Goal: Transaction & Acquisition: Purchase product/service

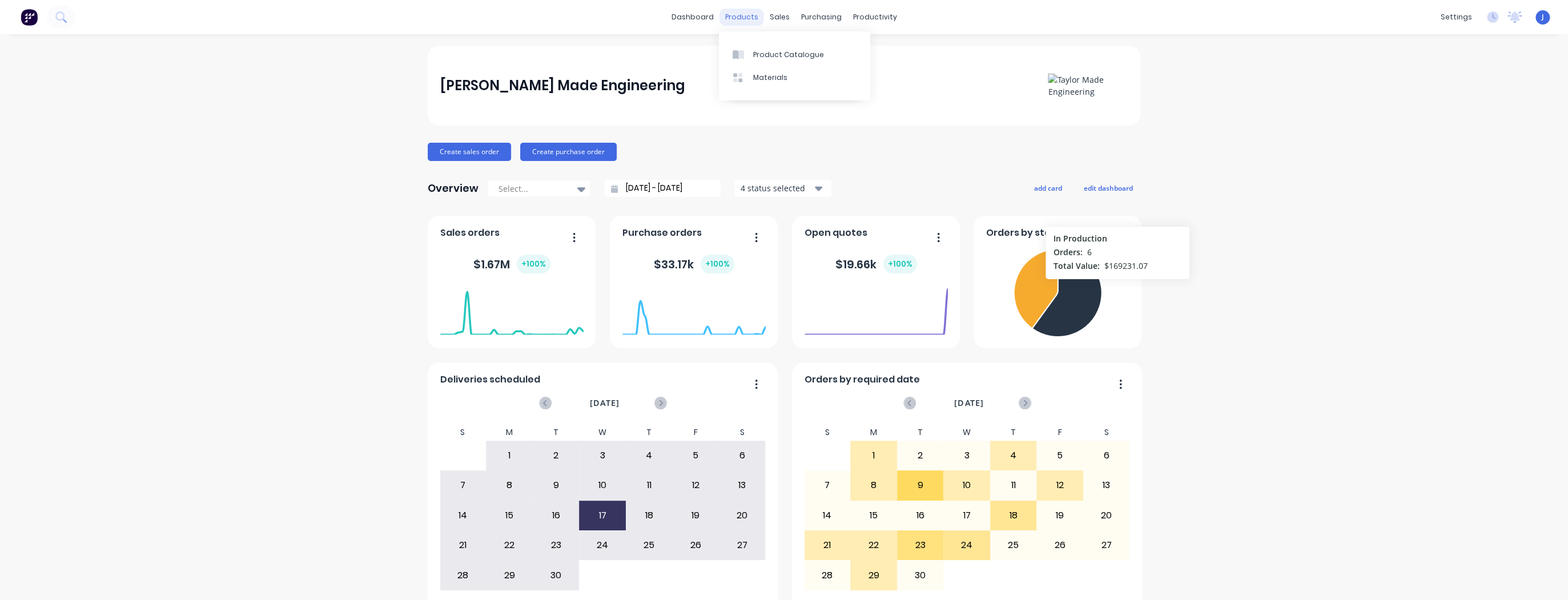
click at [751, 14] on div "products" at bounding box center [742, 17] width 45 height 17
click at [763, 55] on div "Product Catalogue" at bounding box center [788, 55] width 71 height 10
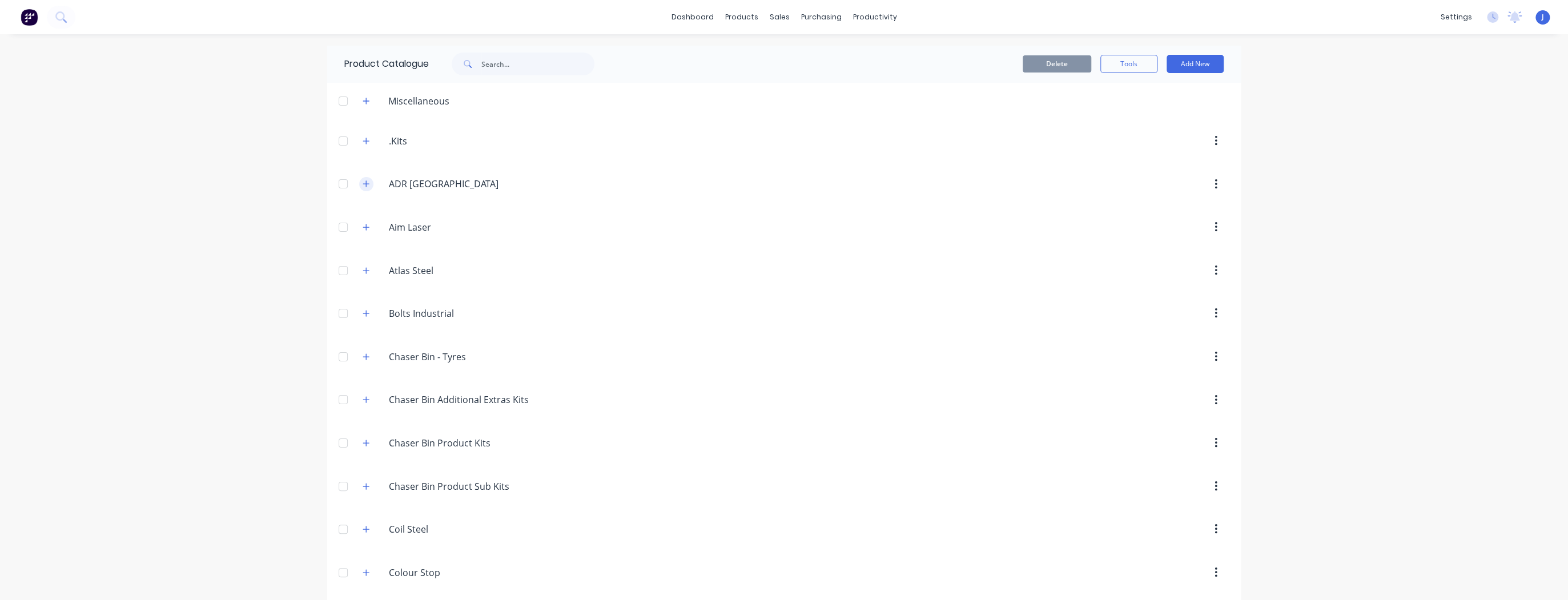
click at [364, 183] on icon "button" at bounding box center [365, 184] width 6 height 6
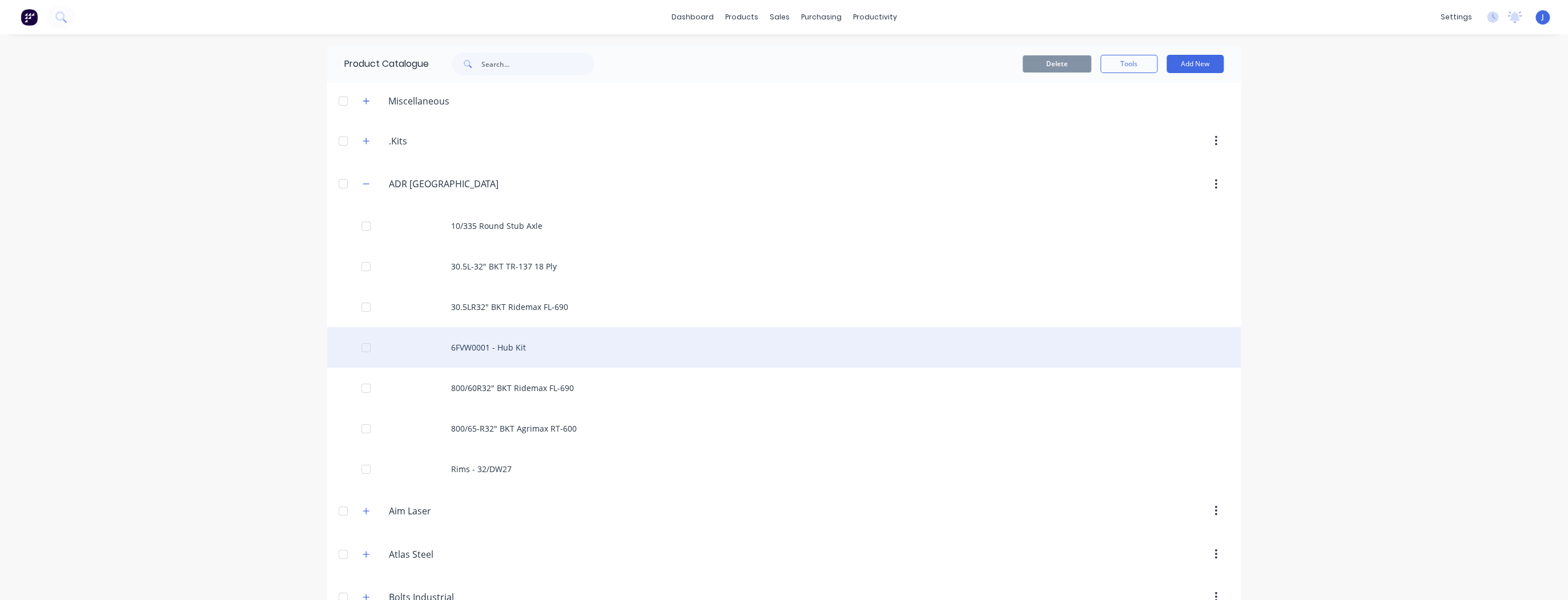
click at [499, 351] on div "6FVW0001 - Hub Kit" at bounding box center [784, 347] width 913 height 41
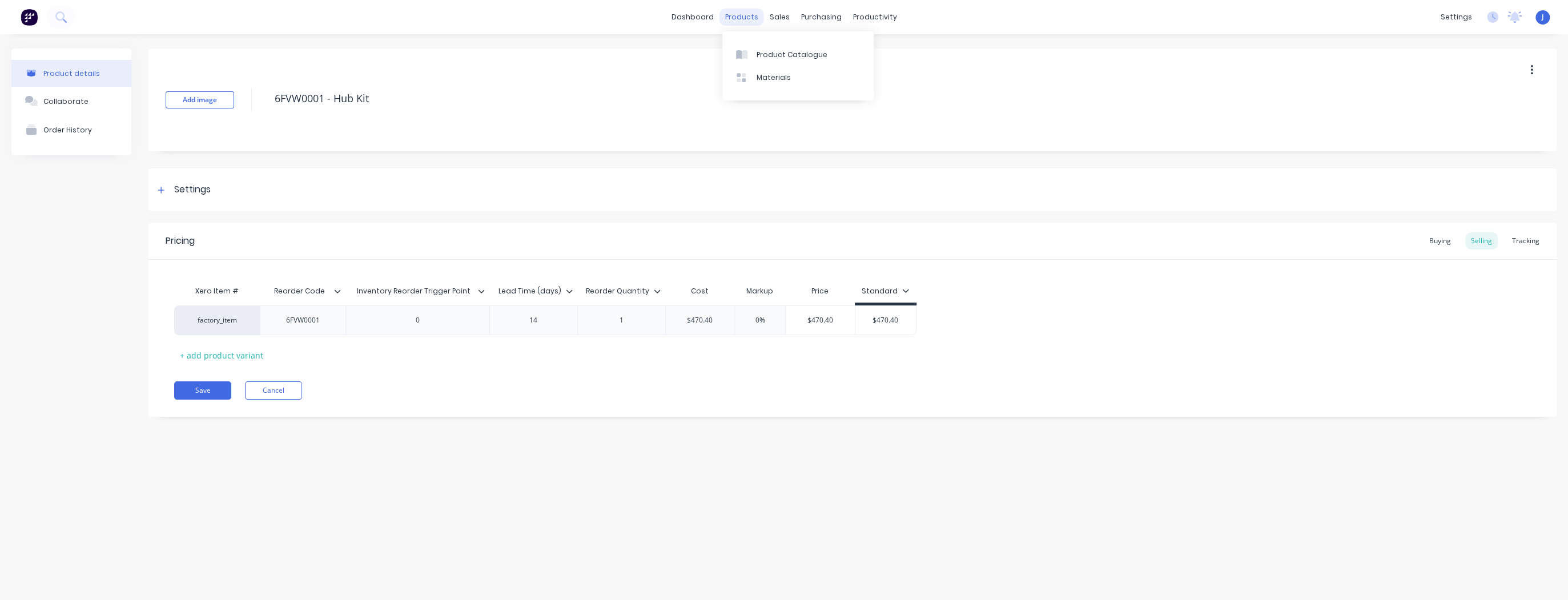
click at [757, 17] on div "products" at bounding box center [742, 17] width 45 height 17
click at [772, 50] on link "Product Catalogue" at bounding box center [798, 54] width 151 height 23
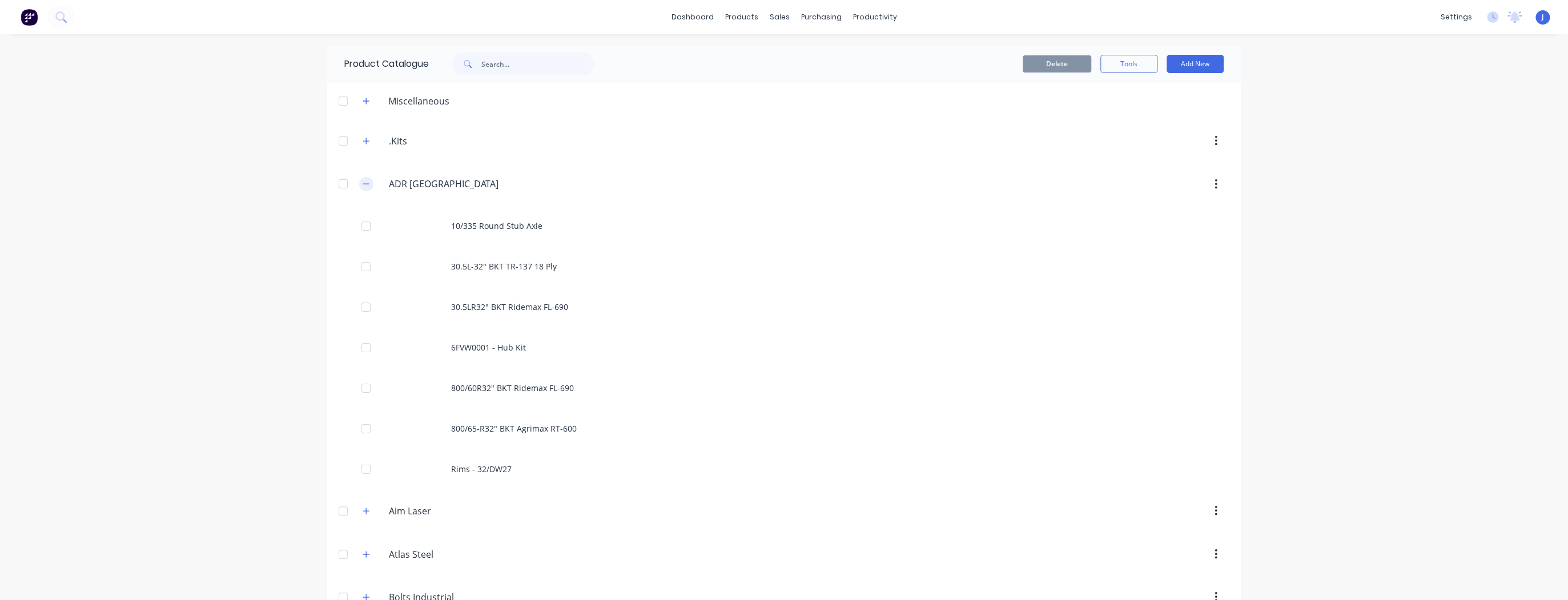
click at [368, 180] on button "button" at bounding box center [366, 184] width 14 height 14
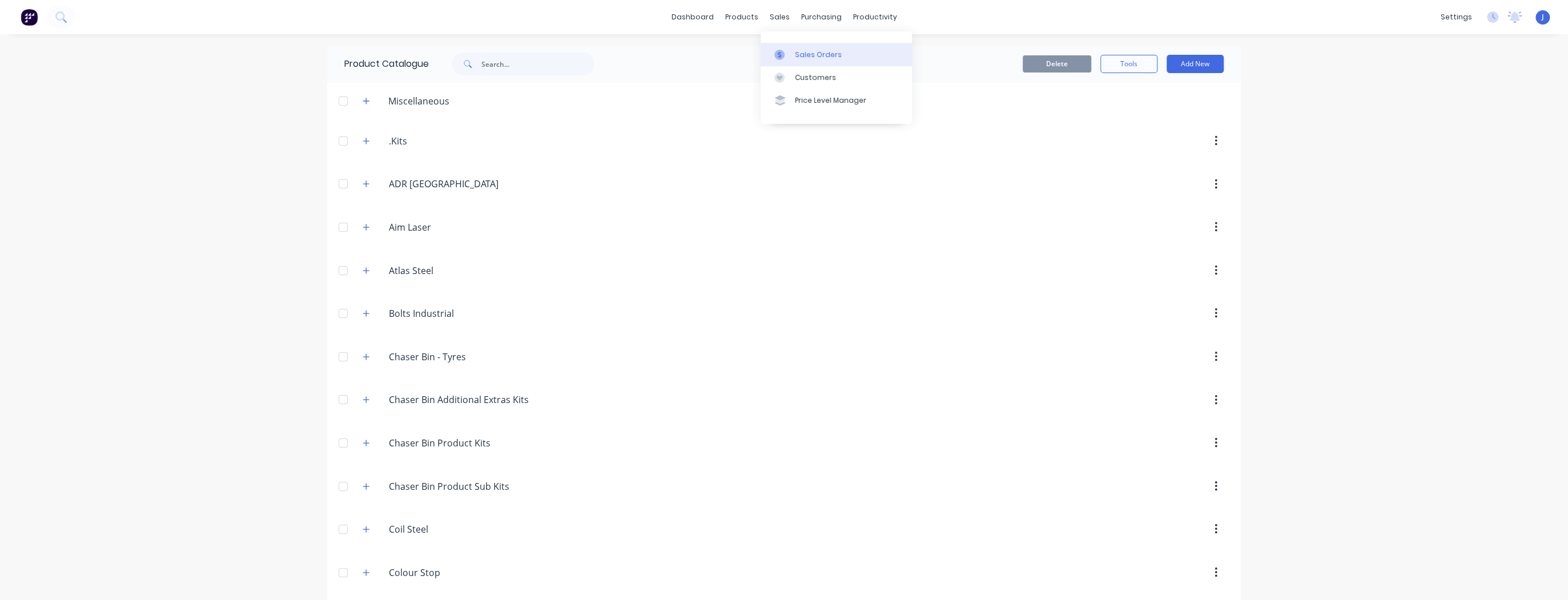
click at [794, 57] on div "Sales Orders" at bounding box center [817, 55] width 47 height 10
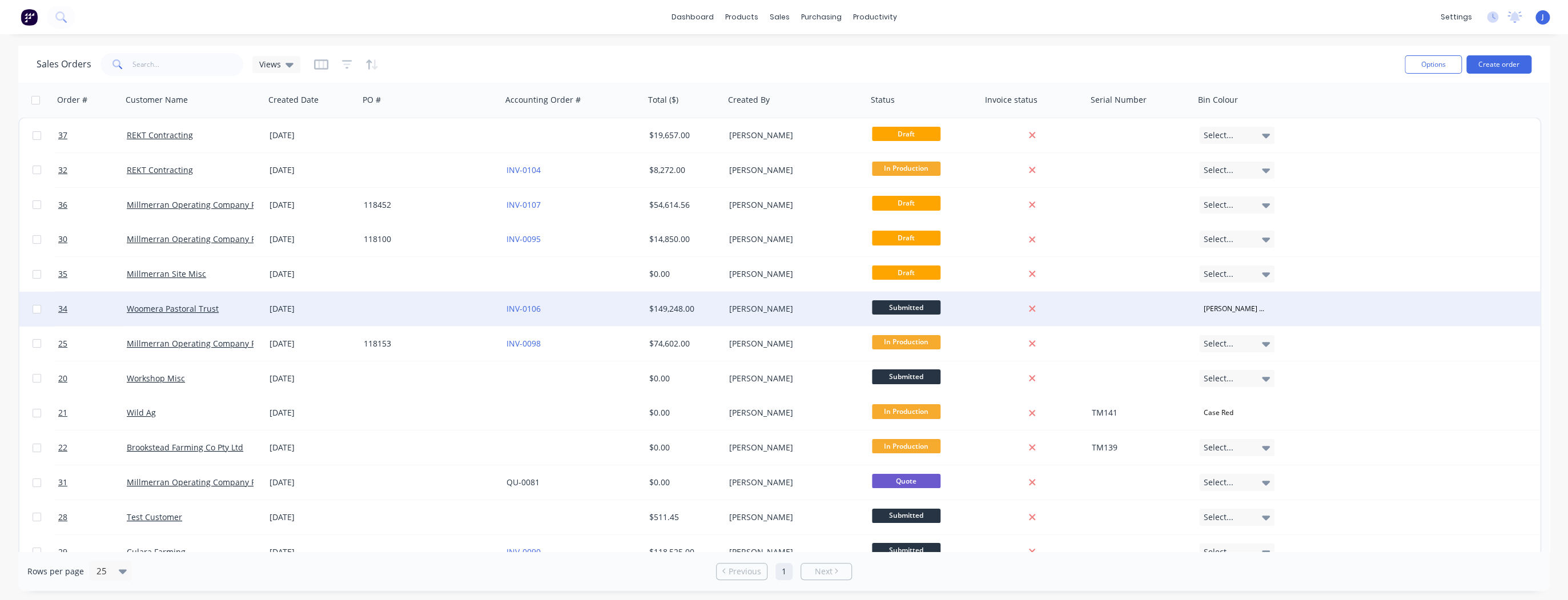
click at [170, 314] on div "Woomera Pastoral Trust" at bounding box center [191, 309] width 127 height 11
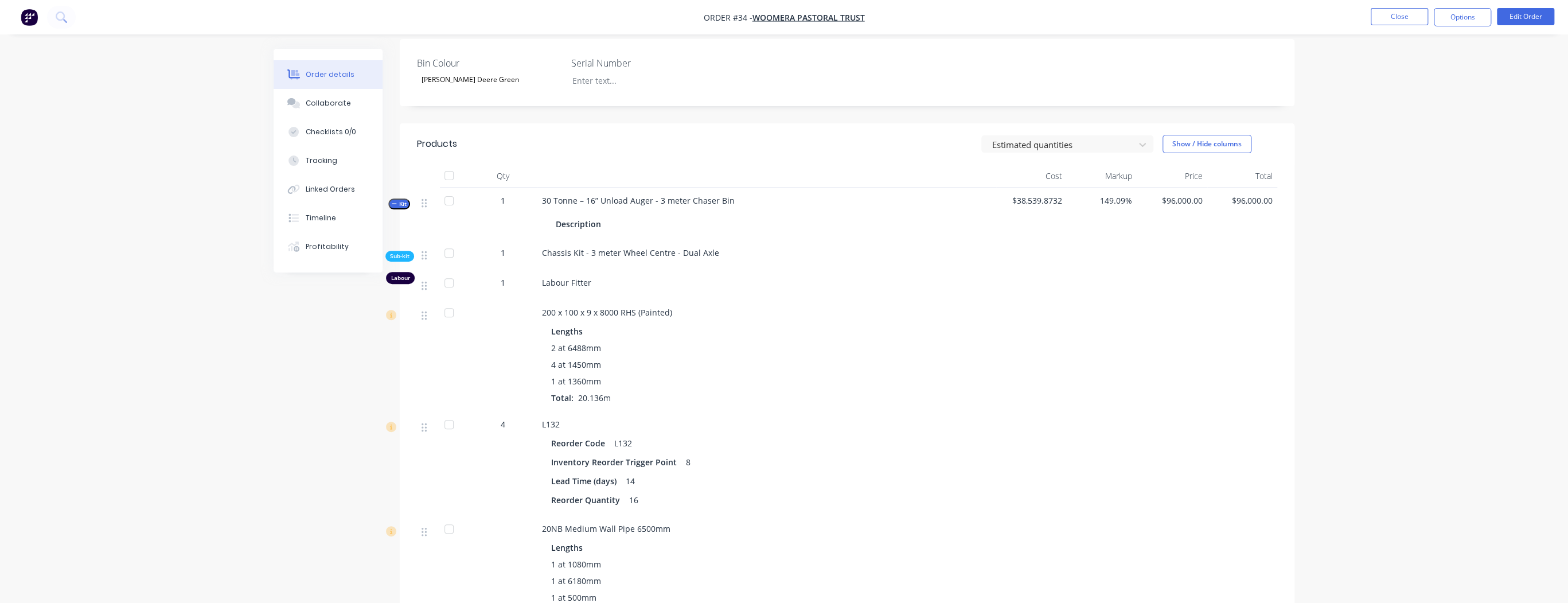
scroll to position [477, 0]
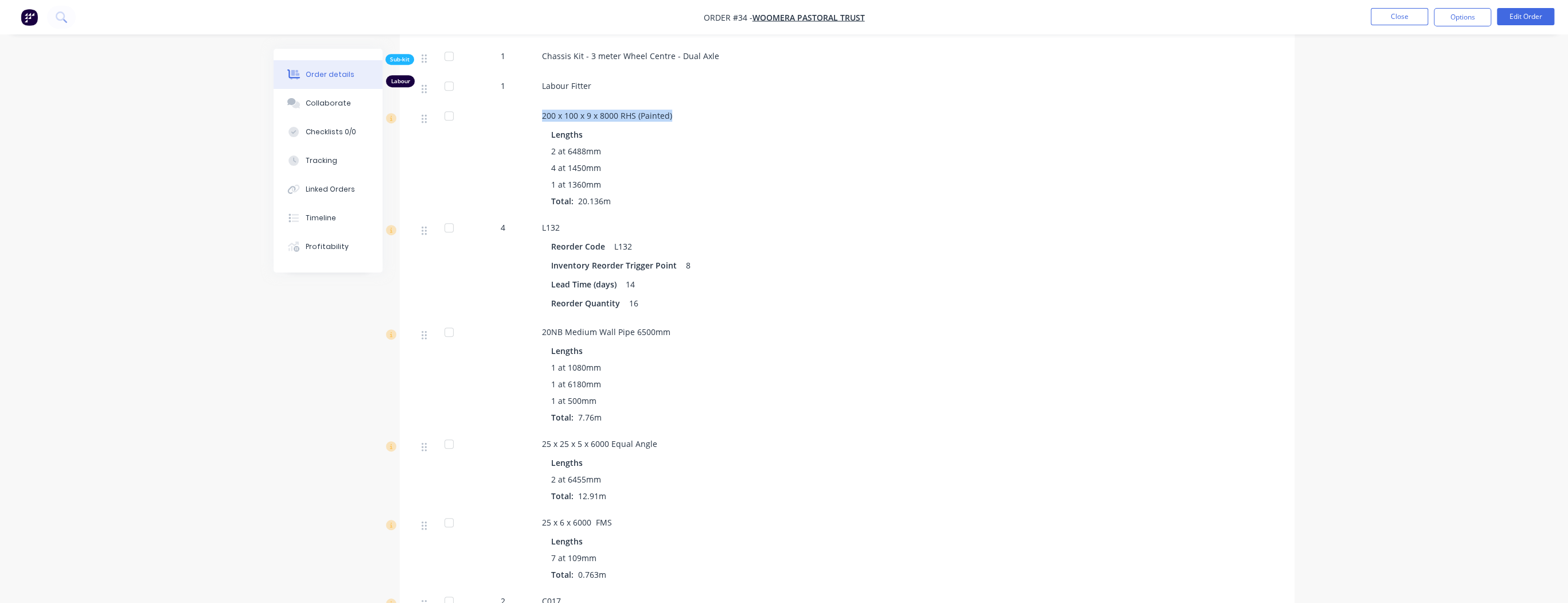
drag, startPoint x: 542, startPoint y: 102, endPoint x: 671, endPoint y: 101, distance: 129.0
click at [671, 109] on div "200 x 100 x 9 x 8000 RHS (Painted)" at bounding box center [767, 115] width 450 height 12
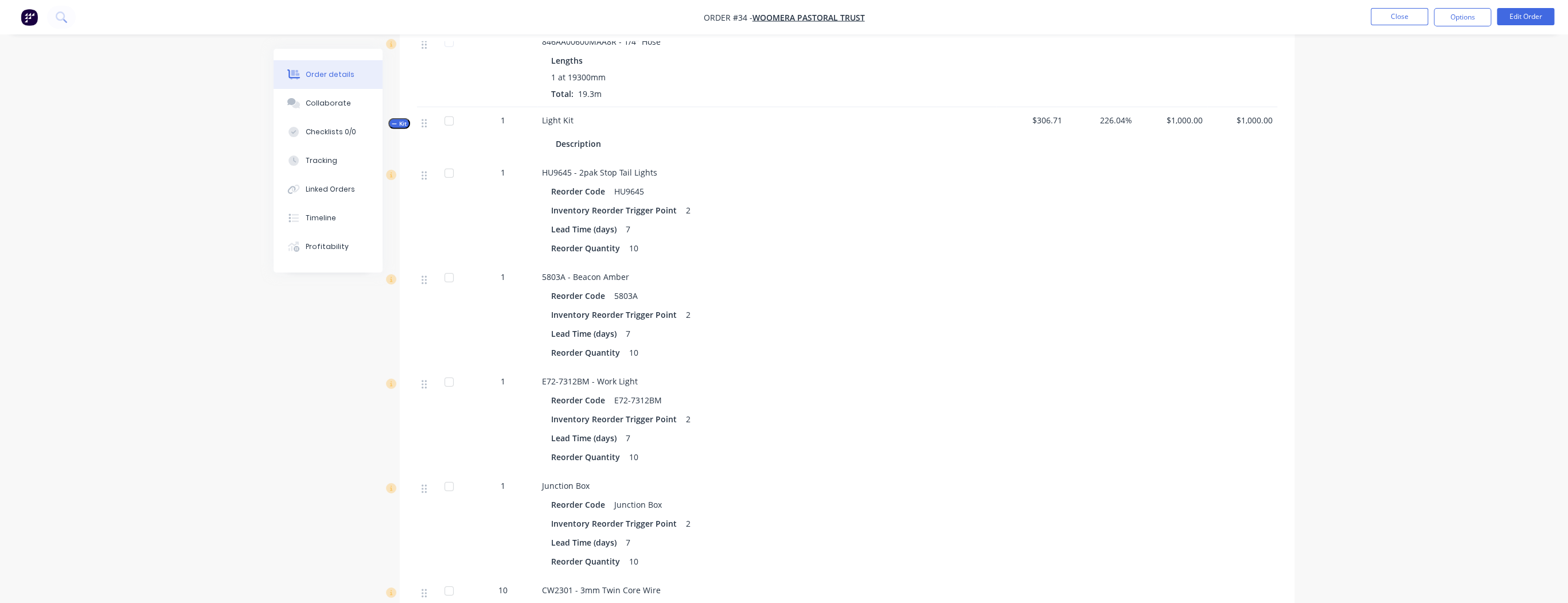
scroll to position [30523, 0]
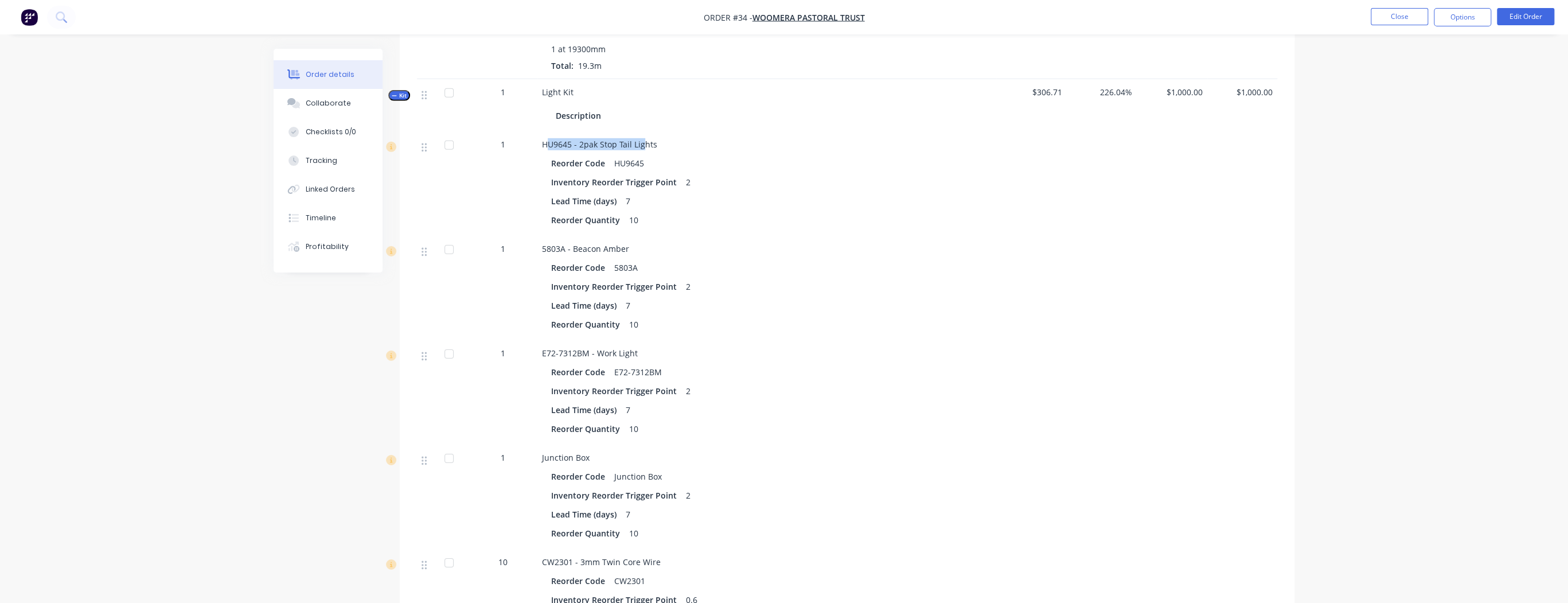
drag, startPoint x: 545, startPoint y: 98, endPoint x: 643, endPoint y: 93, distance: 98.1
click at [643, 139] on span "HU9645 - 2pak Stop Tail Lights" at bounding box center [600, 145] width 115 height 11
drag, startPoint x: 542, startPoint y: 96, endPoint x: 675, endPoint y: 100, distance: 133.1
click at [675, 132] on div "HU9645 - 2pak Stop Tail Lights Reorder Code HU9645 Inventory Reorder Trigger Po…" at bounding box center [767, 184] width 459 height 105
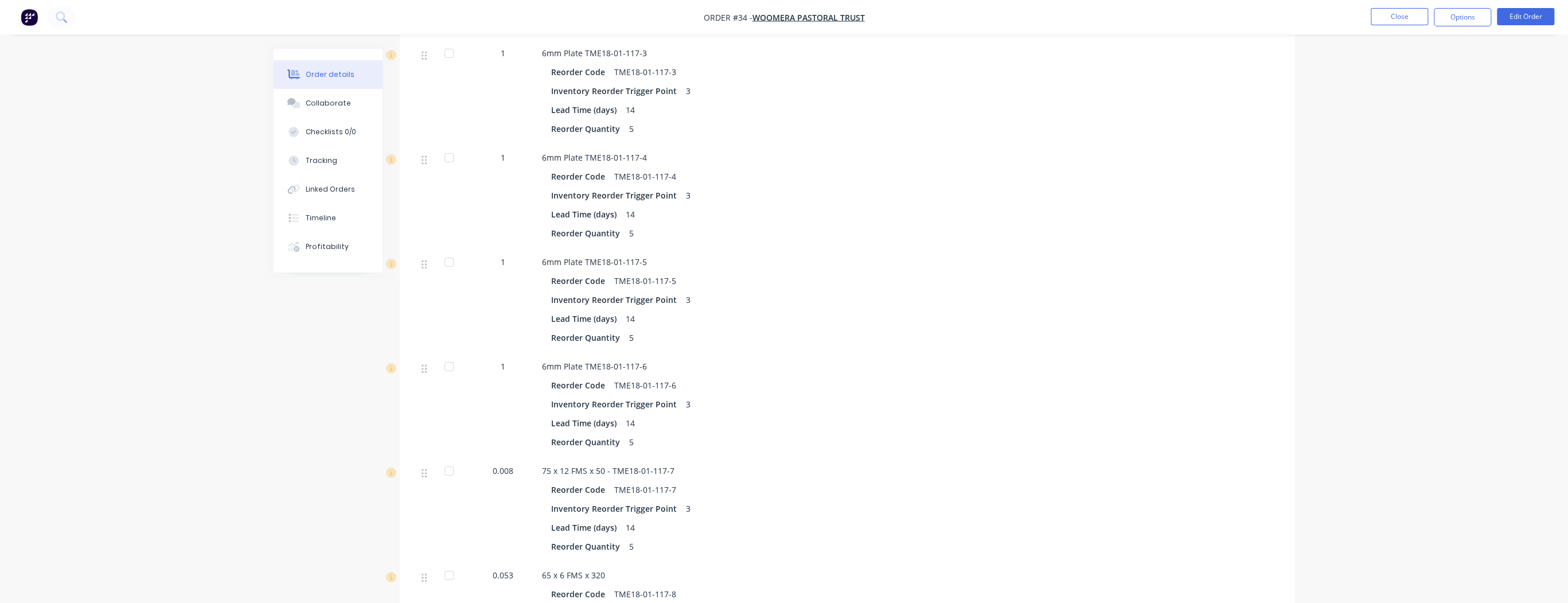
scroll to position [2187, 0]
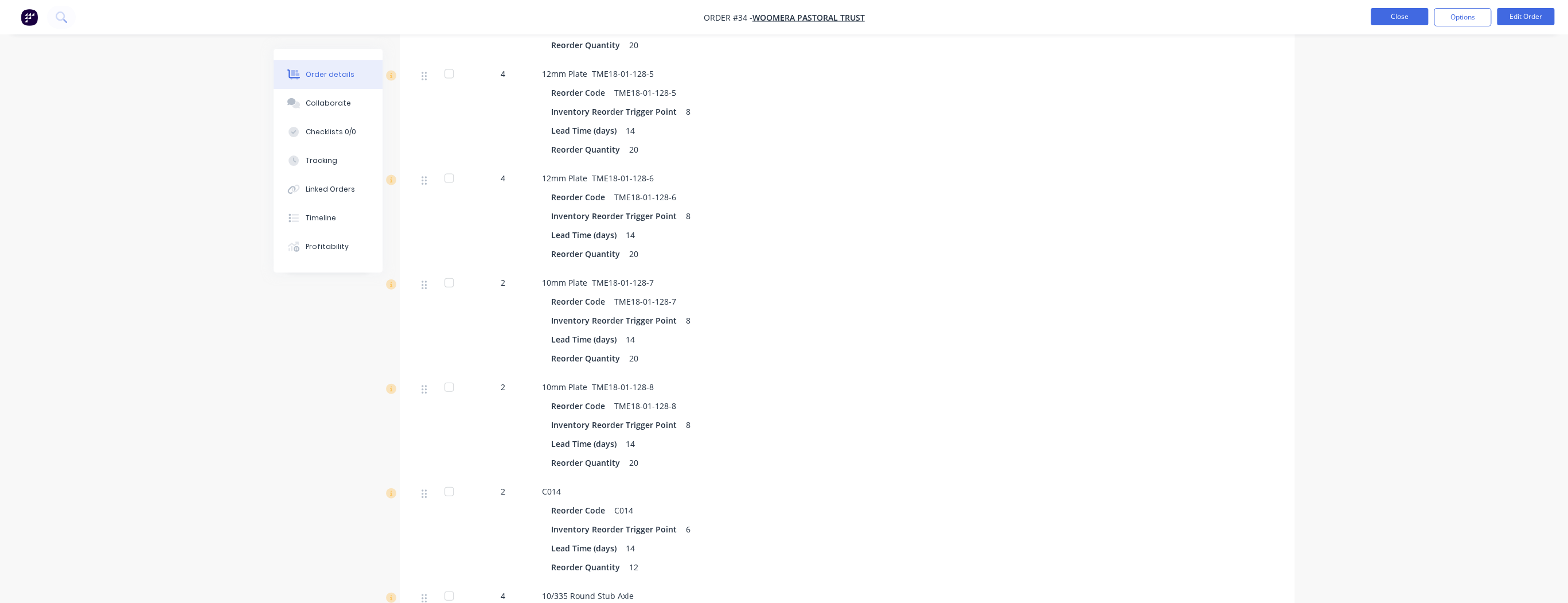
click at [1379, 20] on button "Close" at bounding box center [1400, 16] width 58 height 17
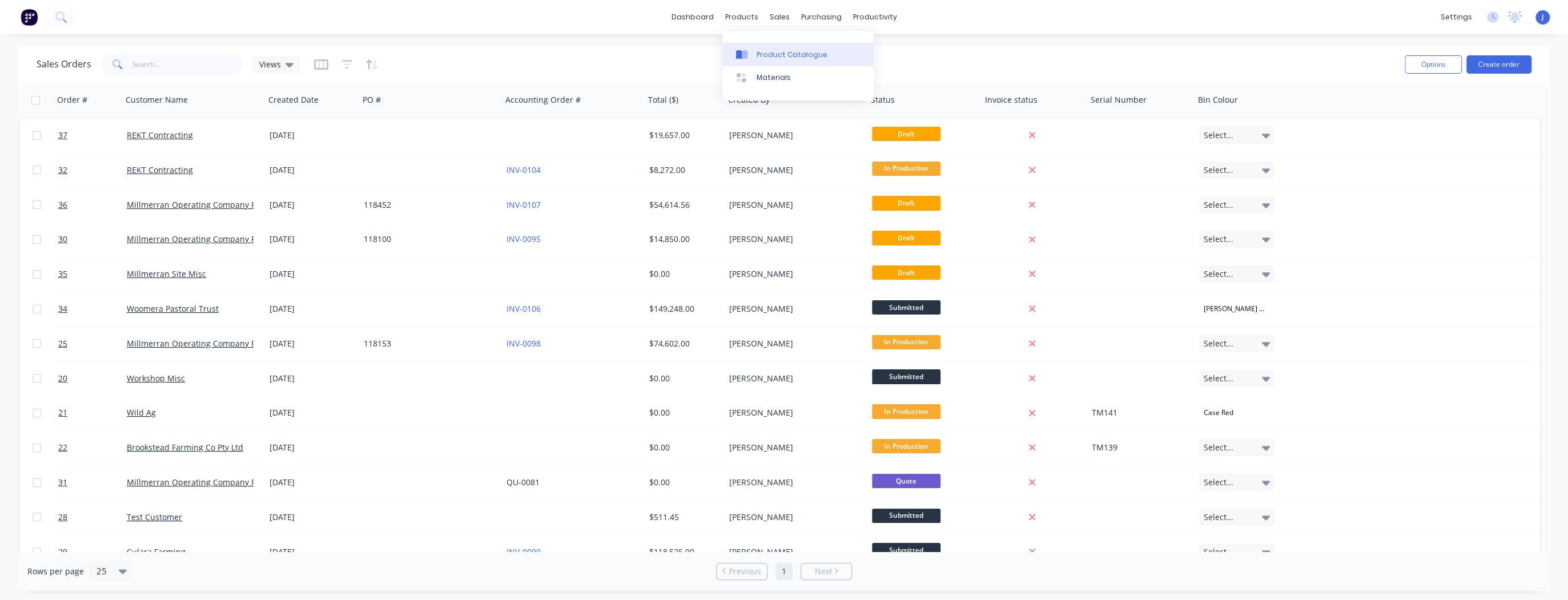
click at [754, 50] on link "Product Catalogue" at bounding box center [798, 54] width 151 height 23
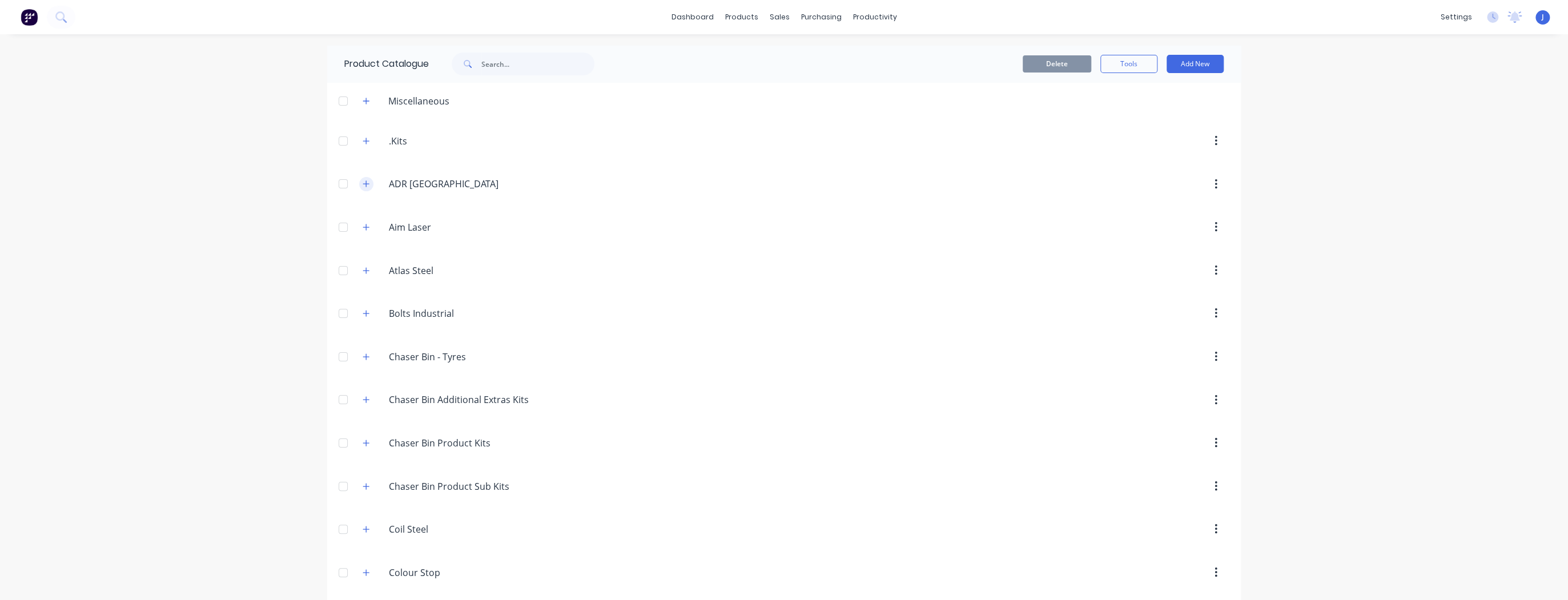
click at [363, 186] on icon "button" at bounding box center [366, 184] width 7 height 8
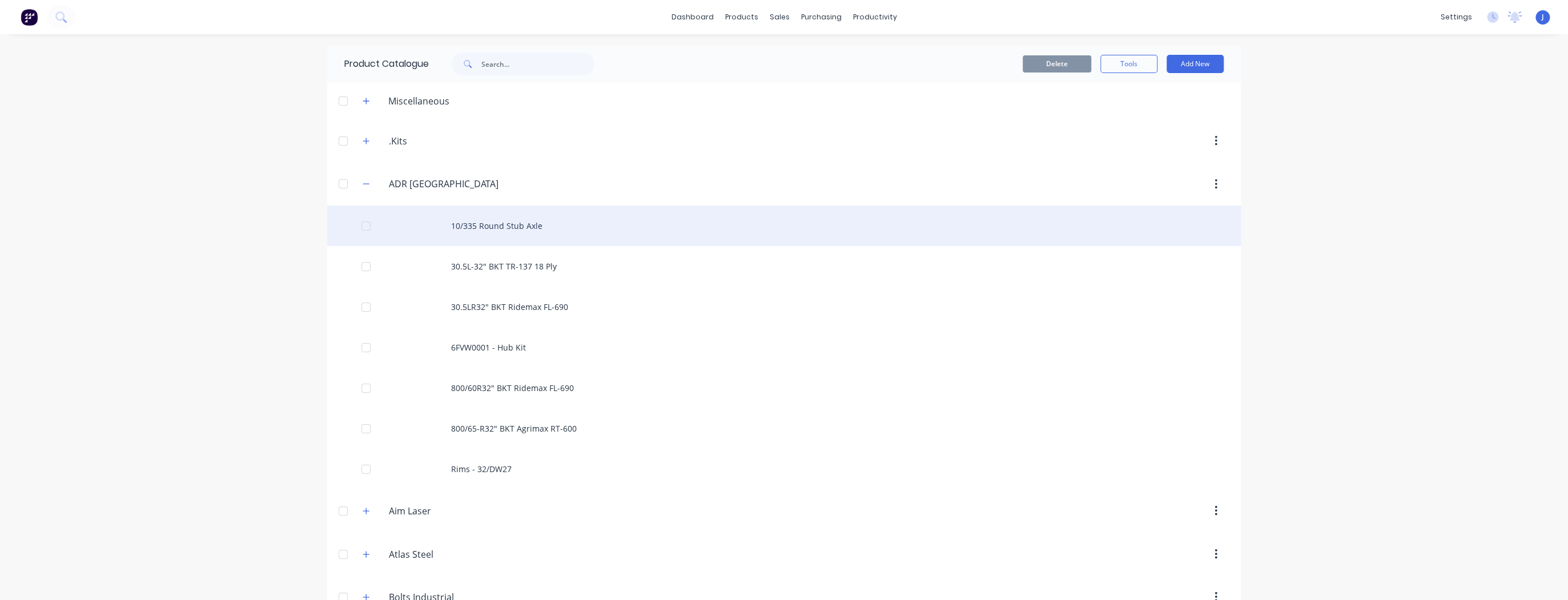
click at [461, 230] on div "10/335 Round Stub Axle" at bounding box center [784, 226] width 913 height 41
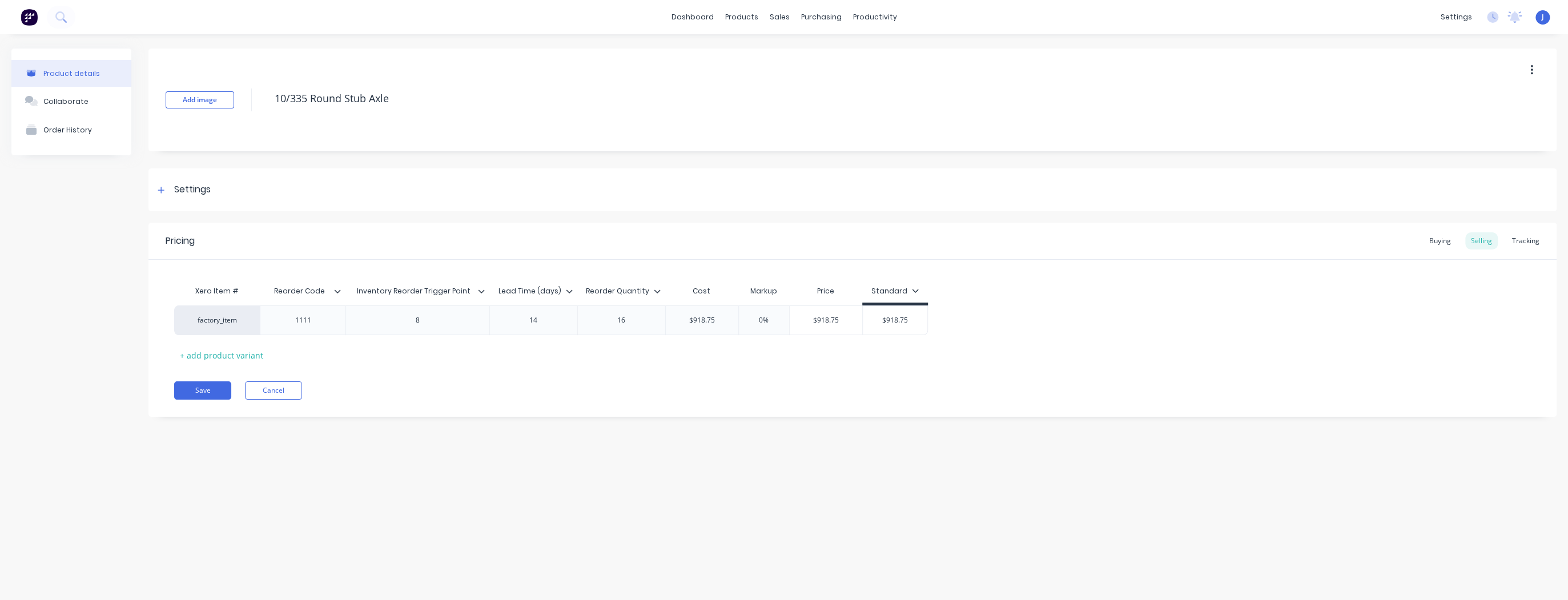
type textarea "x"
click at [886, 78] on div "Planner" at bounding box center [891, 77] width 27 height 10
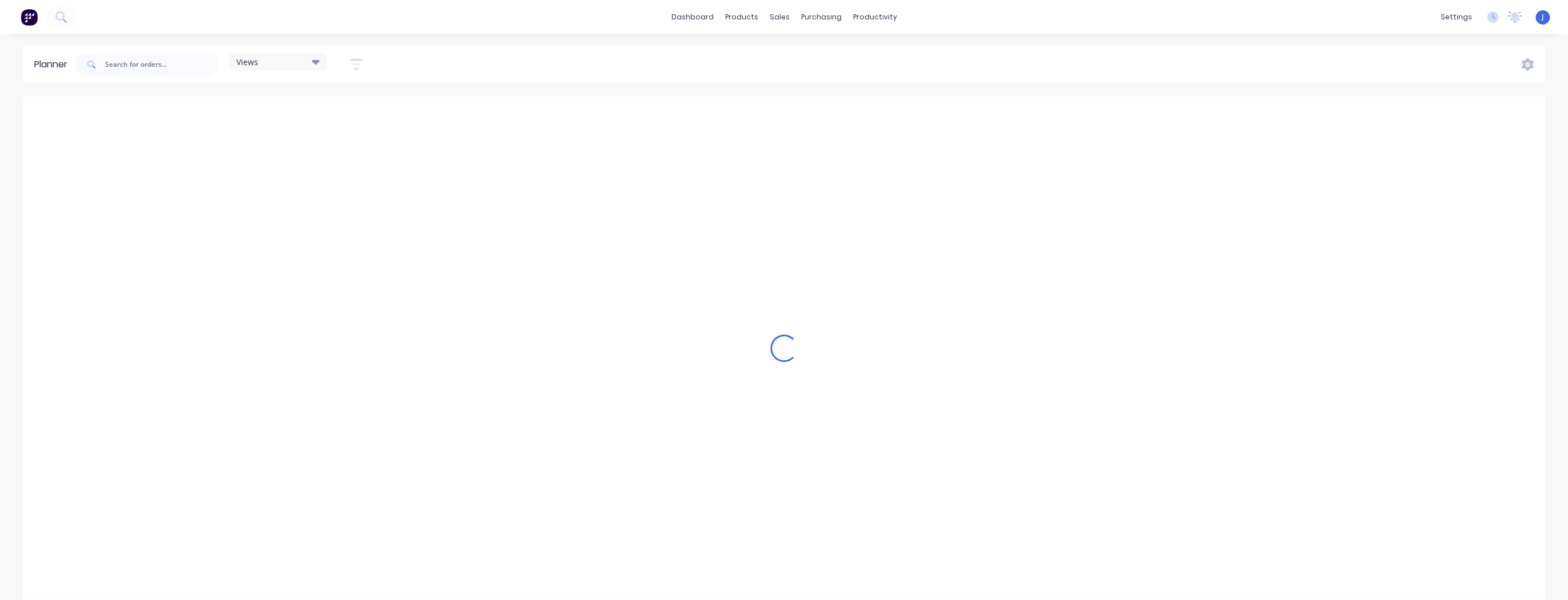
scroll to position [0, 2558]
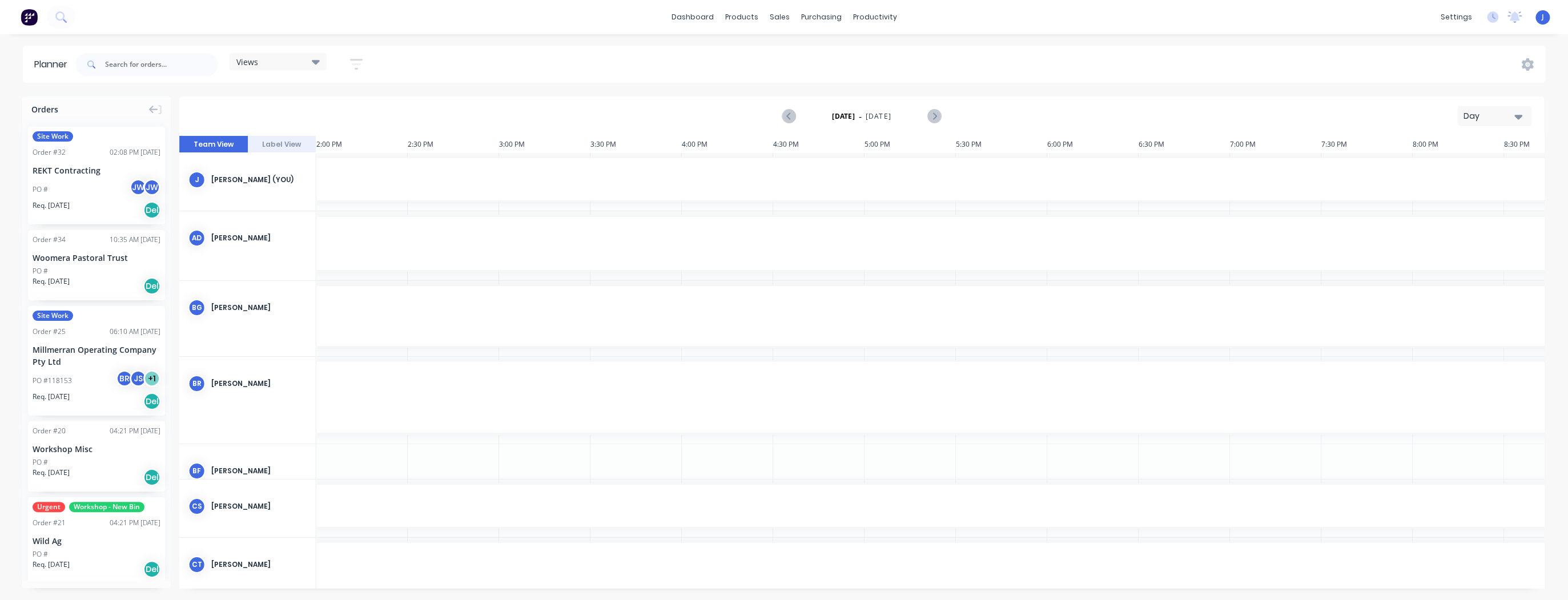
click at [1519, 119] on icon "button" at bounding box center [1518, 116] width 8 height 13
click at [1476, 166] on div "Week" at bounding box center [1473, 170] width 113 height 23
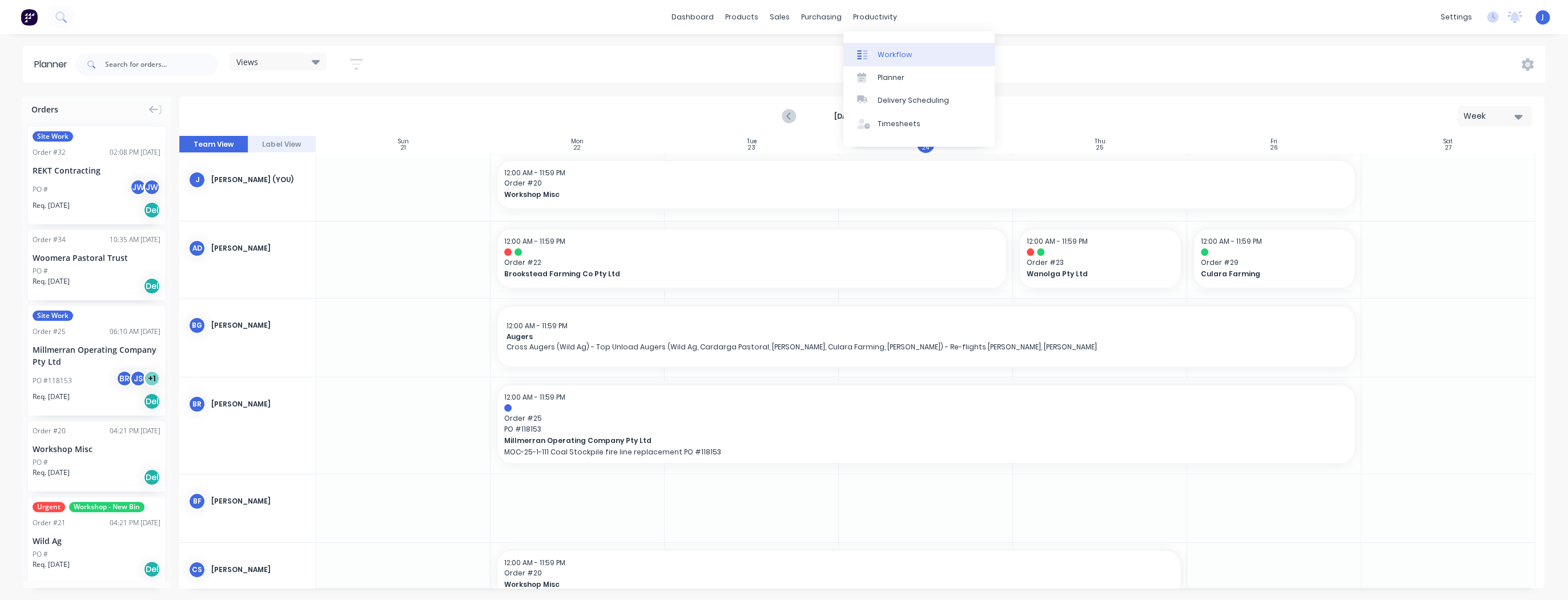
click at [876, 55] on link "Workflow" at bounding box center [919, 54] width 151 height 23
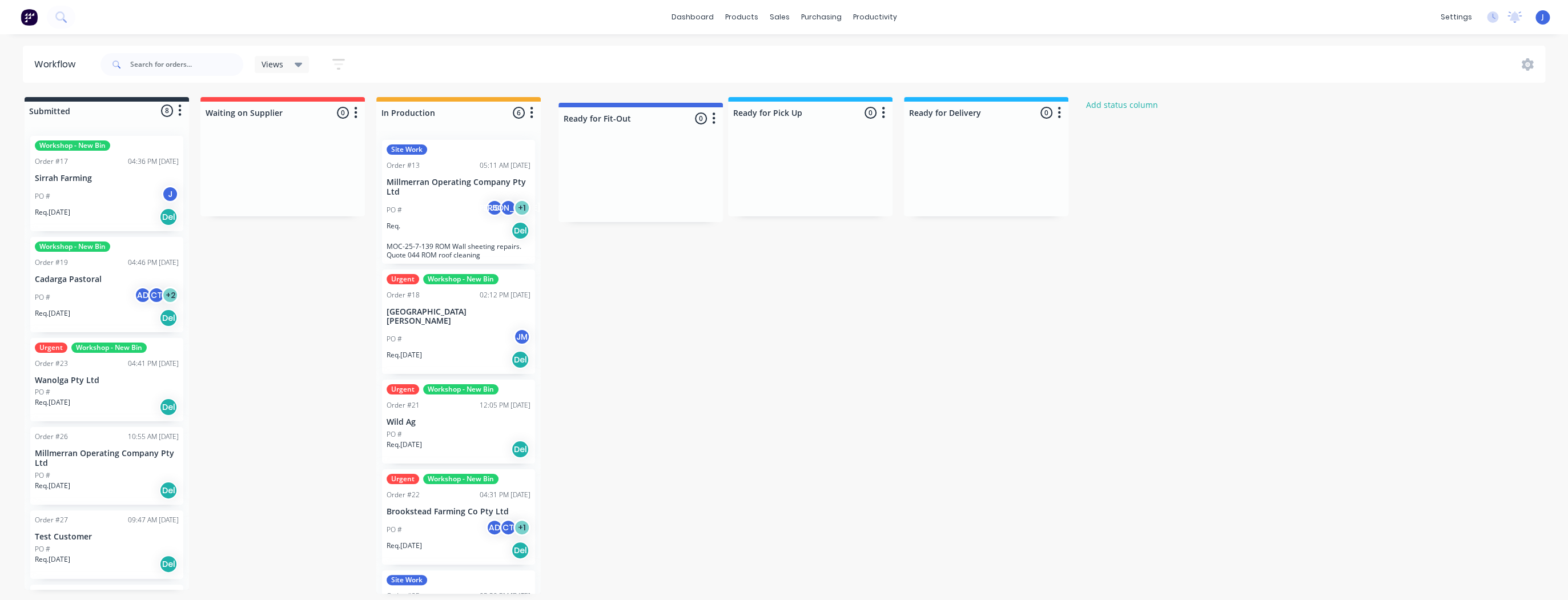
drag, startPoint x: 1026, startPoint y: 114, endPoint x: 684, endPoint y: 124, distance: 342.1
click at [684, 124] on div "Submitted 8 Status colour #273444 hex #273444 Save Cancel Summaries Total order…" at bounding box center [694, 345] width 1407 height 497
drag, startPoint x: 701, startPoint y: 289, endPoint x: 716, endPoint y: 280, distance: 17.5
click at [702, 289] on div "Submitted 8 Status colour #273444 hex #273444 Save Cancel Summaries Total order…" at bounding box center [694, 345] width 1407 height 497
click at [1059, 114] on icon "button" at bounding box center [1059, 112] width 3 height 14
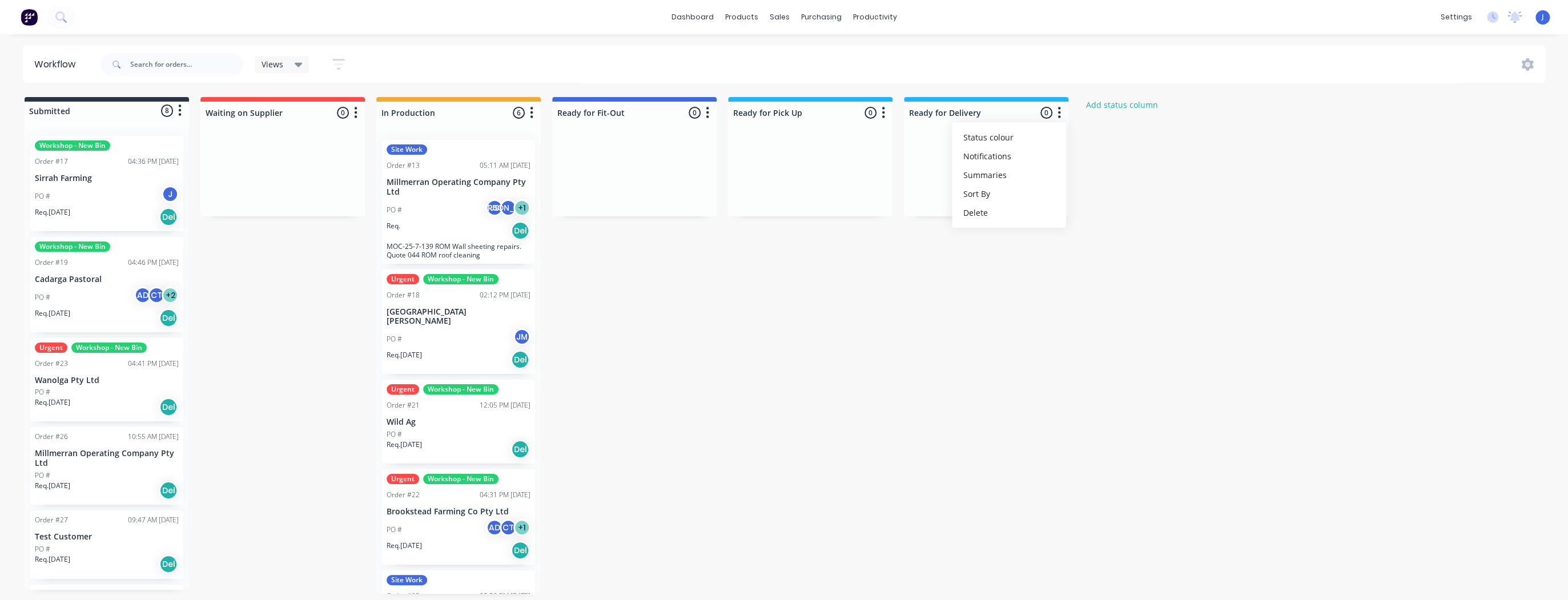
click at [941, 275] on div "Submitted 8 Status colour #273444 hex #273444 Save Cancel Summaries Total order…" at bounding box center [694, 345] width 1407 height 497
click at [902, 121] on div "Timesheets" at bounding box center [899, 124] width 43 height 10
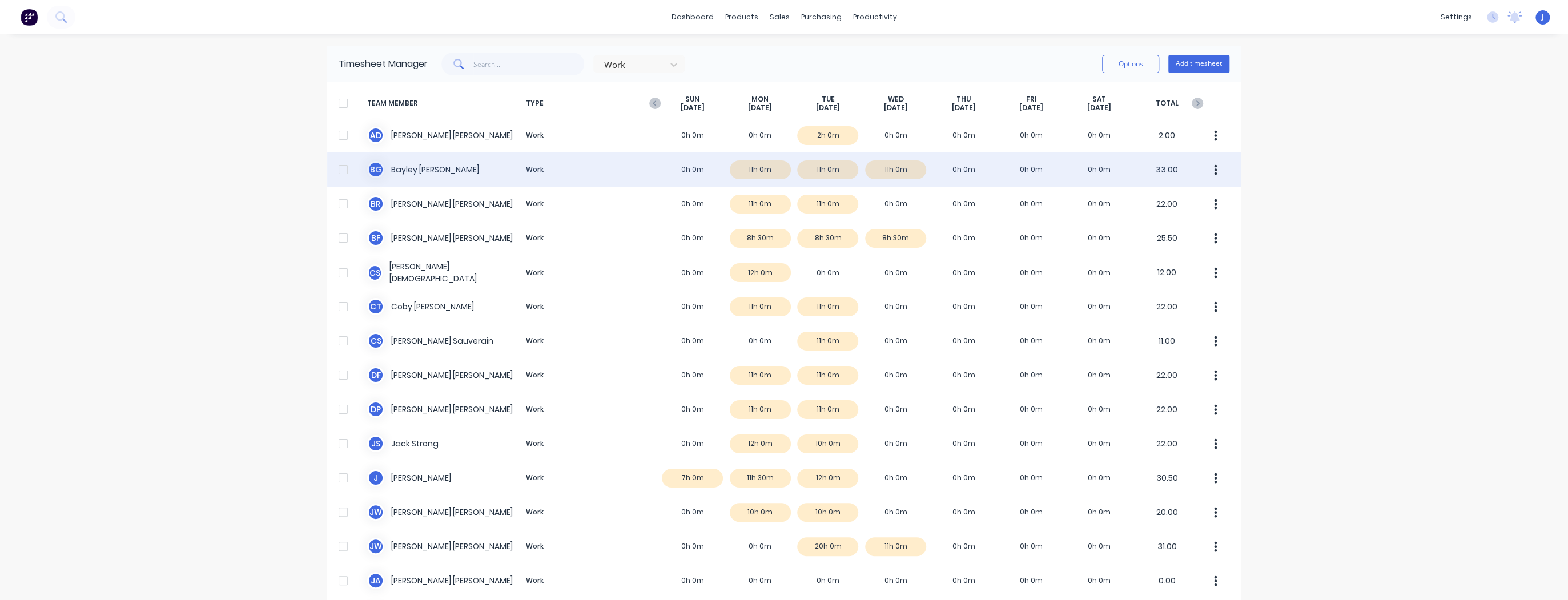
click at [757, 172] on div "B G Bayley Garner Work 0h 0m 11h 0m 11h 0m 11h 0m 0h 0m 0h 0m 0h 0m 33.00" at bounding box center [784, 170] width 913 height 34
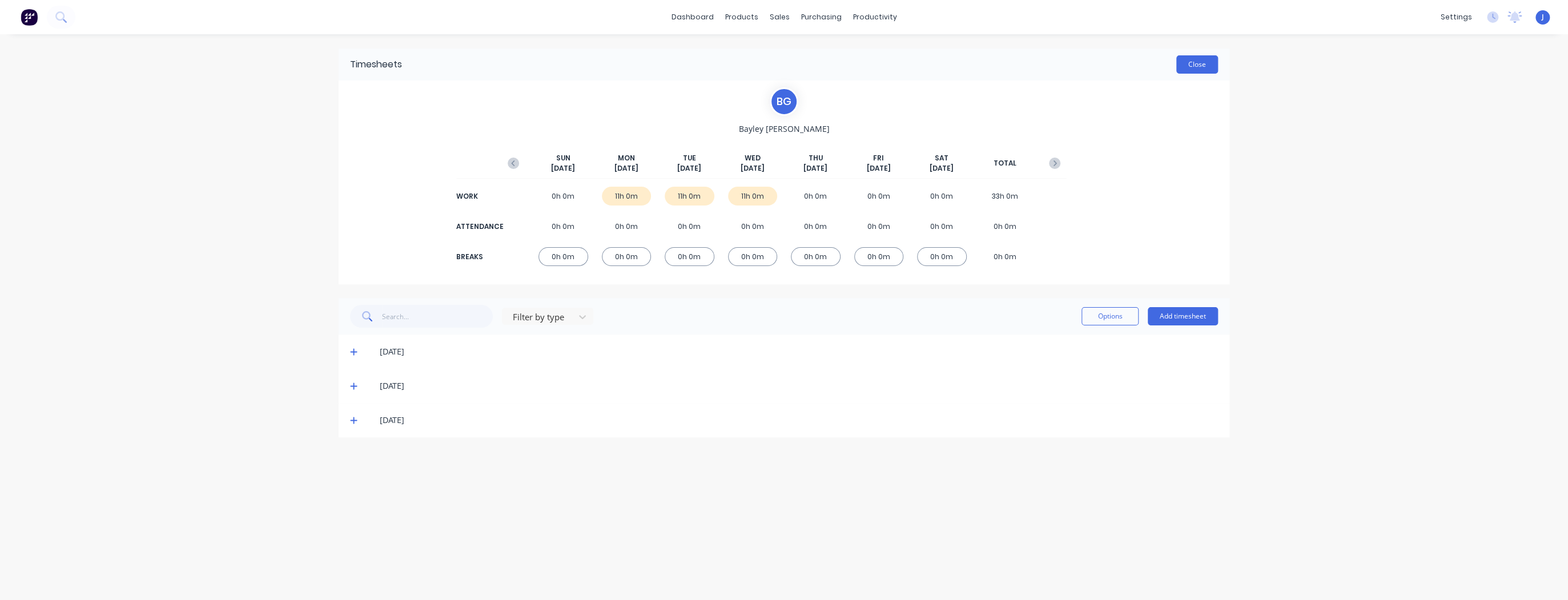
click at [1215, 61] on button "Close" at bounding box center [1197, 64] width 42 height 18
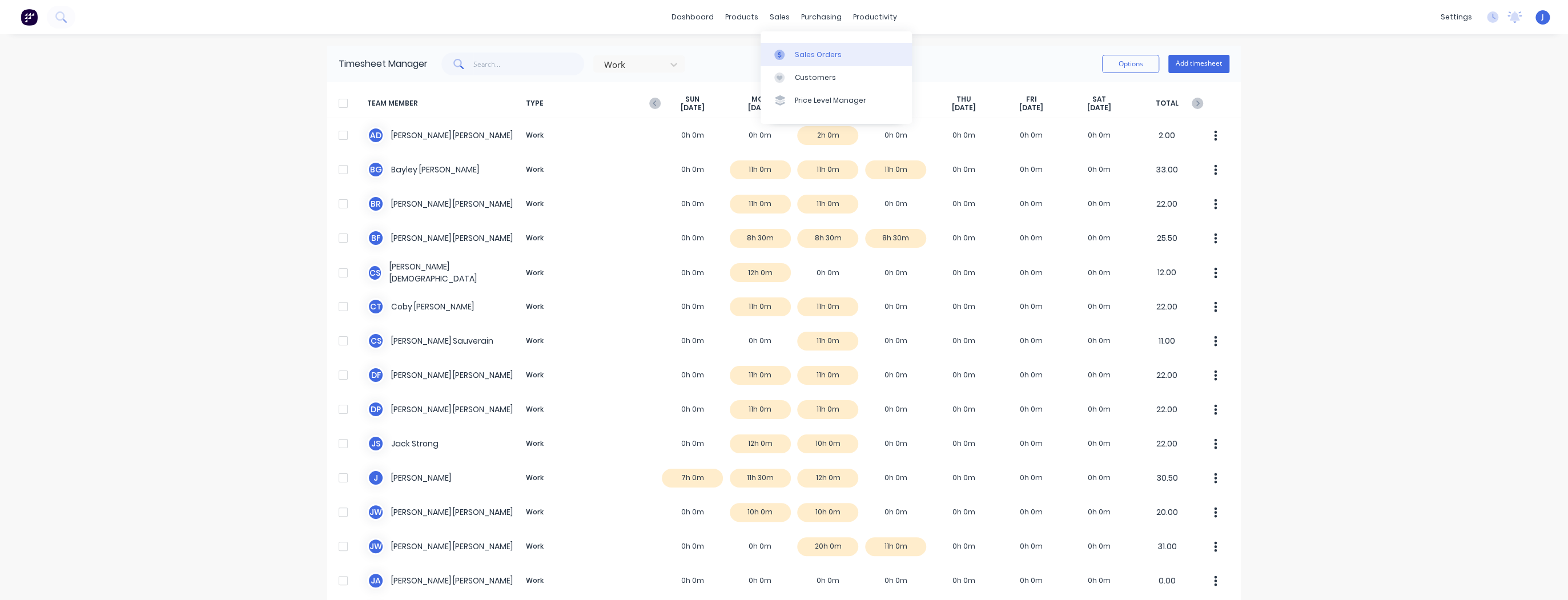
click at [797, 48] on link "Sales Orders" at bounding box center [836, 54] width 151 height 23
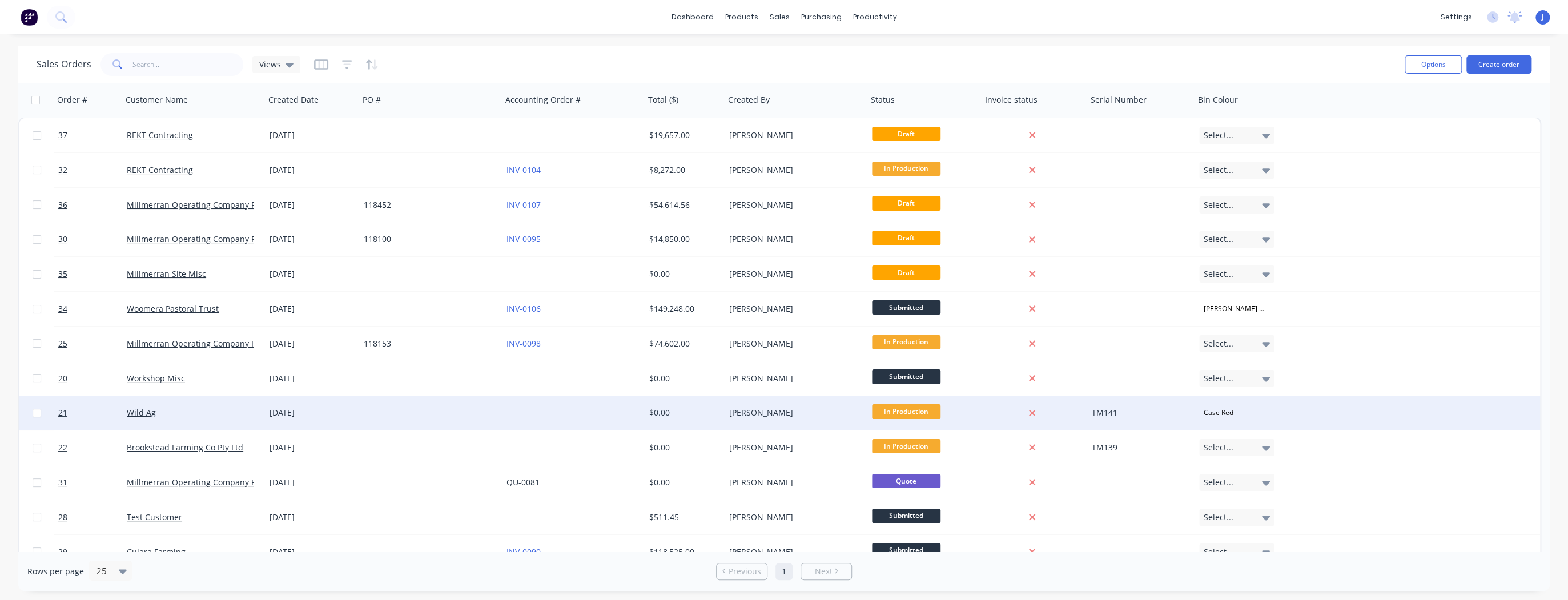
click at [161, 410] on div "Wild Ag" at bounding box center [191, 413] width 127 height 11
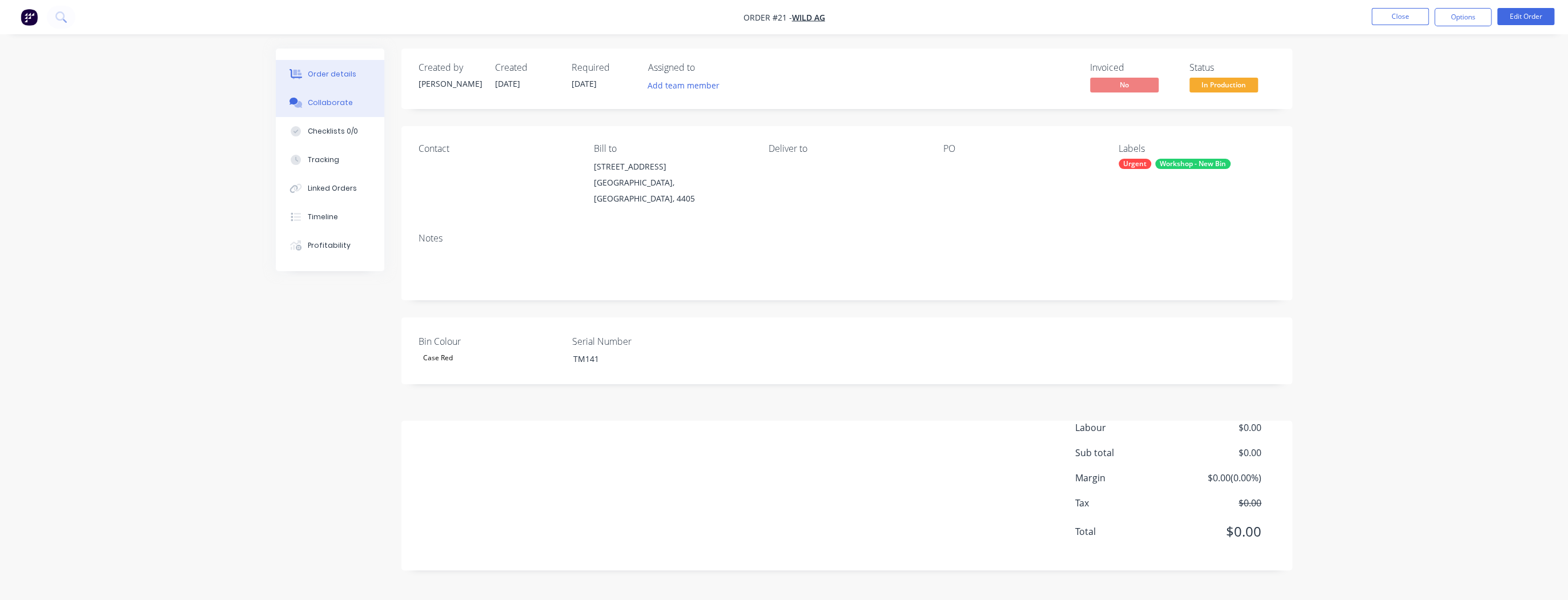
click at [319, 103] on div "Collaborate" at bounding box center [330, 103] width 45 height 10
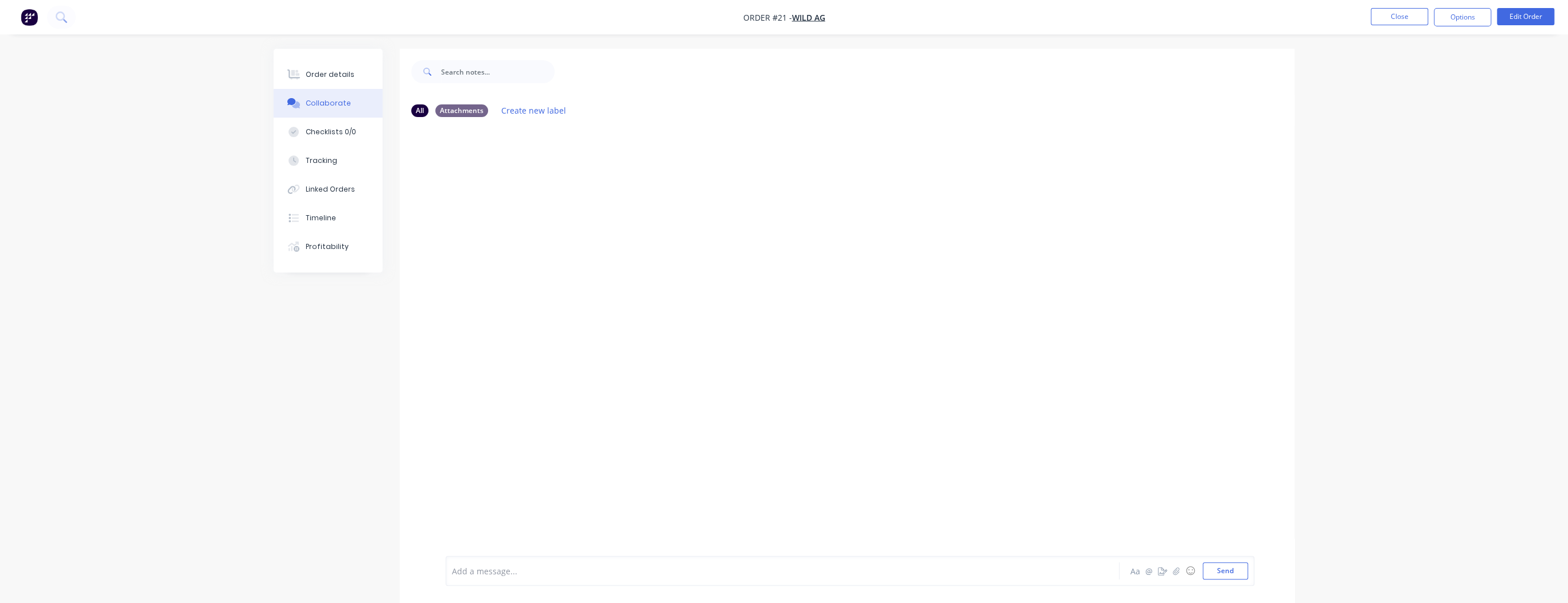
click at [479, 157] on div at bounding box center [847, 341] width 895 height 430
click at [1400, 16] on button "Close" at bounding box center [1400, 16] width 58 height 17
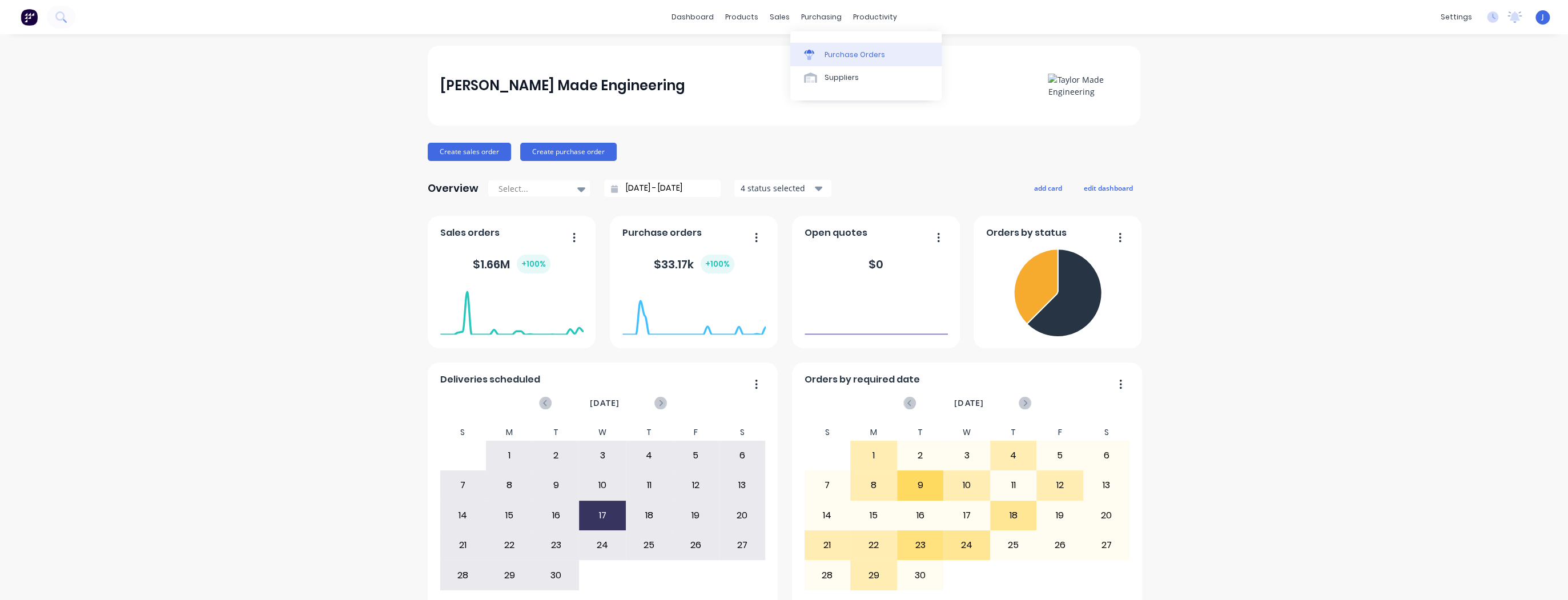
click at [820, 61] on link "Purchase Orders" at bounding box center [866, 54] width 151 height 23
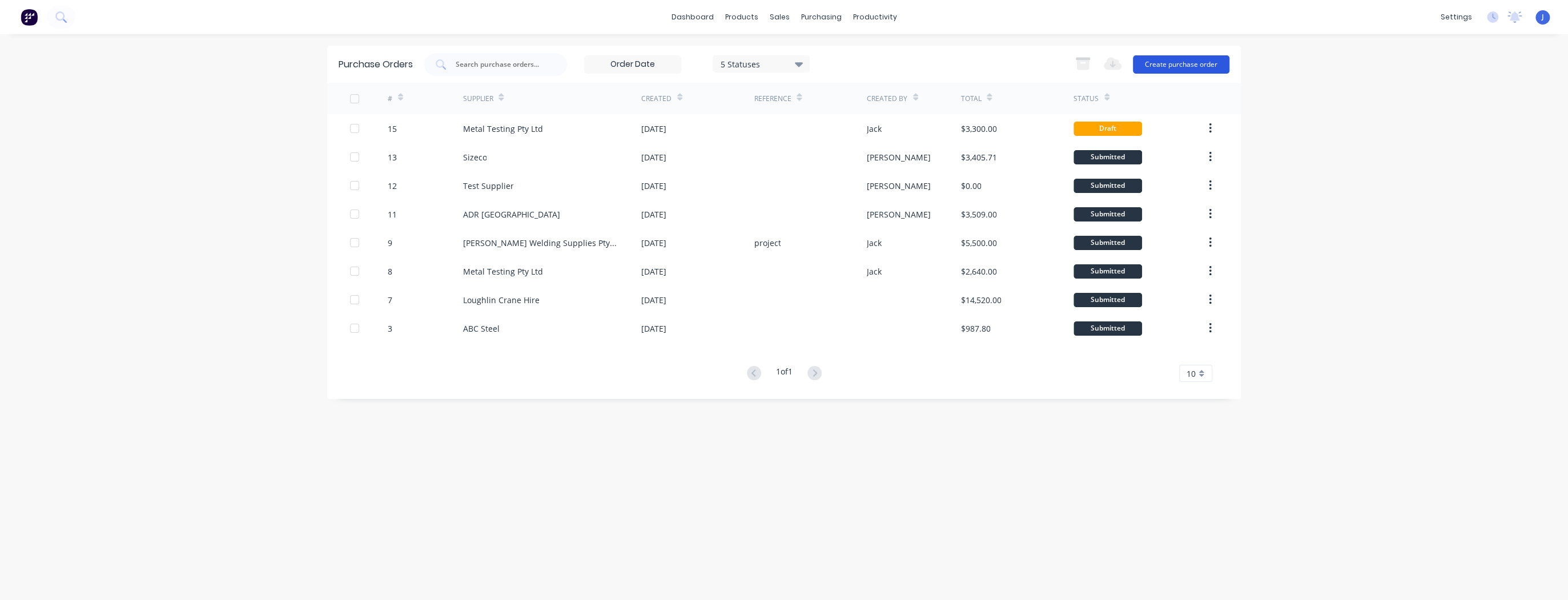
click at [1222, 63] on button "Create purchase order" at bounding box center [1181, 64] width 97 height 18
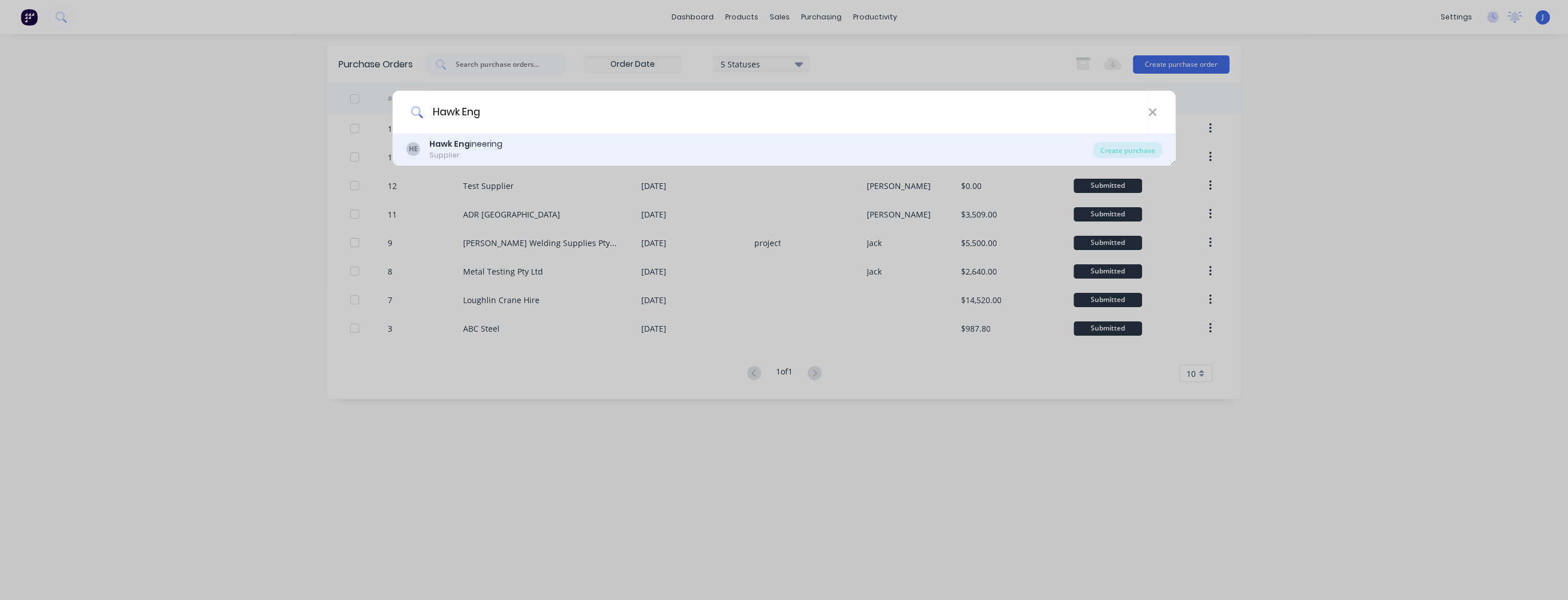
type input "Hawk Eng"
click at [467, 144] on b "Hawk Eng" at bounding box center [450, 144] width 41 height 11
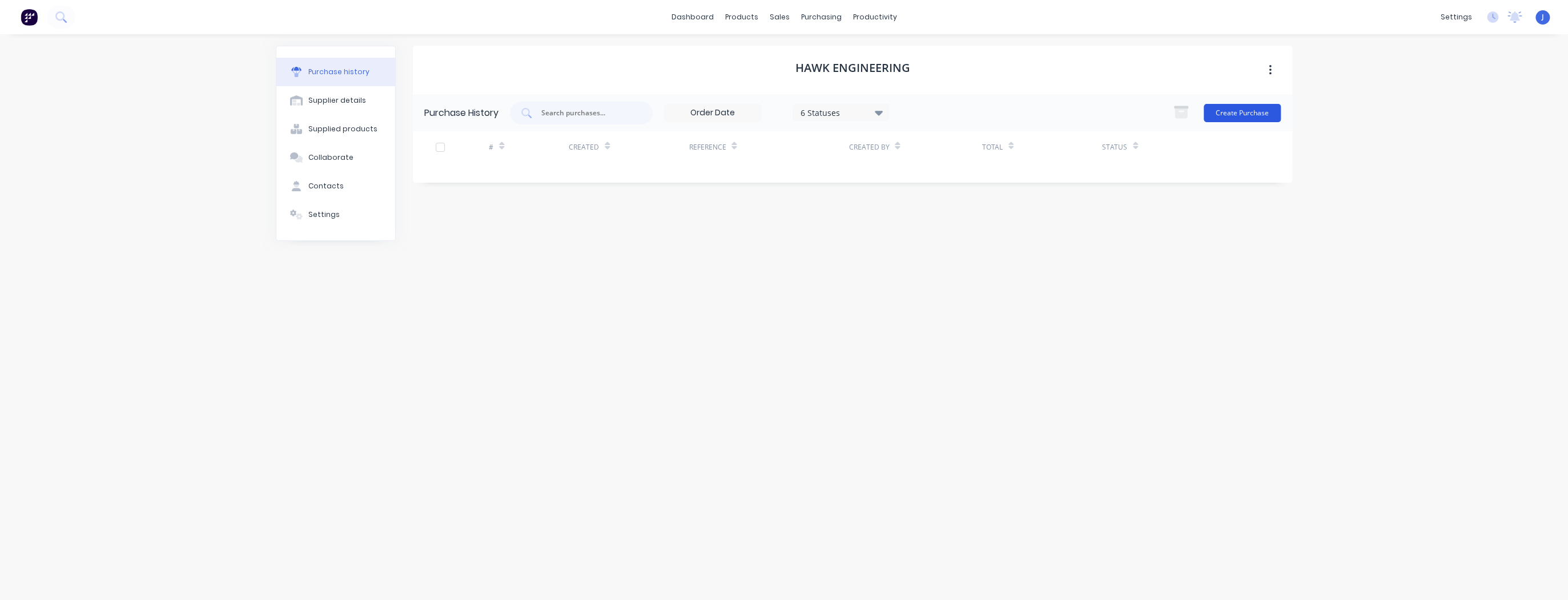
click at [1237, 118] on button "Create Purchase" at bounding box center [1242, 113] width 77 height 18
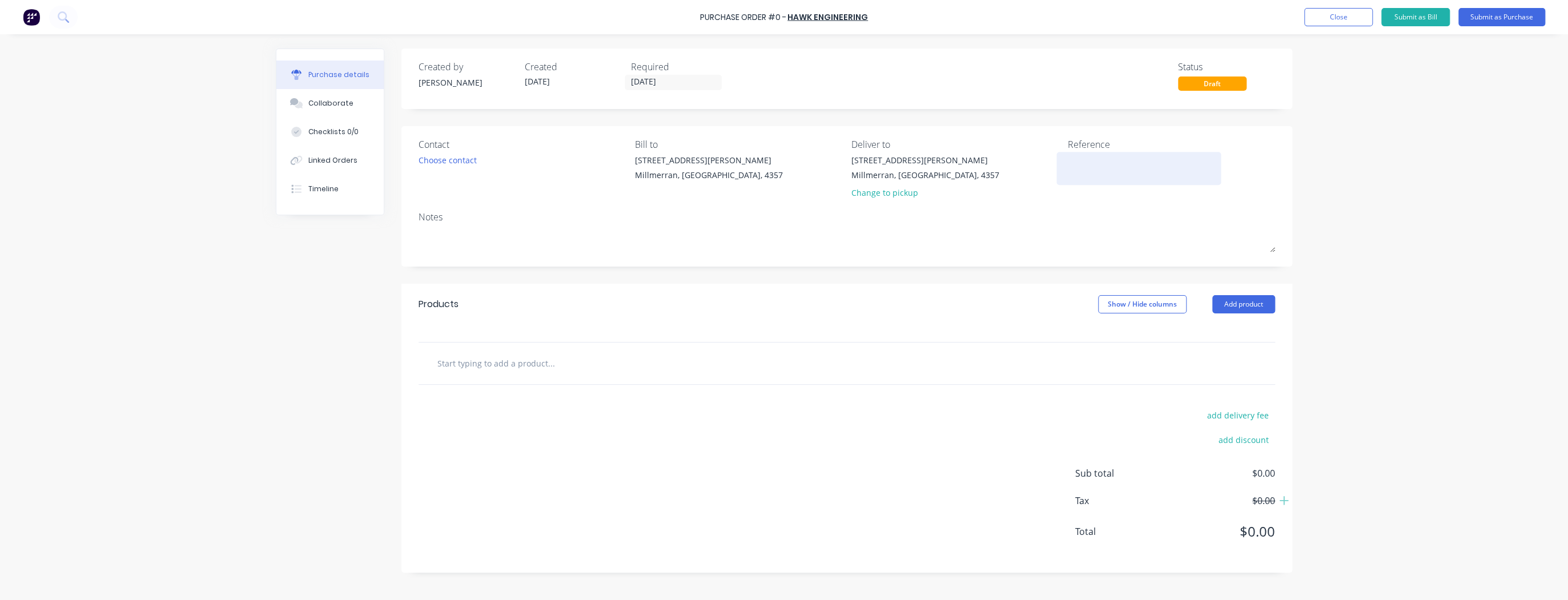
click at [1102, 172] on textarea at bounding box center [1138, 167] width 143 height 26
type textarea "W"
type textarea "[PERSON_NAME]"
type textarea "x"
type textarea "[PERSON_NAME]"
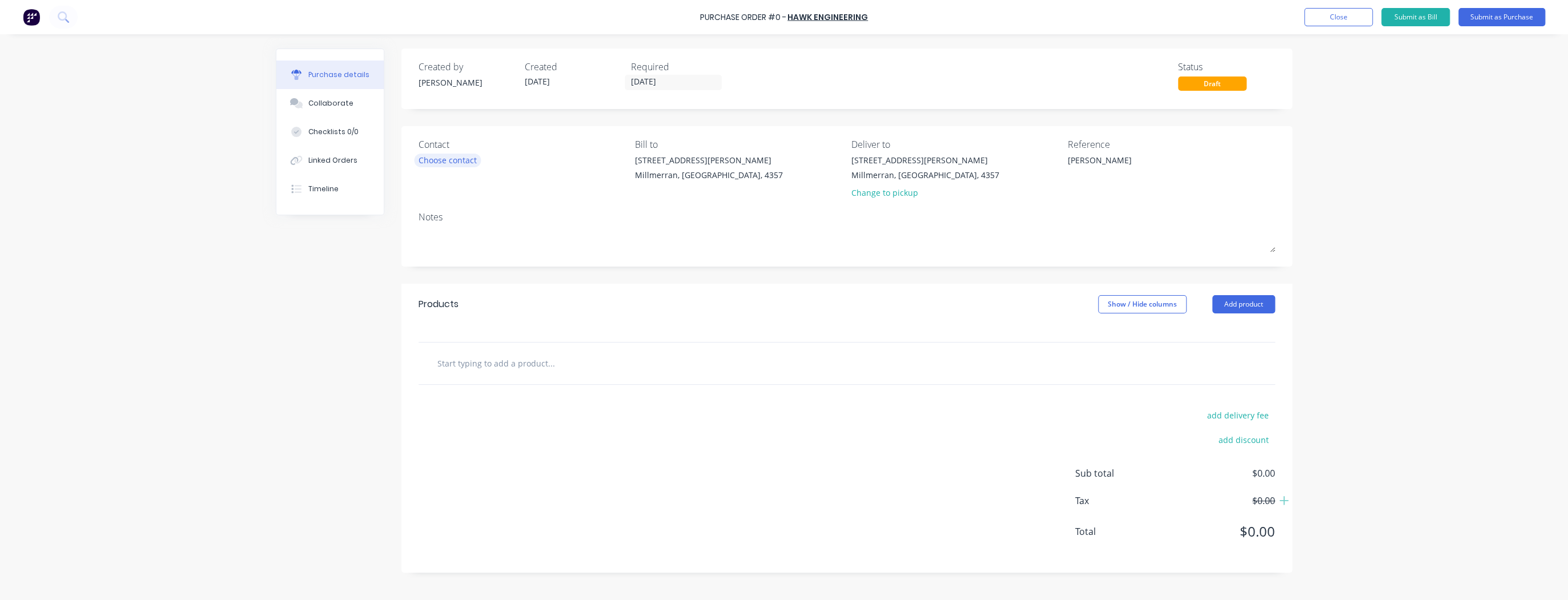
click at [467, 162] on div "Choose contact" at bounding box center [447, 160] width 58 height 12
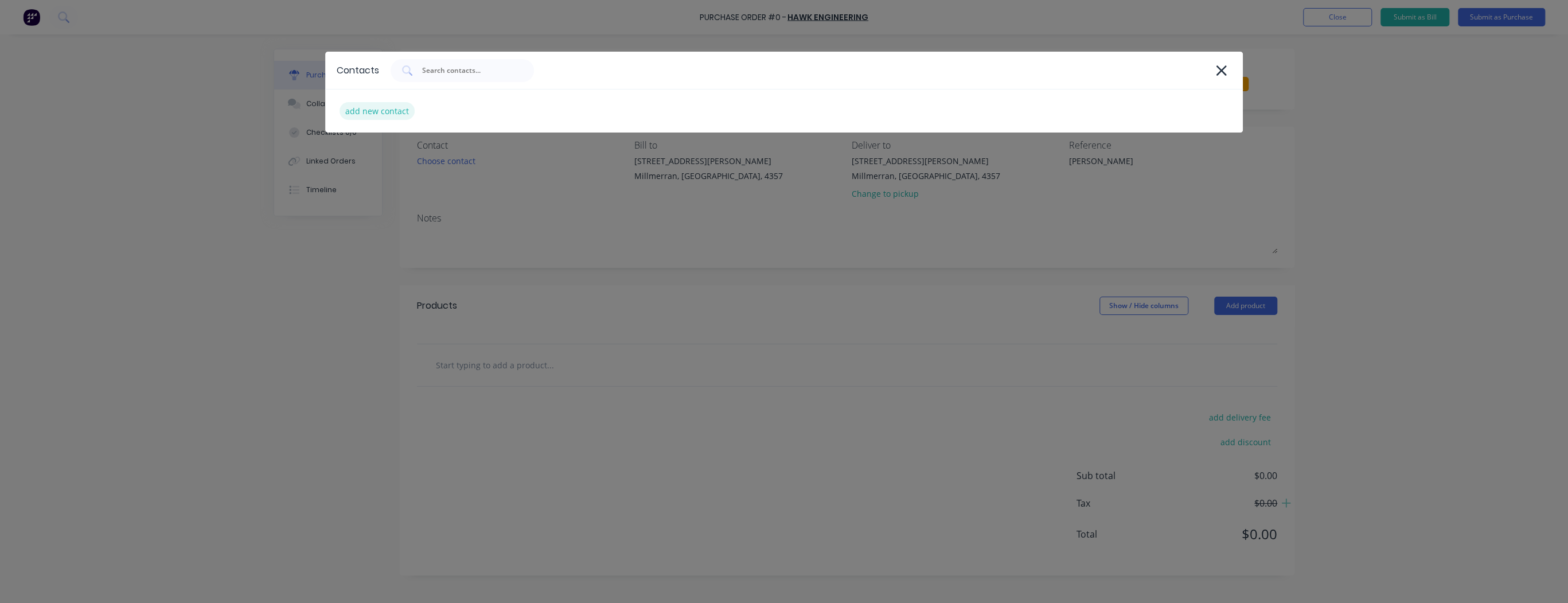
type textarea "x"
click at [401, 105] on div "add new contact" at bounding box center [377, 111] width 75 height 18
select select "AU"
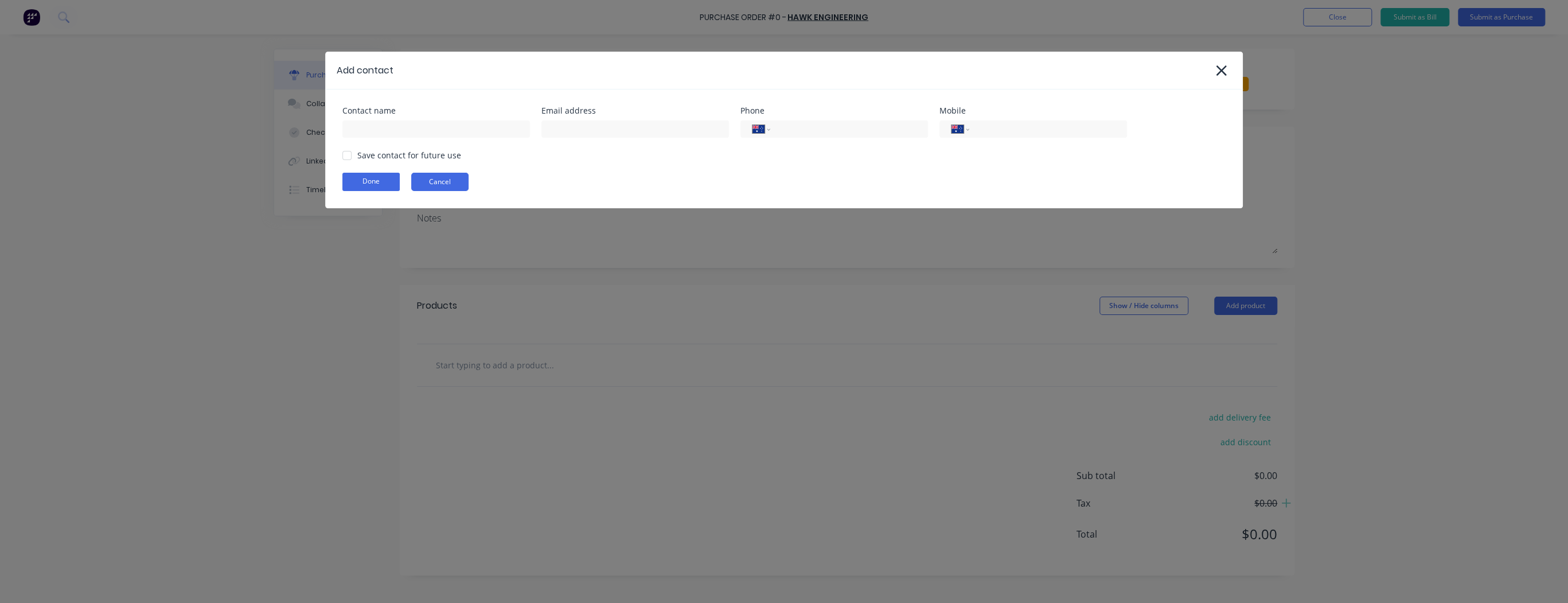
click at [442, 185] on button "Cancel" at bounding box center [440, 181] width 58 height 18
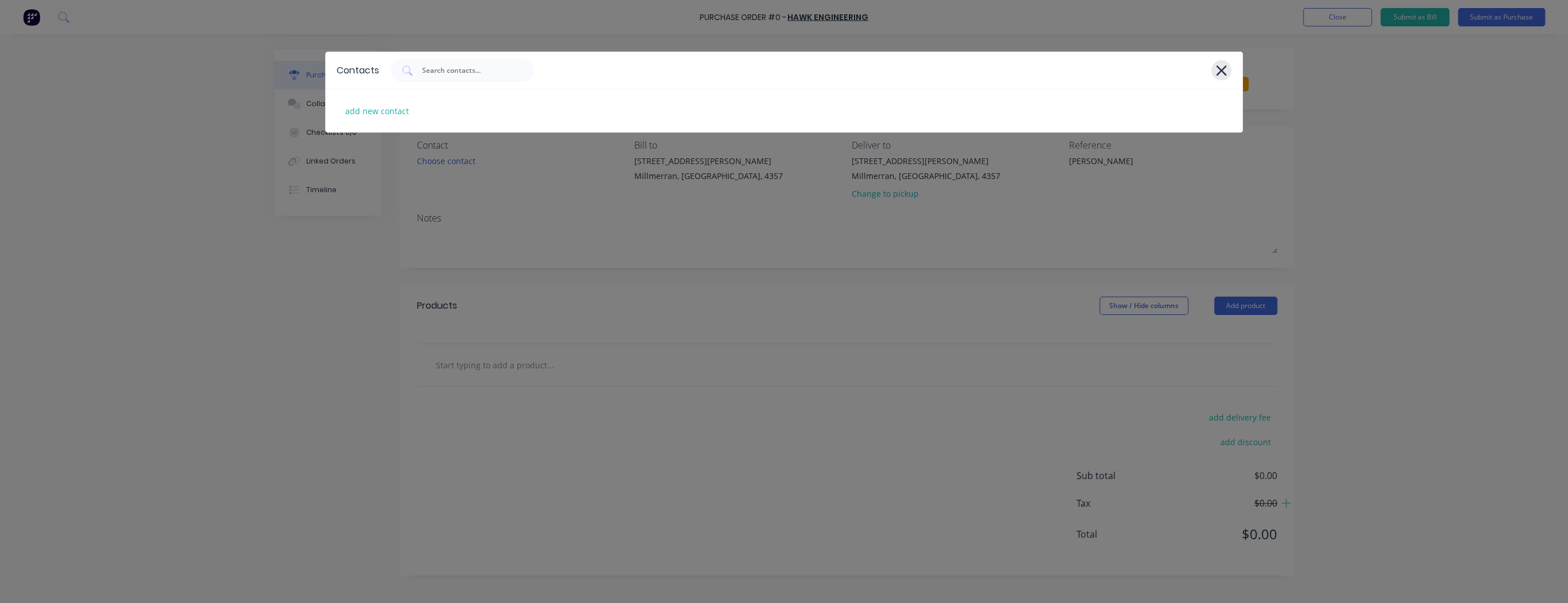
click at [1216, 73] on icon at bounding box center [1222, 71] width 12 height 16
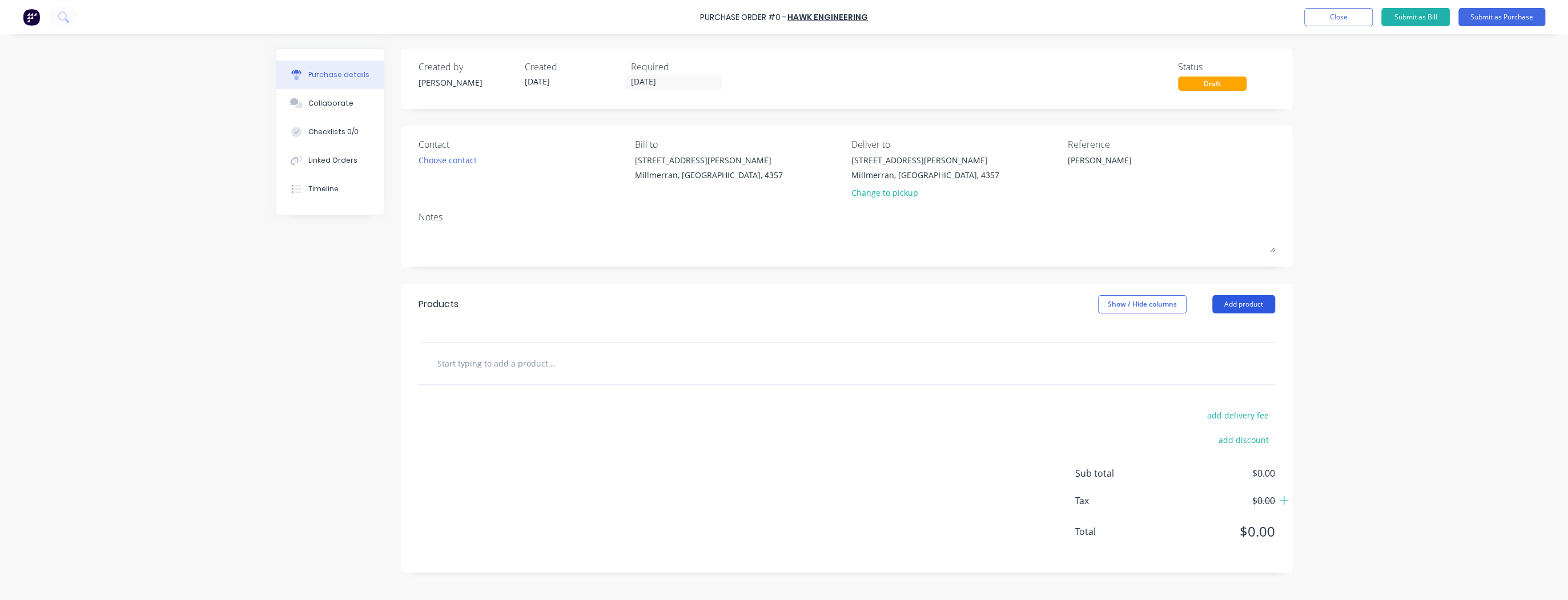
click at [1269, 304] on button "Add product" at bounding box center [1243, 304] width 63 height 18
click at [1340, 18] on button "Close" at bounding box center [1338, 17] width 68 height 18
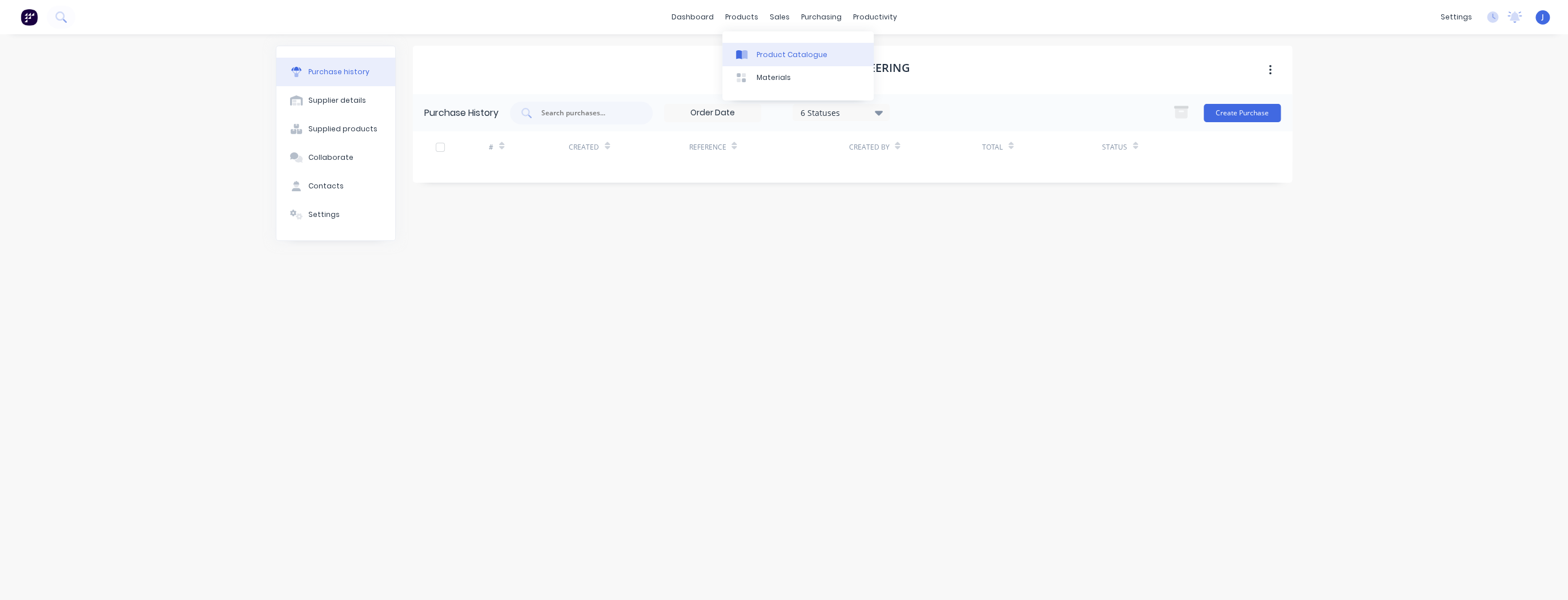
click at [760, 50] on div "Product Catalogue" at bounding box center [792, 55] width 71 height 10
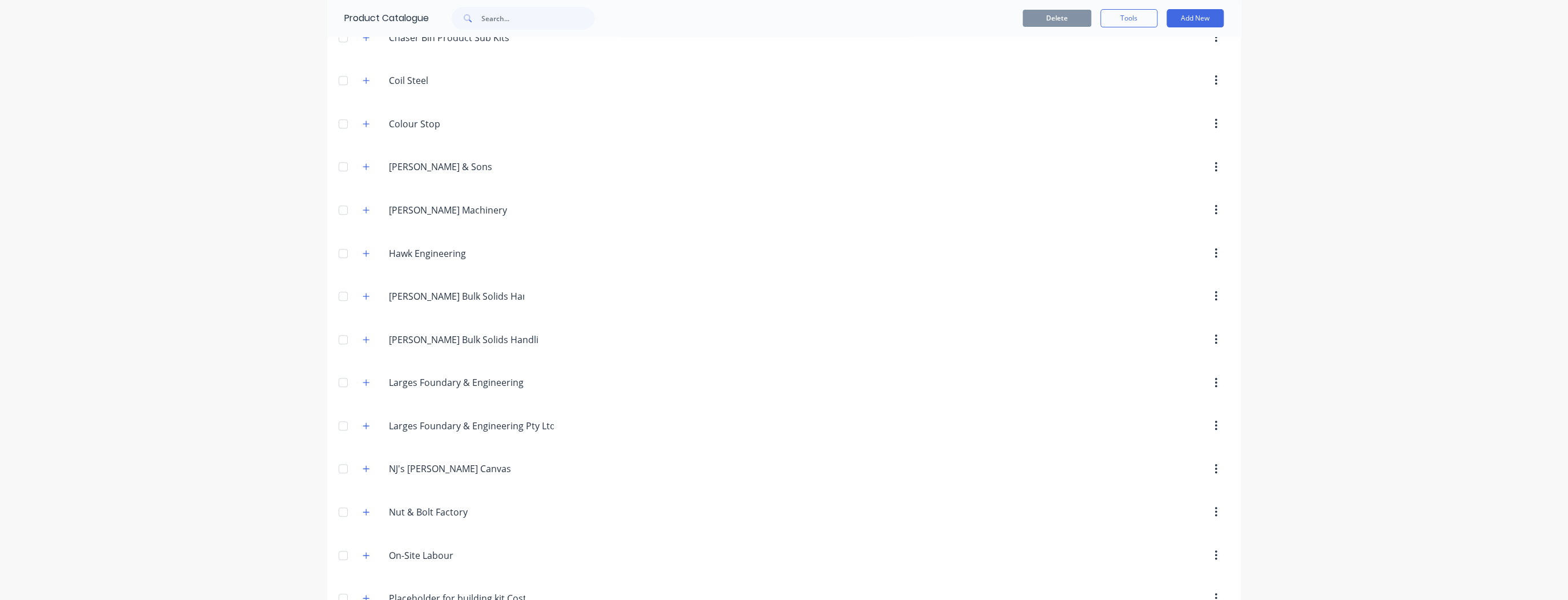
scroll to position [366, 0]
click at [365, 334] on icon "button" at bounding box center [366, 337] width 7 height 8
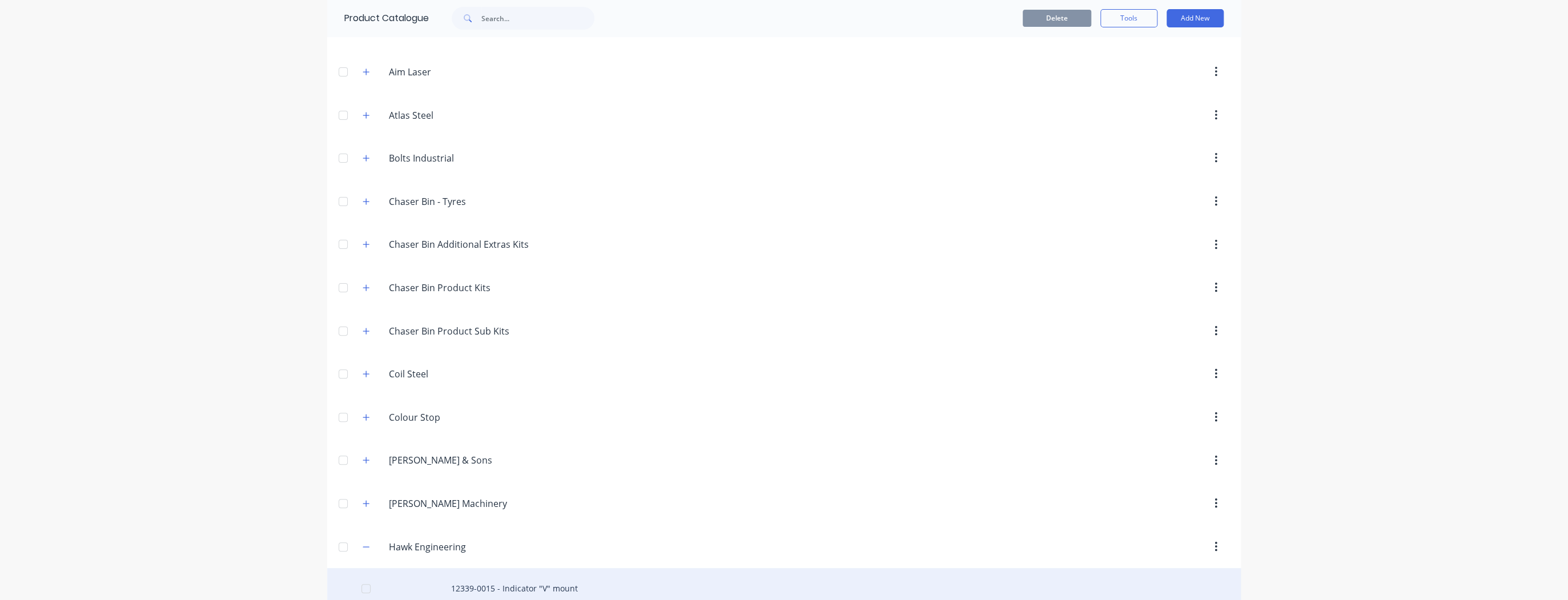
scroll to position [0, 0]
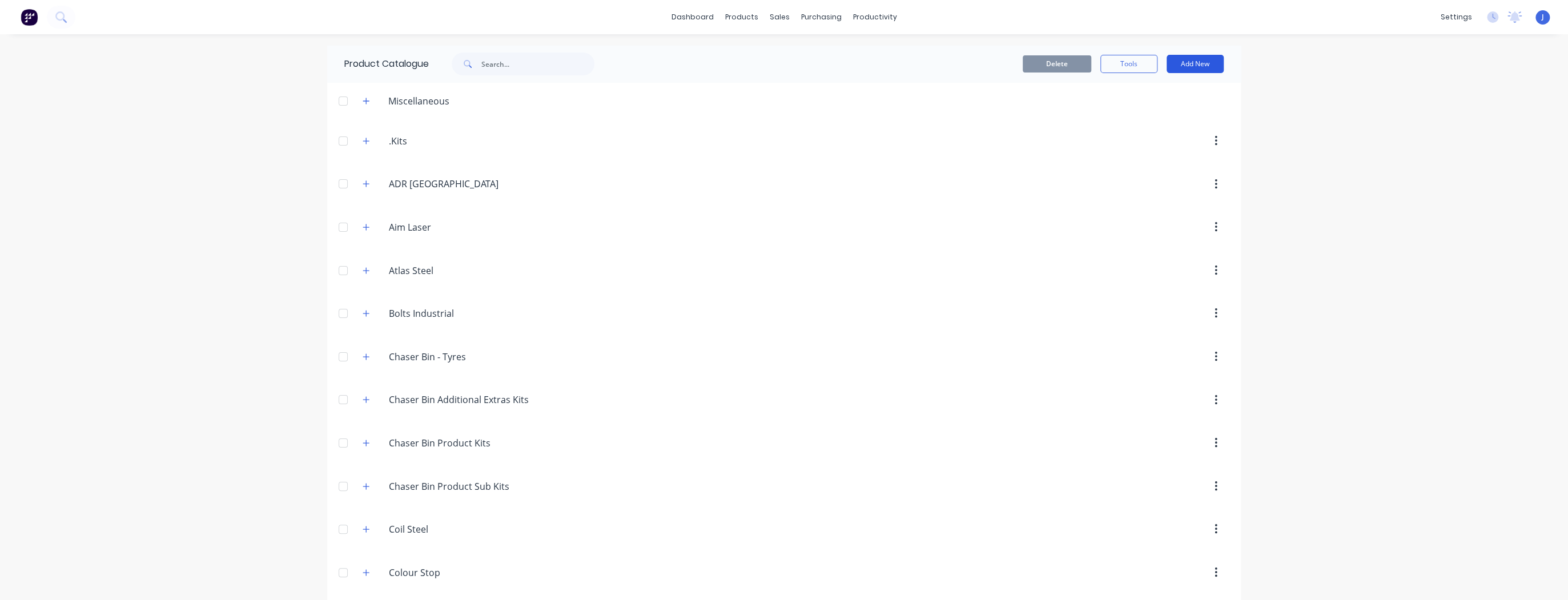
click at [1171, 64] on button "Add New" at bounding box center [1195, 64] width 57 height 18
click at [1135, 114] on div "Product" at bounding box center [1169, 116] width 88 height 17
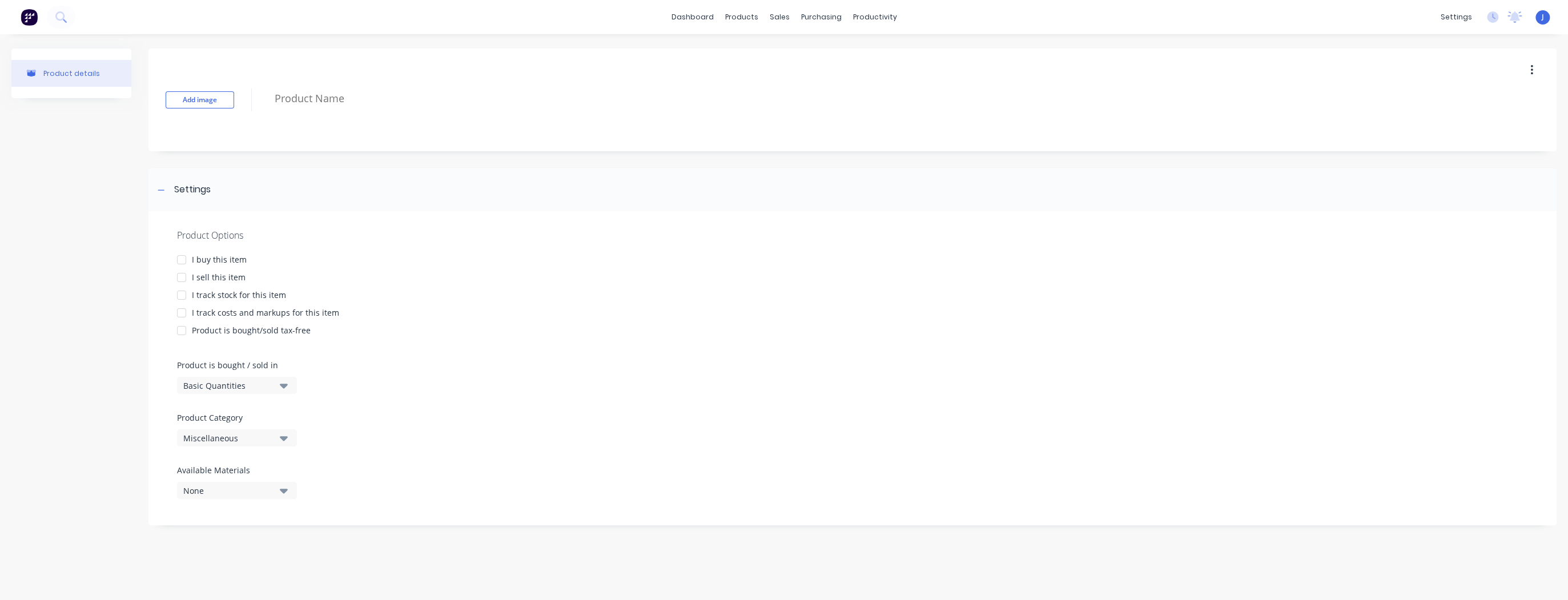
click at [181, 278] on div at bounding box center [182, 278] width 23 height 23
click at [182, 279] on div at bounding box center [182, 278] width 23 height 23
click at [182, 260] on div at bounding box center [182, 260] width 23 height 23
click at [280, 382] on icon "button" at bounding box center [284, 385] width 8 height 13
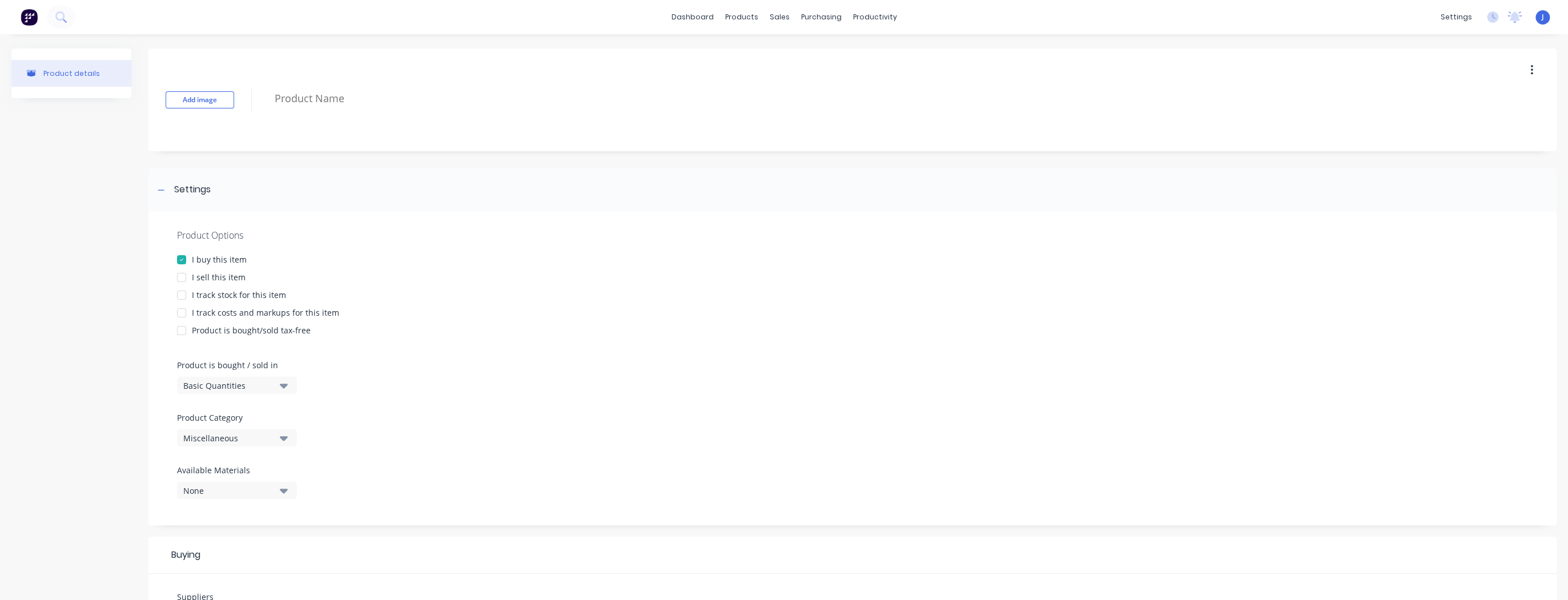
click at [281, 434] on icon "button" at bounding box center [284, 438] width 8 height 13
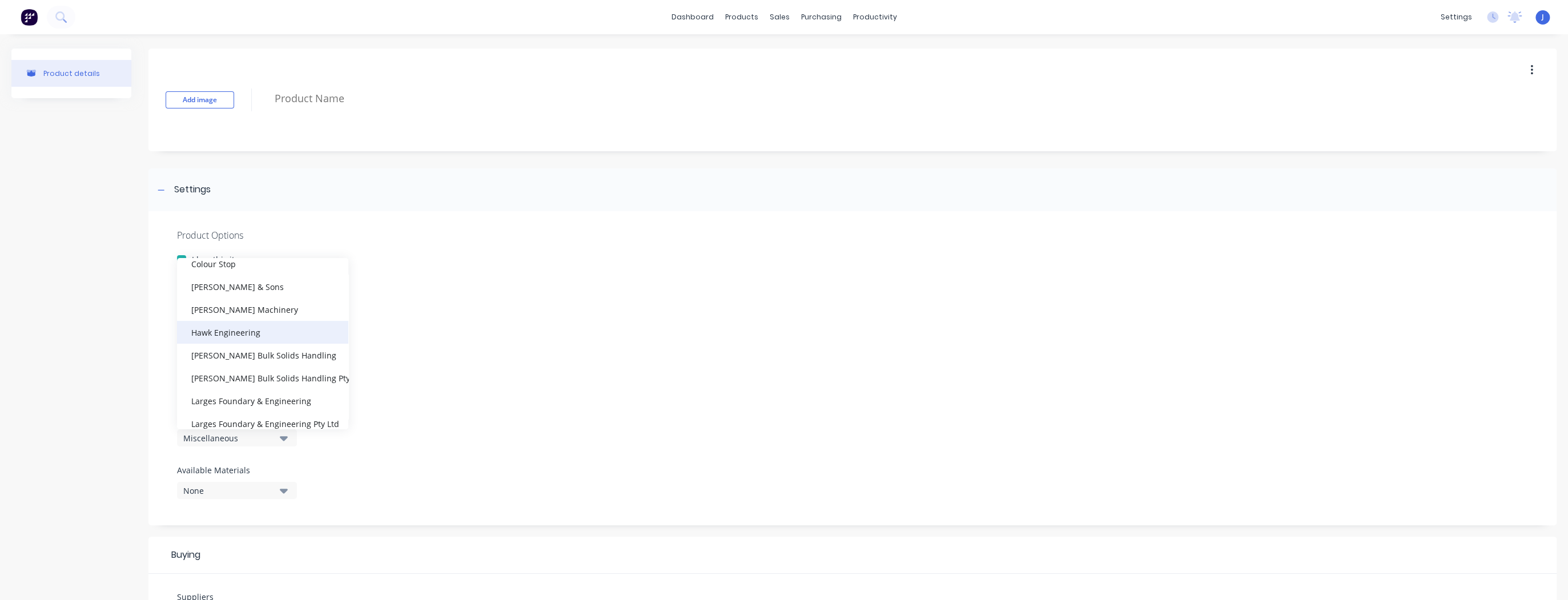
click at [239, 330] on div "Hawk Engineering" at bounding box center [263, 332] width 172 height 23
type textarea "x"
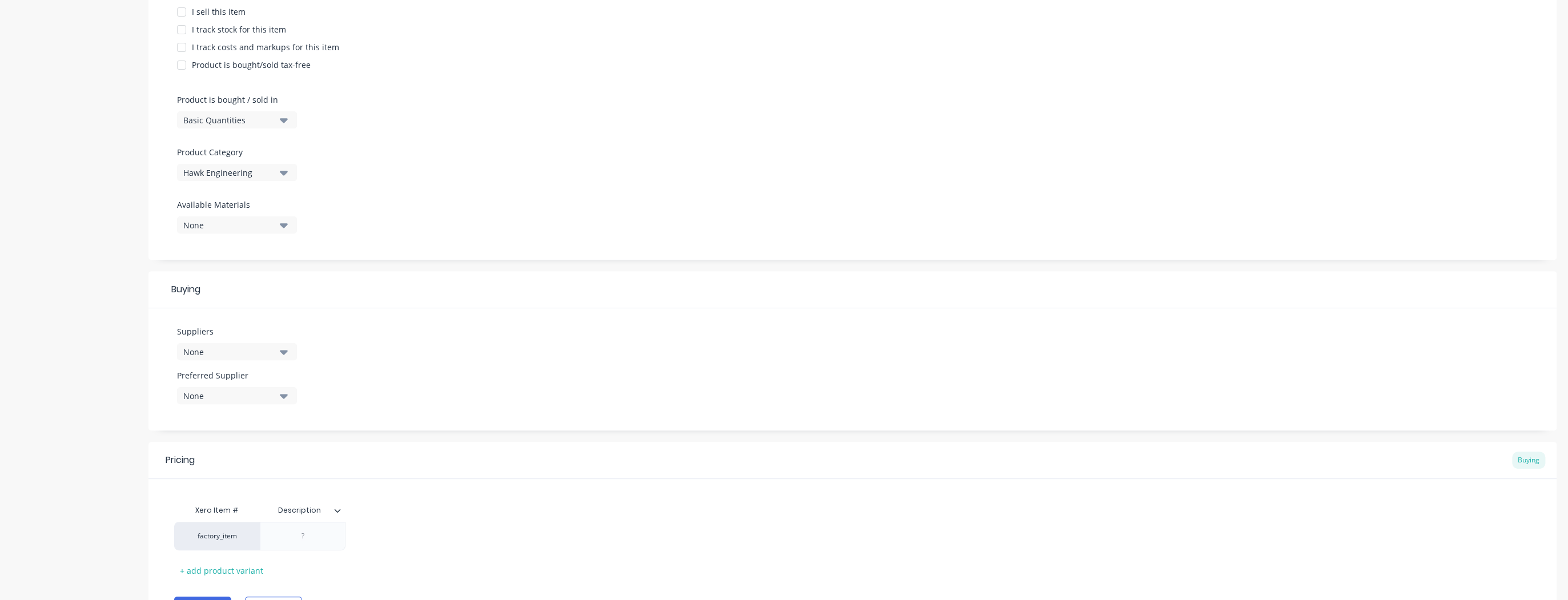
scroll to position [328, 0]
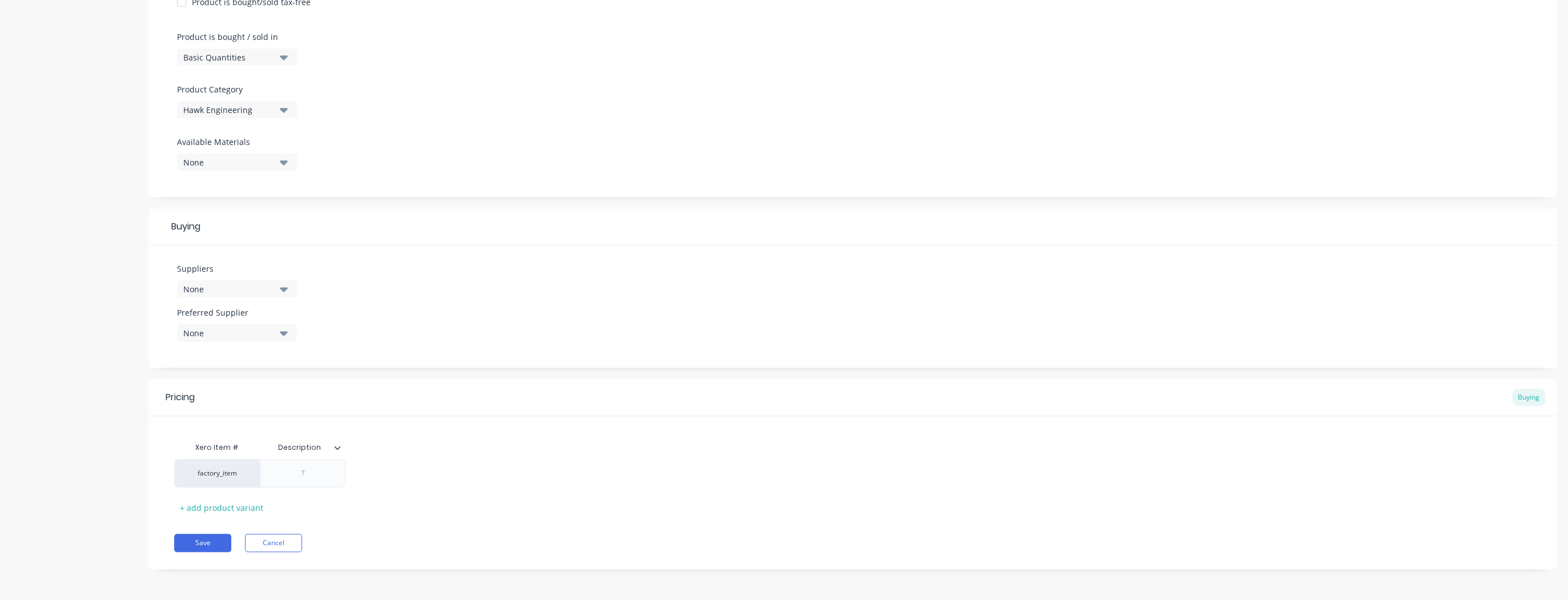
click at [286, 286] on icon "button" at bounding box center [284, 289] width 8 height 13
click at [282, 331] on icon "button" at bounding box center [284, 333] width 8 height 5
click at [256, 369] on Supplier "text" at bounding box center [270, 367] width 121 height 23
type Supplier "haw"
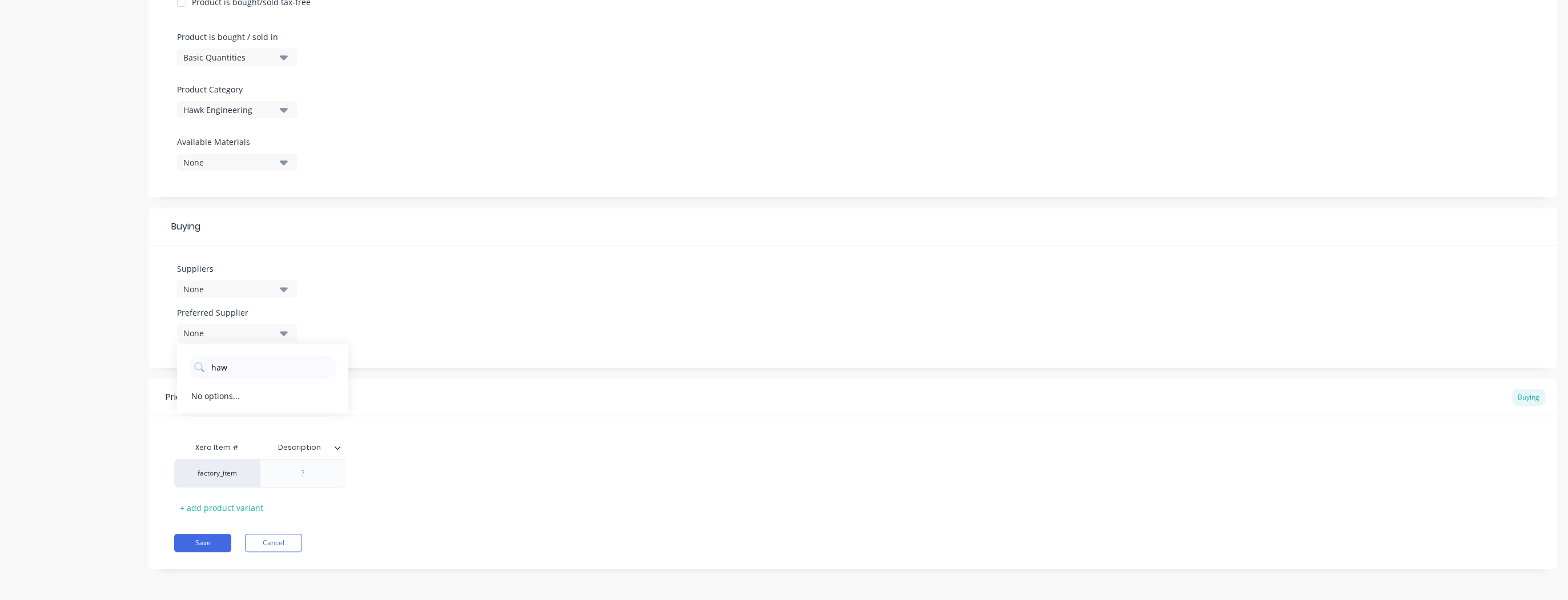
click at [427, 395] on div "Pricing Buying" at bounding box center [853, 397] width 1408 height 37
click at [304, 473] on div at bounding box center [303, 474] width 57 height 15
click at [337, 448] on icon at bounding box center [337, 447] width 6 height 3
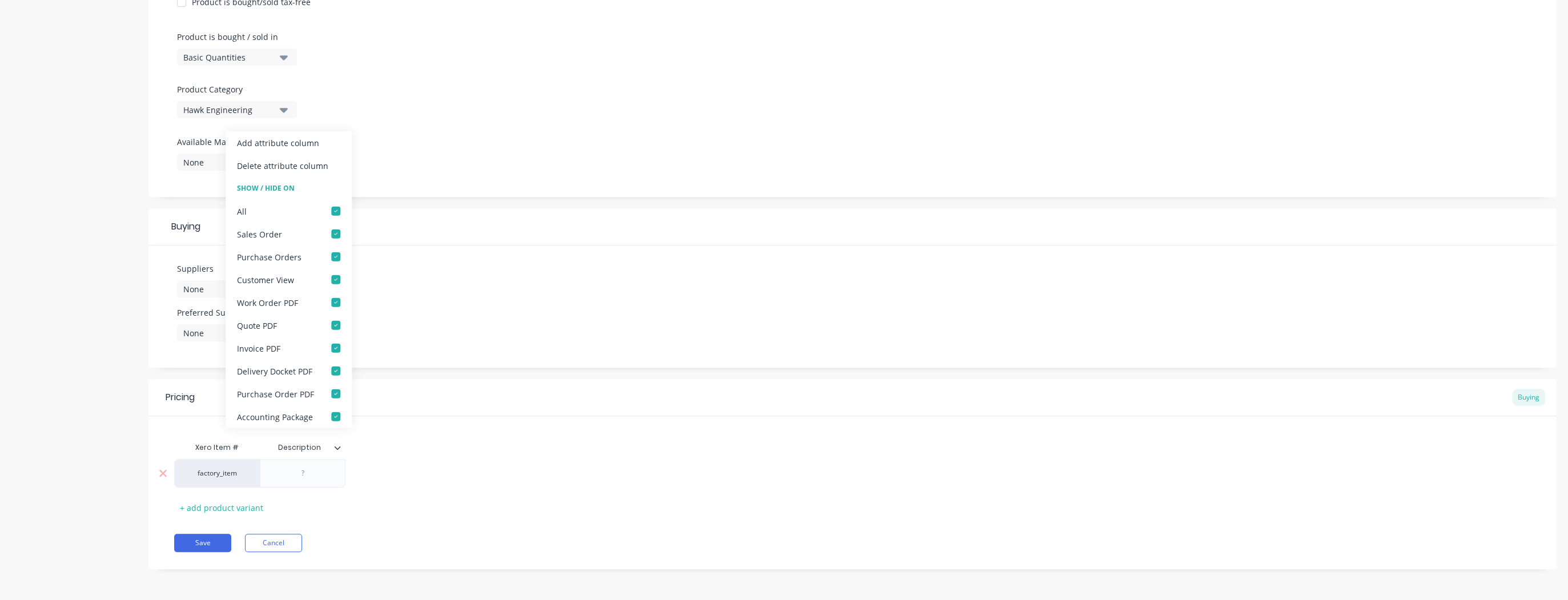
click at [305, 476] on div at bounding box center [303, 474] width 57 height 15
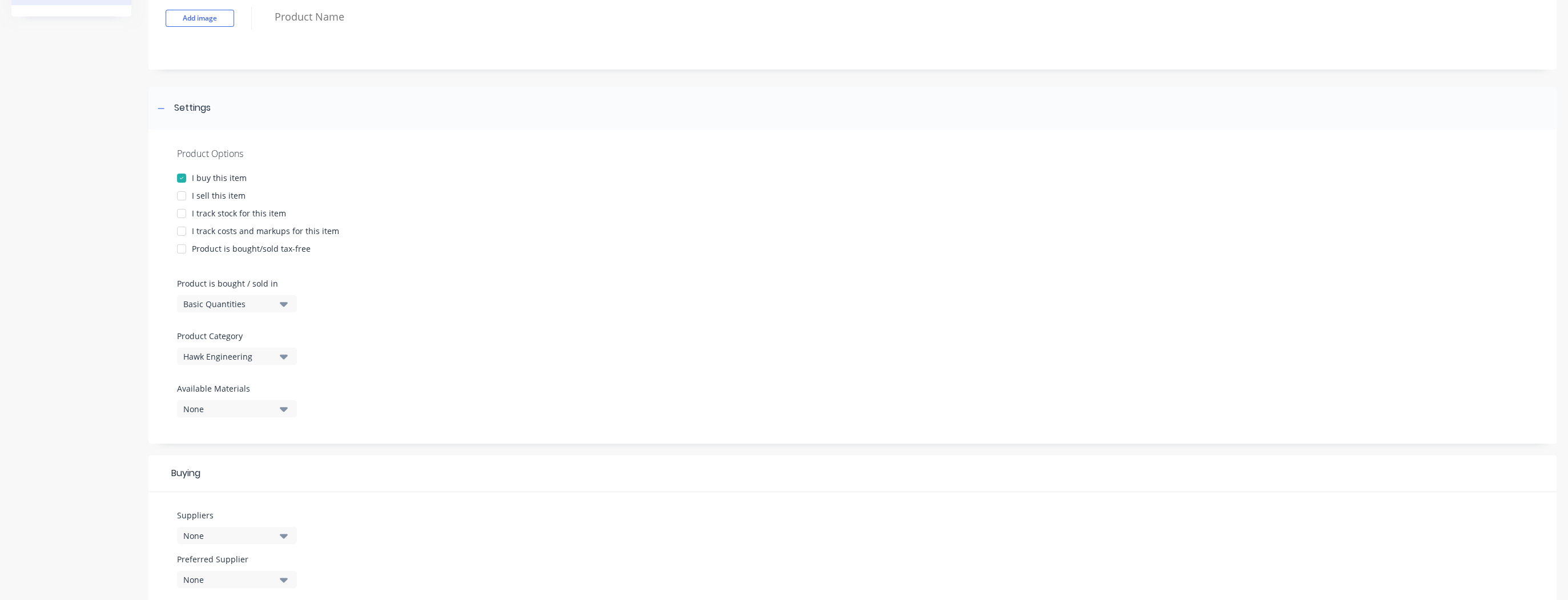
scroll to position [0, 0]
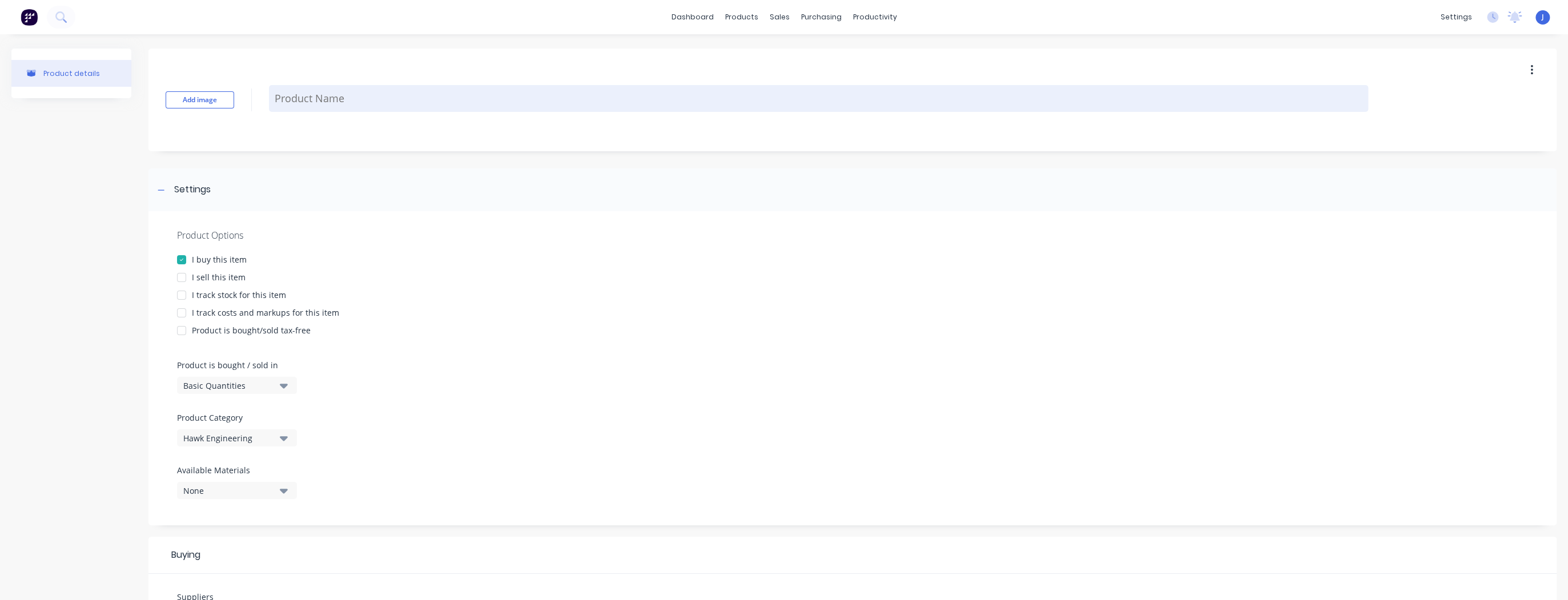
click at [377, 101] on textarea at bounding box center [818, 99] width 1099 height 27
type textarea "x"
type textarea "C"
type textarea "x"
type textarea "Ca"
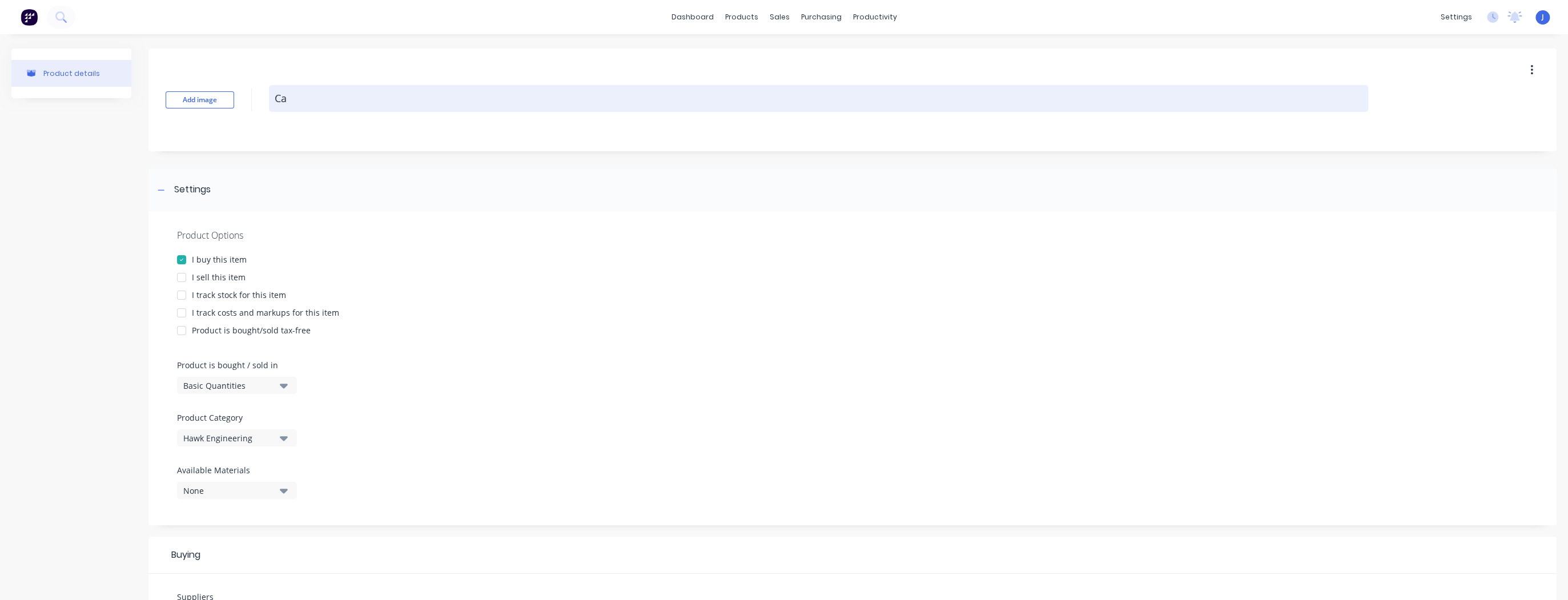
type textarea "x"
type textarea "Cab"
type textarea "x"
type textarea "Cable"
type textarea "x"
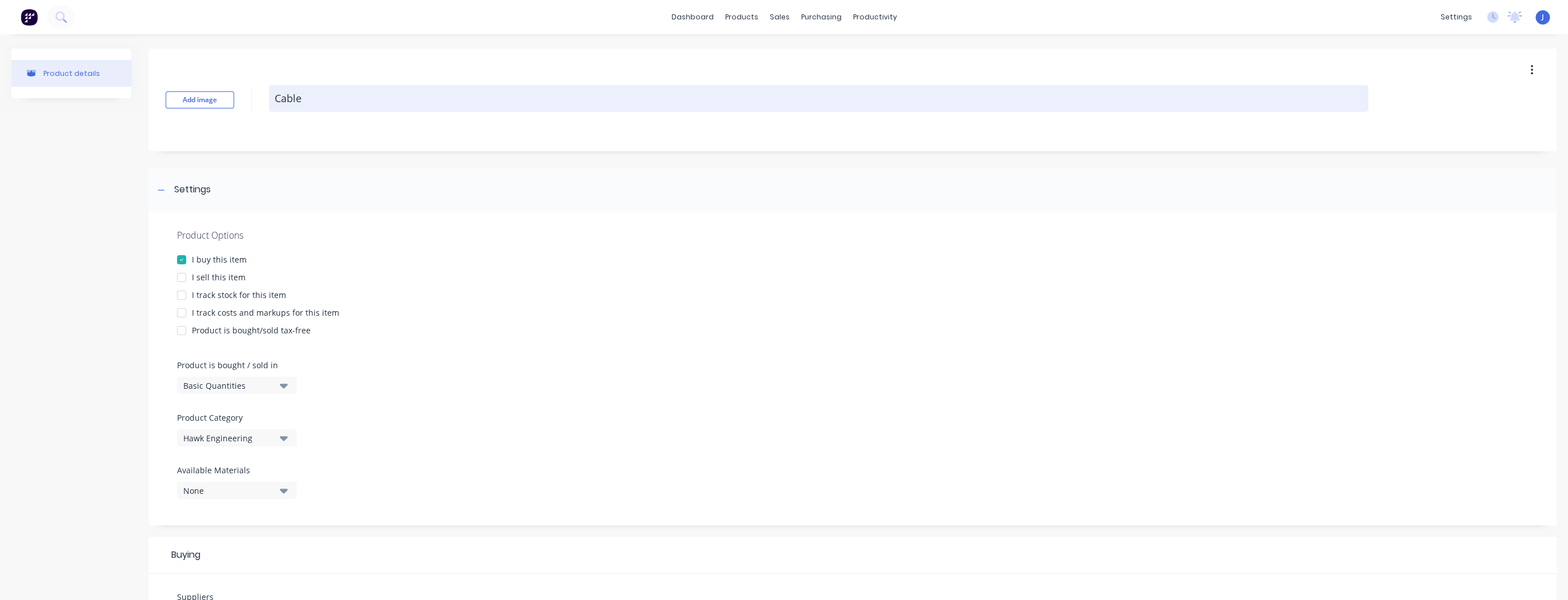
type textarea "Cable"
type textarea "x"
type textarea "Cable -"
type textarea "x"
type textarea "Cable -"
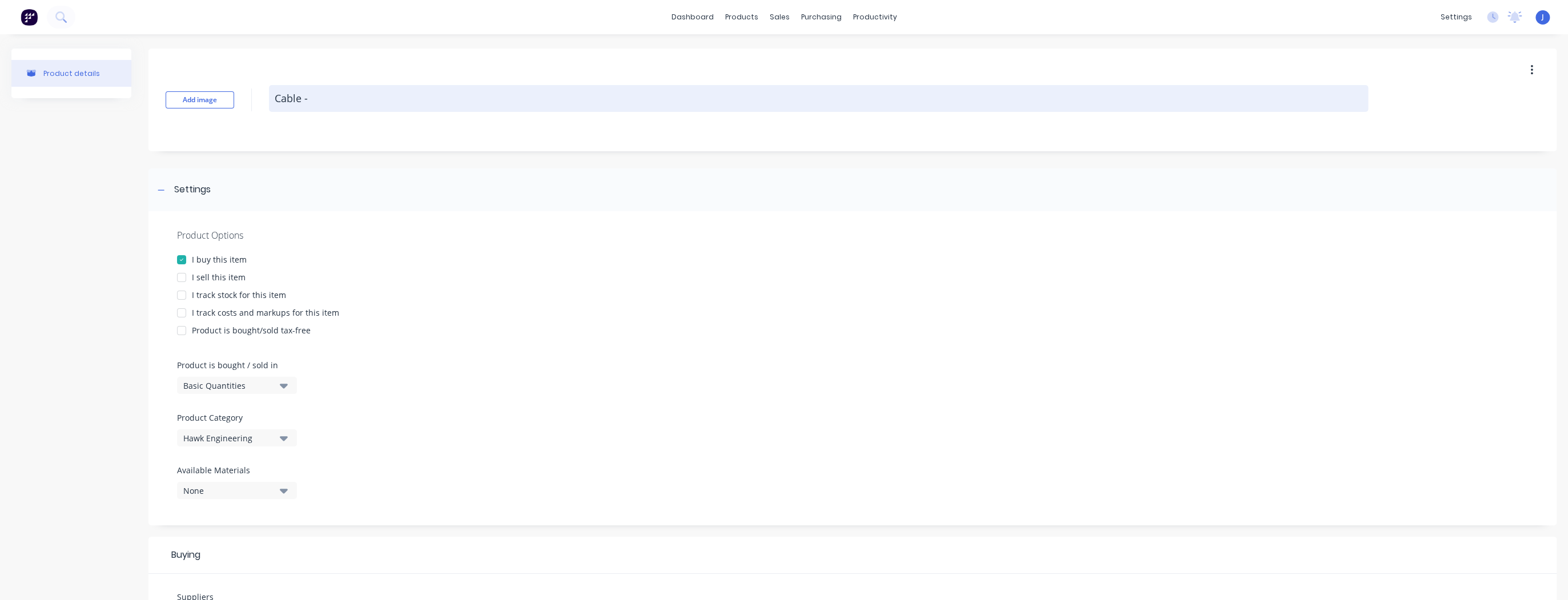
type textarea "x"
type textarea "Cable - P"
type textarea "x"
type textarea "Cable - Po"
type textarea "x"
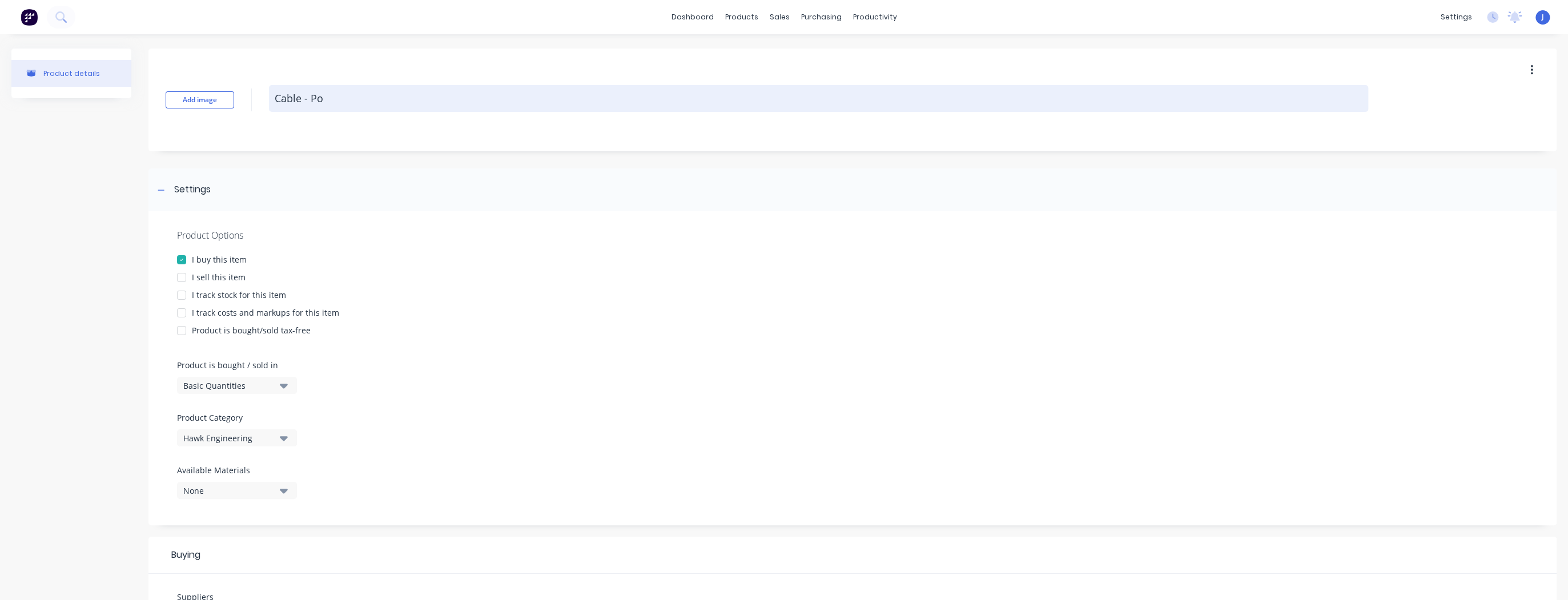
type textarea "Cable - Pow"
type textarea "x"
type textarea "Cable - [PERSON_NAME]"
type textarea "x"
type textarea "Cable - Power"
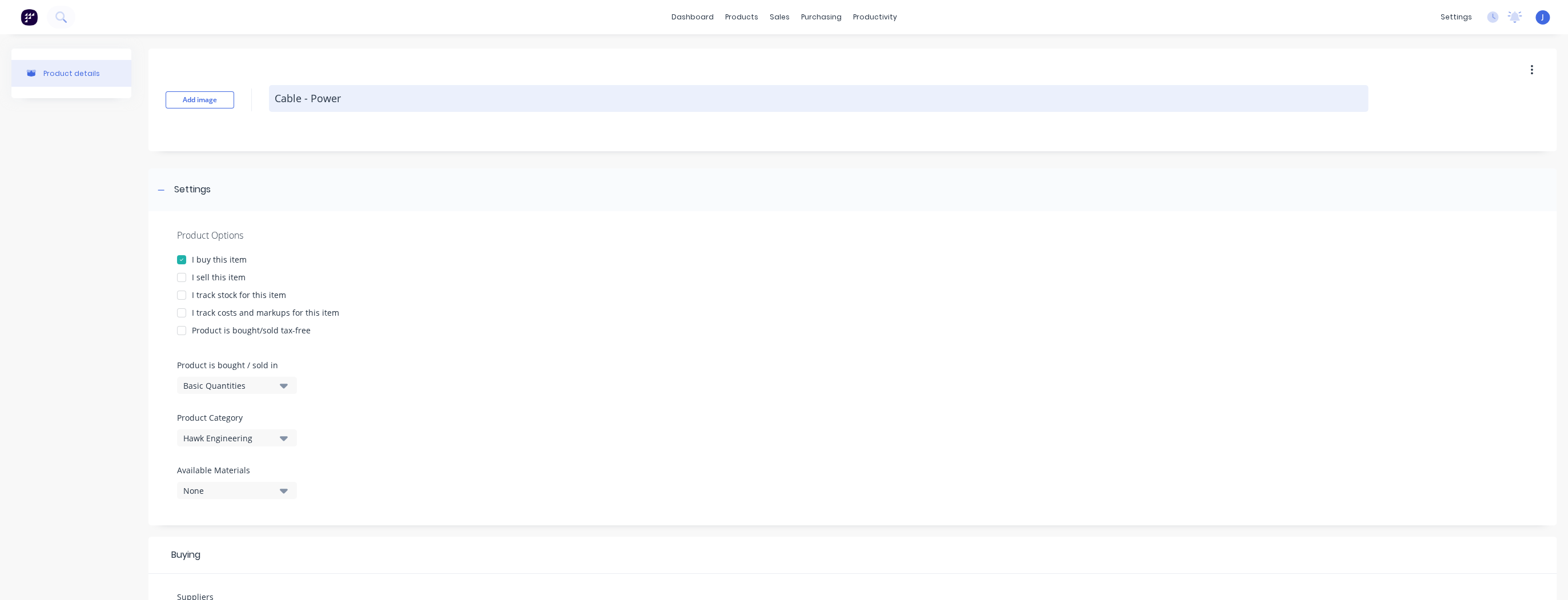
type textarea "x"
type textarea "Cable - Power"
type textarea "x"
type textarea "Cable - Power 6"
type textarea "x"
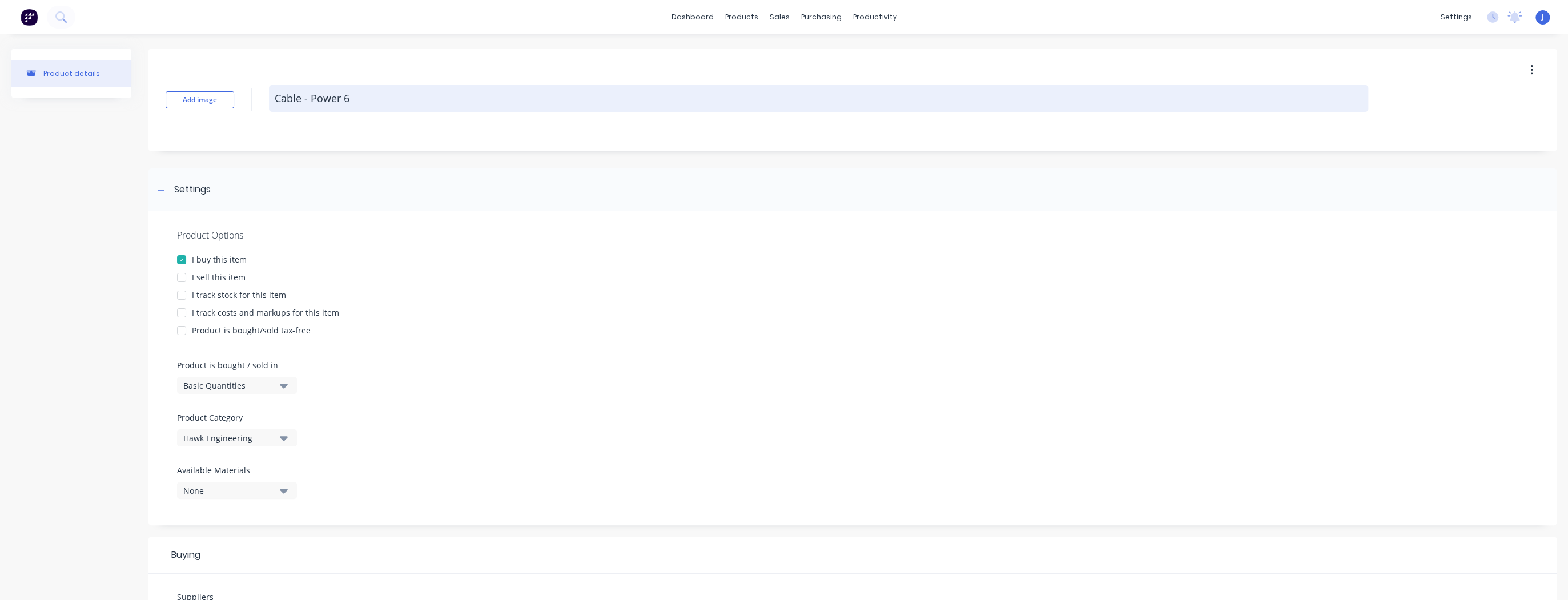
type textarea "Cable - Power 6'"
type textarea "x"
type textarea "Cable - Power 6"
type textarea "x"
type textarea "Cable - Power 6F"
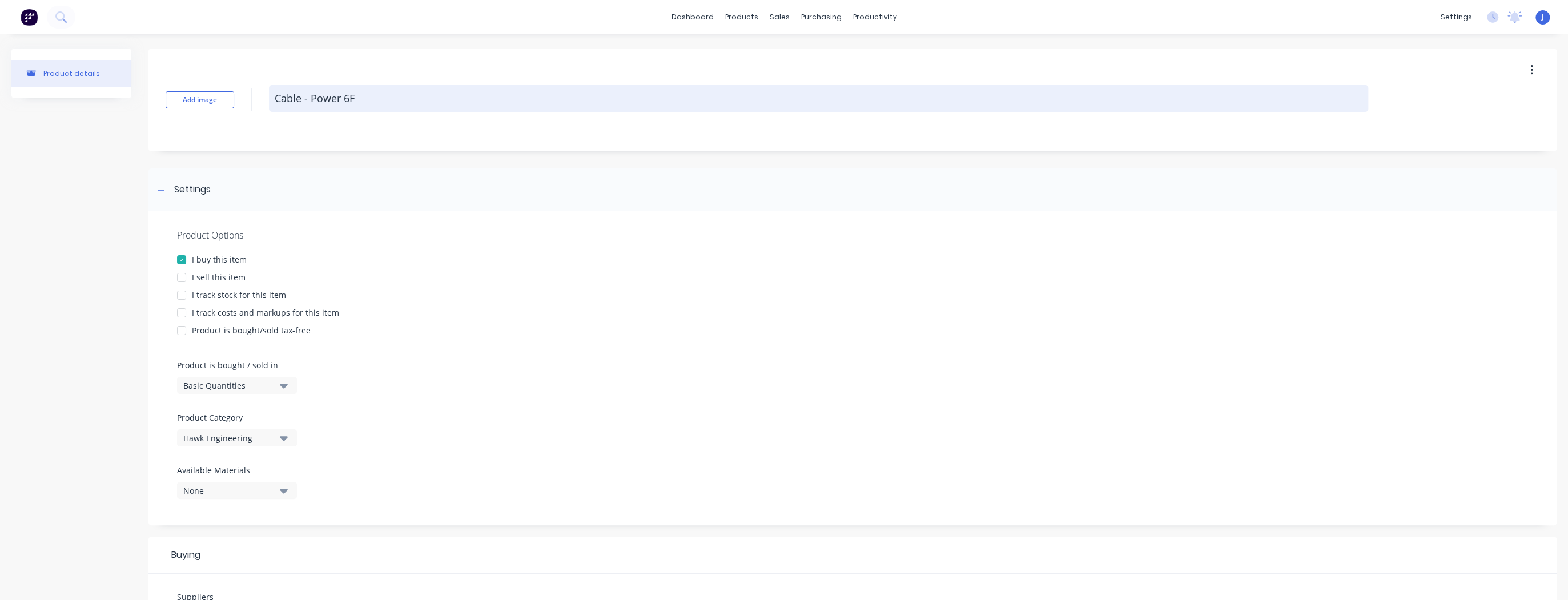
type textarea "x"
type textarea "Cable - Power 6FT"
type textarea "x"
type textarea "Cable - Power 6FT ("
type textarea "x"
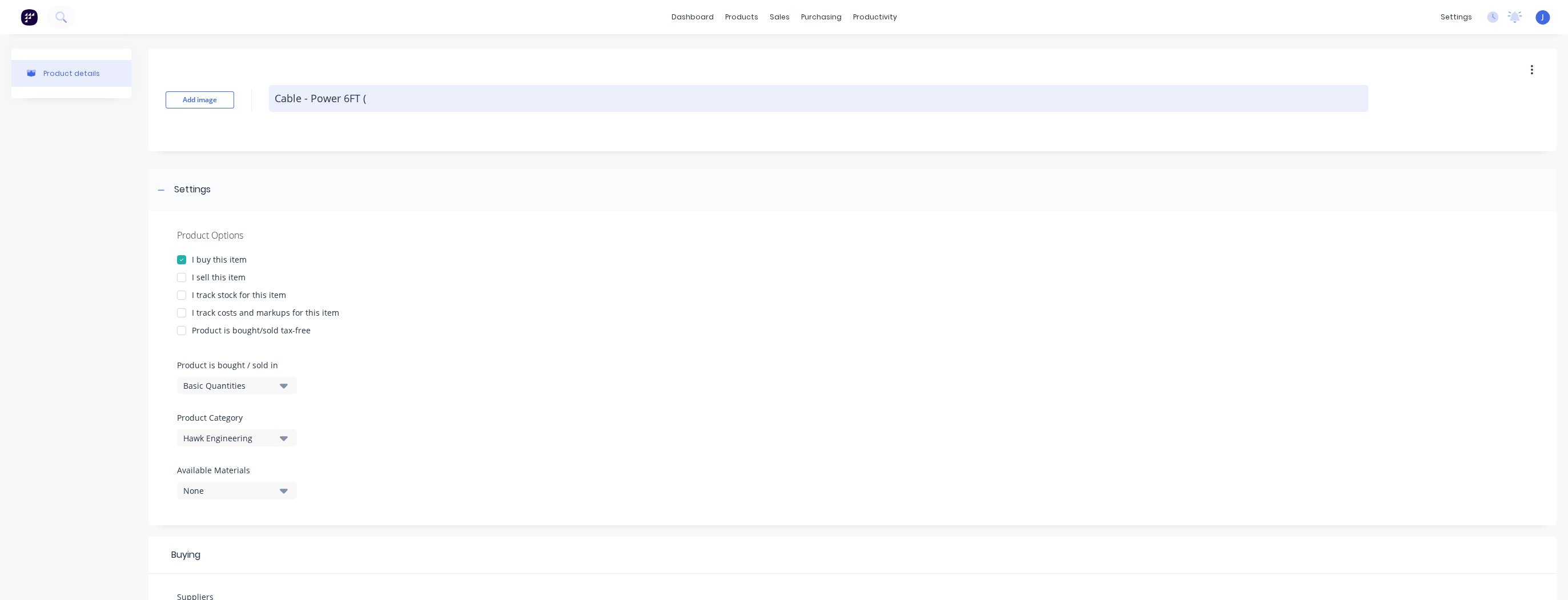
type textarea "Cable - Power 6FT (L"
type textarea "x"
type textarea "Cable - Power 6FT (Li"
type textarea "x"
type textarea "Cable - Power 6FT (Lib"
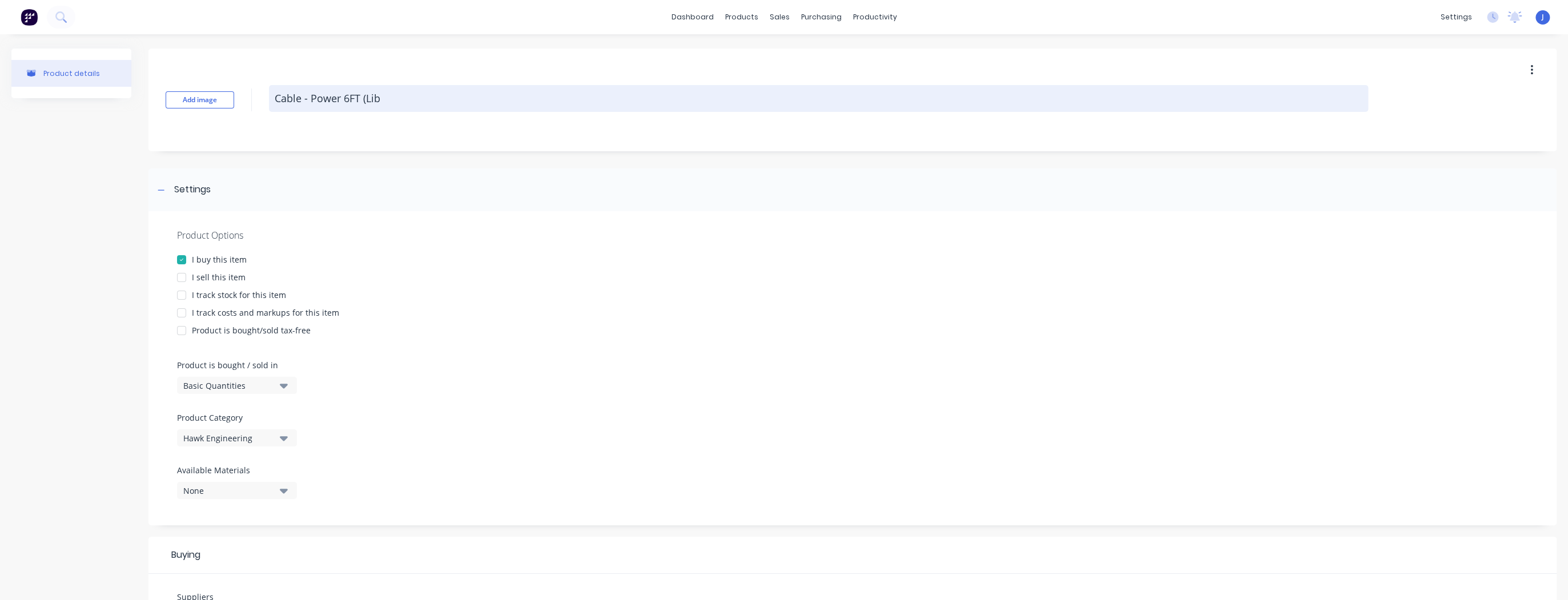
type textarea "x"
type textarea "Cable - Power 6FT (Libr"
type textarea "x"
type textarea "Cable - Power 6FT (Libra"
type textarea "x"
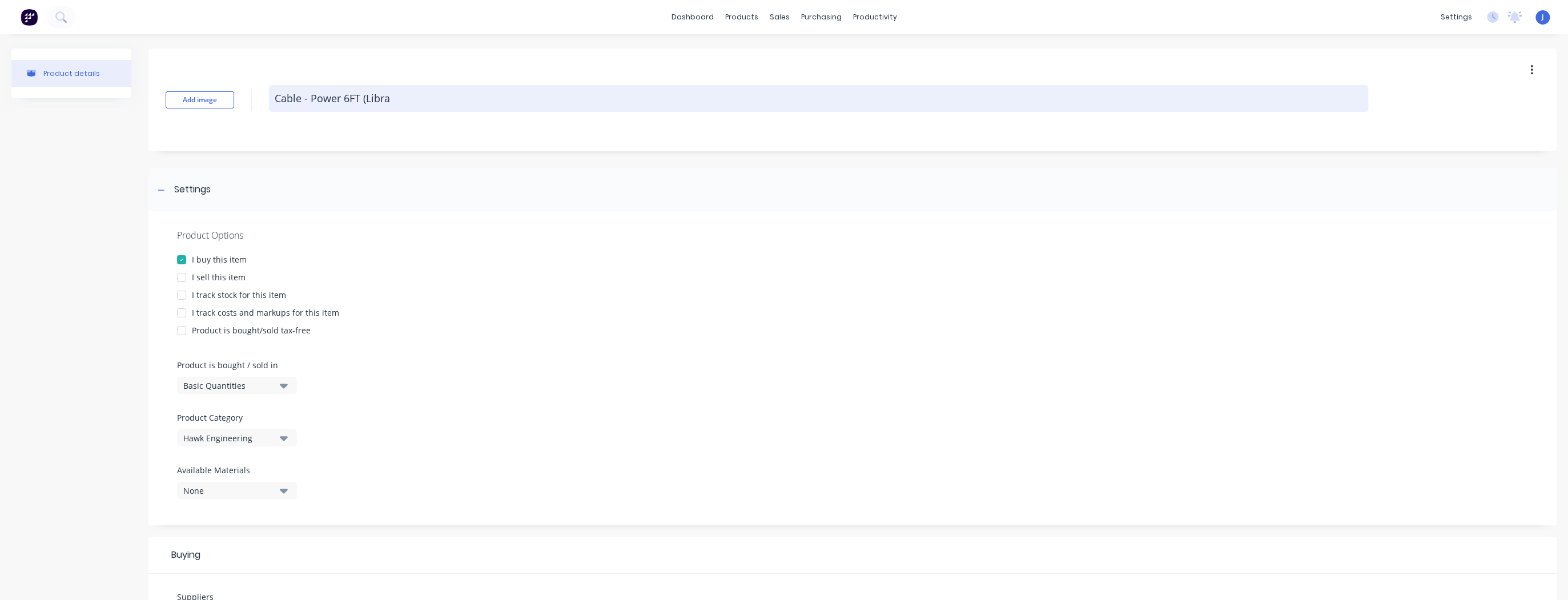
type textarea "Cable - Power 6FT (Libra"
type textarea "x"
type textarea "Cable - Power 6FT (Libra C"
type textarea "x"
type textarea "Cable - Power 6FT (Libra Ca"
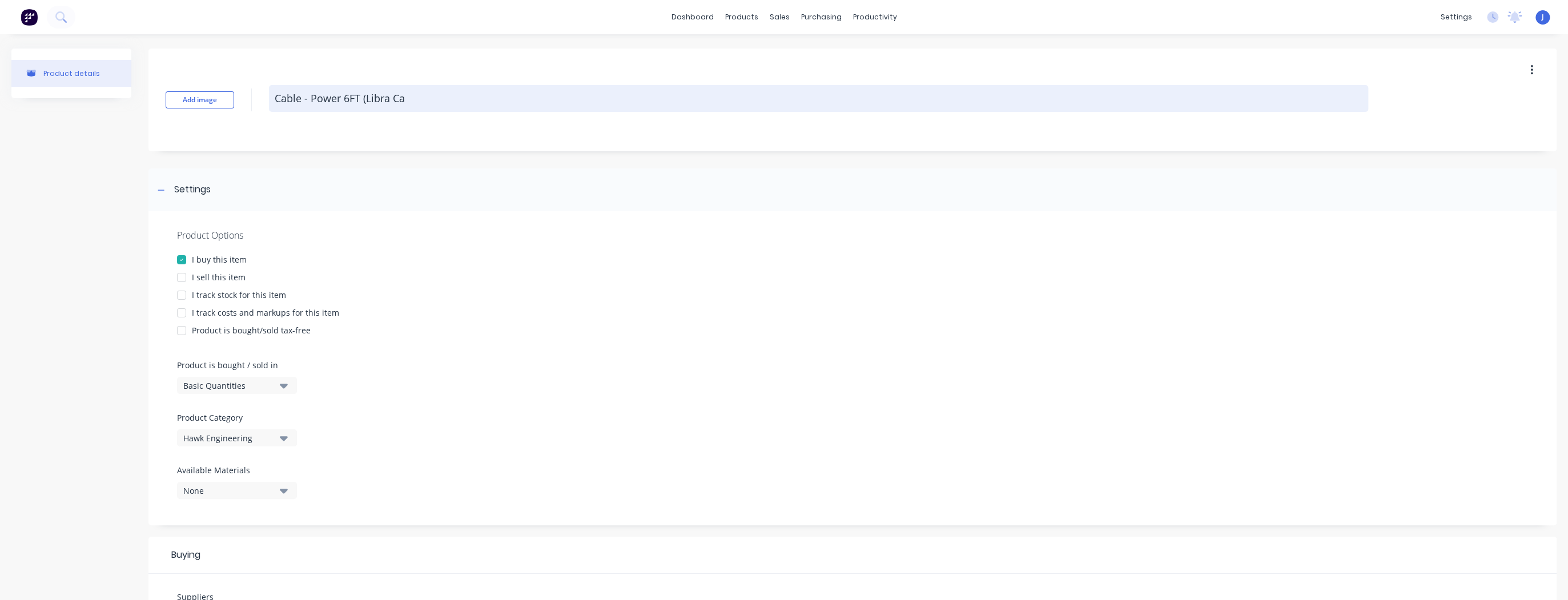
type textarea "x"
type textarea "Cable - Power 6FT (Libra Car"
type textarea "x"
type textarea "Cable - Power 6FT (Libra Cart"
type textarea "x"
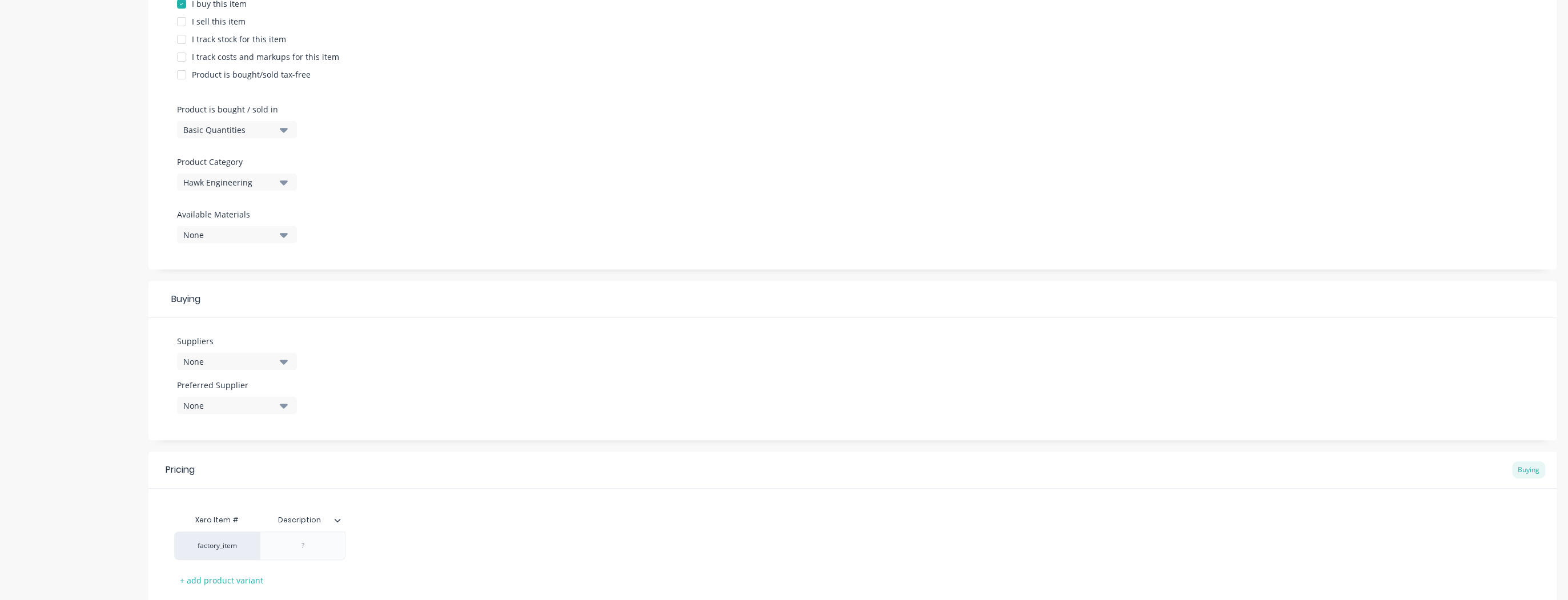
scroll to position [328, 0]
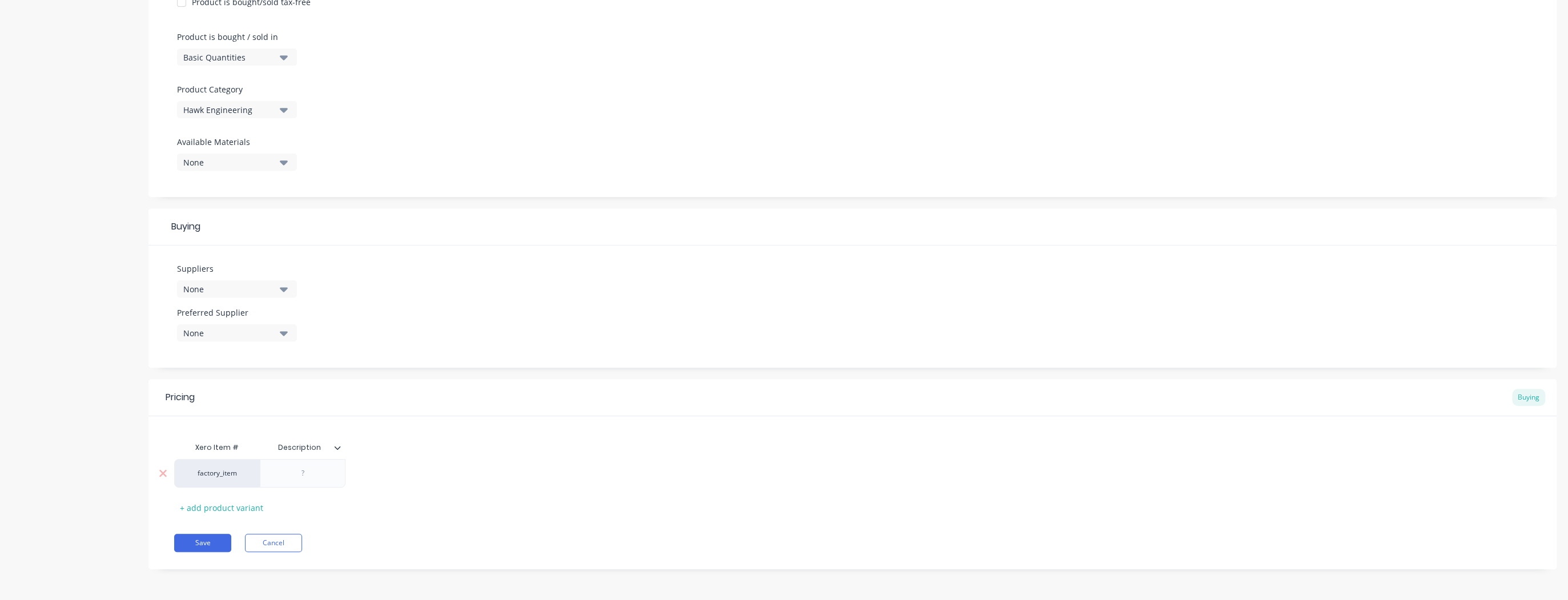
type textarea "Cable - Power 6FT (Libra Cart)"
click at [305, 474] on div at bounding box center [303, 474] width 57 height 15
type textarea "x"
type textarea "Cable - Power 6FT (Libra Cart)"
click at [313, 476] on div at bounding box center [303, 474] width 57 height 15
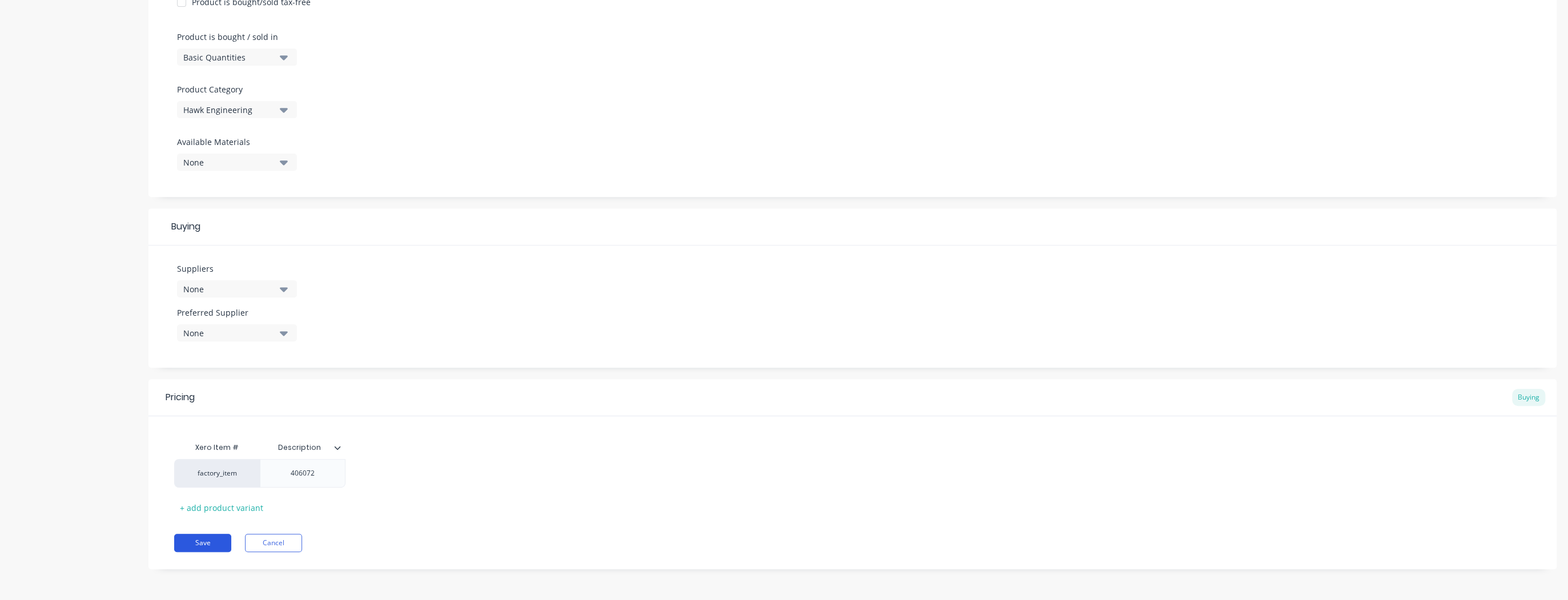
click at [215, 546] on button "Save" at bounding box center [203, 543] width 57 height 18
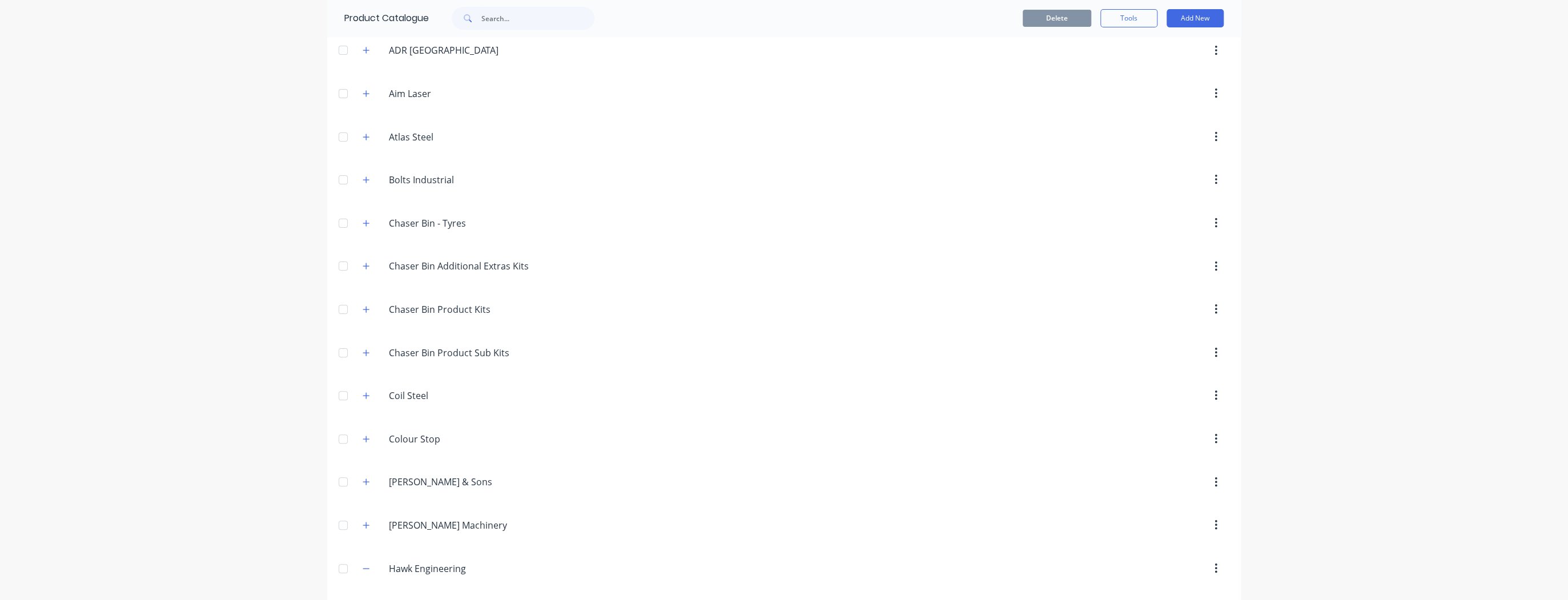
scroll to position [137, 0]
click at [1195, 23] on button "Add New" at bounding box center [1195, 18] width 57 height 18
click at [1147, 68] on div "Product" at bounding box center [1169, 70] width 88 height 17
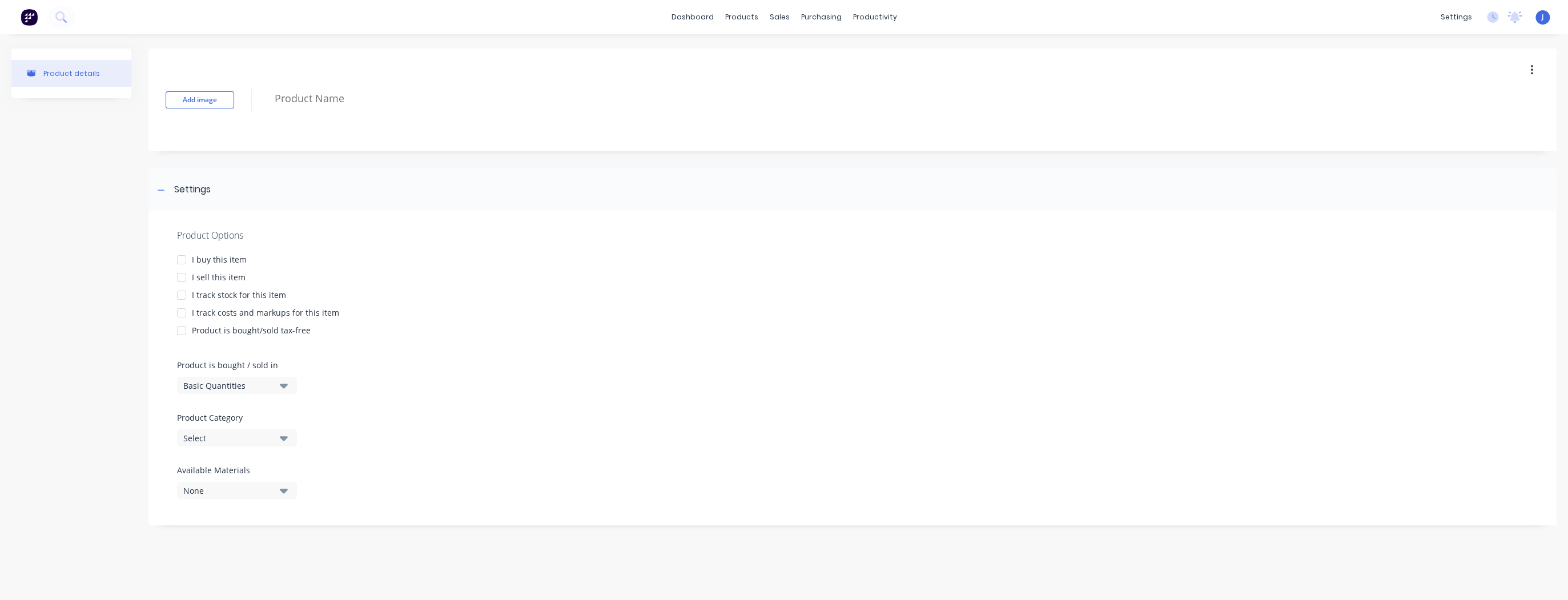
click at [182, 258] on div at bounding box center [182, 260] width 23 height 23
click at [281, 441] on icon "button" at bounding box center [284, 438] width 8 height 13
click at [233, 335] on div "Hawk Engineering" at bounding box center [263, 332] width 172 height 23
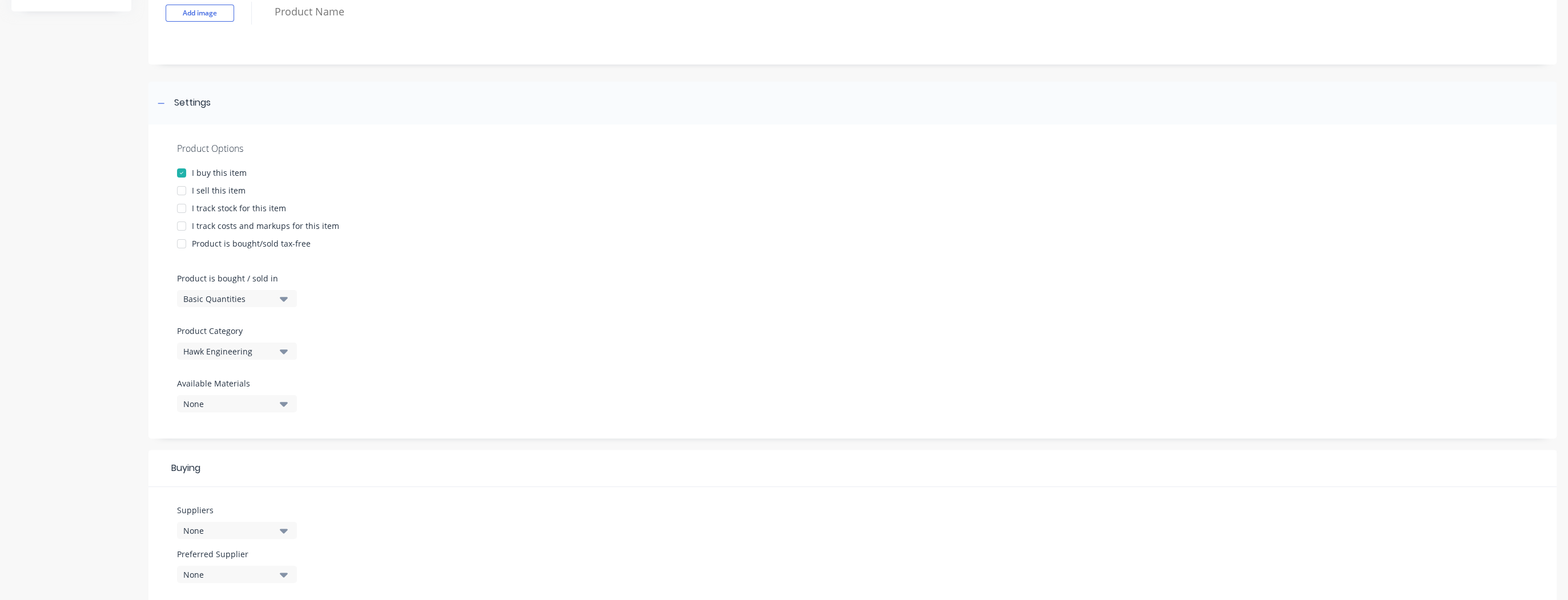
scroll to position [0, 0]
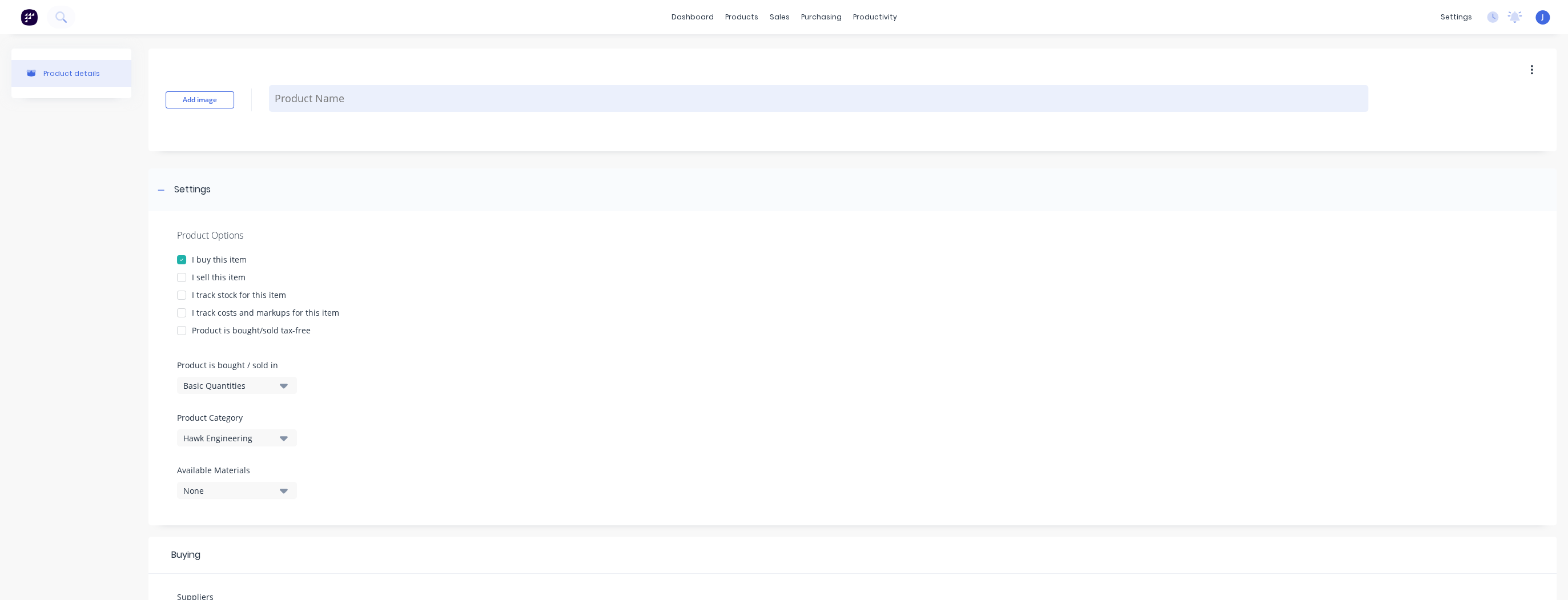
click at [335, 96] on textarea at bounding box center [818, 99] width 1099 height 27
type textarea "x"
type textarea "4"
type textarea "x"
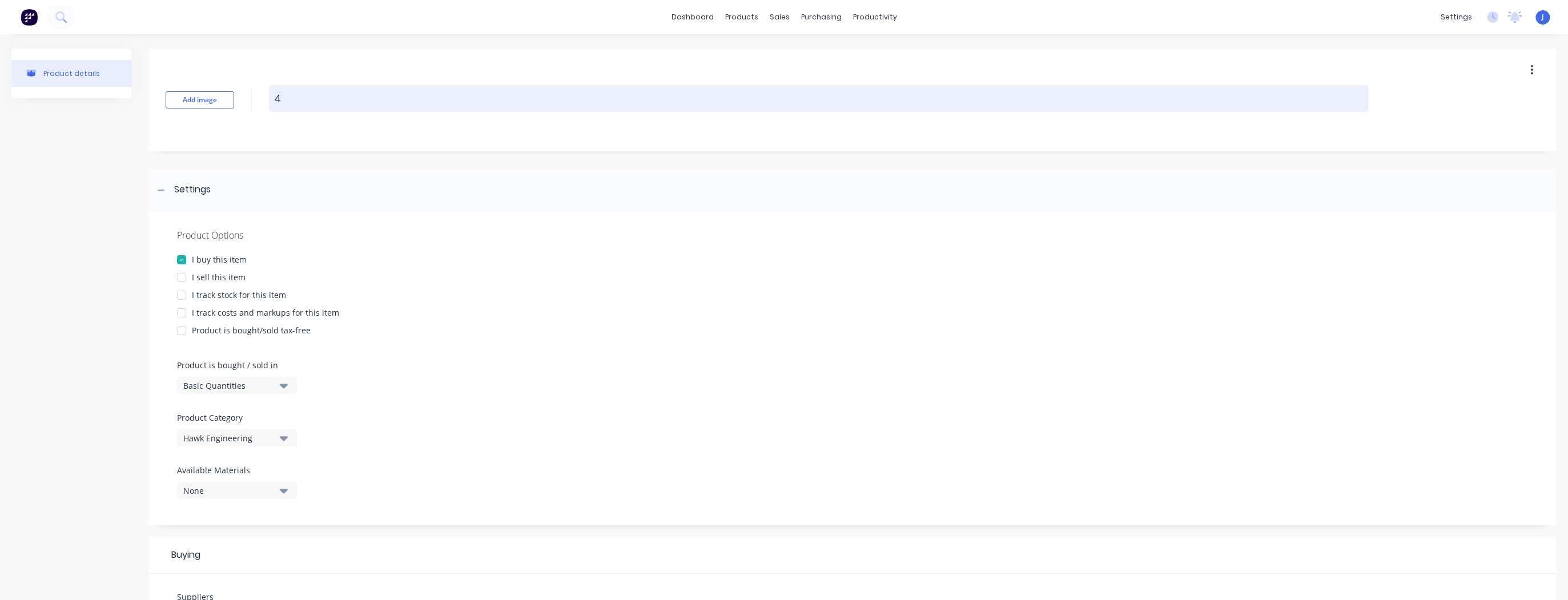
type textarea "49"
type textarea "x"
type textarea "498"
type textarea "x"
type textarea "4983"
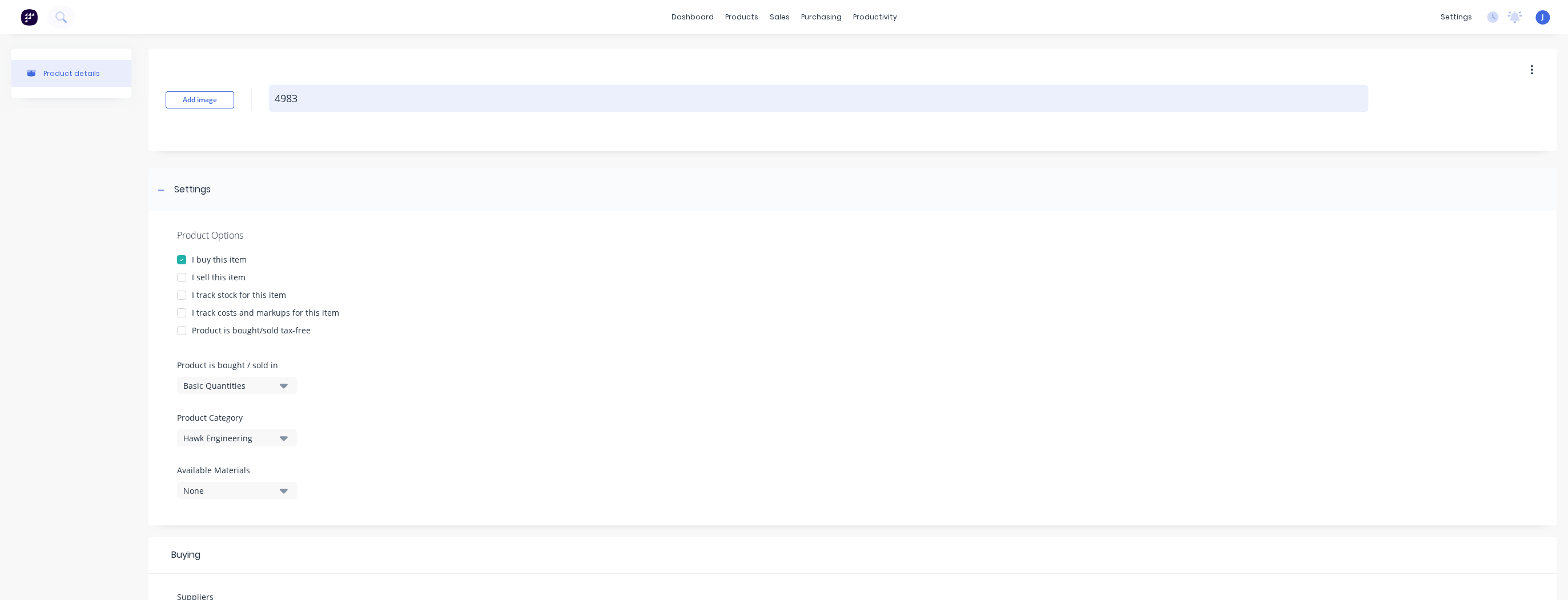
type textarea "x"
type textarea "49830"
type textarea "x"
type textarea "49830-"
type textarea "x"
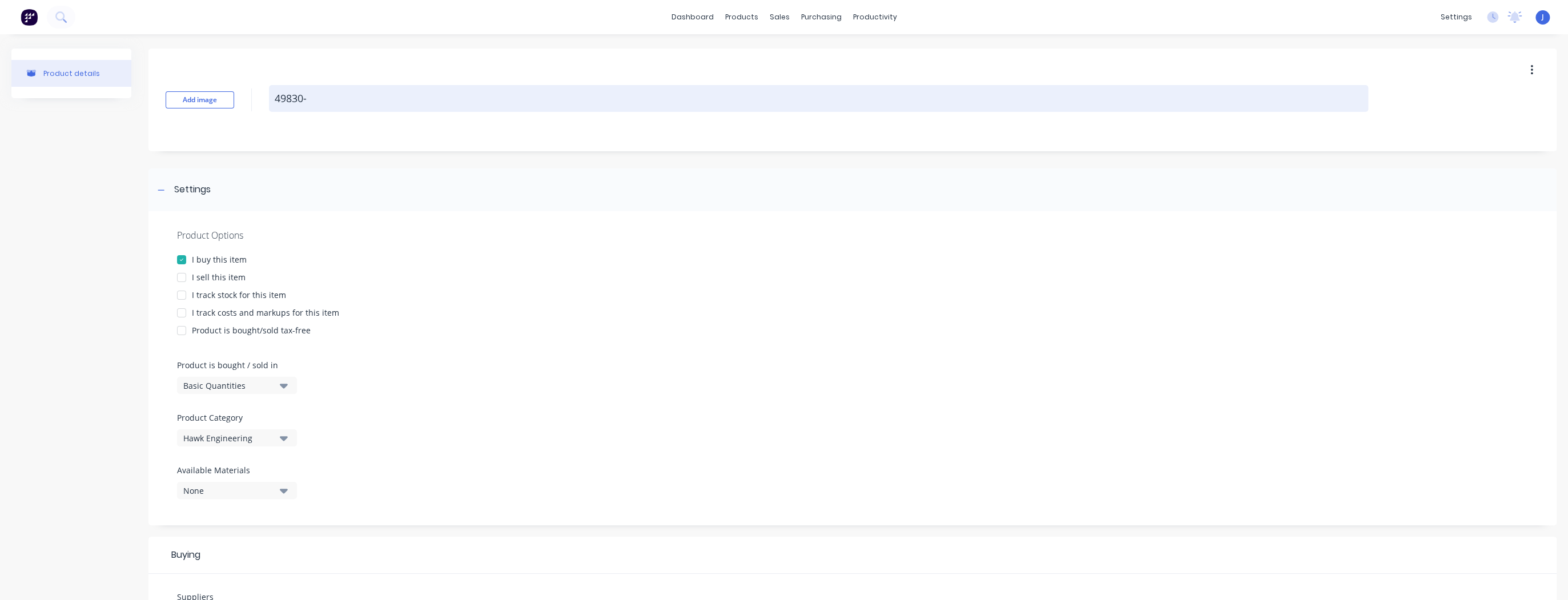
type textarea "49830-0"
type textarea "x"
type textarea "49830-00"
type textarea "x"
type textarea "49830-001"
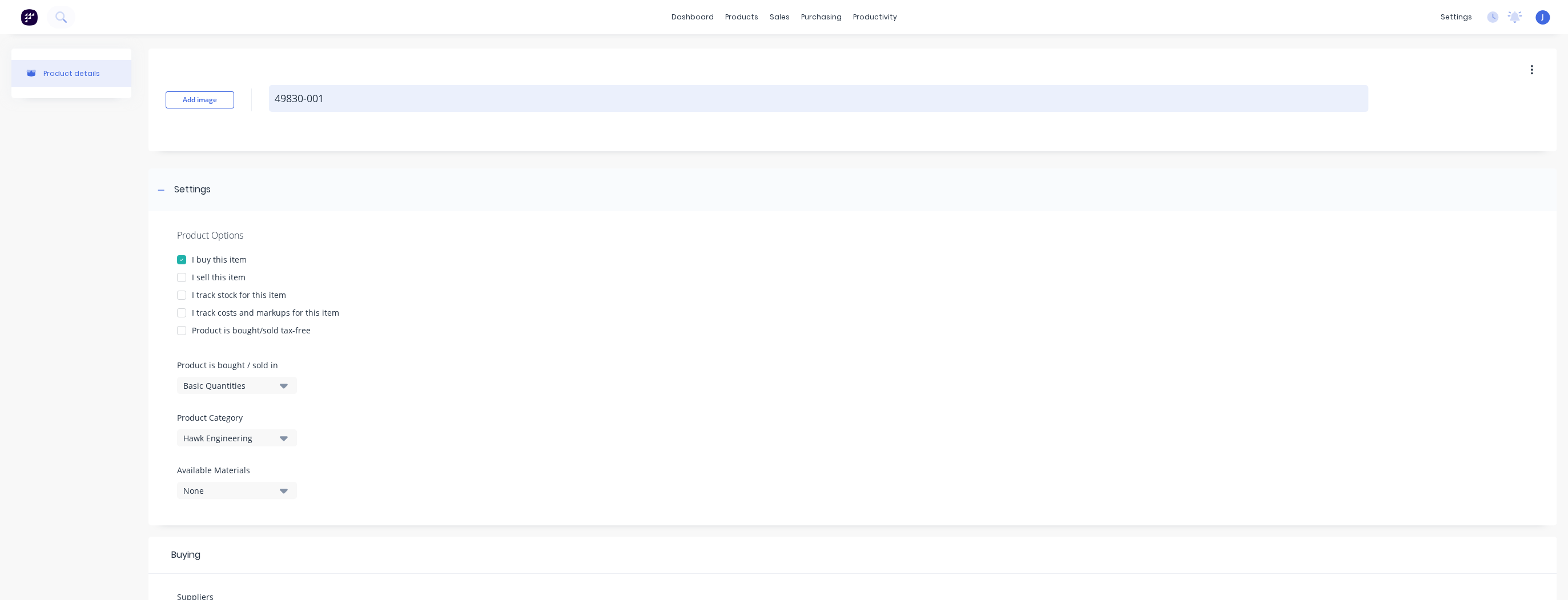
type textarea "x"
type textarea "49830-0011"
type textarea "x"
type textarea "49830-0011"
type textarea "x"
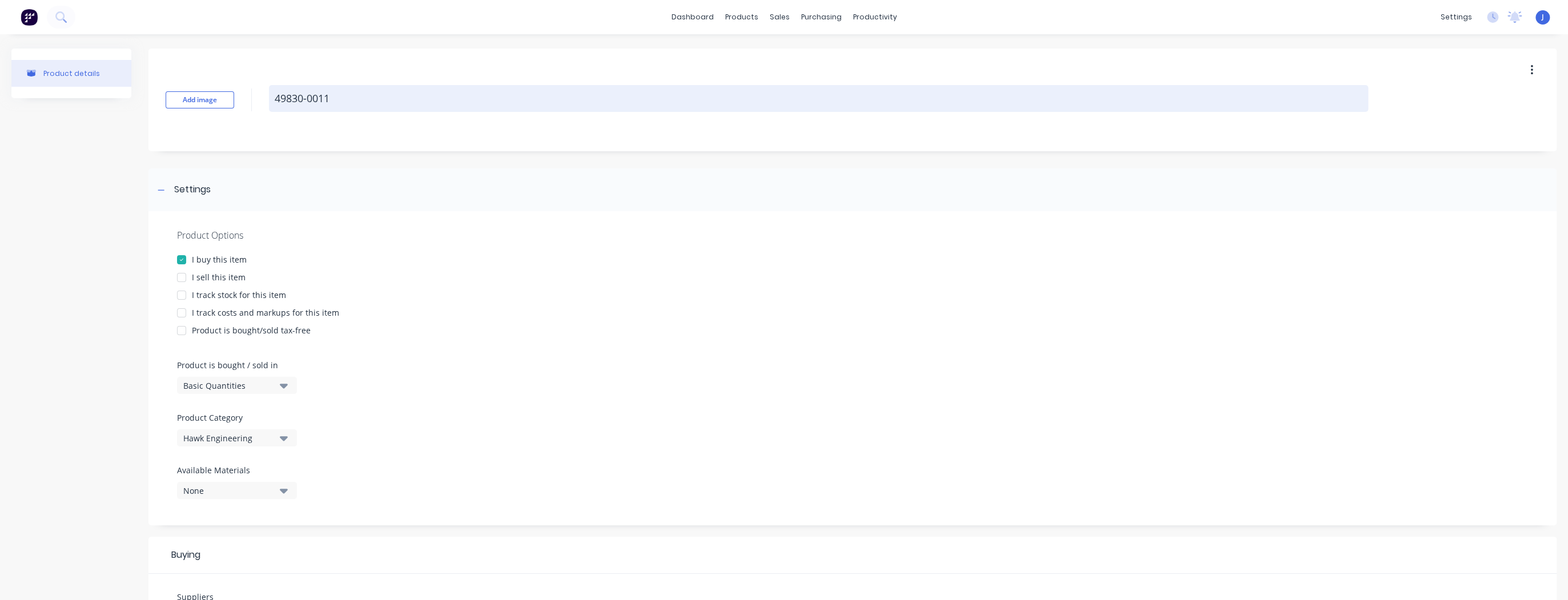
type textarea "49830-0011 C"
type textarea "x"
type textarea "49830-0011 Ca"
type textarea "x"
type textarea "49830-0011 Cab"
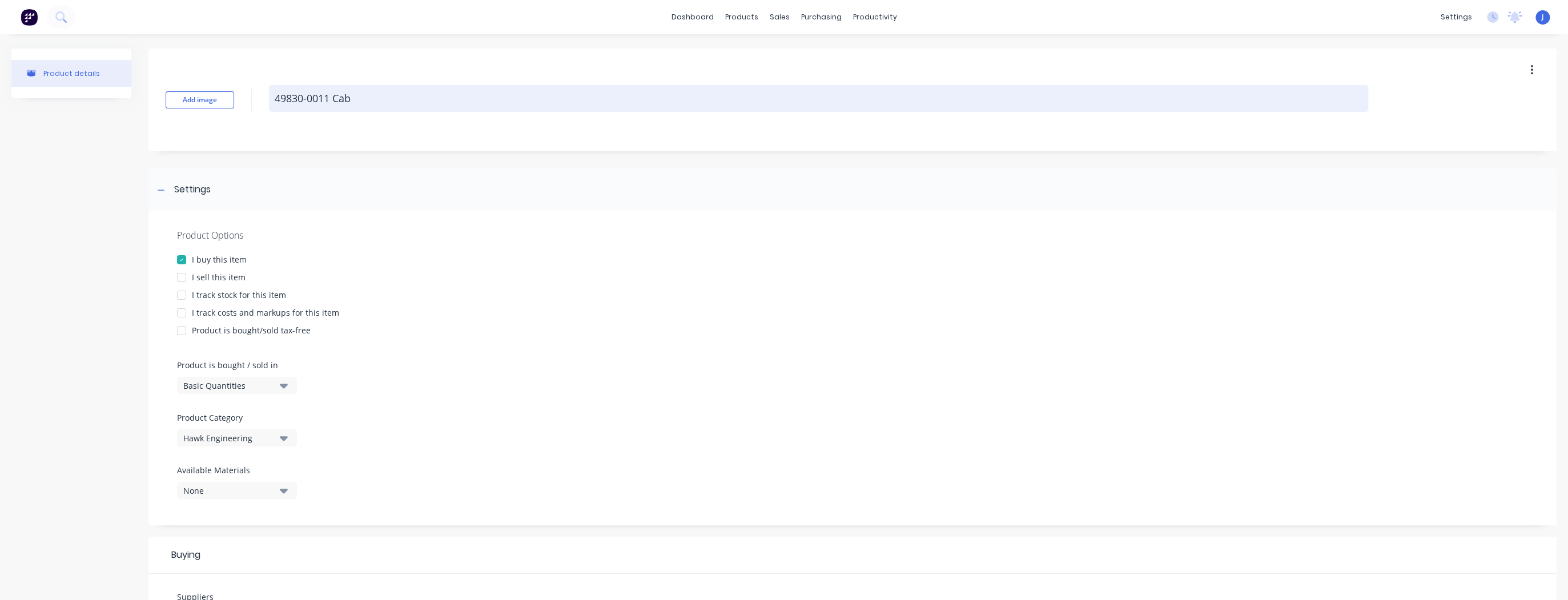
type textarea "x"
type textarea "49830-0011 Cabl"
type textarea "x"
type textarea "49830-0011 Cable"
type textarea "x"
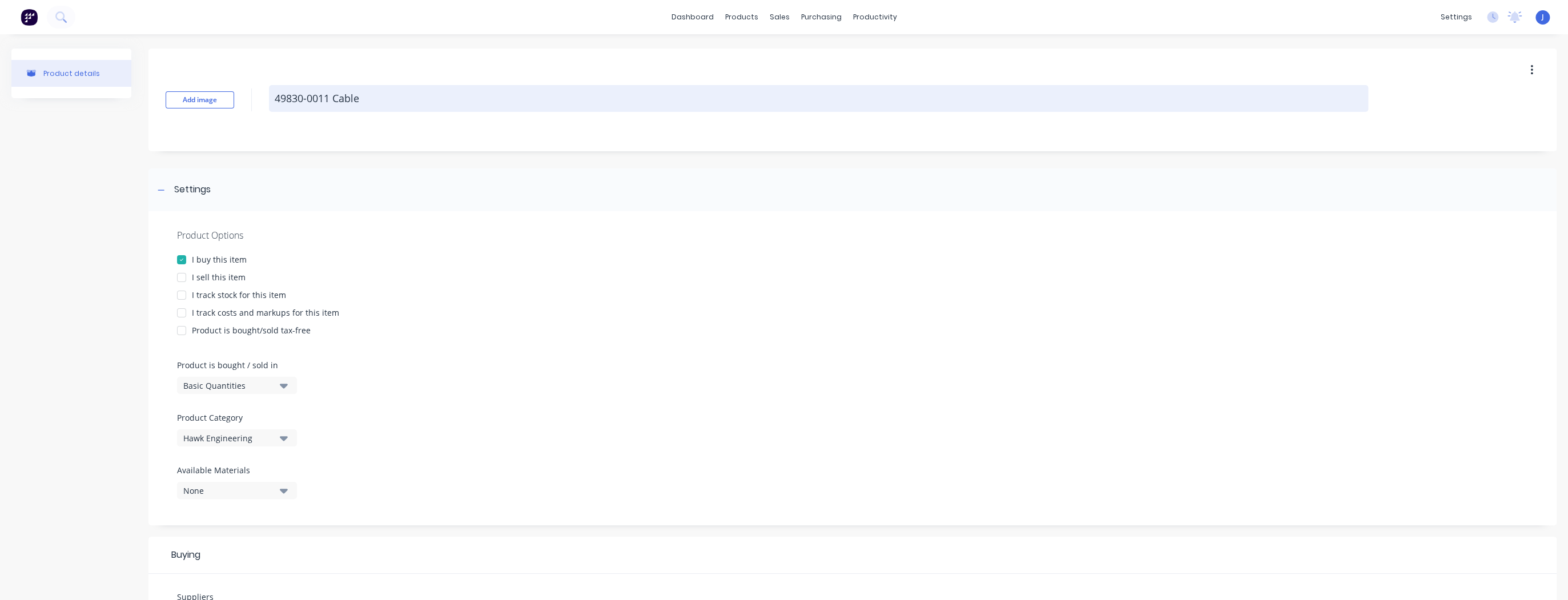
type textarea "49830-0011 Cable"
type textarea "x"
type textarea "49830-0011 ICable"
type textarea "x"
type textarea "49830-0011 InCable"
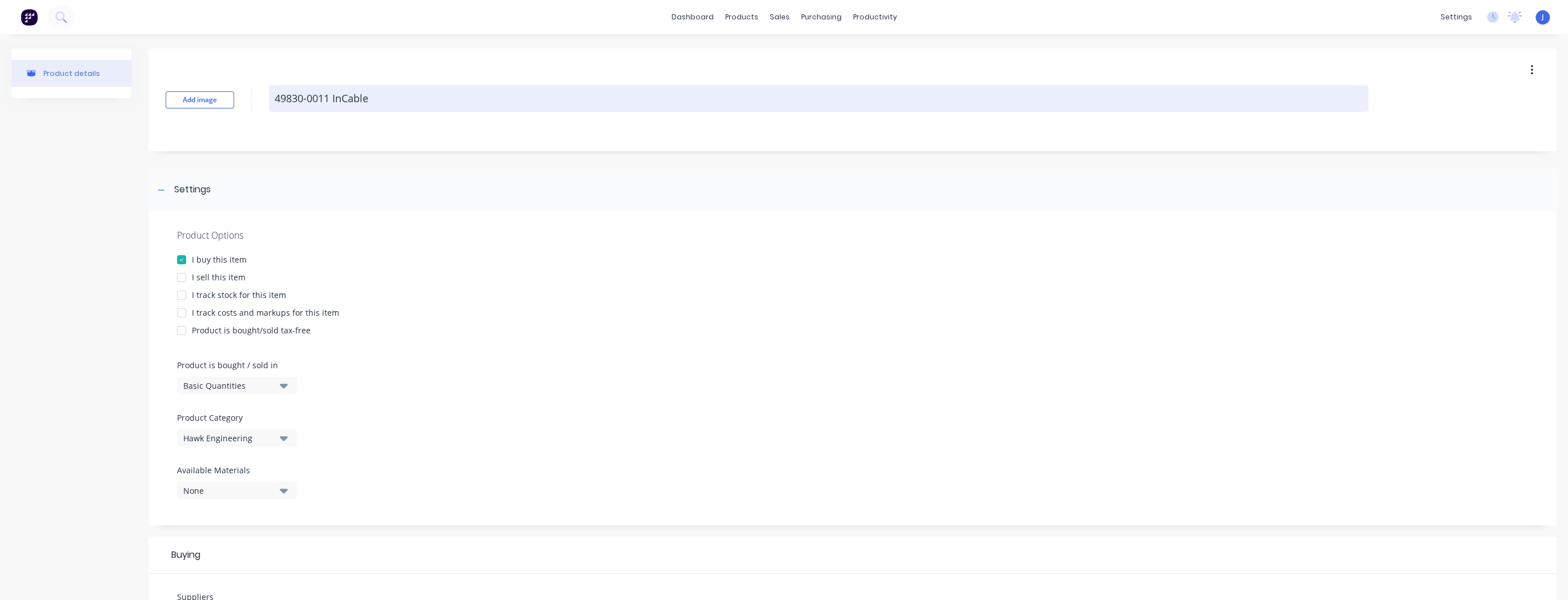
type textarea "x"
type textarea "49830-0011 IntCable"
type textarea "x"
type textarea "49830-0011 InteCable"
type textarea "x"
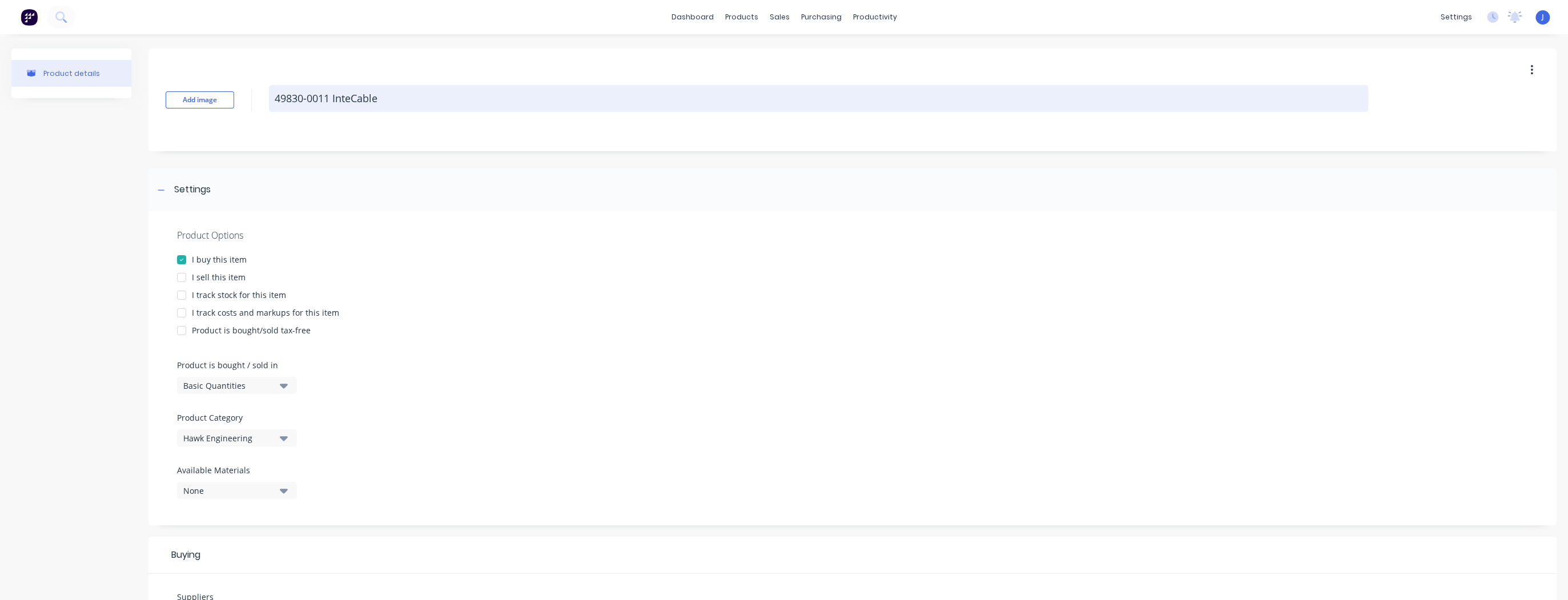
type textarea "49830-0011 InterCable"
type textarea "x"
type textarea "49830-0011 InterfCable"
type textarea "x"
type textarea "49830-0011 InterfCable"
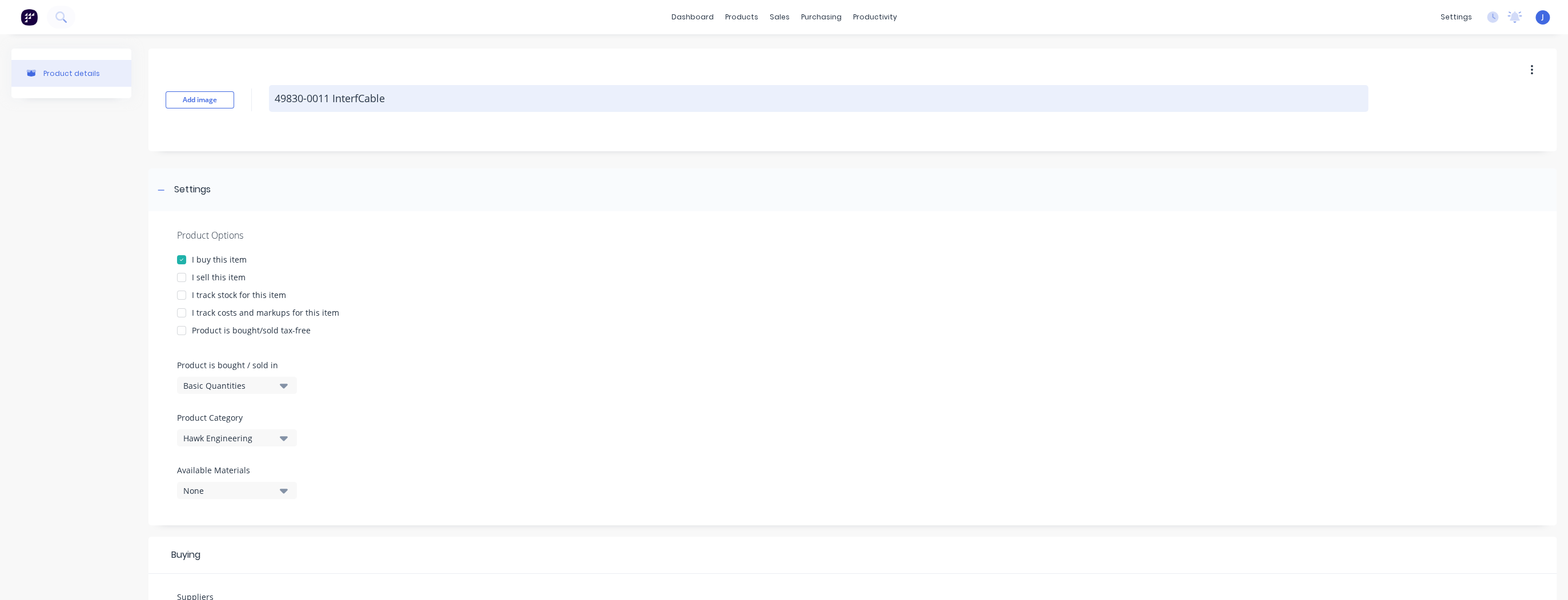
type textarea "x"
type textarea "49830-0011 InterfaCable"
type textarea "x"
type textarea "49830-0011 InterfacCable"
type textarea "x"
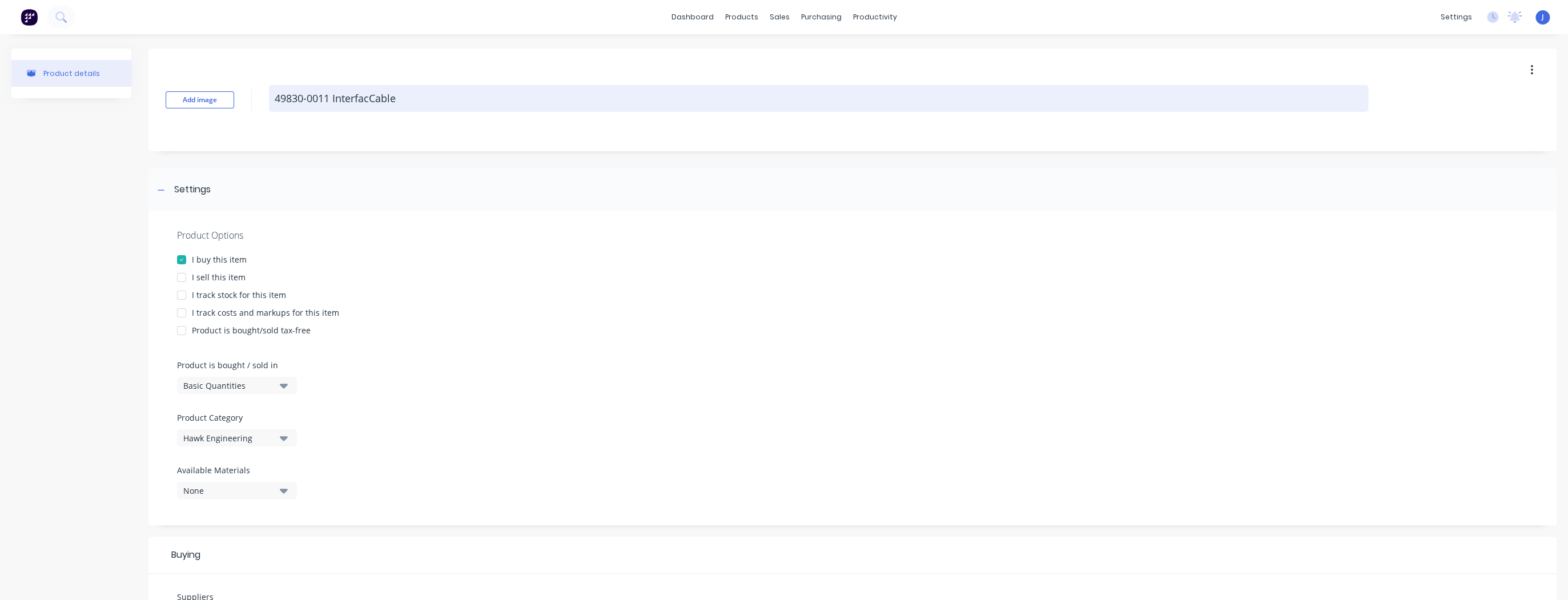
type textarea "49830-0011 InterfaceCable"
type textarea "x"
type textarea "49830-0011 Interface Cable"
drag, startPoint x: 333, startPoint y: 93, endPoint x: 340, endPoint y: 99, distance: 9.2
click at [333, 93] on textarea "49830-0011 Interface Cable" at bounding box center [818, 99] width 1099 height 27
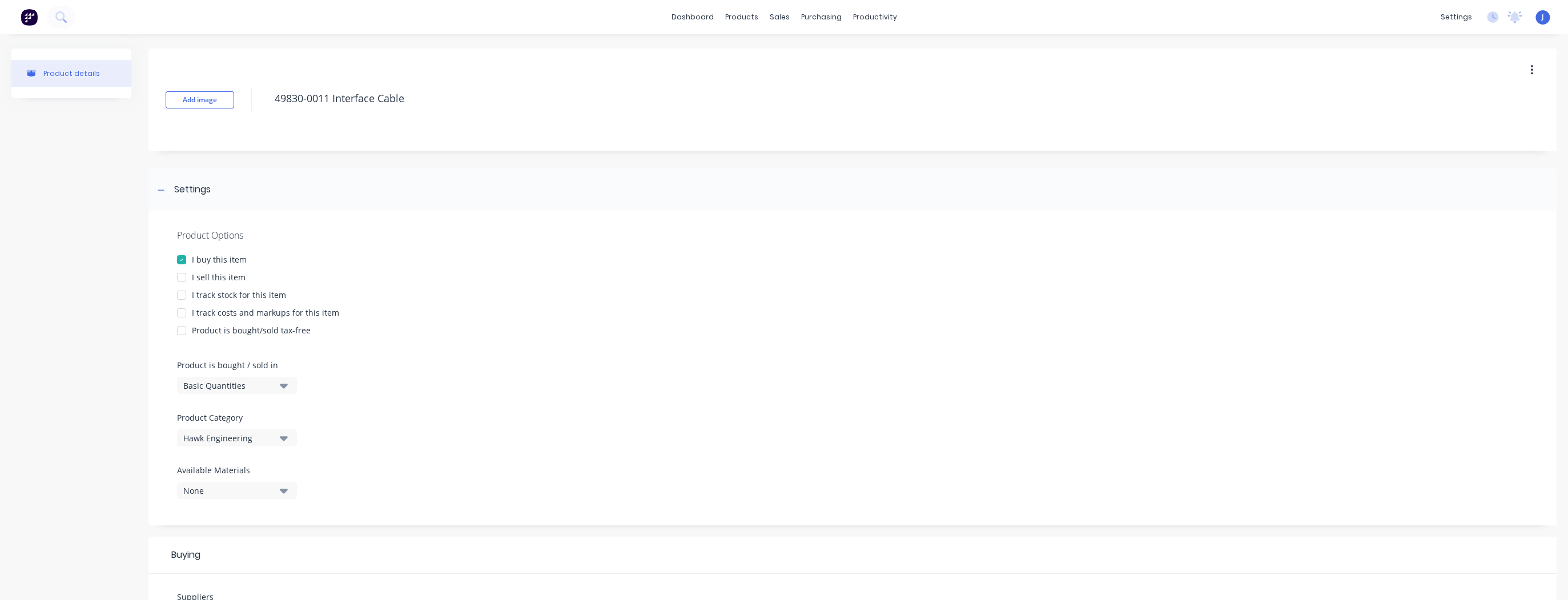
type textarea "x"
type textarea "49830-0011 -Interface Cable"
type textarea "x"
type textarea "49830-0011 - Interface Cable"
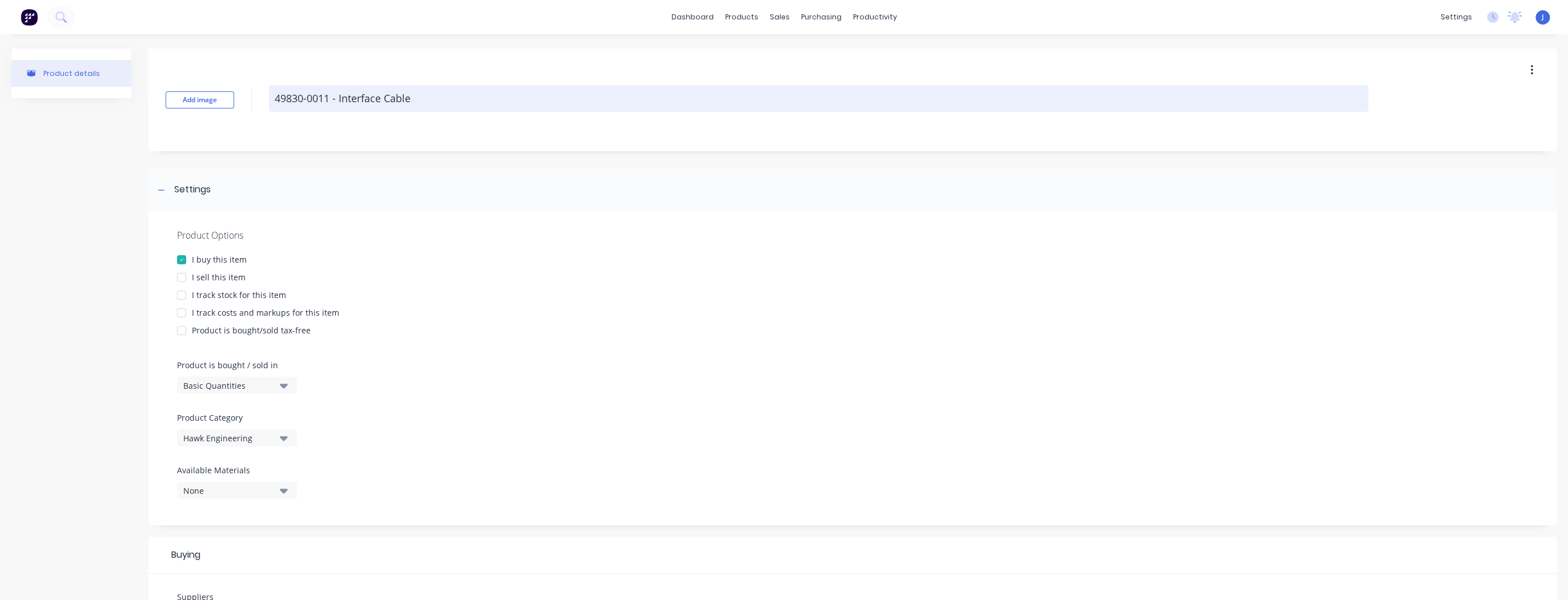
click at [422, 105] on textarea "49830-0011 - Interface Cable" at bounding box center [818, 99] width 1099 height 27
type textarea "x"
type textarea "49830-0011 - Interface Cable"
type textarea "x"
type textarea "49830-0011 - Interface Cable"
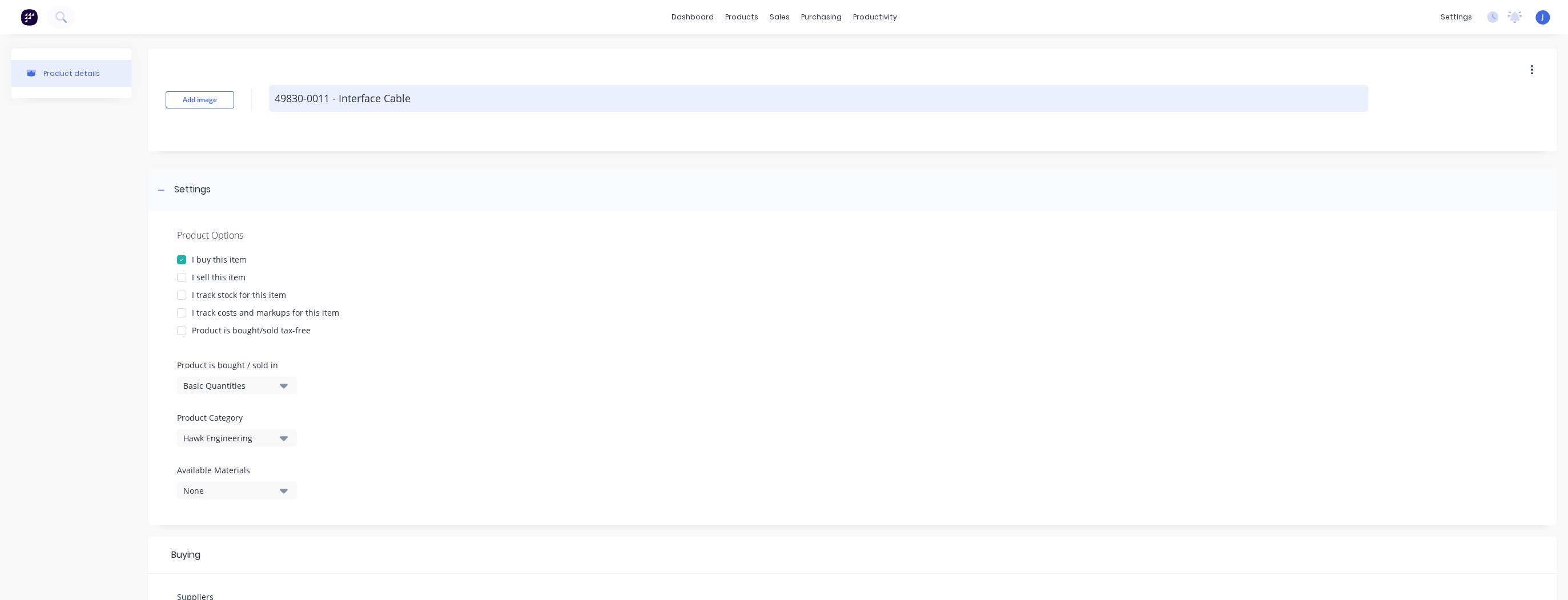
type textarea "x"
type textarea "49830-0011 - Interface Cable ("
type textarea "x"
type textarea "49830-0011 - Interface Cable (L"
type textarea "x"
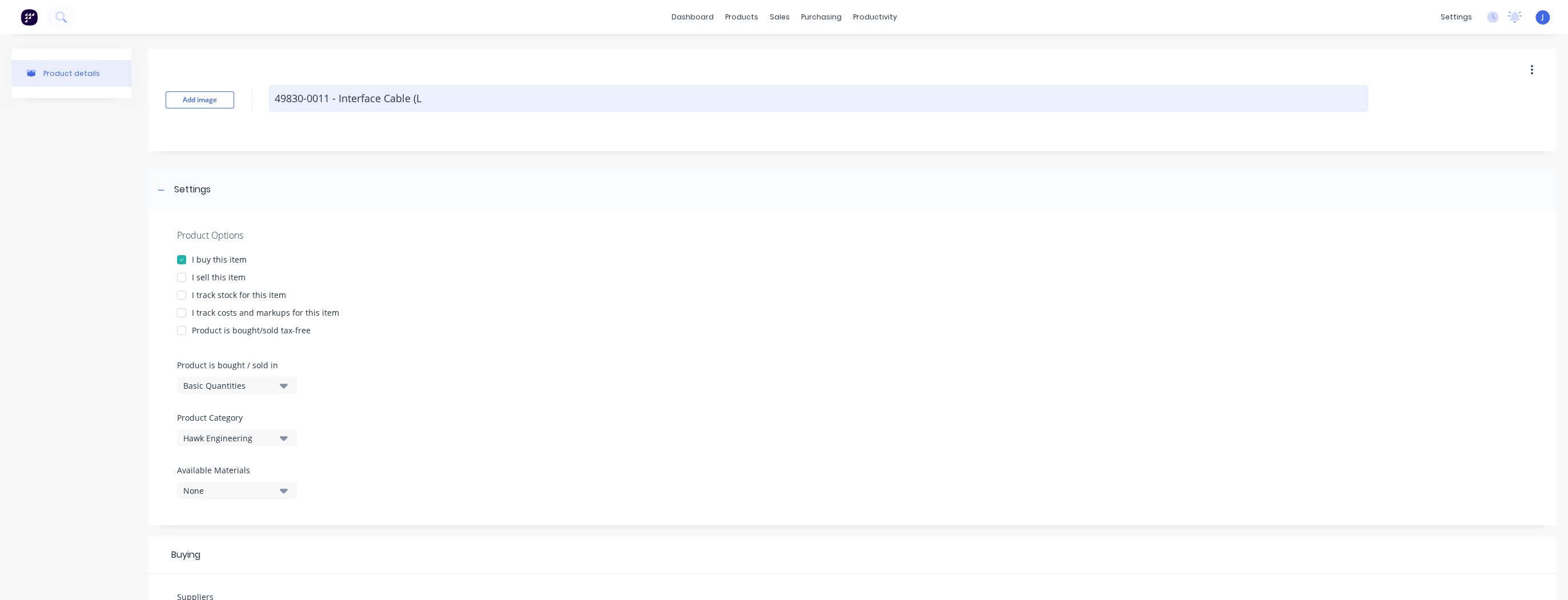
type textarea "49830-0011 - Interface Cable (Li"
type textarea "x"
type textarea "49830-0011 - Interface Cable (Lib"
type textarea "x"
type textarea "49830-0011 - Interface Cable (Libr"
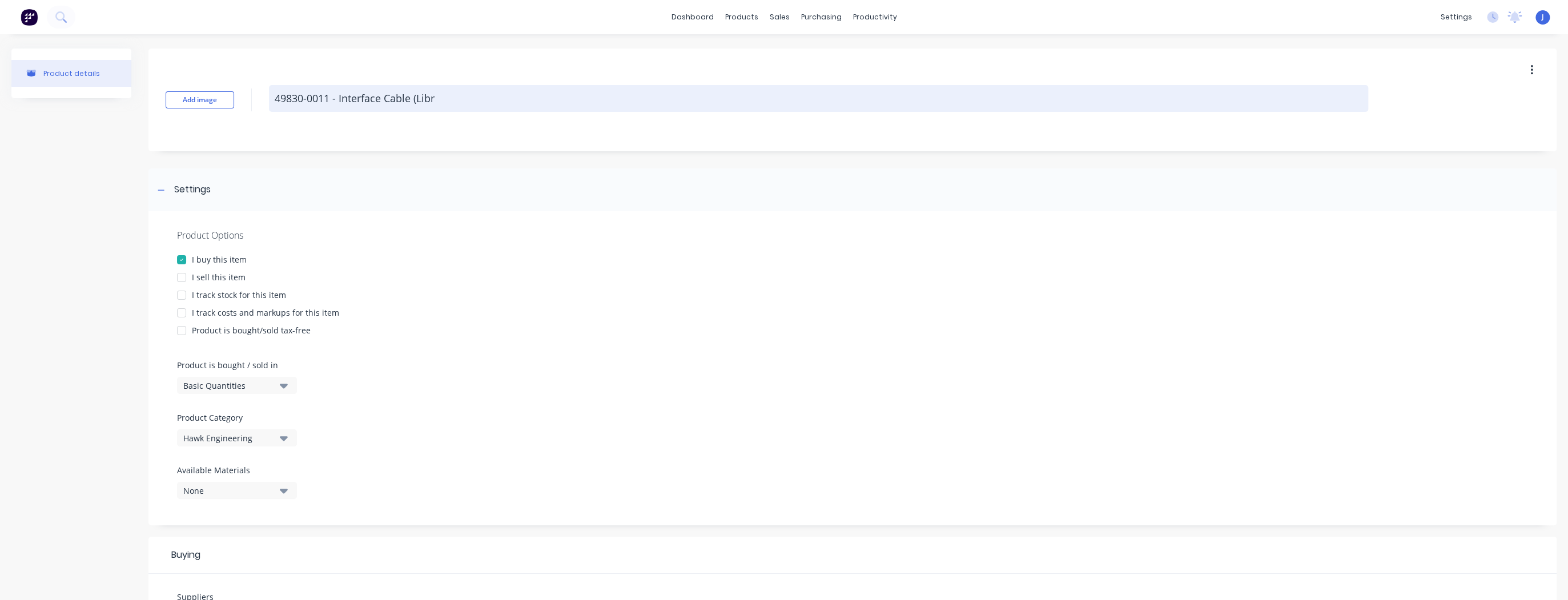
type textarea "x"
type textarea "49830-0011 - Interface Cable (Libra"
type textarea "x"
type textarea "49830-0011 - Interface Cable (Libra"
type textarea "x"
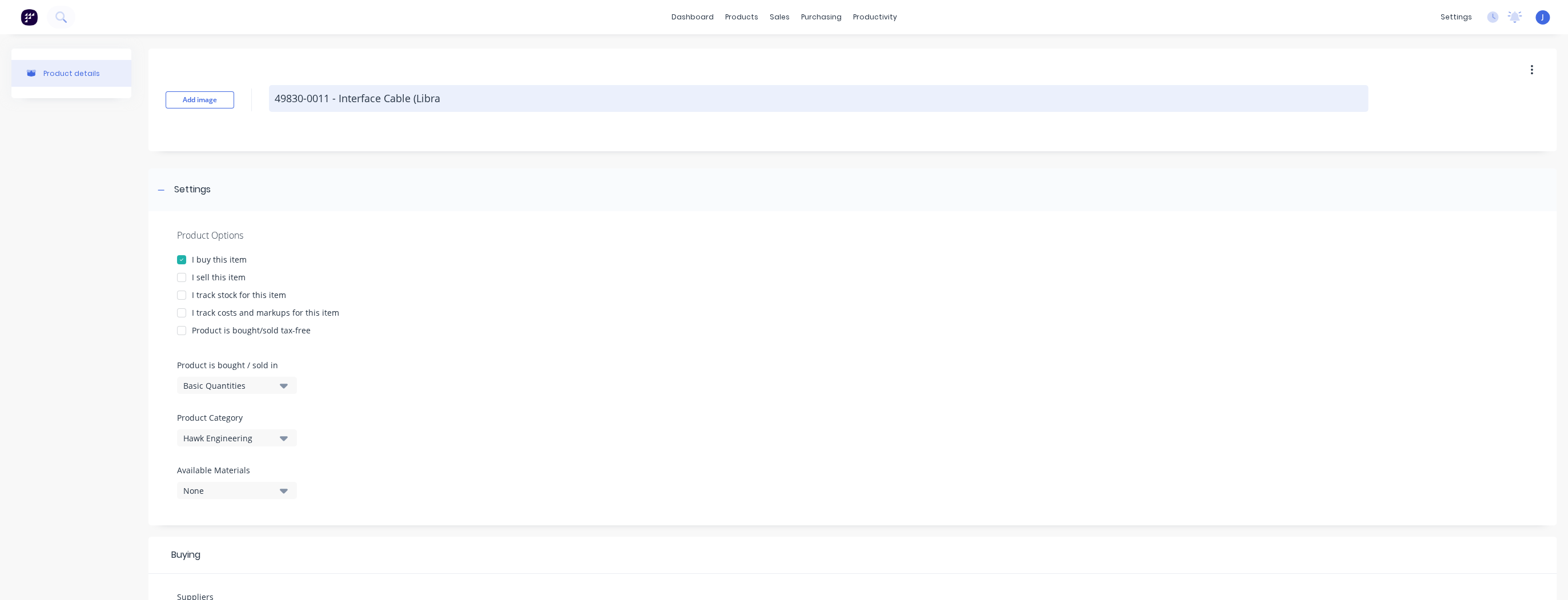
type textarea "49830-0011 - Interface Cable (Libra C"
type textarea "x"
type textarea "49830-0011 - Interface Cable (Libra Ca"
type textarea "x"
type textarea "49830-0011 - Interface Cable (Libra Car"
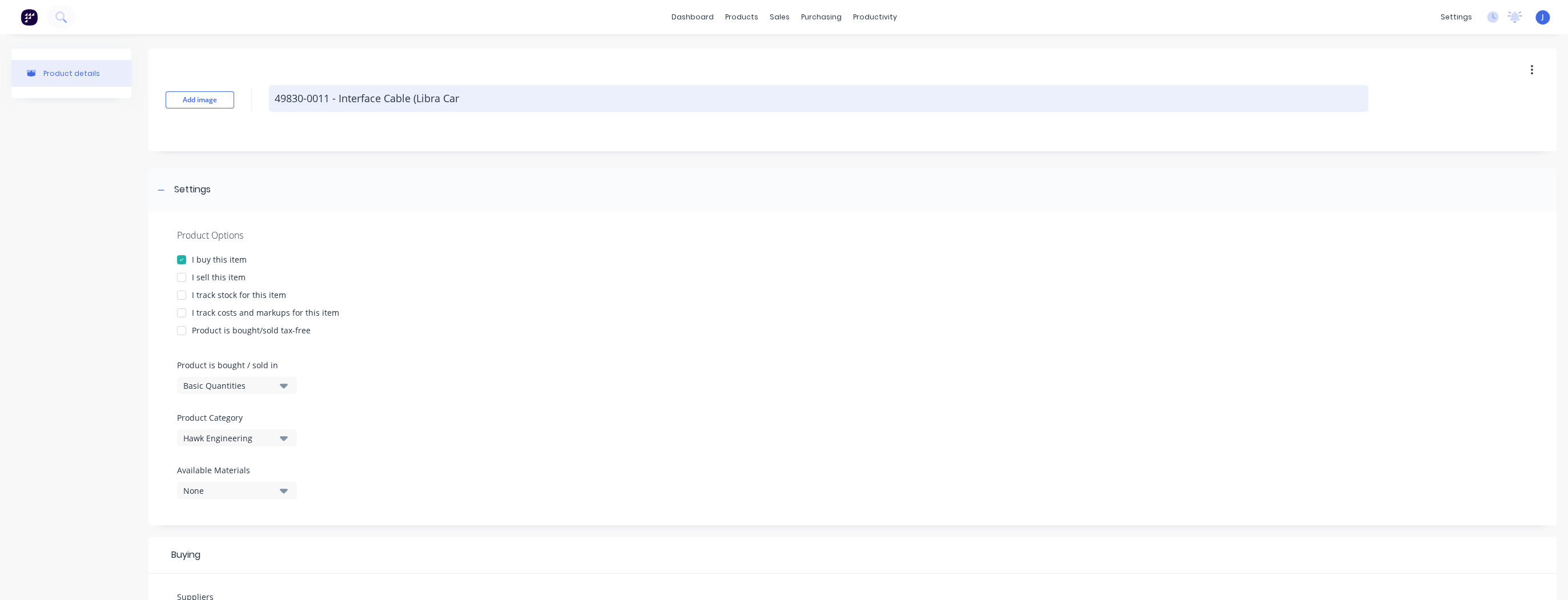
type textarea "x"
type textarea "49830-0011 - Interface Cable (Libra Cart"
type textarea "x"
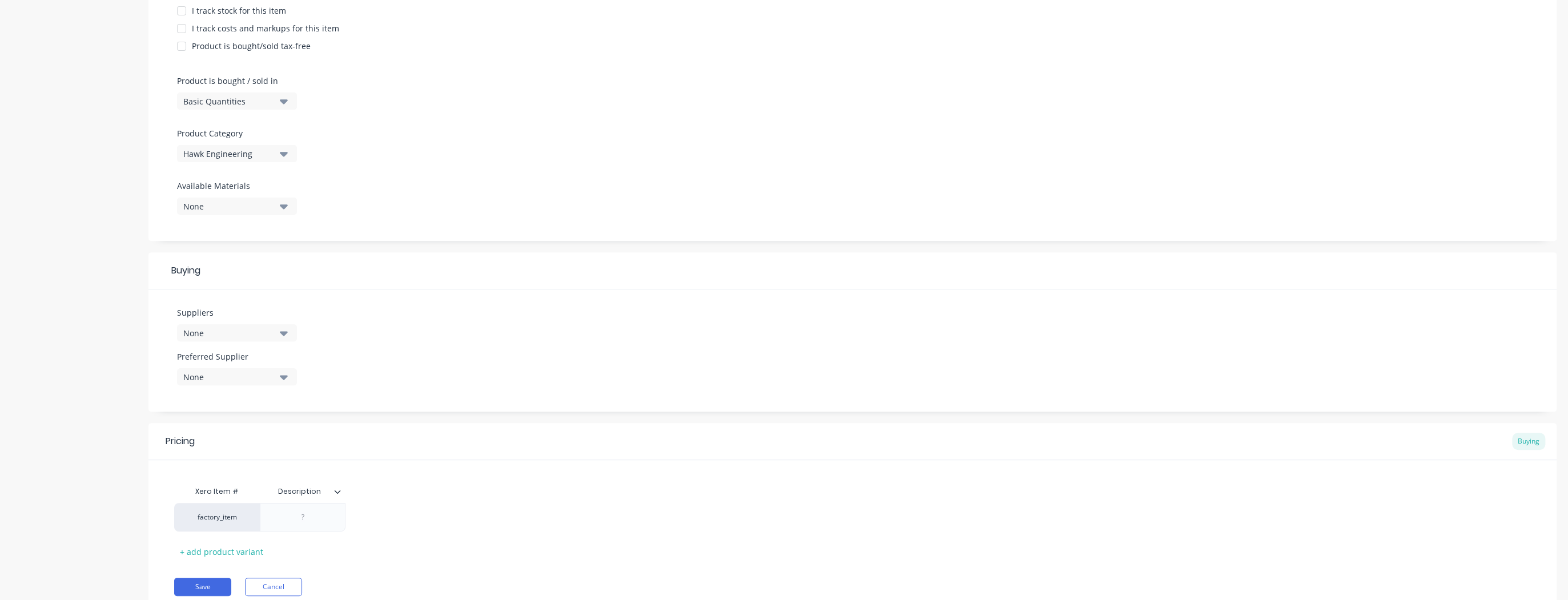
scroll to position [328, 0]
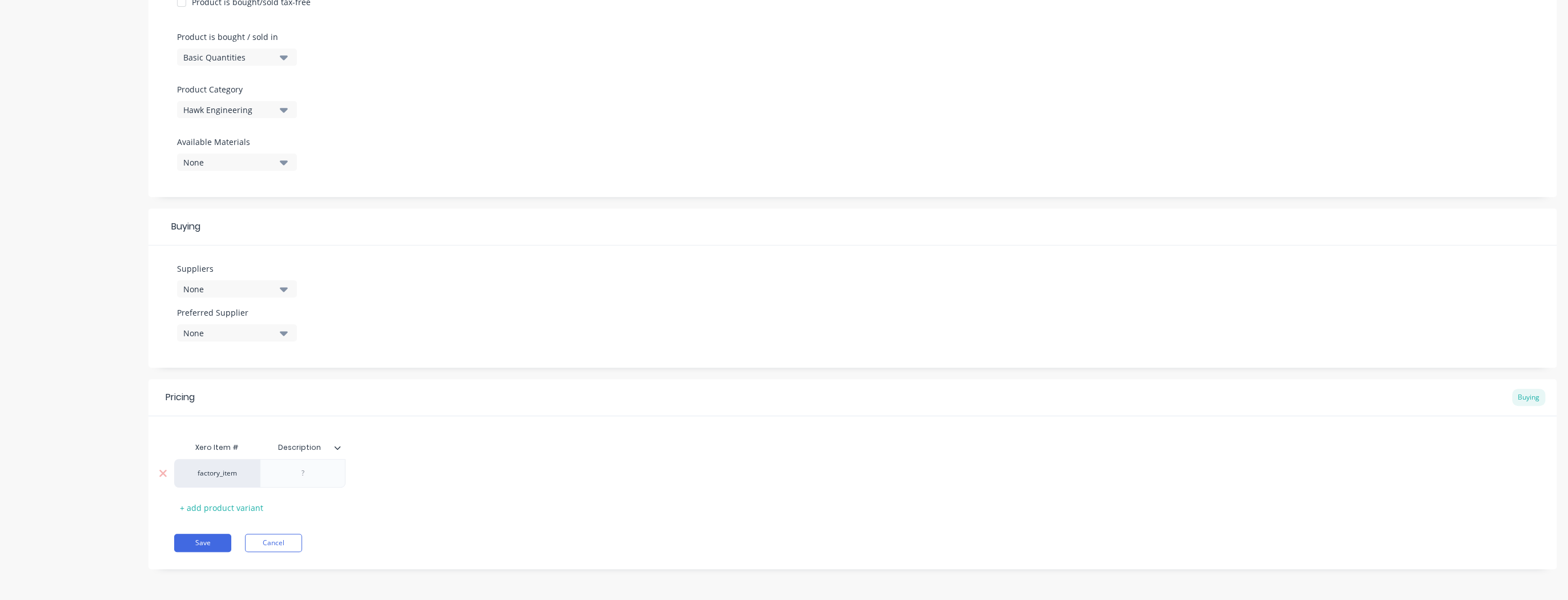
type textarea "49830-0011 - Interface Cable (Libra Cart)"
type textarea "x"
type textarea "49830-0011 - Interface Cable (Libra Cart)"
click at [325, 472] on div at bounding box center [303, 474] width 57 height 15
click at [336, 450] on icon at bounding box center [337, 447] width 7 height 7
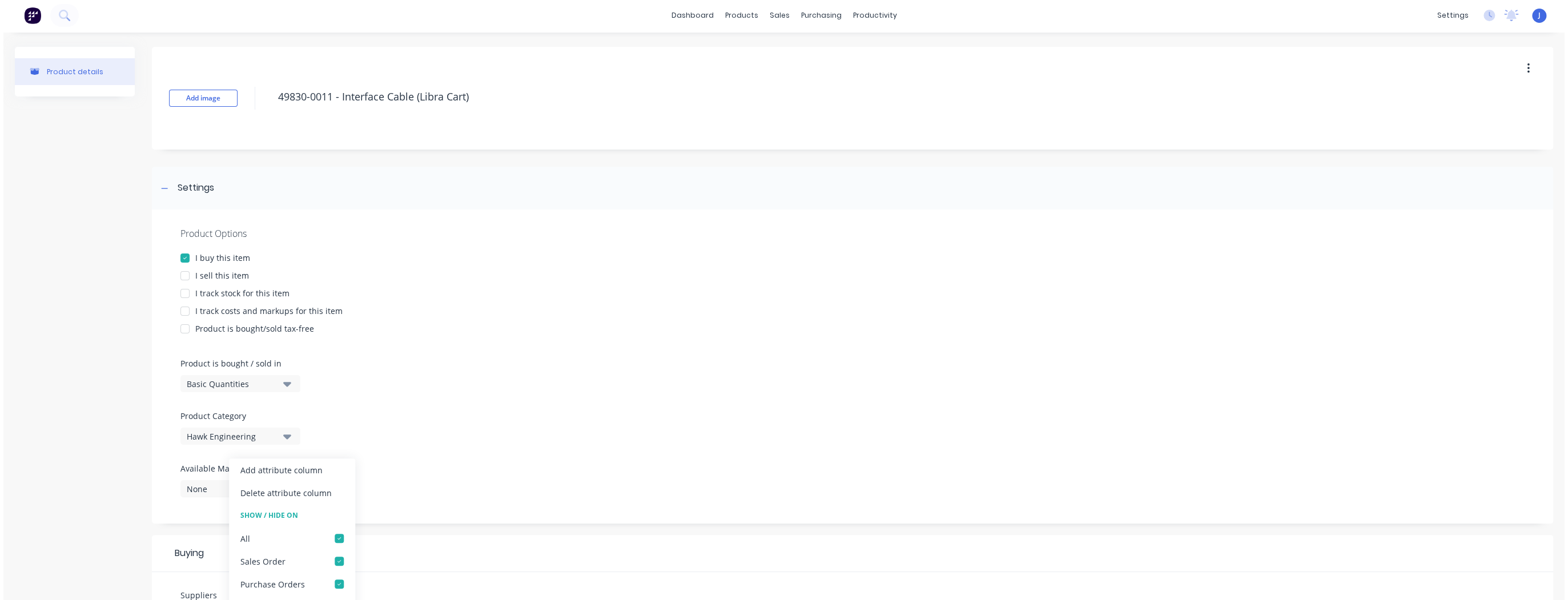
scroll to position [0, 0]
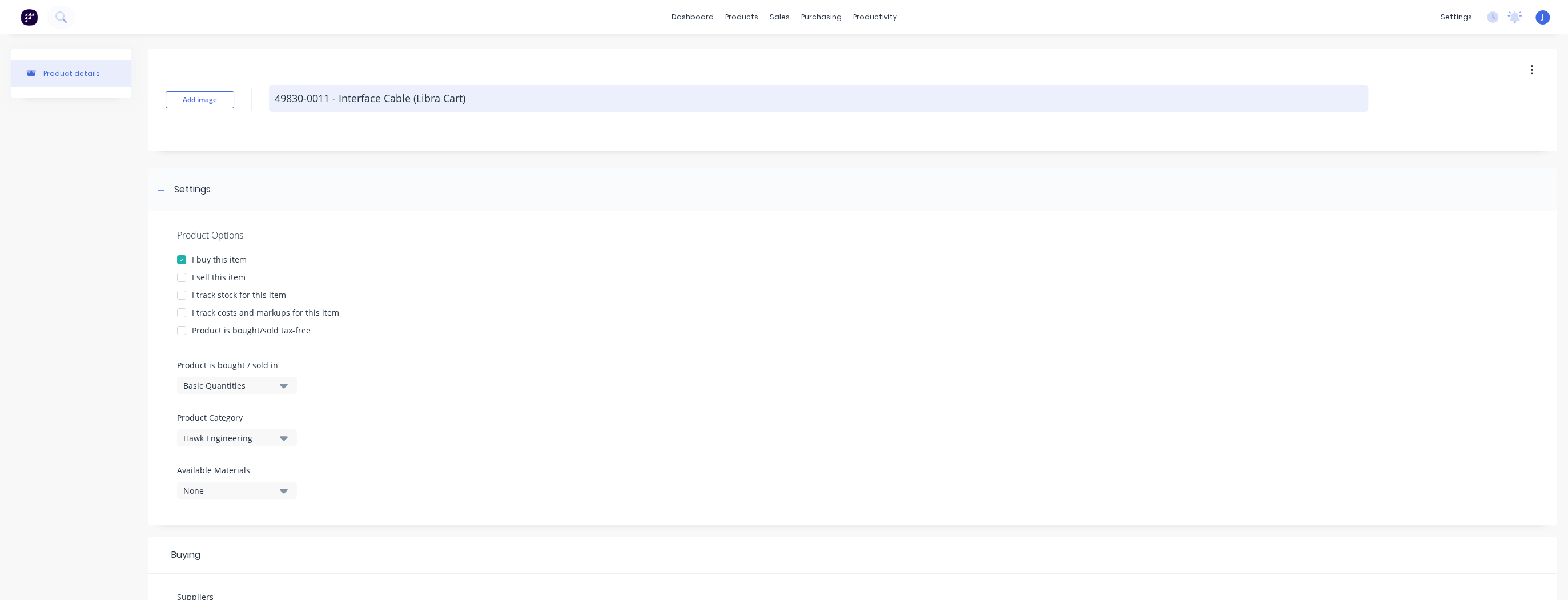
drag, startPoint x: 329, startPoint y: 98, endPoint x: 269, endPoint y: 109, distance: 61.0
click at [269, 109] on textarea "49830-0011 - Interface Cable (Libra Cart)" at bounding box center [818, 99] width 1099 height 27
drag, startPoint x: 305, startPoint y: 101, endPoint x: 299, endPoint y: 105, distance: 7.2
click at [291, 107] on textarea "49830-0011 - Interface Cable (Libra Cart)" at bounding box center [818, 99] width 1099 height 27
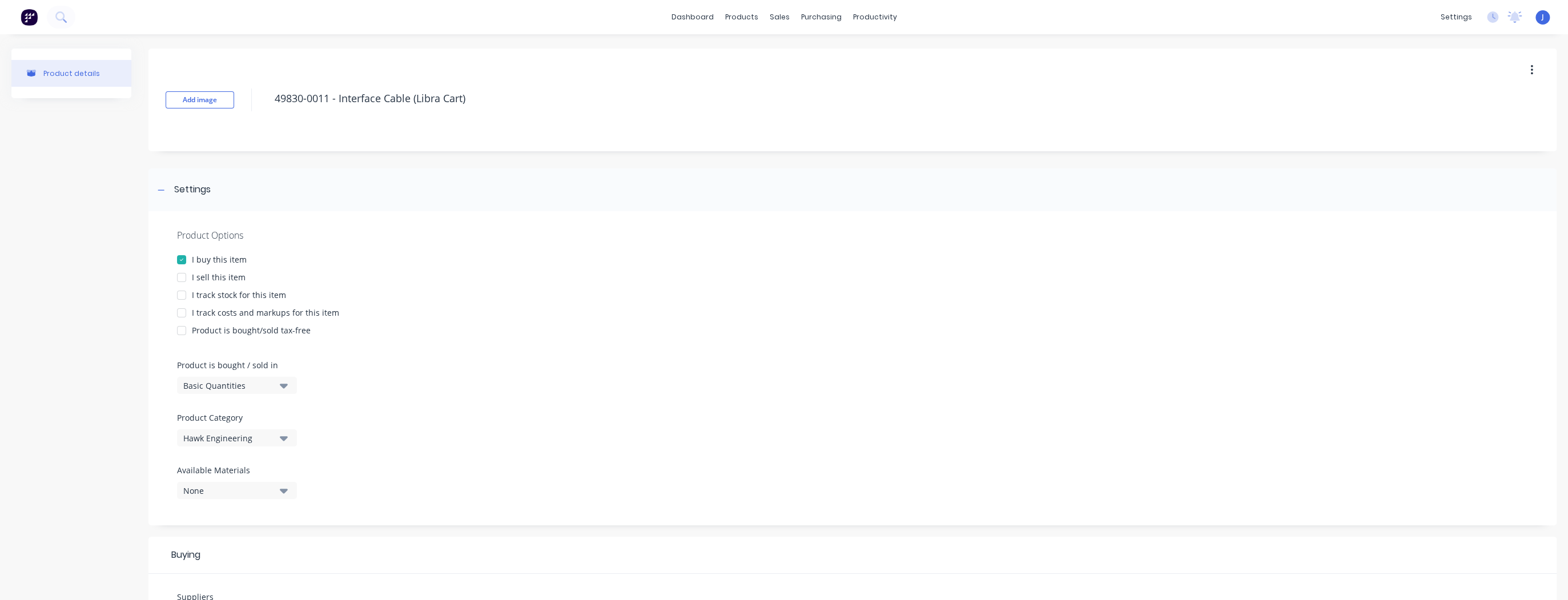
drag, startPoint x: 411, startPoint y: 98, endPoint x: 267, endPoint y: 111, distance: 144.6
click at [267, 111] on div "Add image 49830-0011 - Interface Cable (Libra Cart)" at bounding box center [853, 100] width 1408 height 103
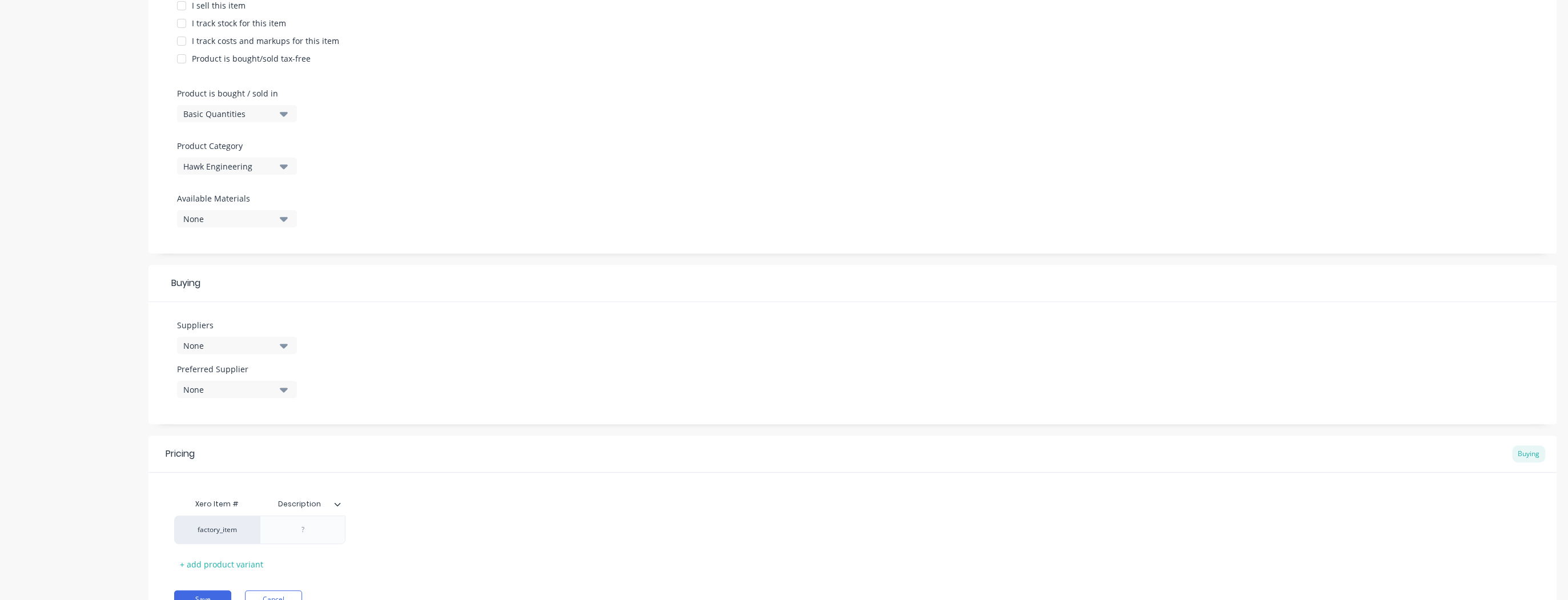
scroll to position [328, 0]
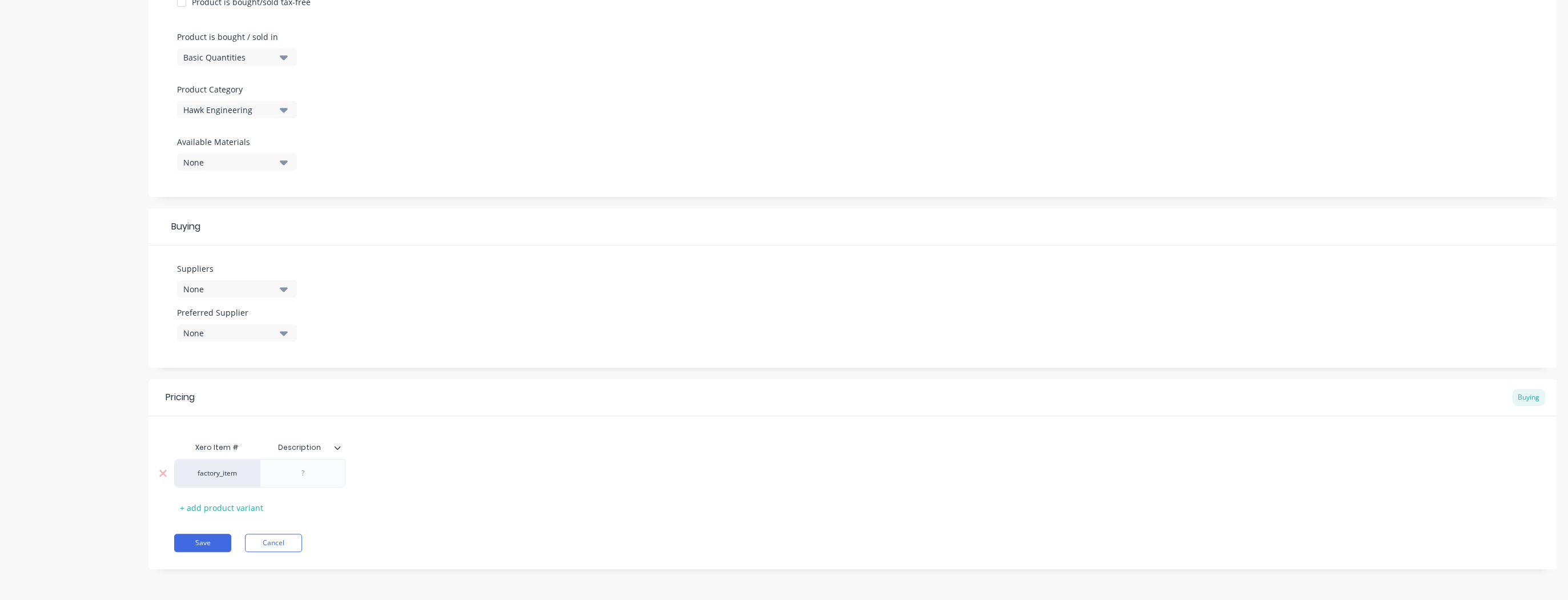
click at [306, 480] on div at bounding box center [303, 473] width 86 height 28
type textarea "x"
drag, startPoint x: 306, startPoint y: 480, endPoint x: 292, endPoint y: 475, distance: 14.9
paste div
click at [202, 546] on button "Save" at bounding box center [203, 549] width 57 height 18
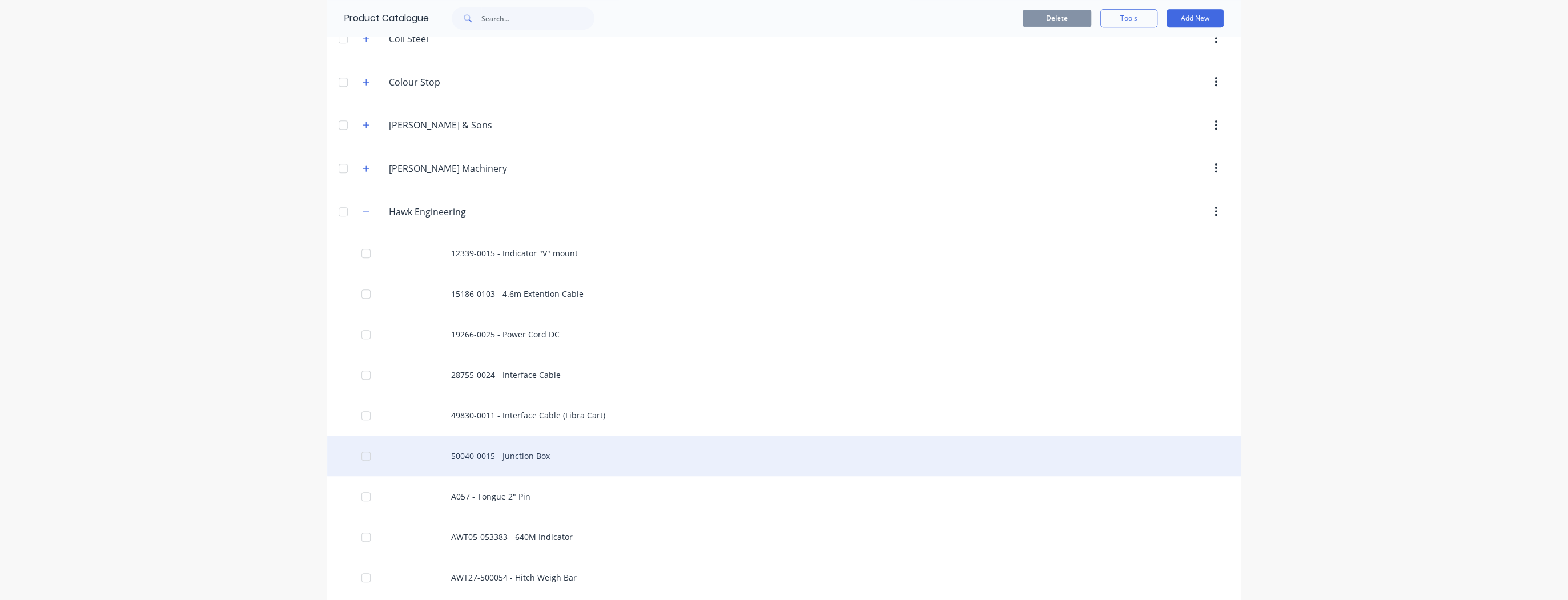
scroll to position [503, 0]
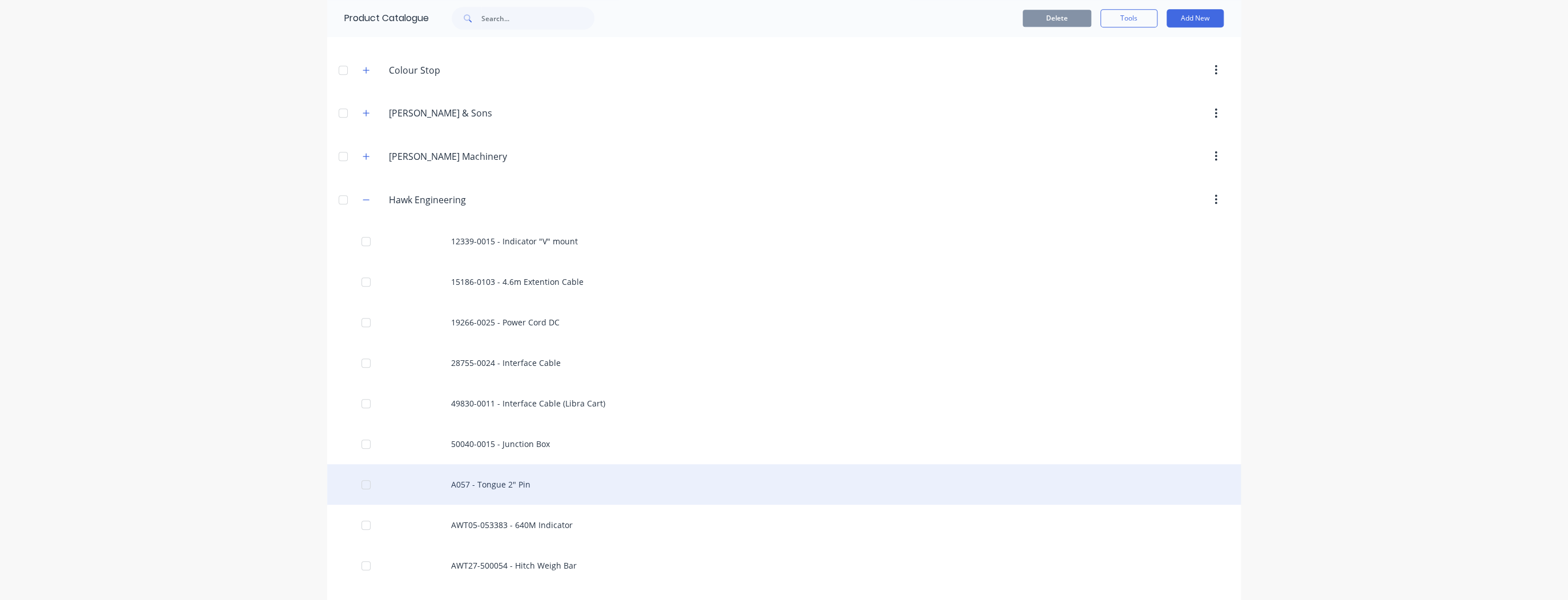
click at [513, 483] on div "A057 - Tongue 2" Pin" at bounding box center [784, 484] width 913 height 41
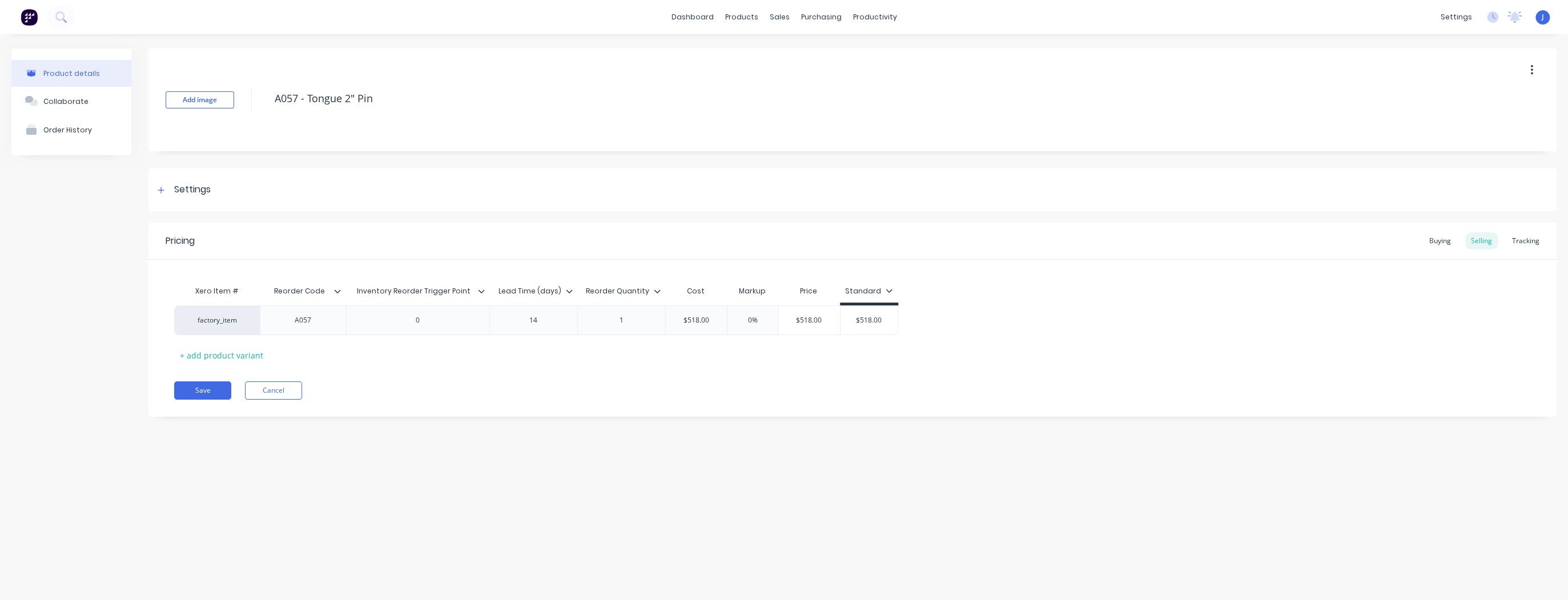
type textarea "x"
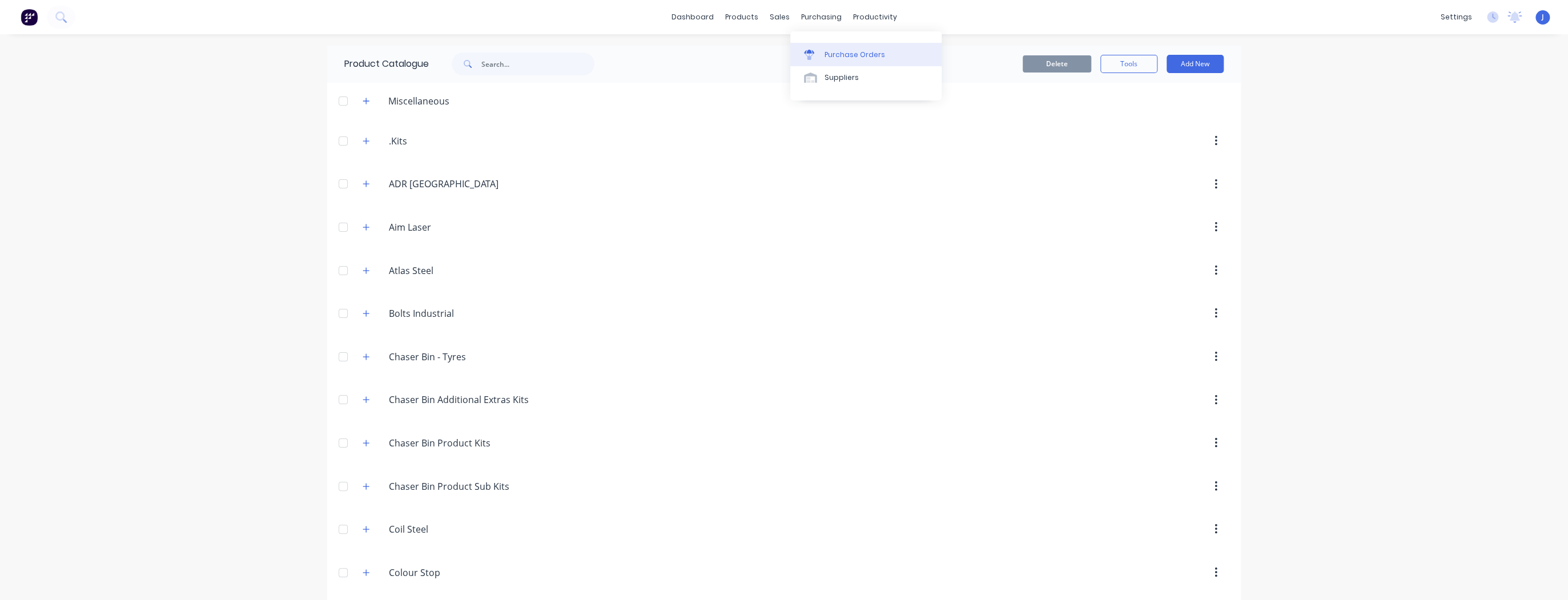
click at [830, 54] on div "Purchase Orders" at bounding box center [855, 55] width 61 height 10
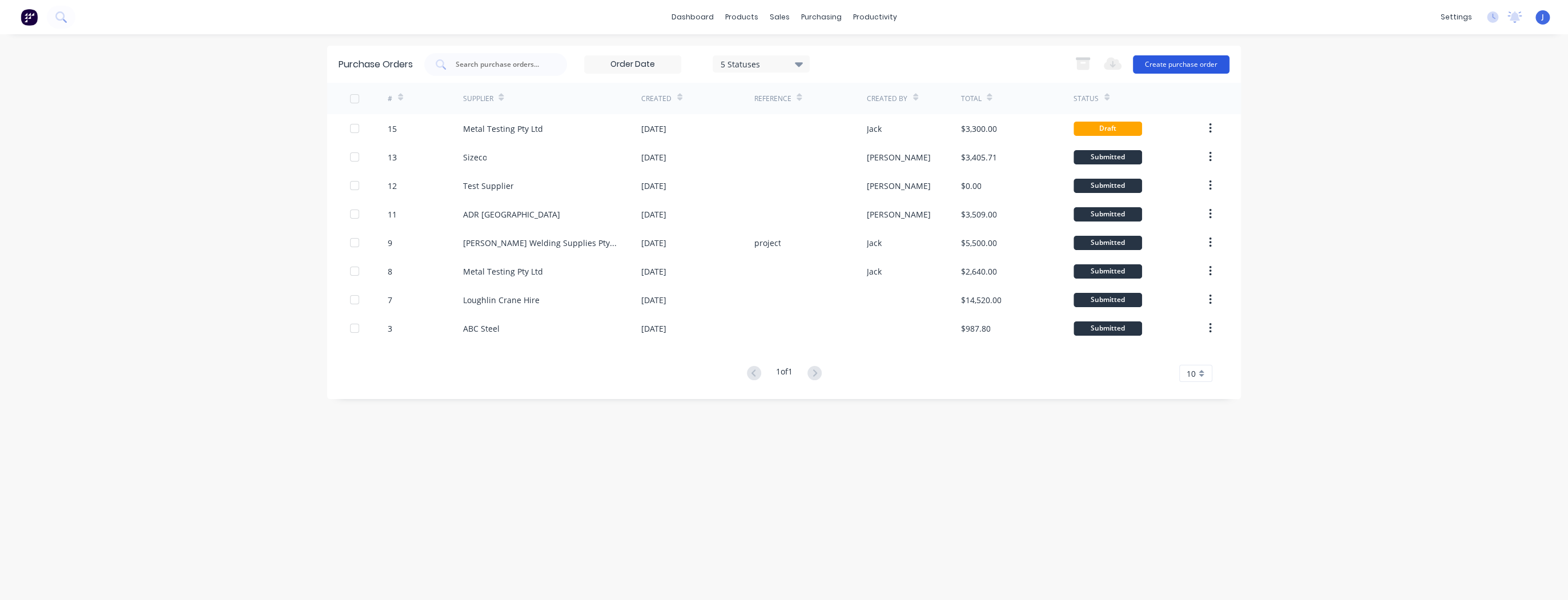
click at [1191, 57] on button "Create purchase order" at bounding box center [1181, 64] width 97 height 18
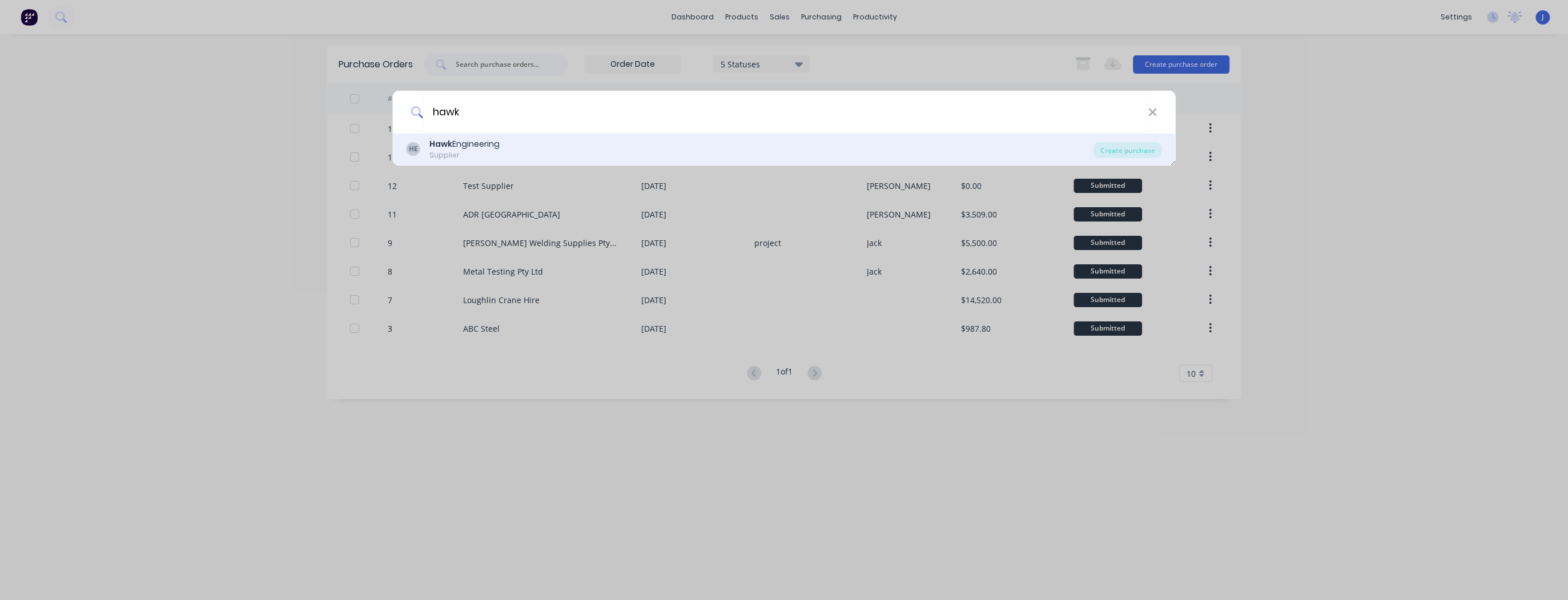
type input "hawk"
click at [432, 141] on b "Hawk" at bounding box center [441, 144] width 23 height 11
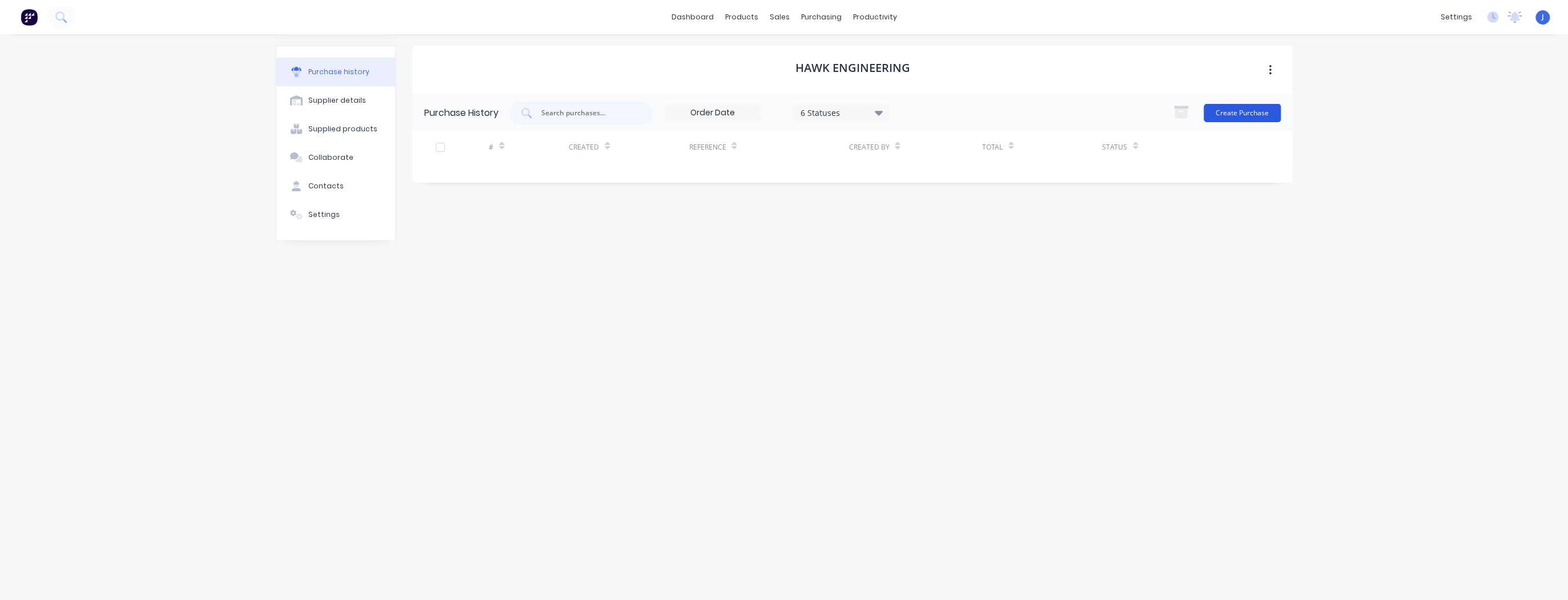
click at [1251, 115] on button "Create Purchase" at bounding box center [1242, 113] width 77 height 18
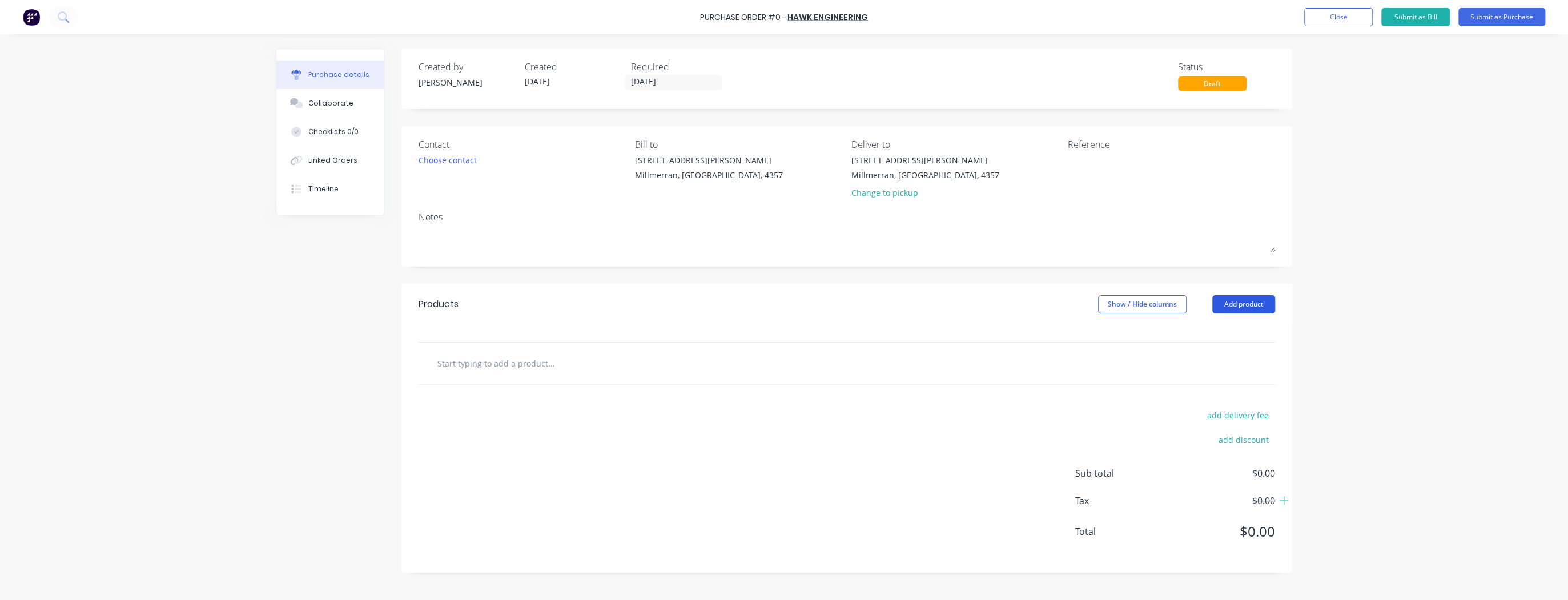
click at [1255, 304] on button "Add product" at bounding box center [1243, 304] width 63 height 18
click at [1217, 330] on div "Product catalogue" at bounding box center [1221, 334] width 88 height 17
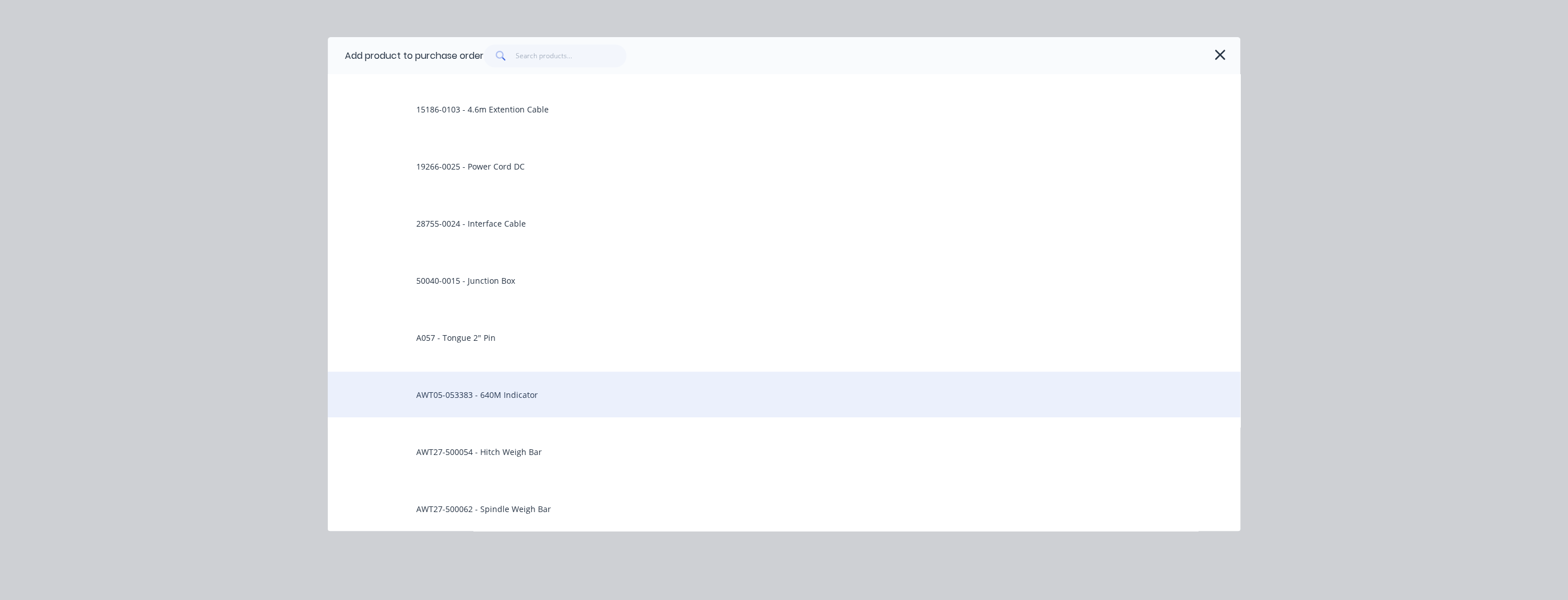
scroll to position [228, 0]
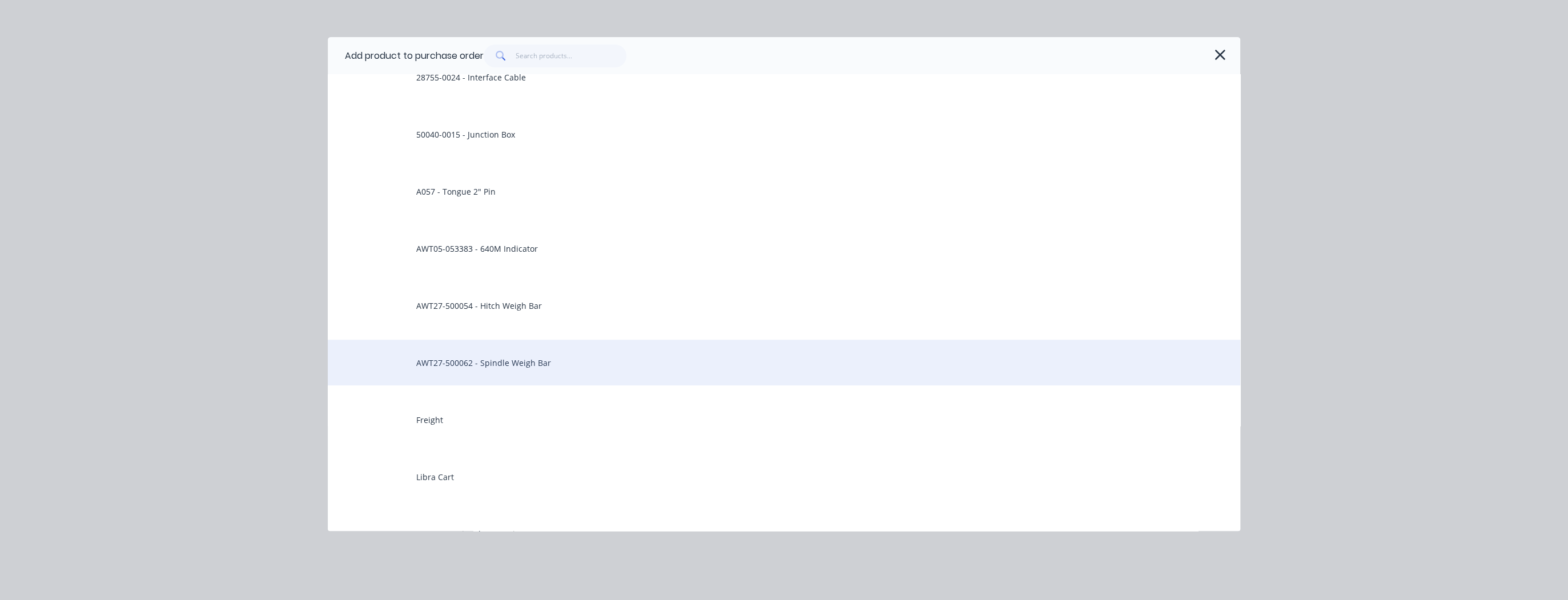
click at [555, 359] on div "AWT27-500062 - Spindle Weigh Bar" at bounding box center [784, 363] width 912 height 46
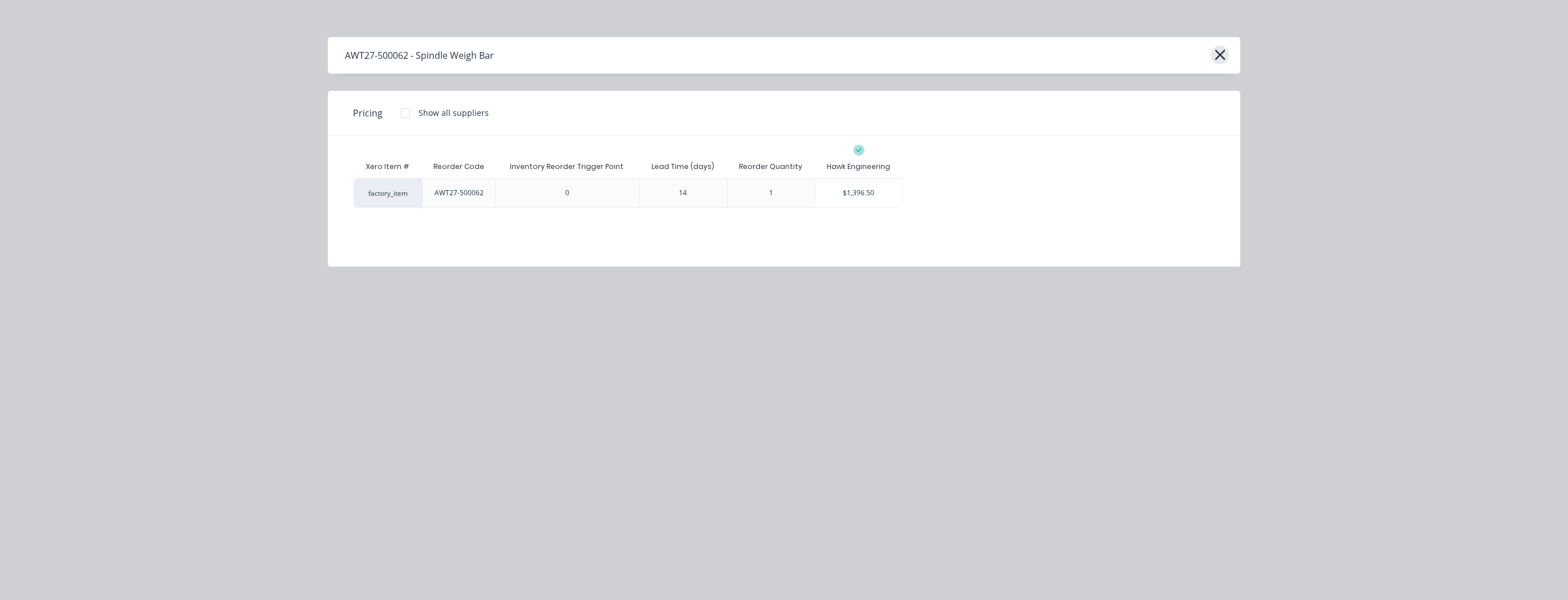
click at [1217, 49] on icon "button" at bounding box center [1220, 55] width 12 height 16
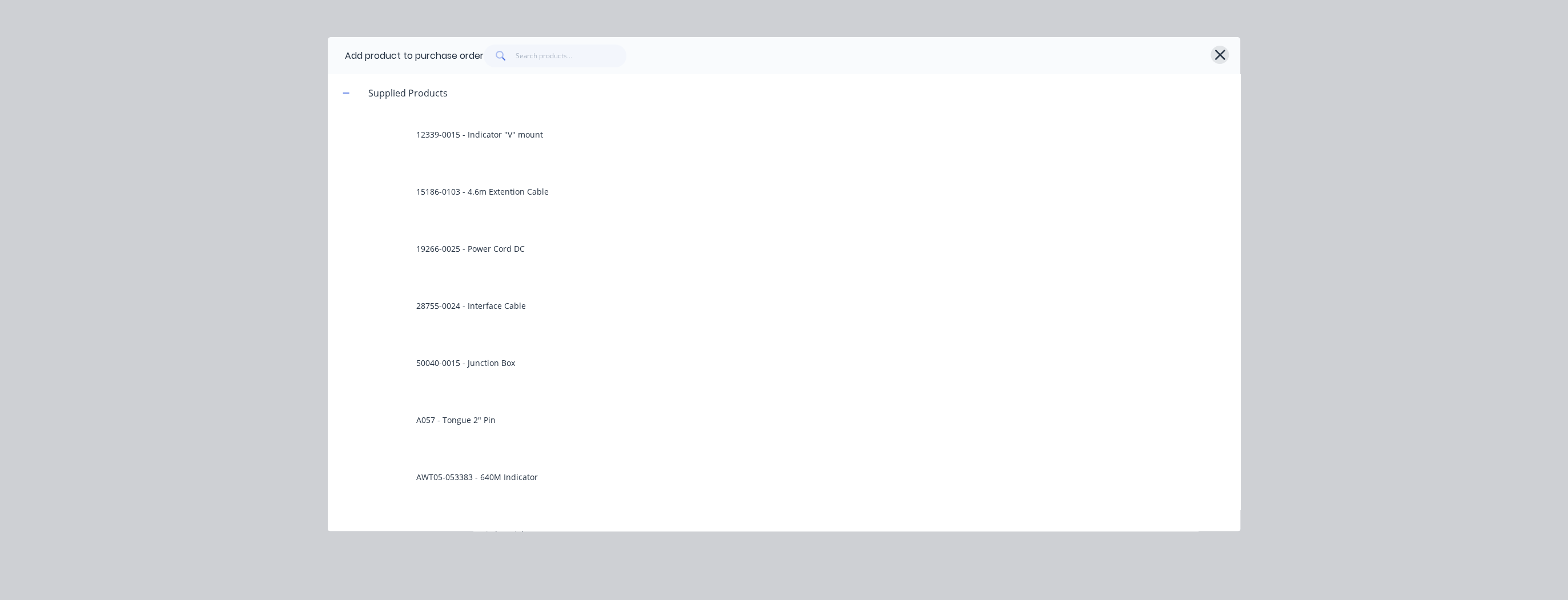
click at [1221, 55] on icon "button" at bounding box center [1220, 55] width 12 height 16
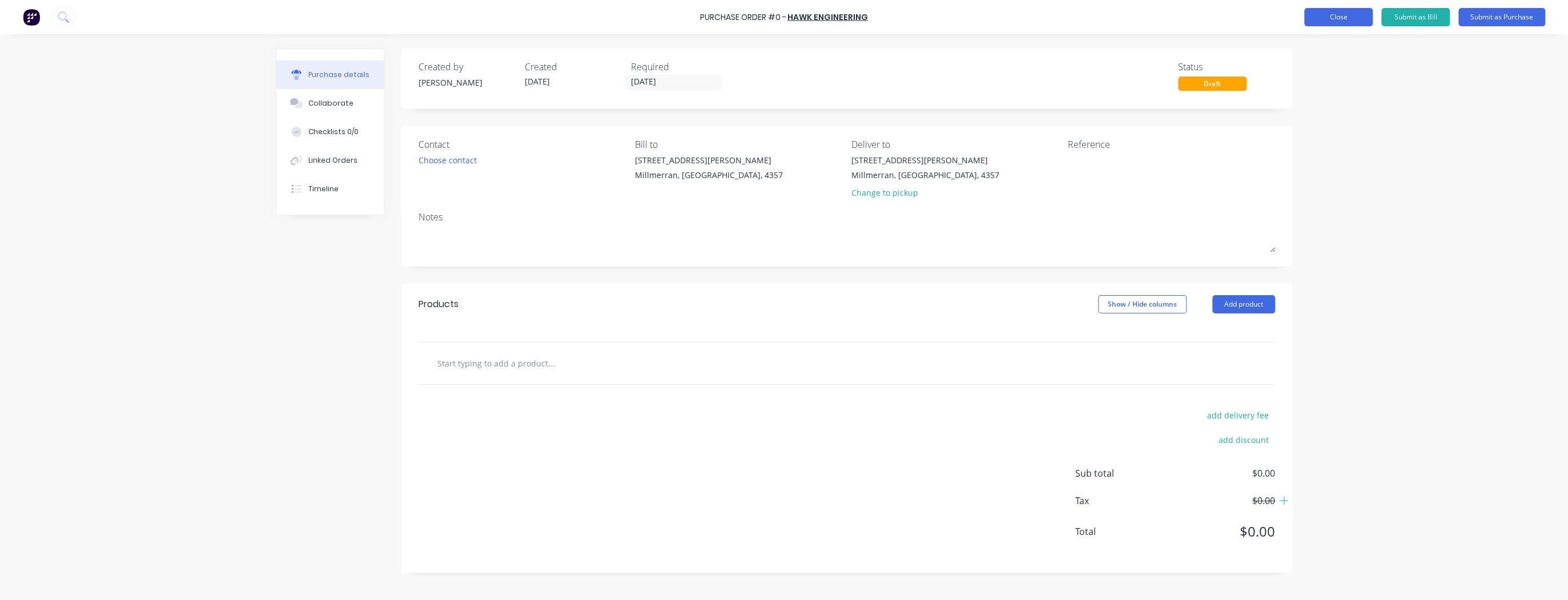
click at [1326, 13] on button "Close" at bounding box center [1338, 17] width 68 height 18
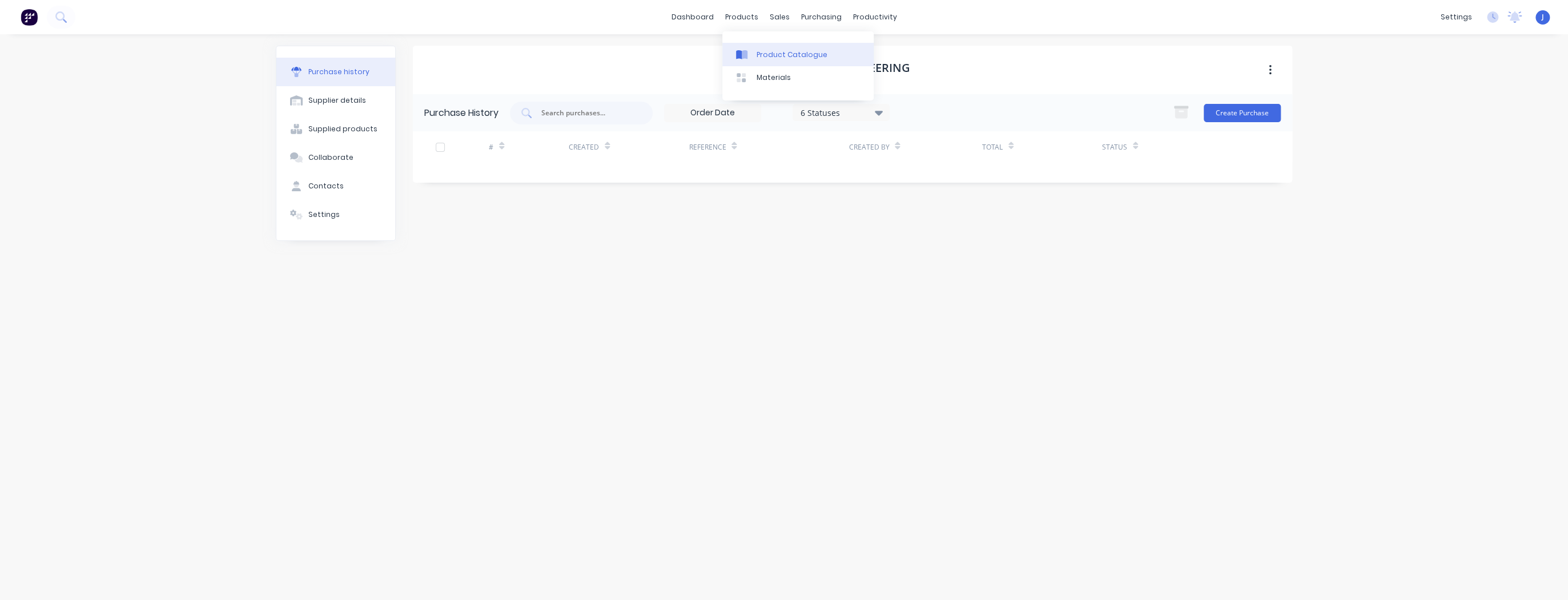
click at [754, 55] on link "Product Catalogue" at bounding box center [798, 54] width 151 height 23
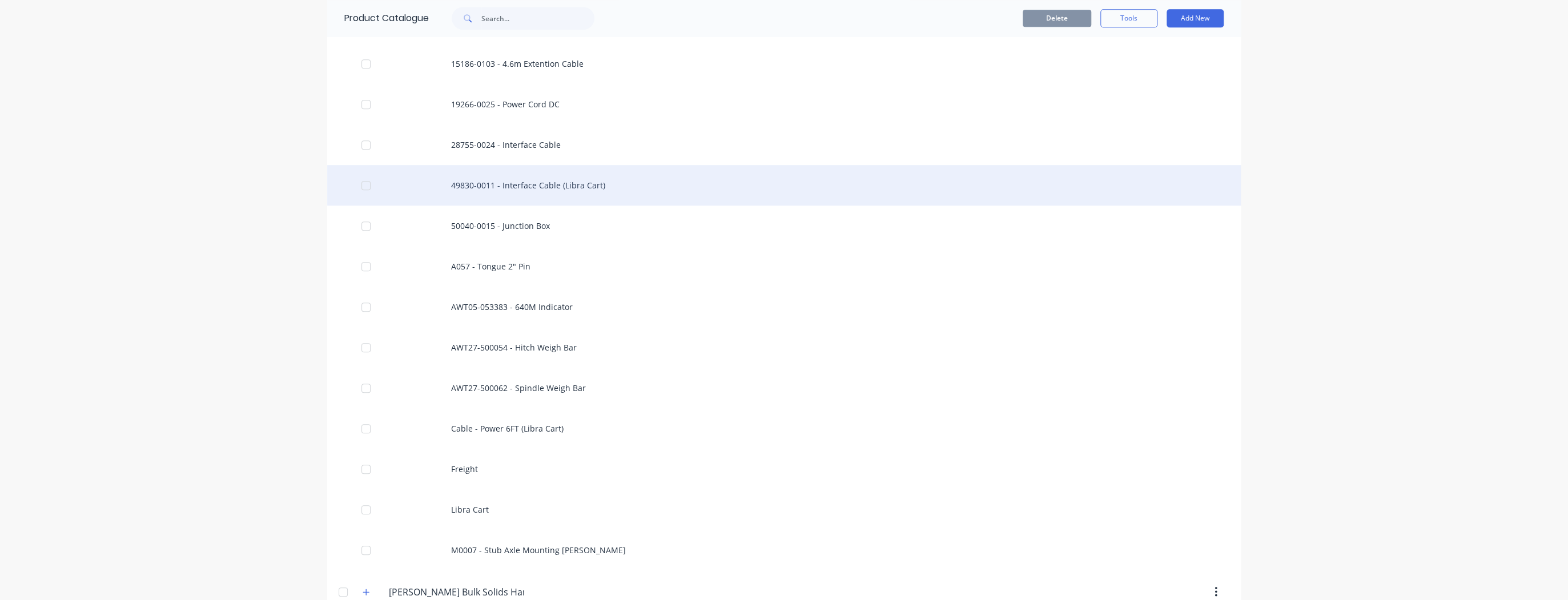
scroll to position [731, 0]
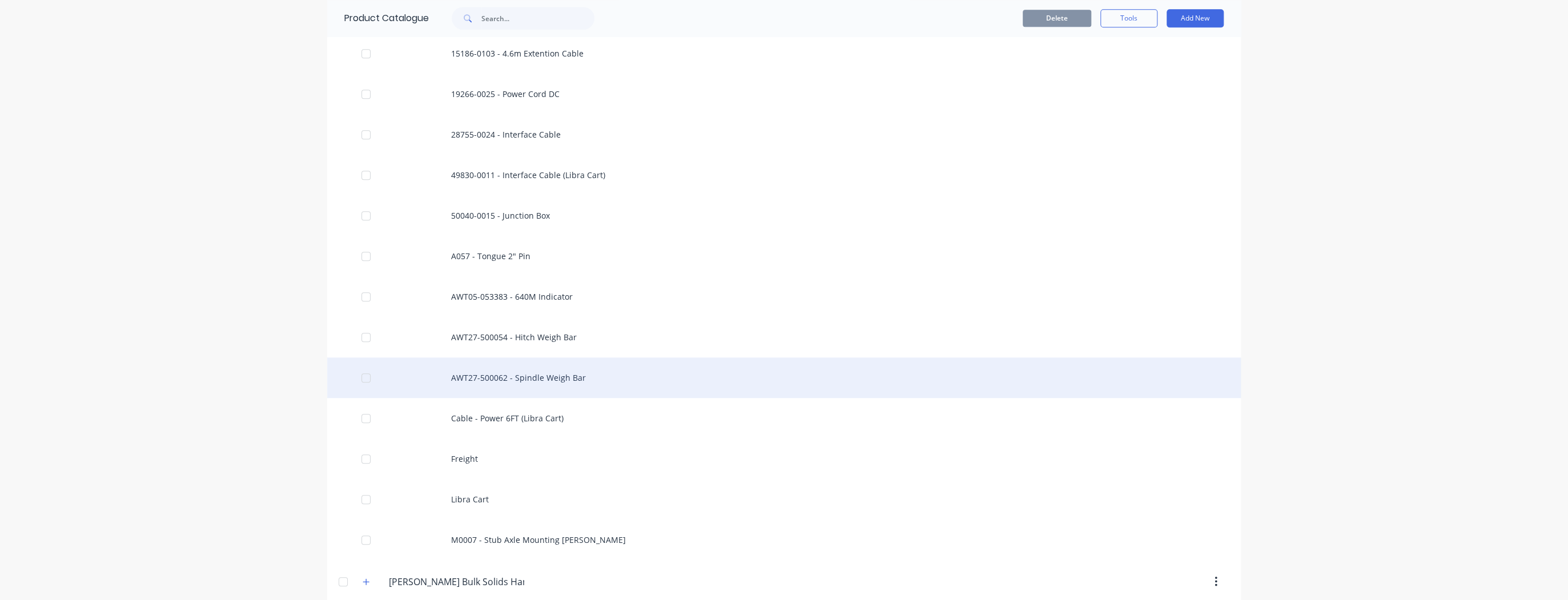
click at [539, 368] on div "AWT27-500062 - Spindle Weigh Bar" at bounding box center [784, 378] width 913 height 41
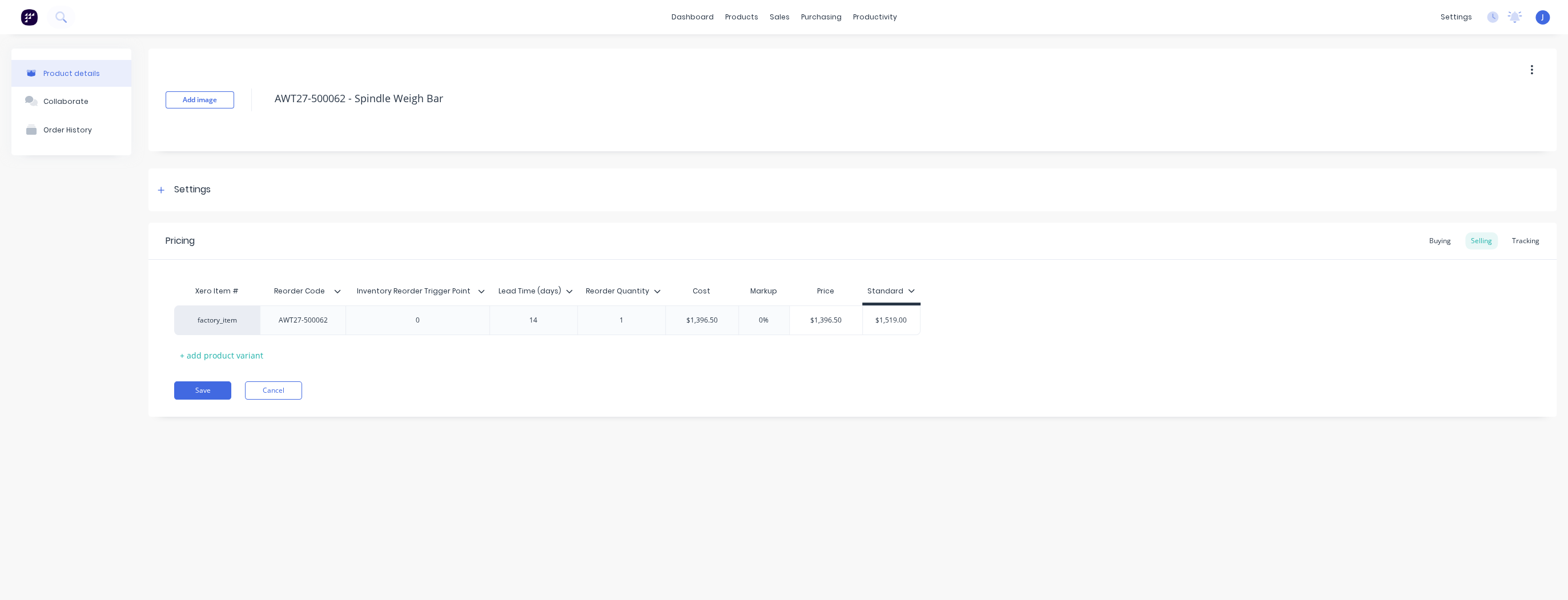
click at [908, 293] on icon at bounding box center [911, 291] width 7 height 7
click at [1441, 239] on div "Buying" at bounding box center [1440, 241] width 33 height 17
type textarea "x"
type input "$1,396.50"
drag, startPoint x: 726, startPoint y: 318, endPoint x: 676, endPoint y: 320, distance: 50.0
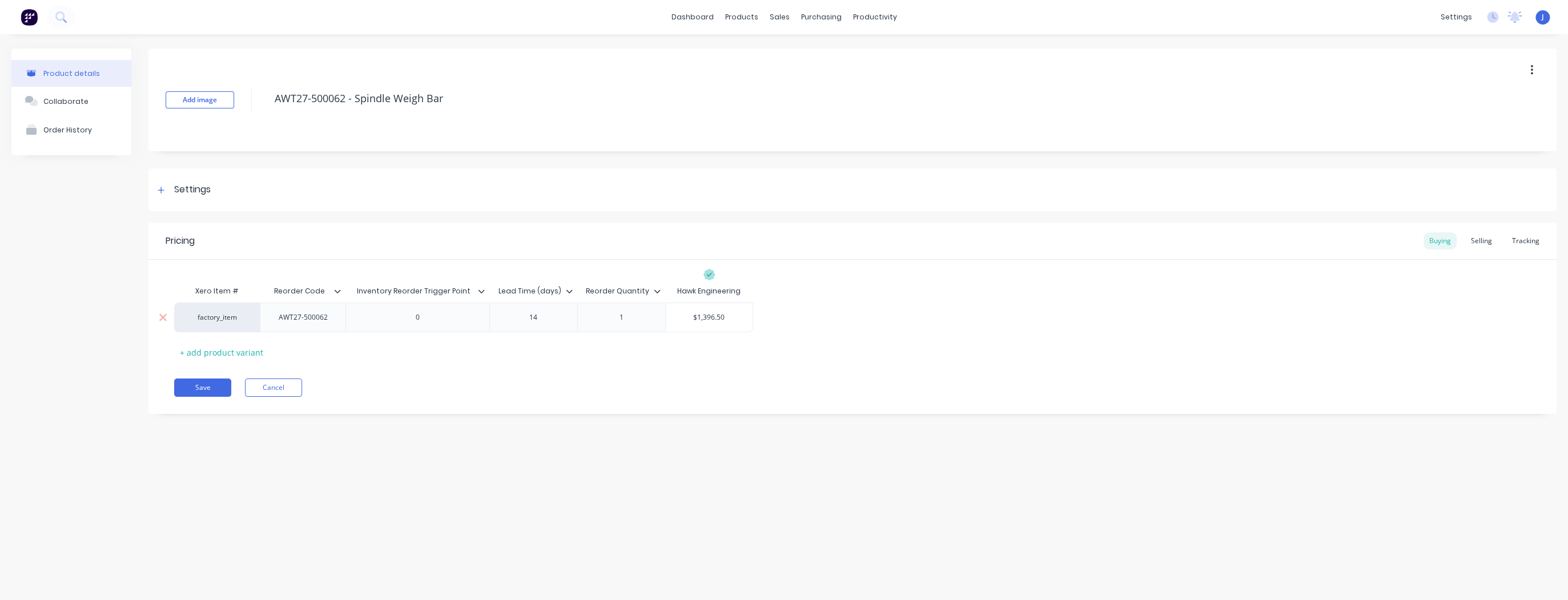
click at [676, 320] on input "$1,396.50" at bounding box center [709, 317] width 86 height 10
type textarea "x"
type input "1"
type textarea "x"
type input "15"
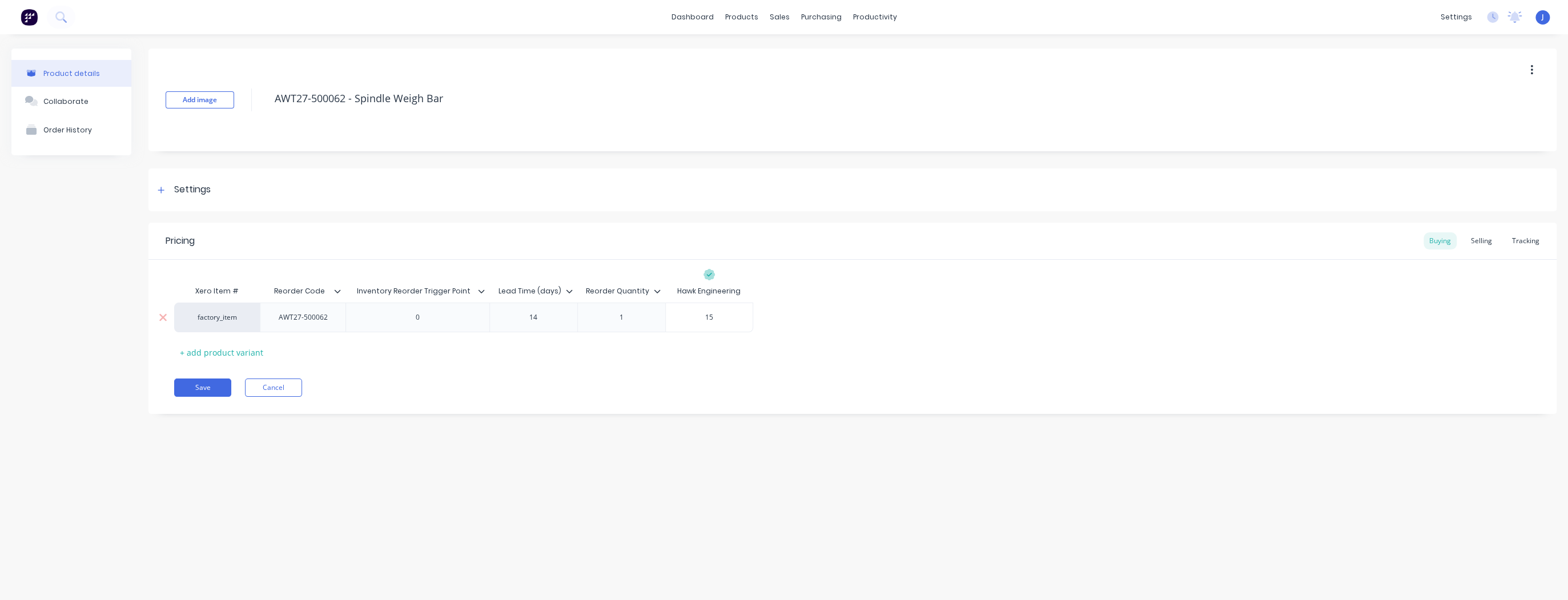
type textarea "x"
type input "151"
type textarea "x"
type input "1519"
click at [717, 347] on div "Xero Item # Reorder Code Inventory Reorder Trigger Point Lead Time (days) Reord…" at bounding box center [853, 320] width 1357 height 82
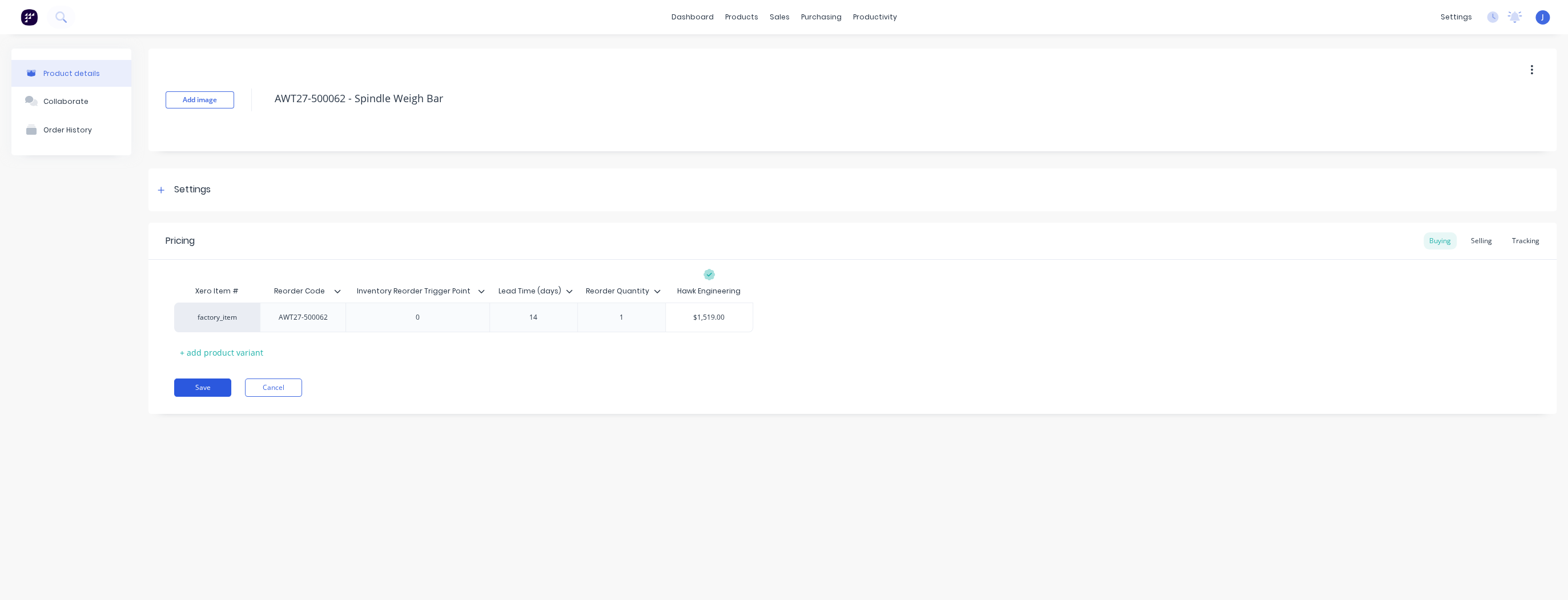
click at [218, 385] on button "Save" at bounding box center [203, 387] width 57 height 18
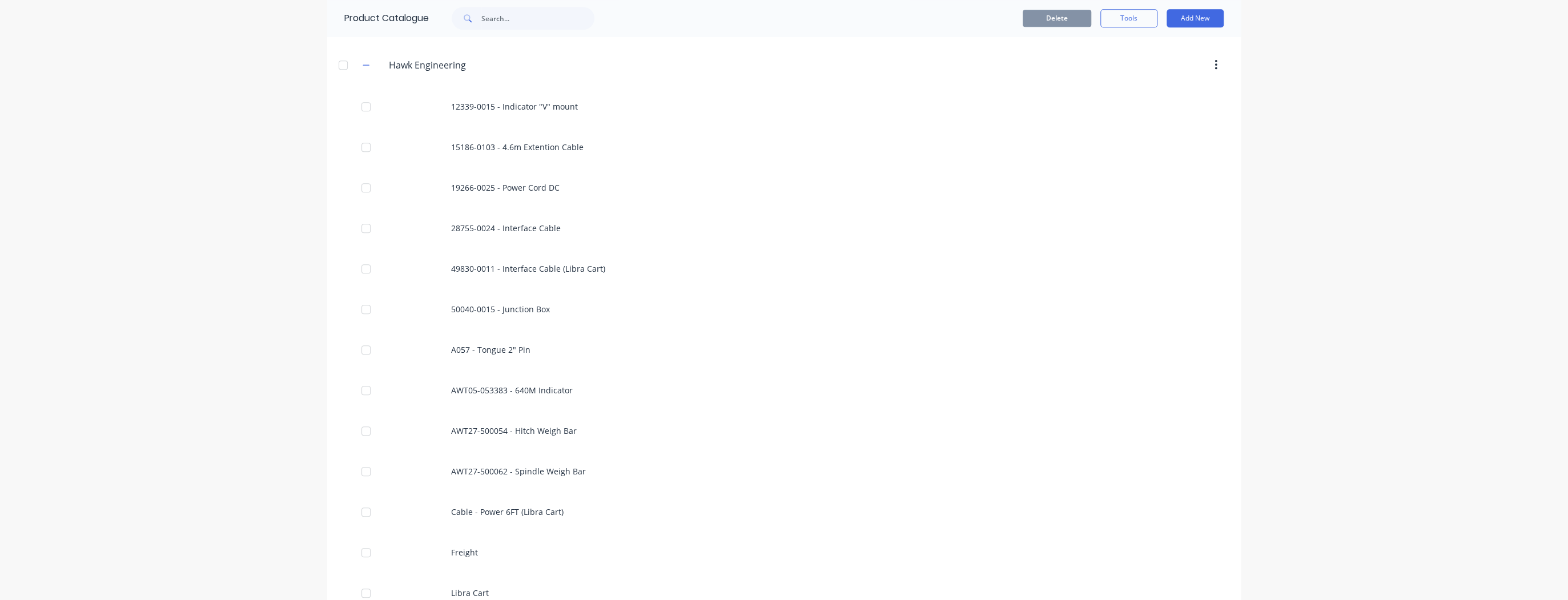
scroll to position [639, 0]
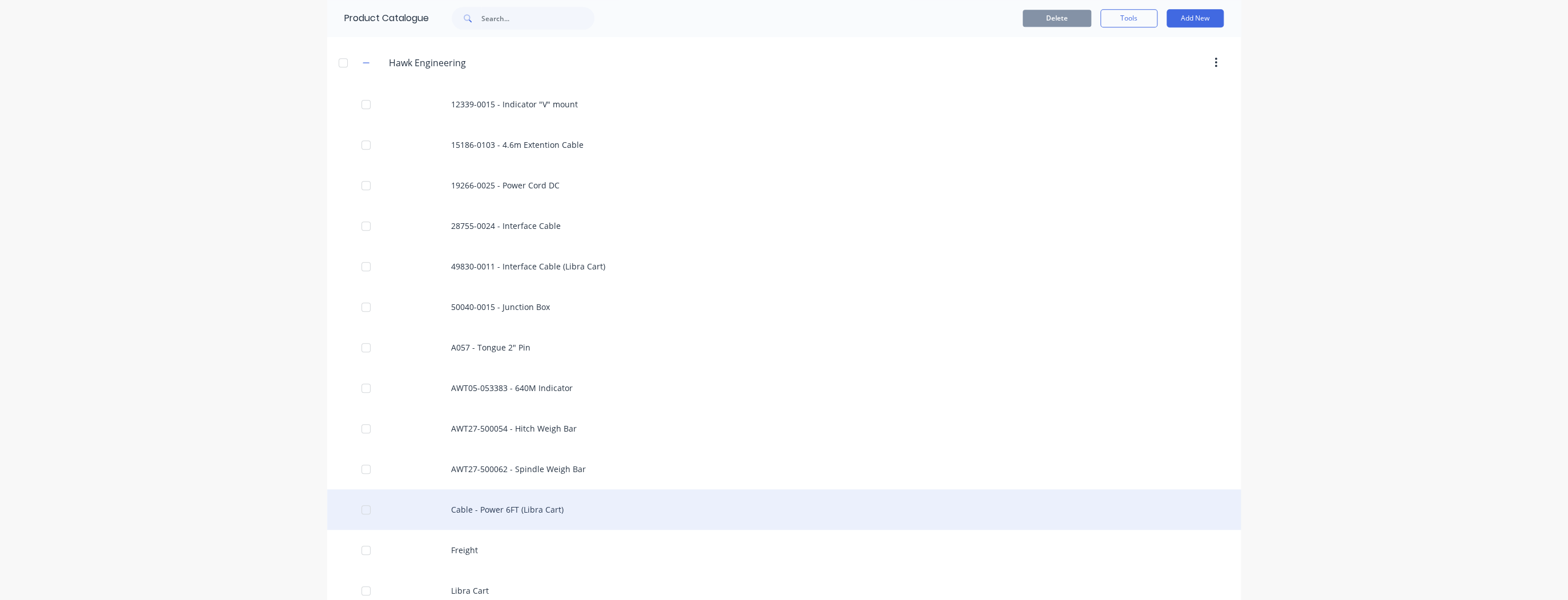
click at [538, 507] on div "Cable - Power 6FT (Libra Cart)" at bounding box center [784, 509] width 913 height 41
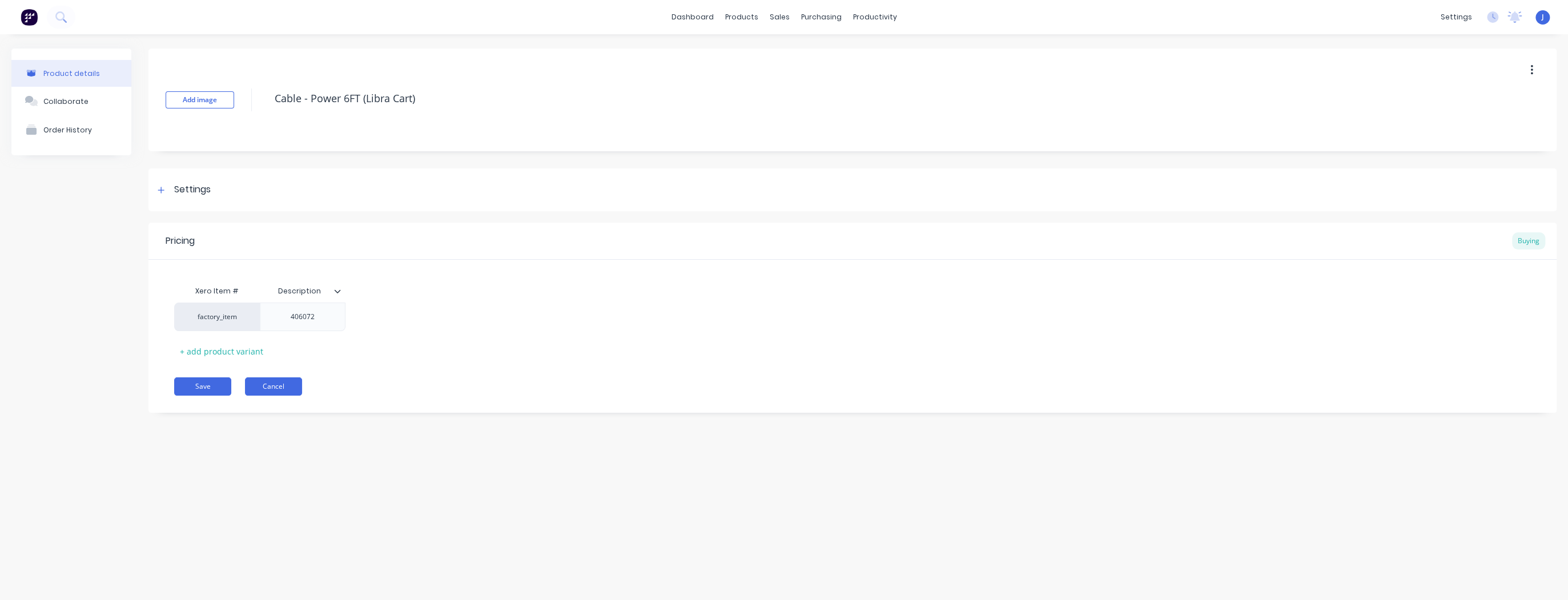
click at [291, 385] on button "Cancel" at bounding box center [274, 386] width 57 height 18
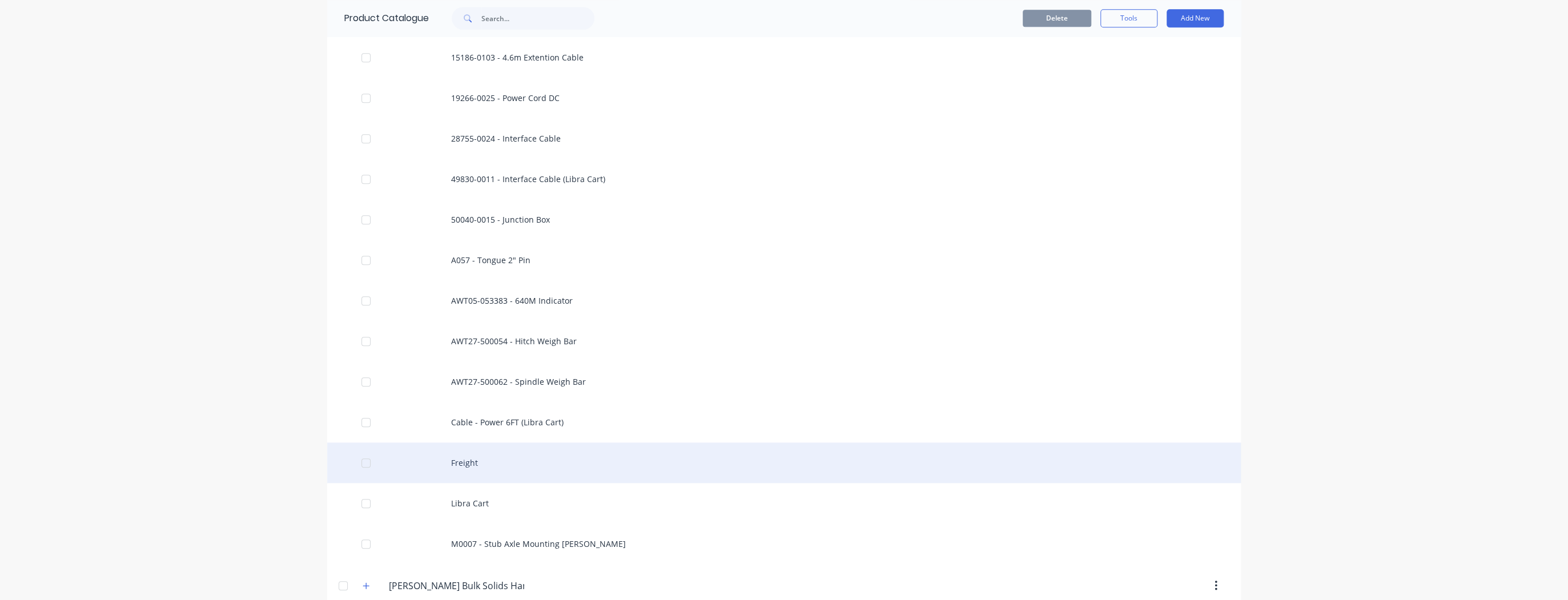
scroll to position [731, 0]
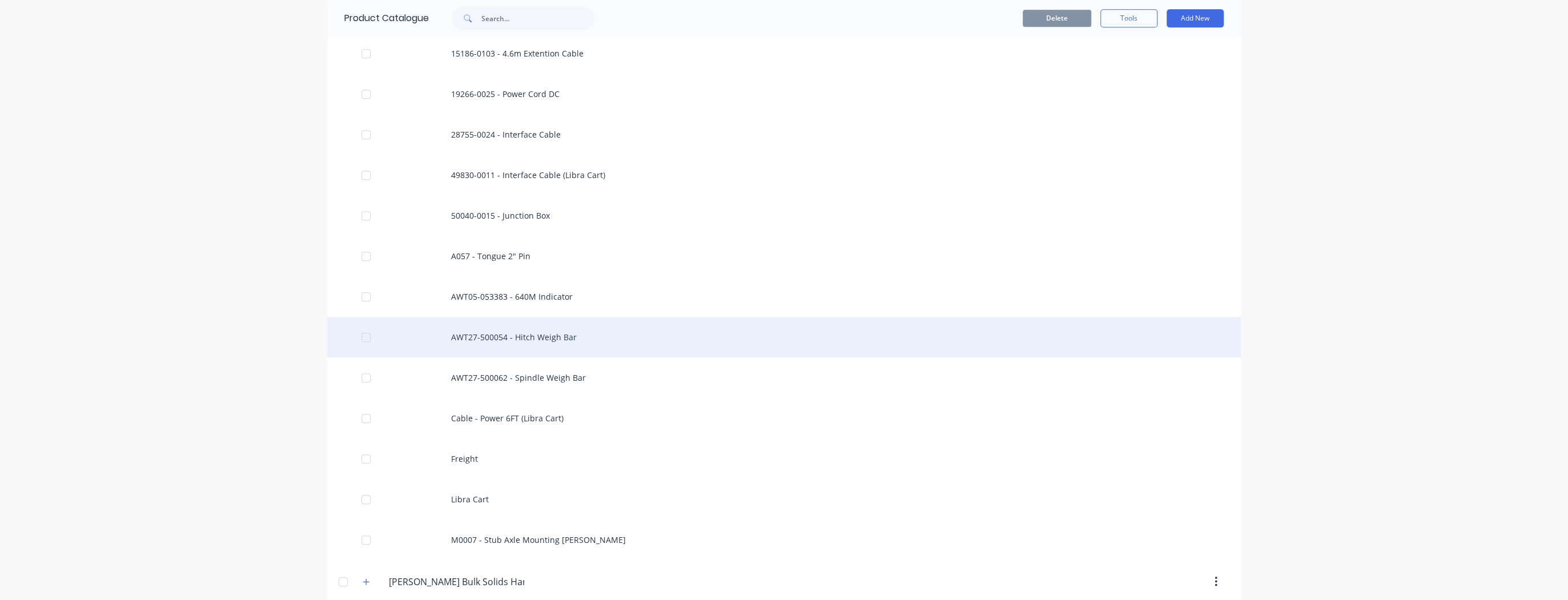
click at [511, 342] on div "AWT27-500054 - Hitch Weigh Bar" at bounding box center [784, 337] width 913 height 41
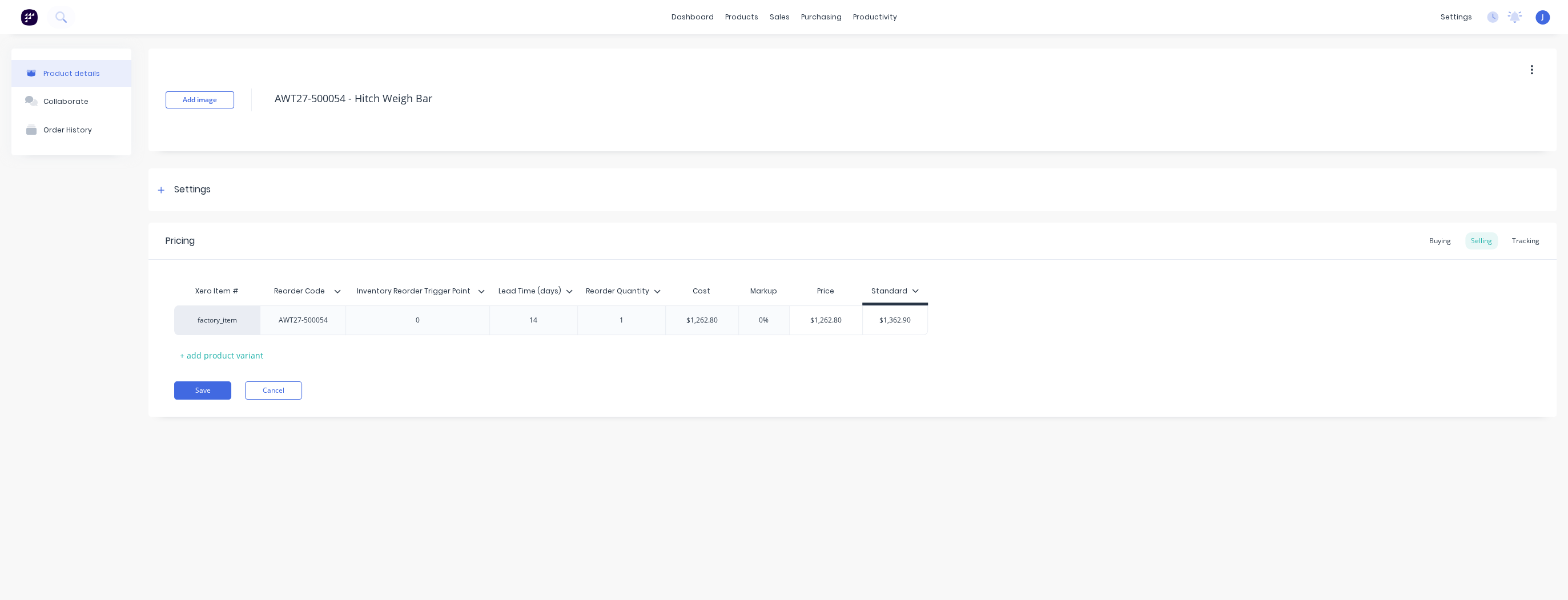
type textarea "x"
click at [1441, 240] on div "Buying" at bounding box center [1440, 241] width 33 height 17
type input "$1,262.80"
drag, startPoint x: 725, startPoint y: 322, endPoint x: 703, endPoint y: 319, distance: 22.2
click at [703, 319] on input "$1,262.80" at bounding box center [709, 317] width 86 height 10
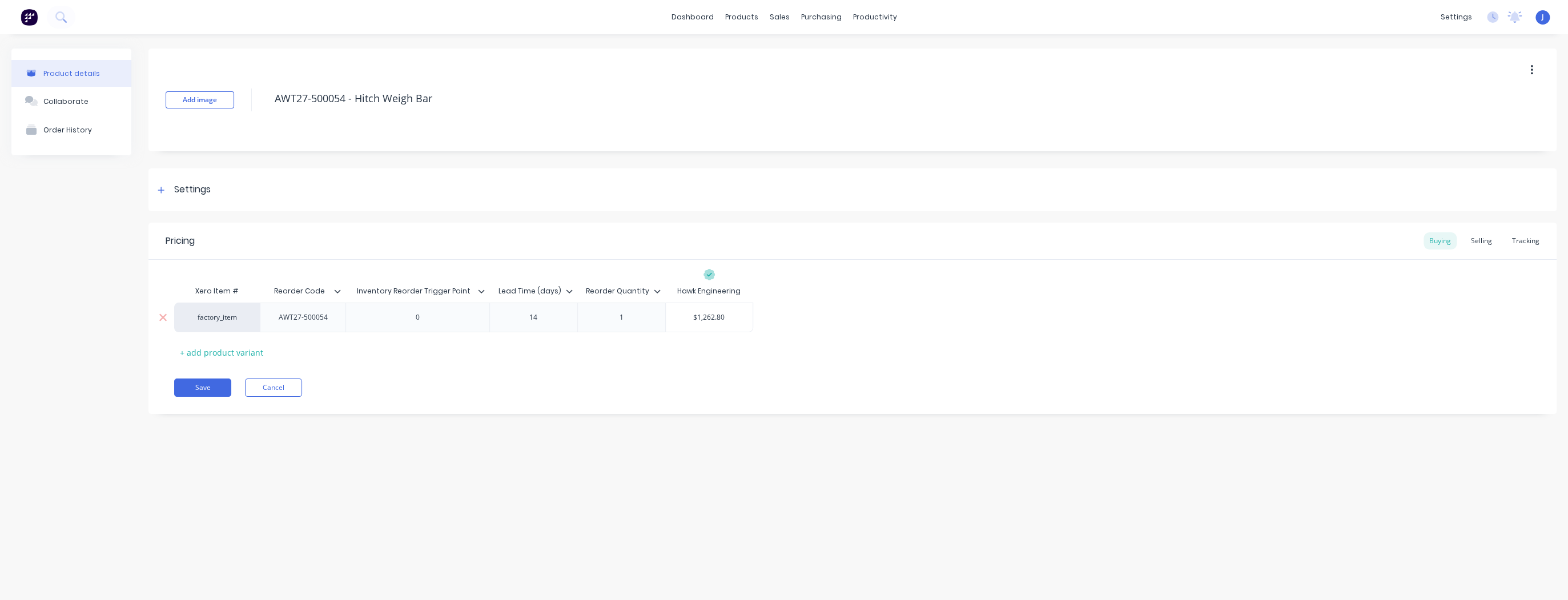
type textarea "x"
type input "$1,3"
type textarea "x"
type input "$1,36"
type textarea "x"
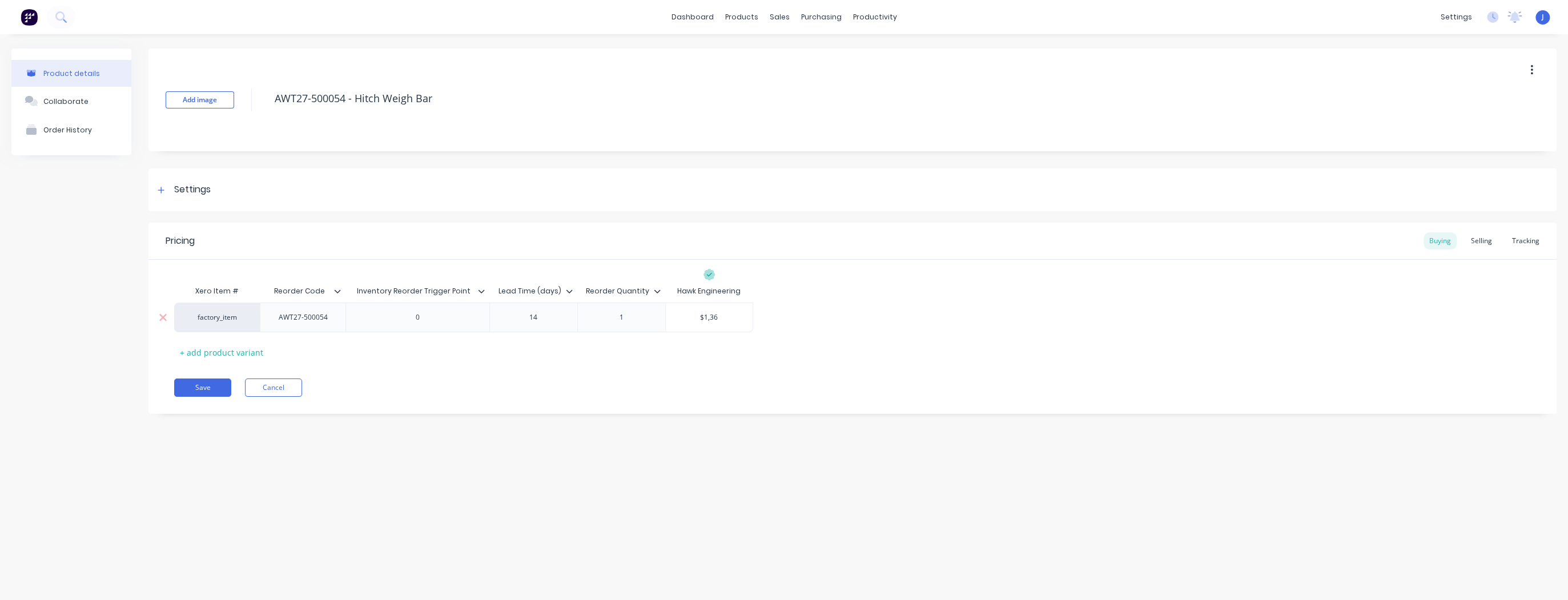
type input "$1,362"
type textarea "x"
type input "$1,362."
type textarea "x"
type input "$1,362.9"
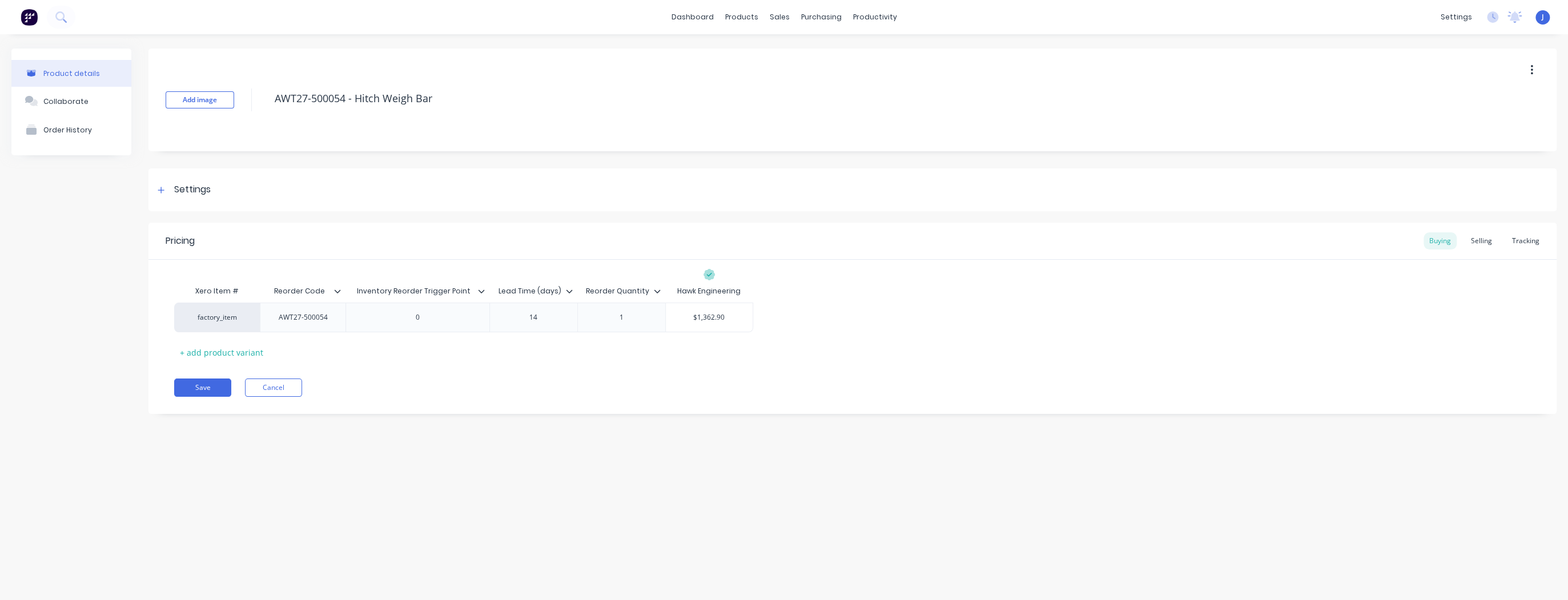
click at [802, 352] on div "Xero Item # Reorder Code Inventory Reorder Trigger Point Lead Time (days) Reord…" at bounding box center [853, 320] width 1357 height 82
click at [213, 384] on button "Save" at bounding box center [203, 387] width 57 height 18
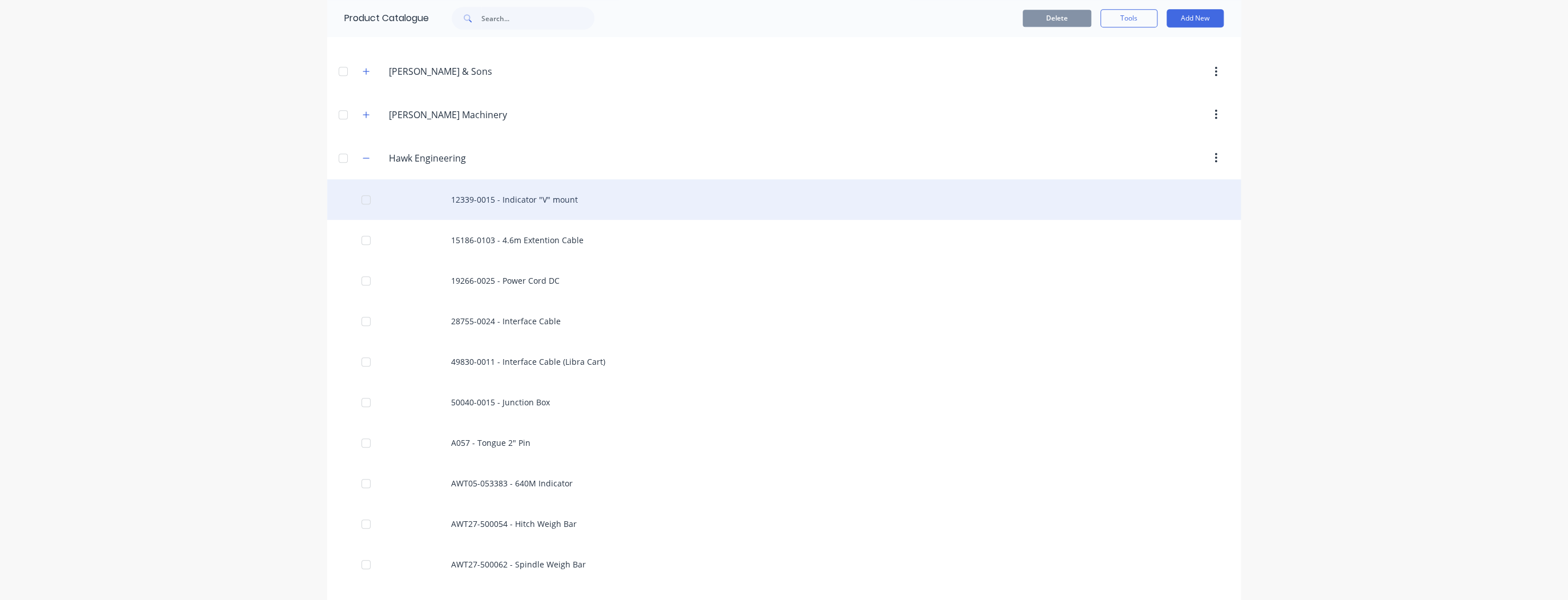
scroll to position [548, 0]
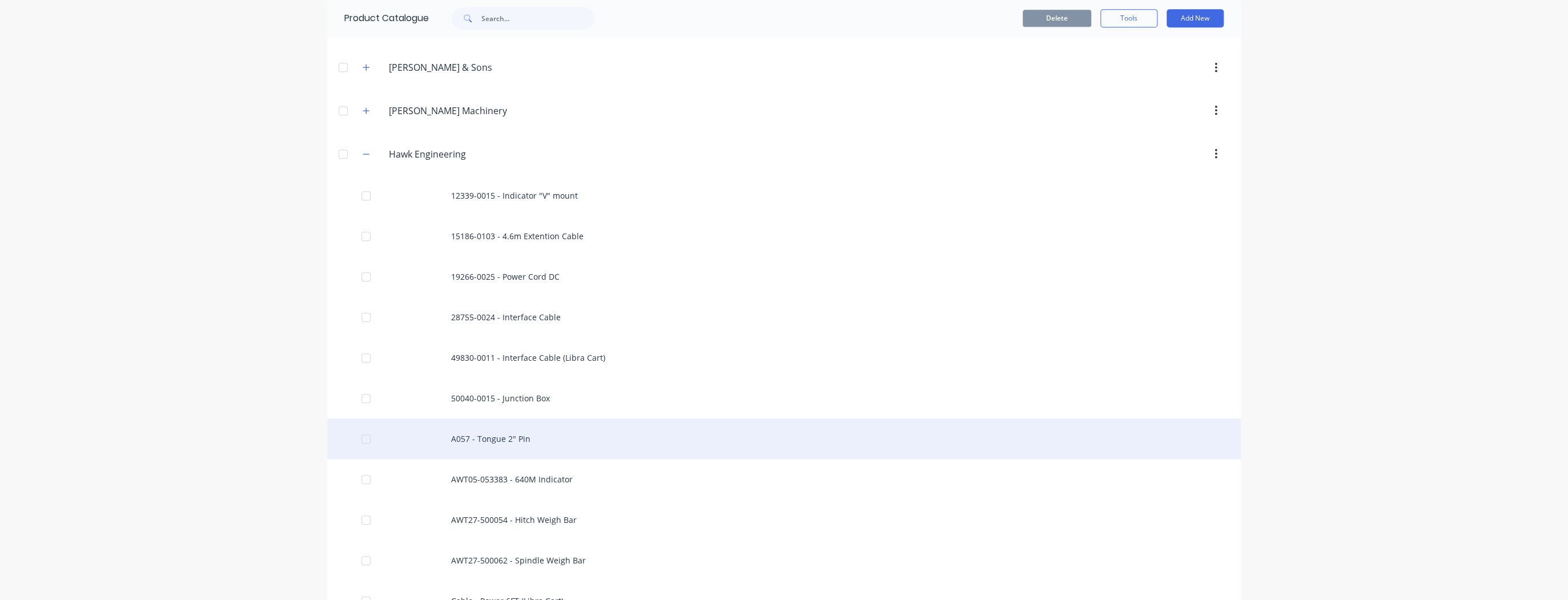
click at [599, 445] on div "A057 - Tongue 2" Pin" at bounding box center [784, 439] width 913 height 41
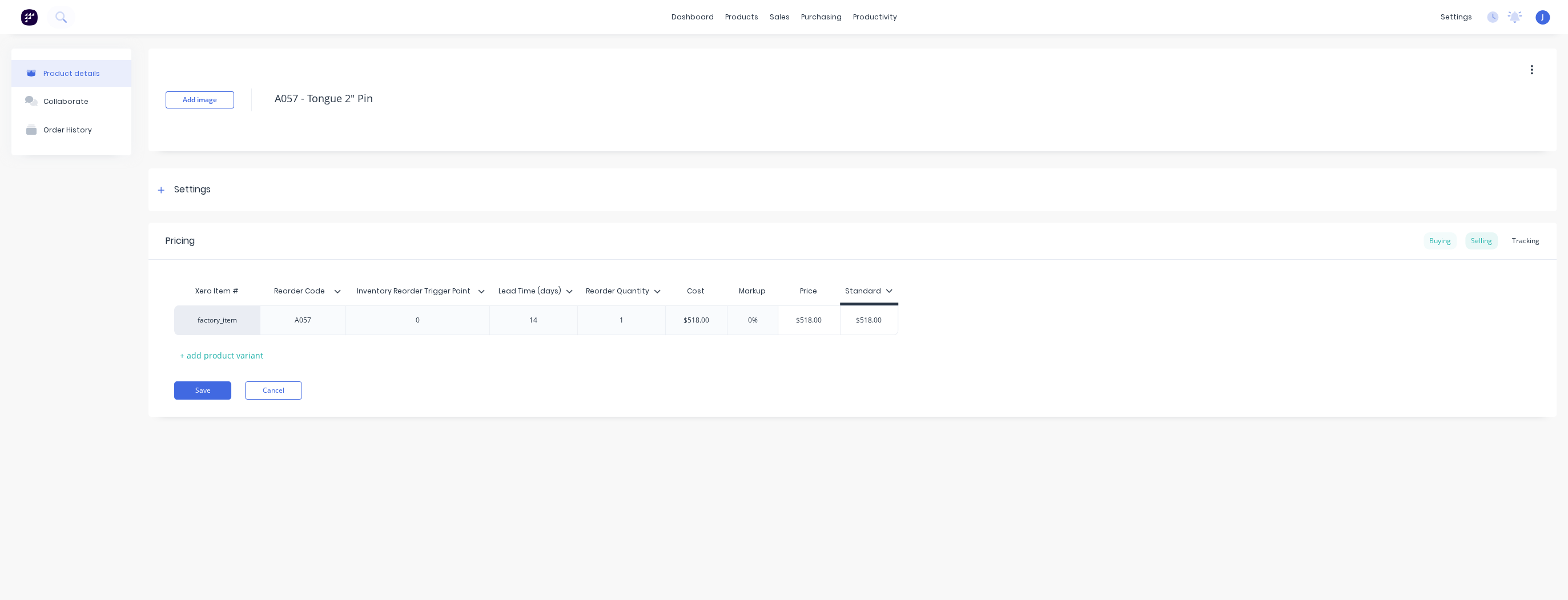
click at [1444, 236] on div "Buying" at bounding box center [1440, 241] width 33 height 17
click at [288, 390] on button "Cancel" at bounding box center [274, 387] width 57 height 18
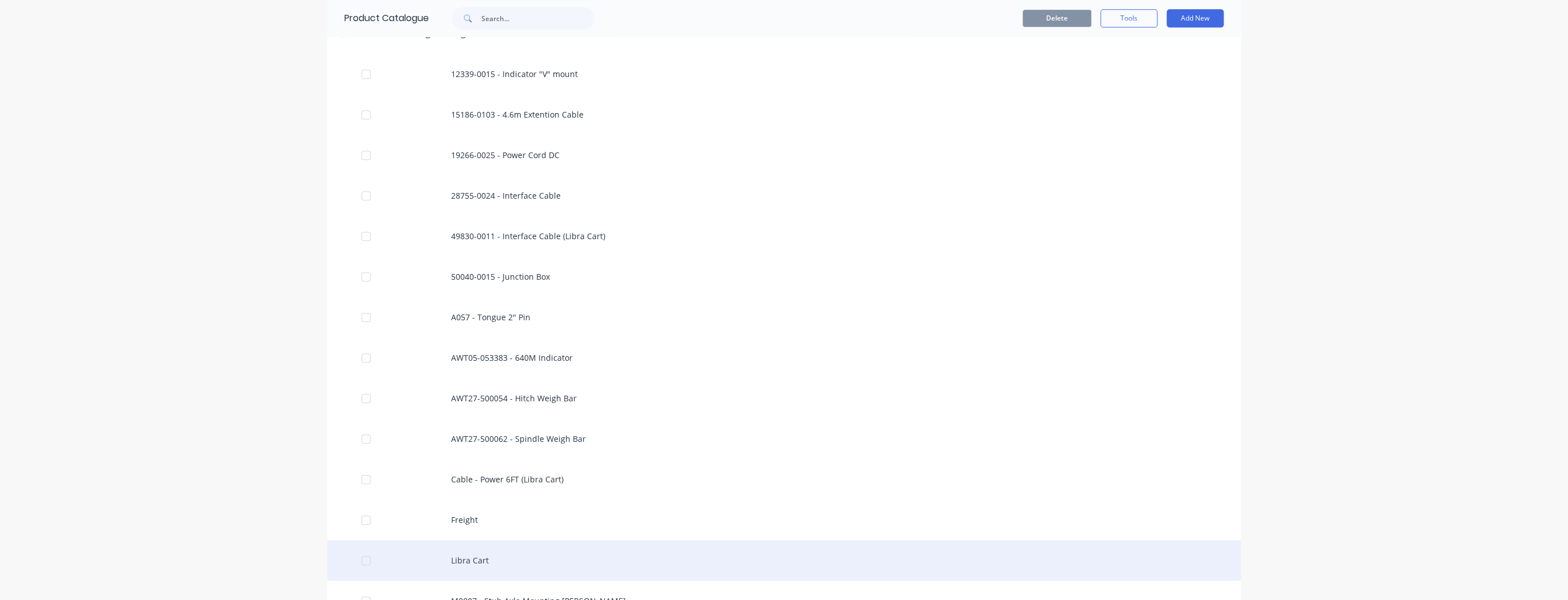
scroll to position [731, 0]
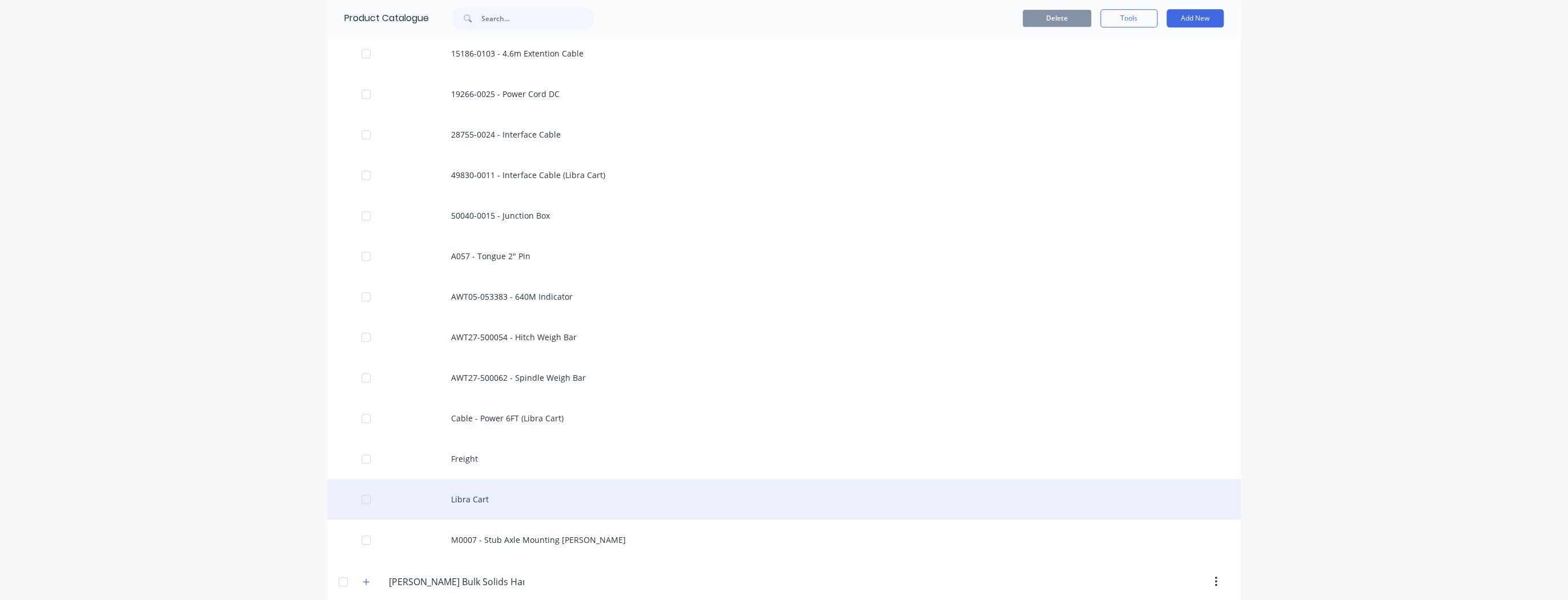
click at [518, 493] on div "Libra Cart" at bounding box center [784, 499] width 913 height 41
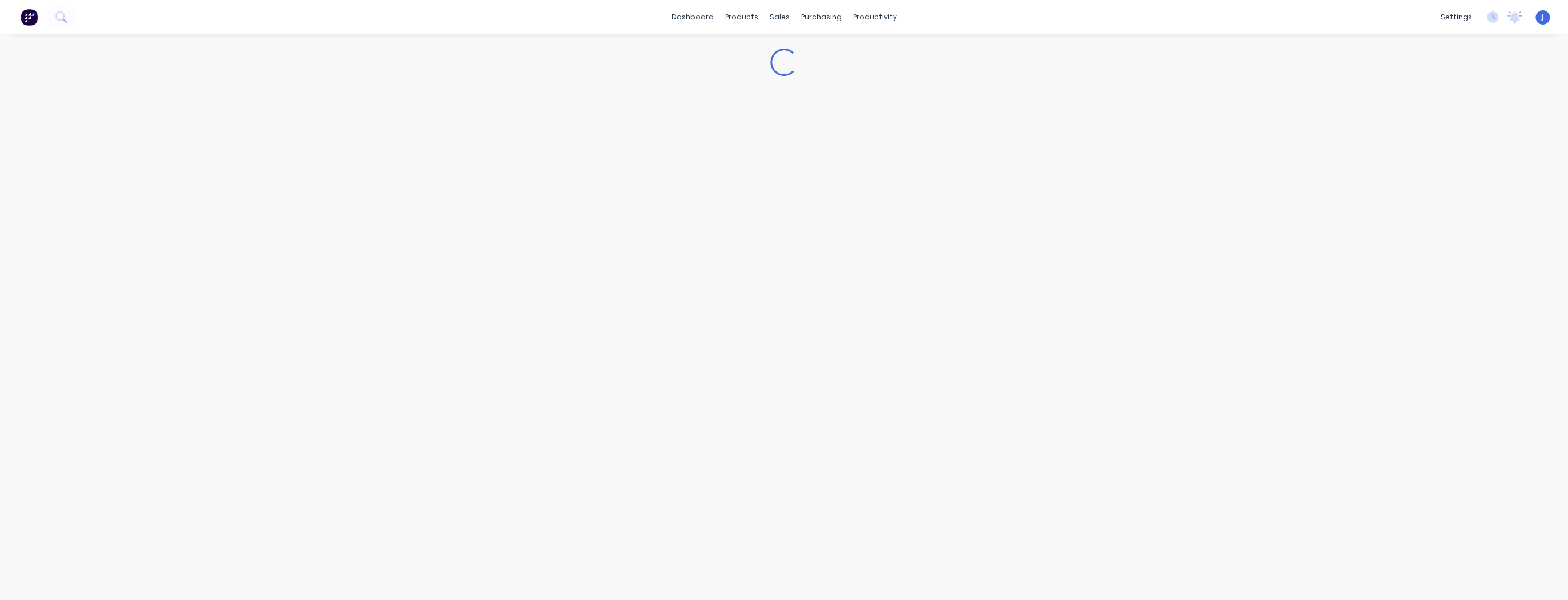
type textarea "x"
click at [1440, 239] on div "Buying" at bounding box center [1440, 241] width 33 height 17
type input "$2,494.80"
drag, startPoint x: 730, startPoint y: 316, endPoint x: 703, endPoint y: 318, distance: 27.1
click at [703, 318] on input "$2,494.80" at bounding box center [709, 317] width 86 height 10
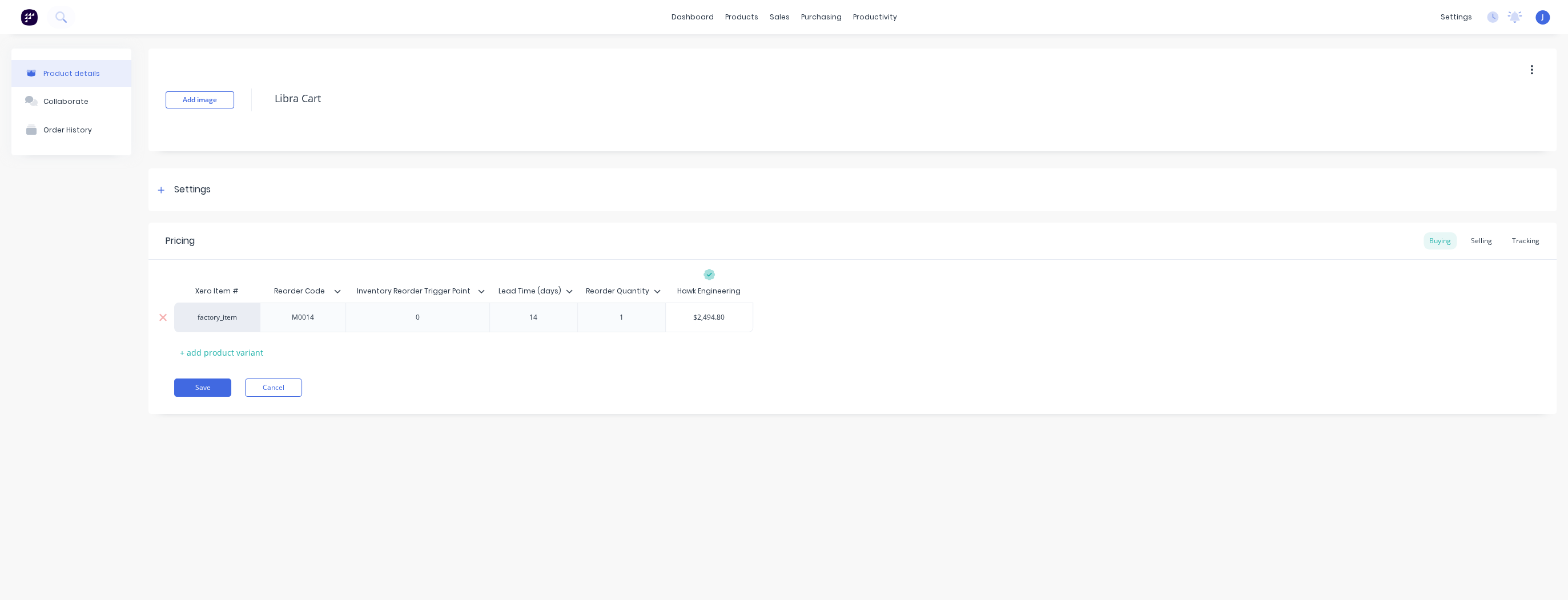
type textarea "x"
type input "$2,6"
type textarea "x"
type input "$2,62"
type textarea "x"
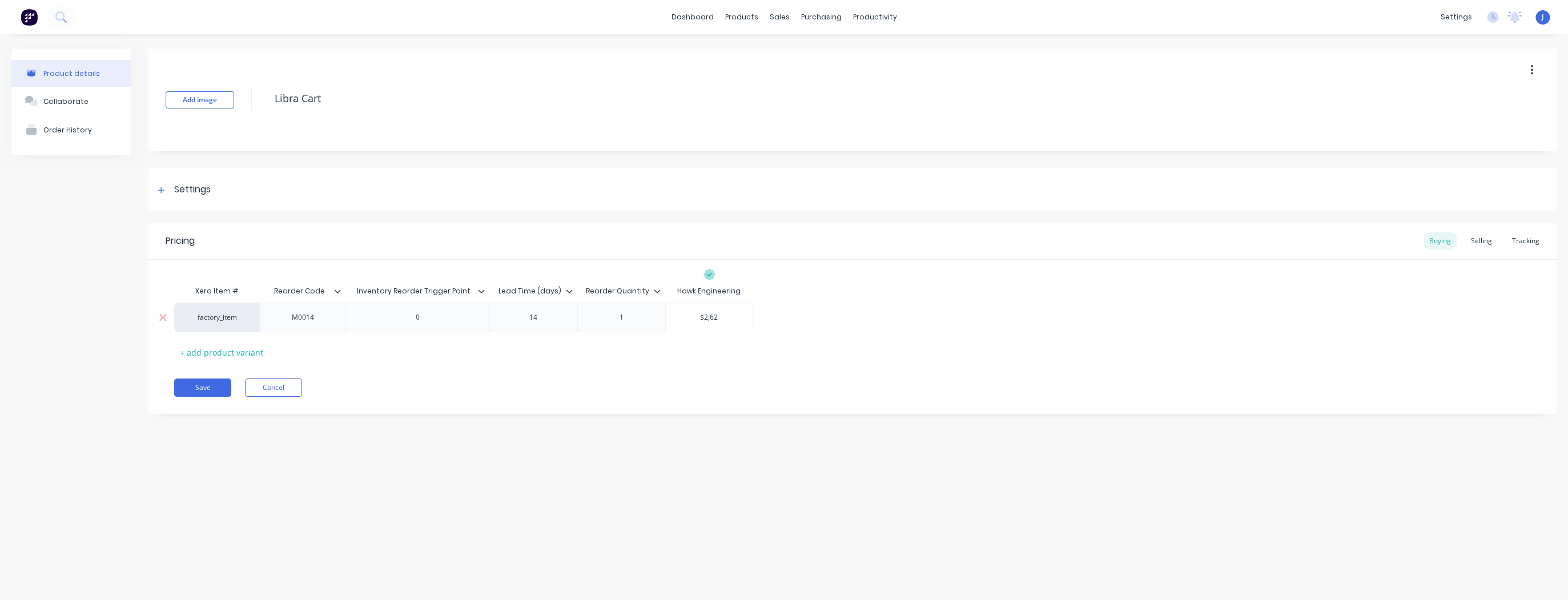
type input "$2,621"
type textarea "x"
type input "$2,621."
type textarea "x"
click at [763, 347] on div "Xero Item # Reorder Code Inventory Reorder Trigger Point Lead Time (days) Reord…" at bounding box center [853, 320] width 1357 height 82
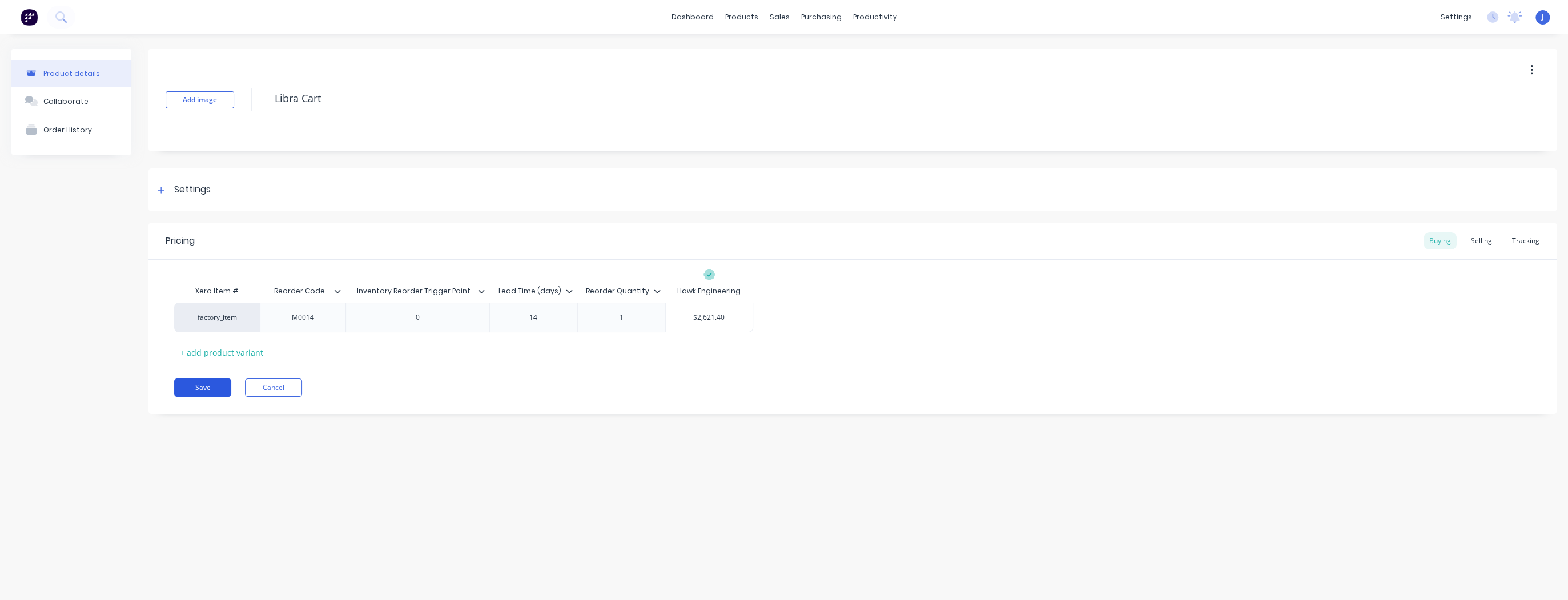
click at [182, 386] on button "Save" at bounding box center [203, 387] width 57 height 18
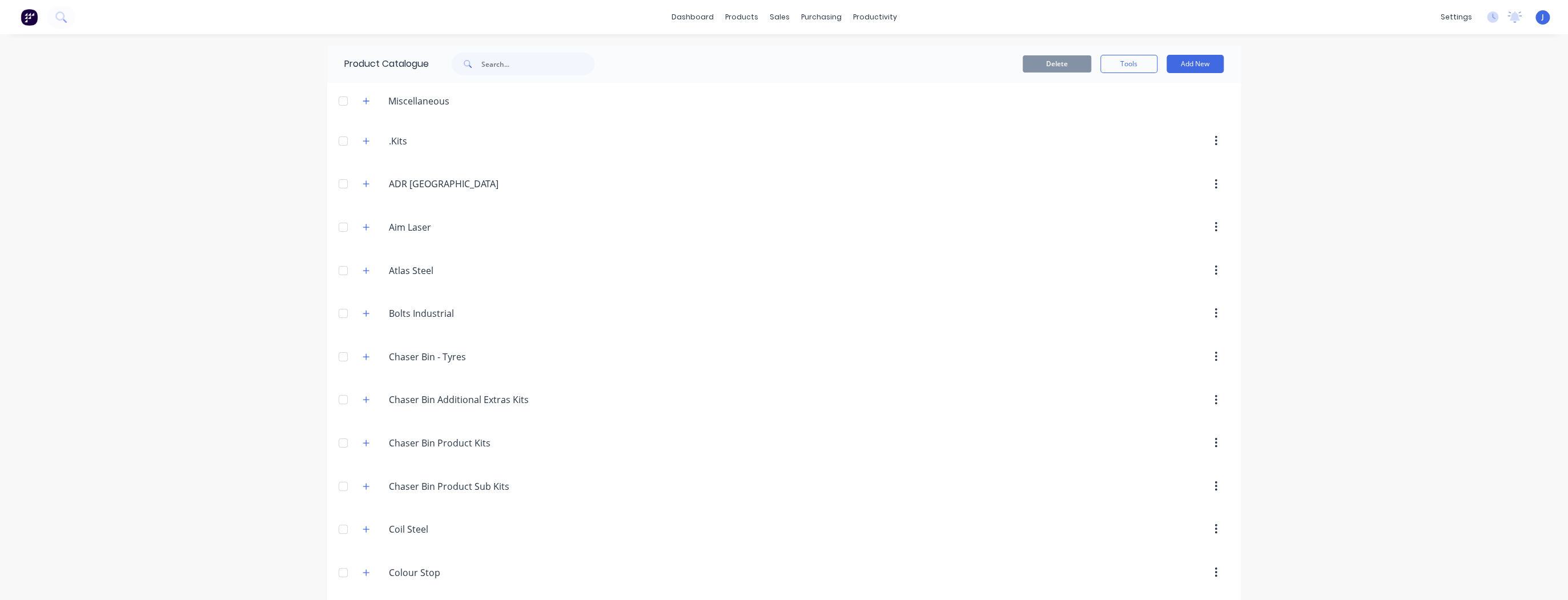
drag, startPoint x: 932, startPoint y: 18, endPoint x: 911, endPoint y: 14, distance: 21.4
click at [932, 18] on div "dashboard products sales purchasing productivity dashboard products Product Cat…" at bounding box center [784, 17] width 1568 height 34
click at [819, 18] on div "purchasing" at bounding box center [821, 17] width 52 height 17
click at [846, 51] on div "Purchase Orders" at bounding box center [855, 55] width 61 height 10
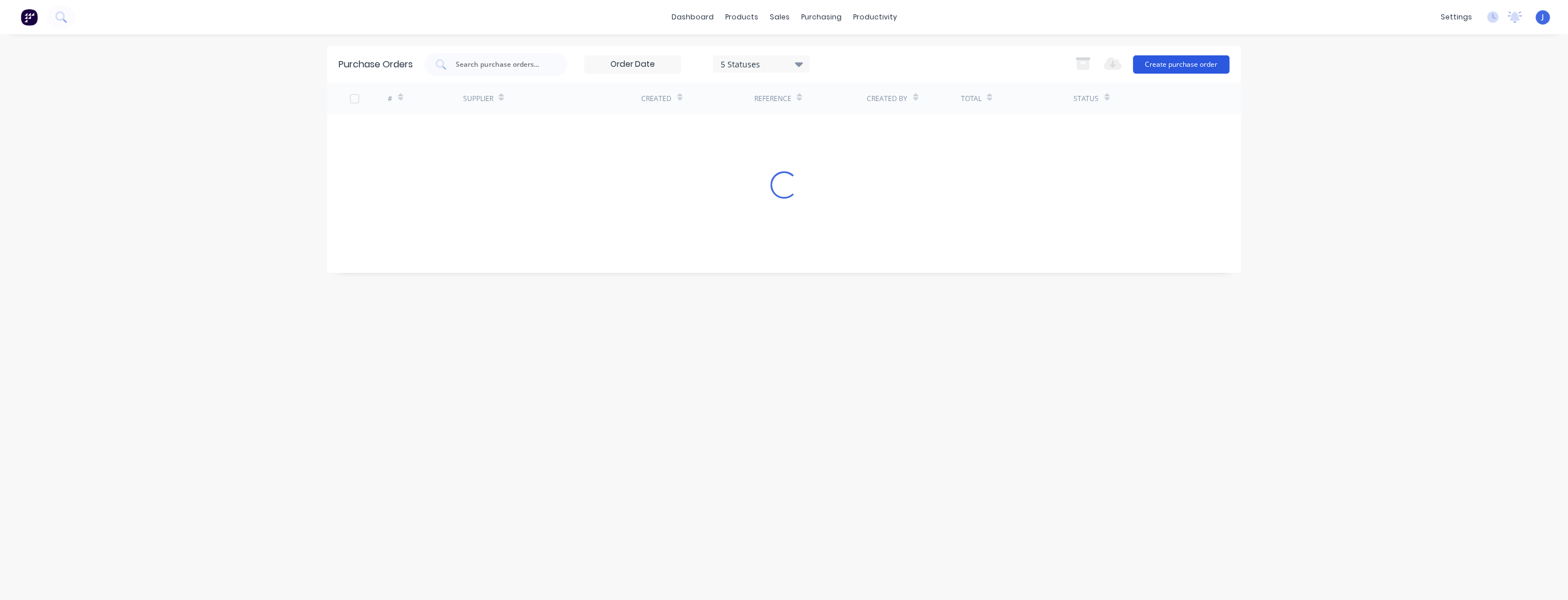
click at [1198, 67] on button "Create purchase order" at bounding box center [1181, 64] width 97 height 18
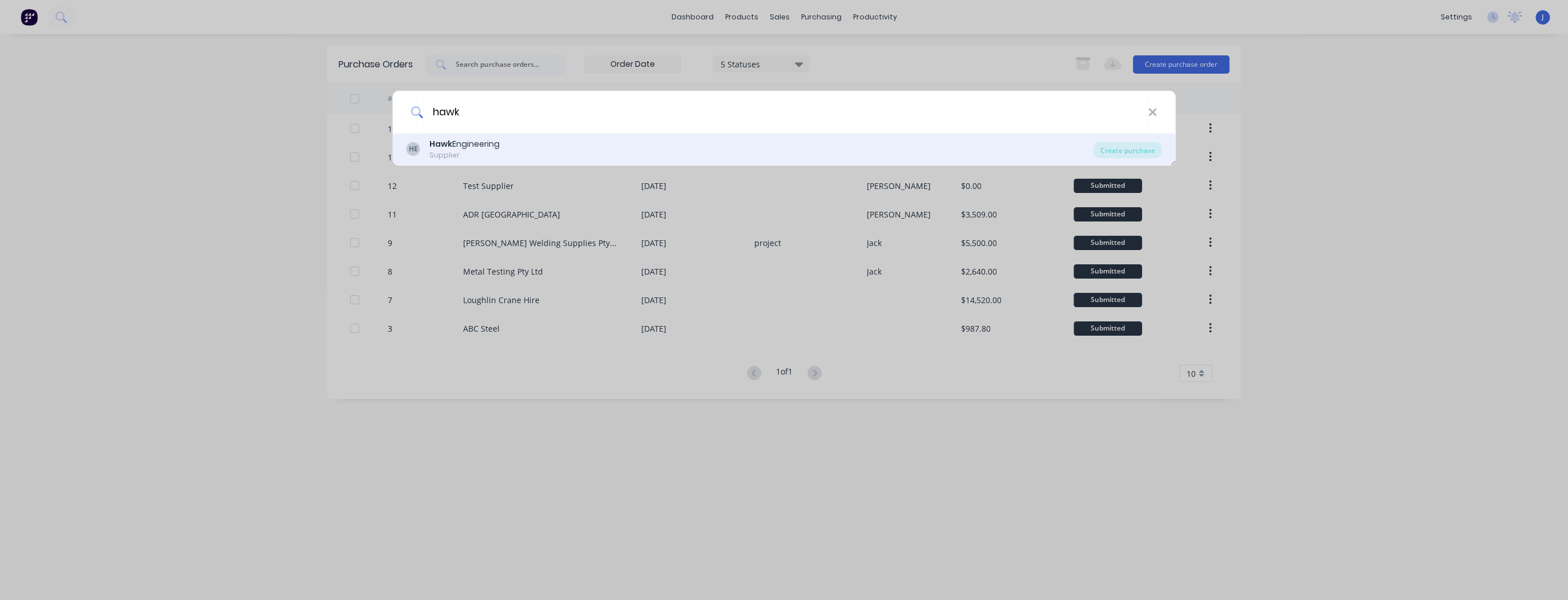
click at [657, 142] on div "HE Hawk Engineering Supplier" at bounding box center [750, 149] width 687 height 22
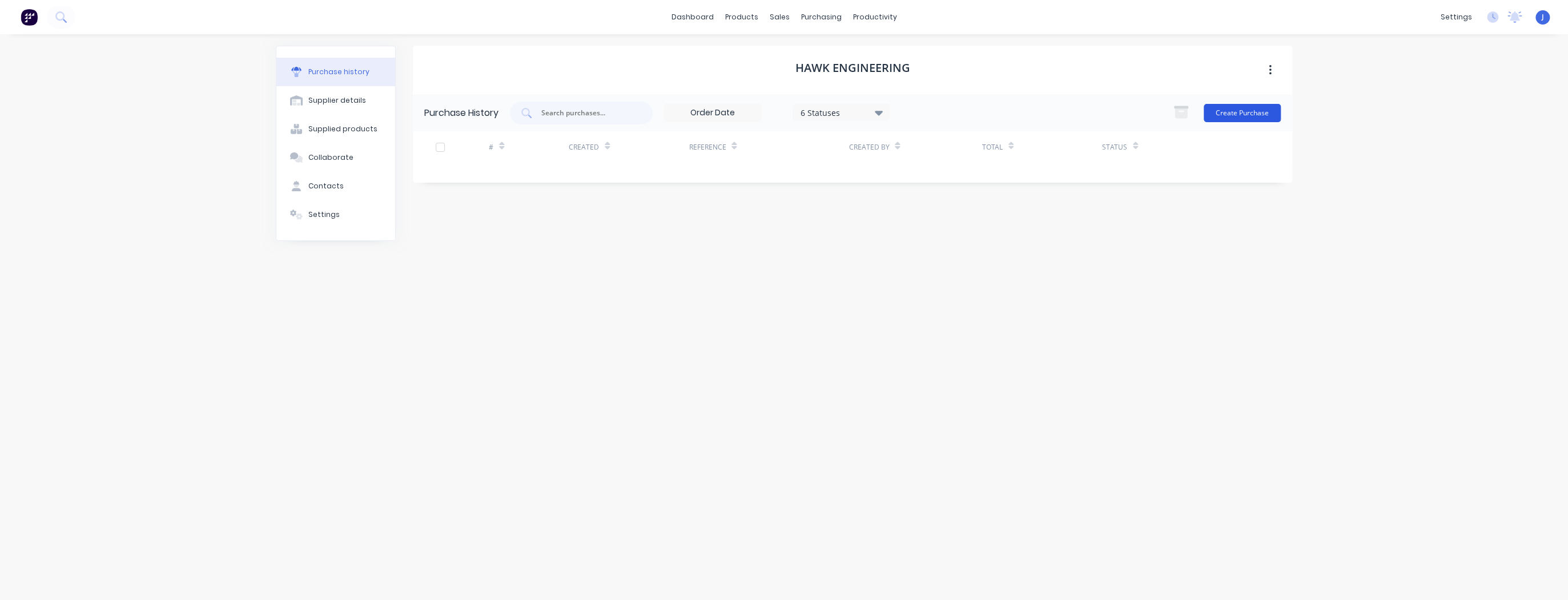
click at [1236, 114] on button "Create Purchase" at bounding box center [1242, 113] width 77 height 18
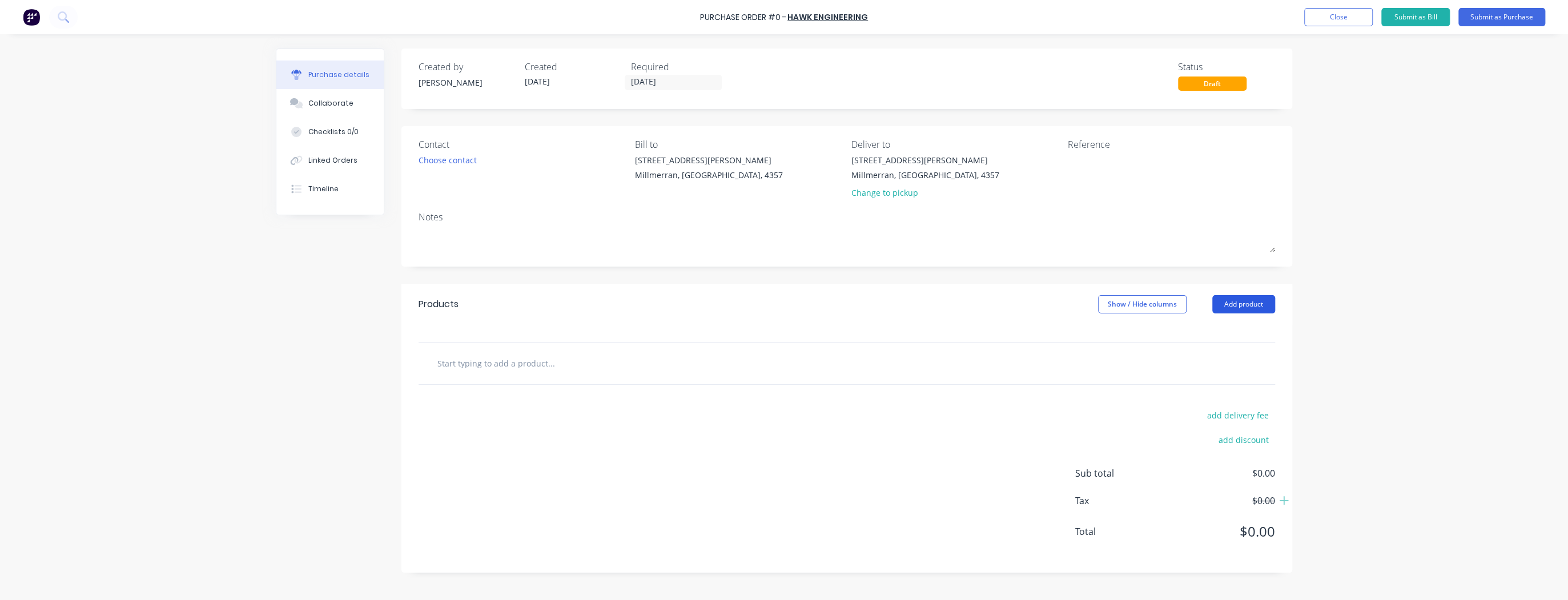
click at [1238, 303] on button "Add product" at bounding box center [1243, 304] width 63 height 18
click at [1195, 336] on div "Product catalogue" at bounding box center [1221, 334] width 88 height 17
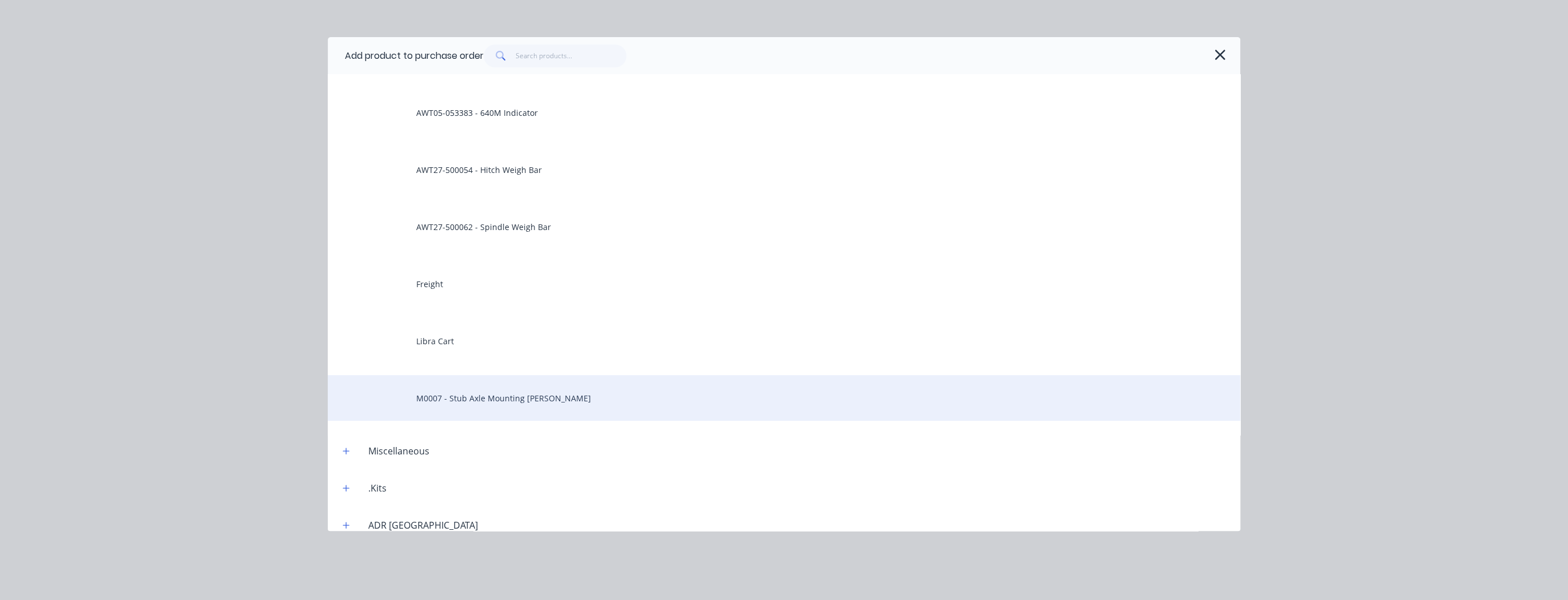
scroll to position [366, 0]
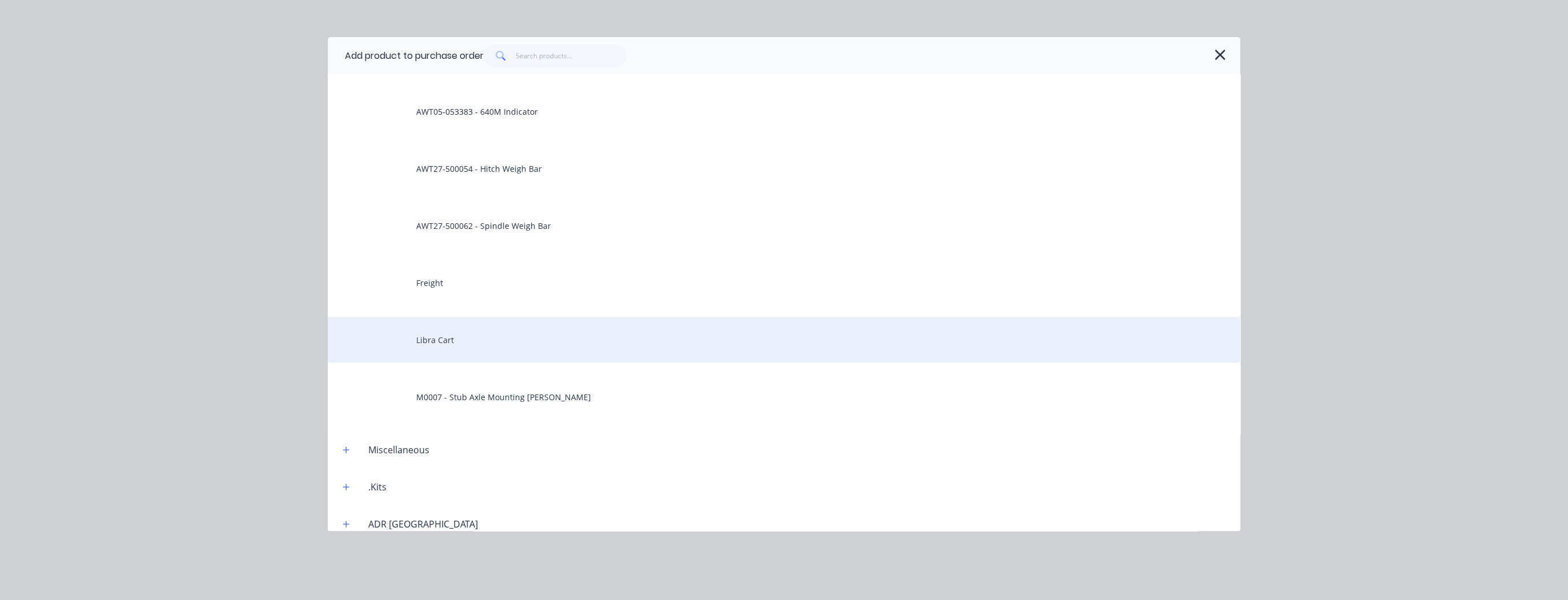
click at [518, 347] on div "Libra Cart" at bounding box center [784, 340] width 912 height 46
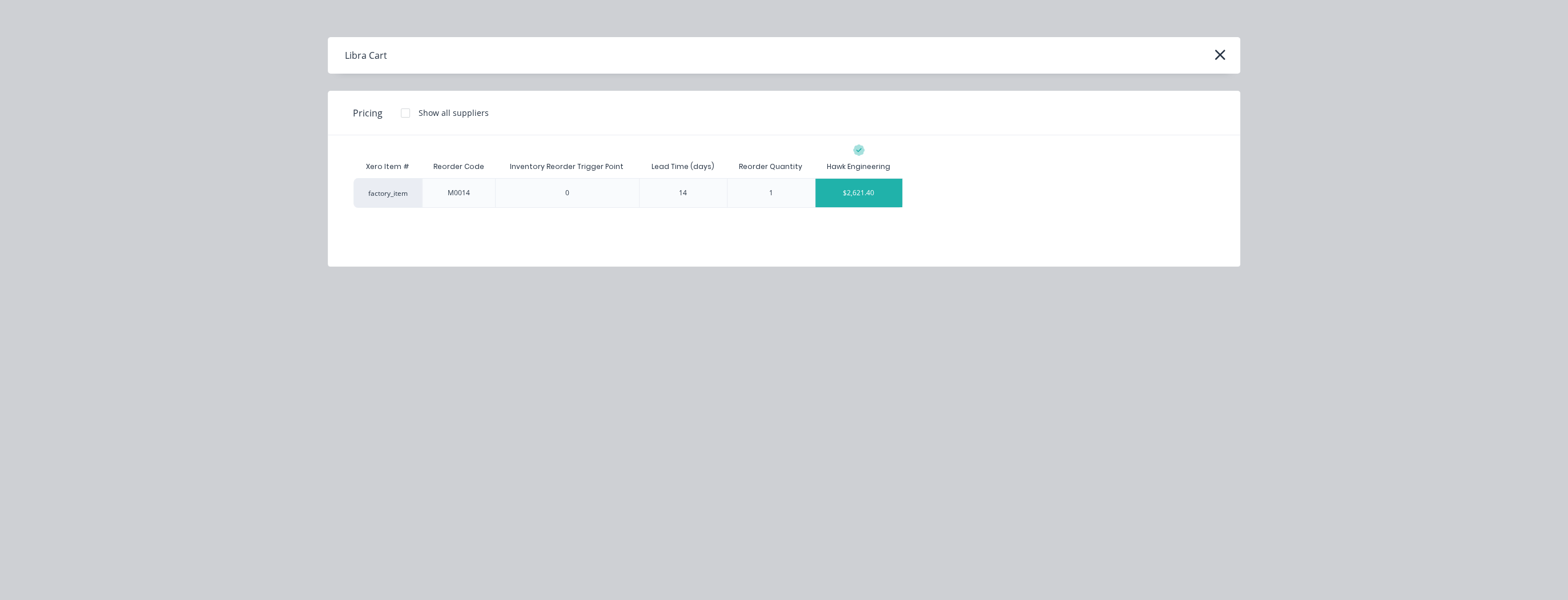
click at [836, 195] on div "$2,621.40" at bounding box center [859, 193] width 86 height 28
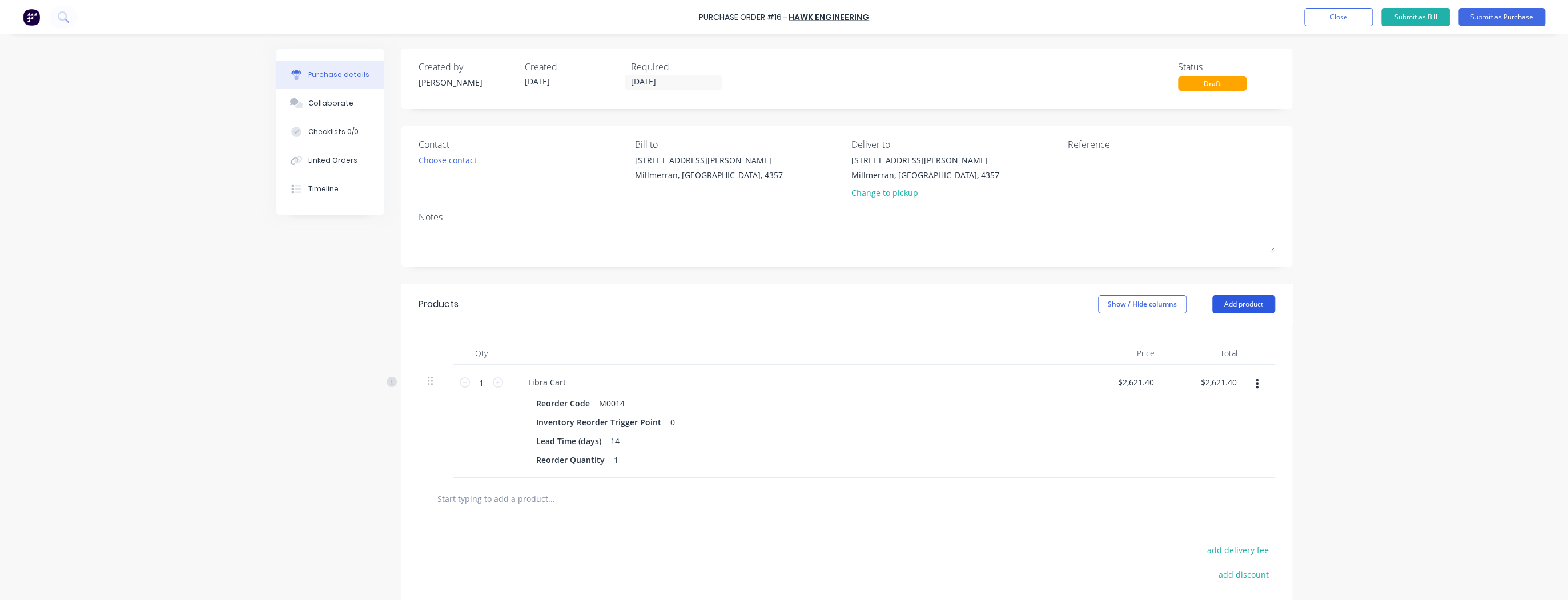
click at [1244, 305] on button "Add product" at bounding box center [1243, 304] width 63 height 18
click at [1215, 338] on div "Product catalogue" at bounding box center [1221, 334] width 88 height 17
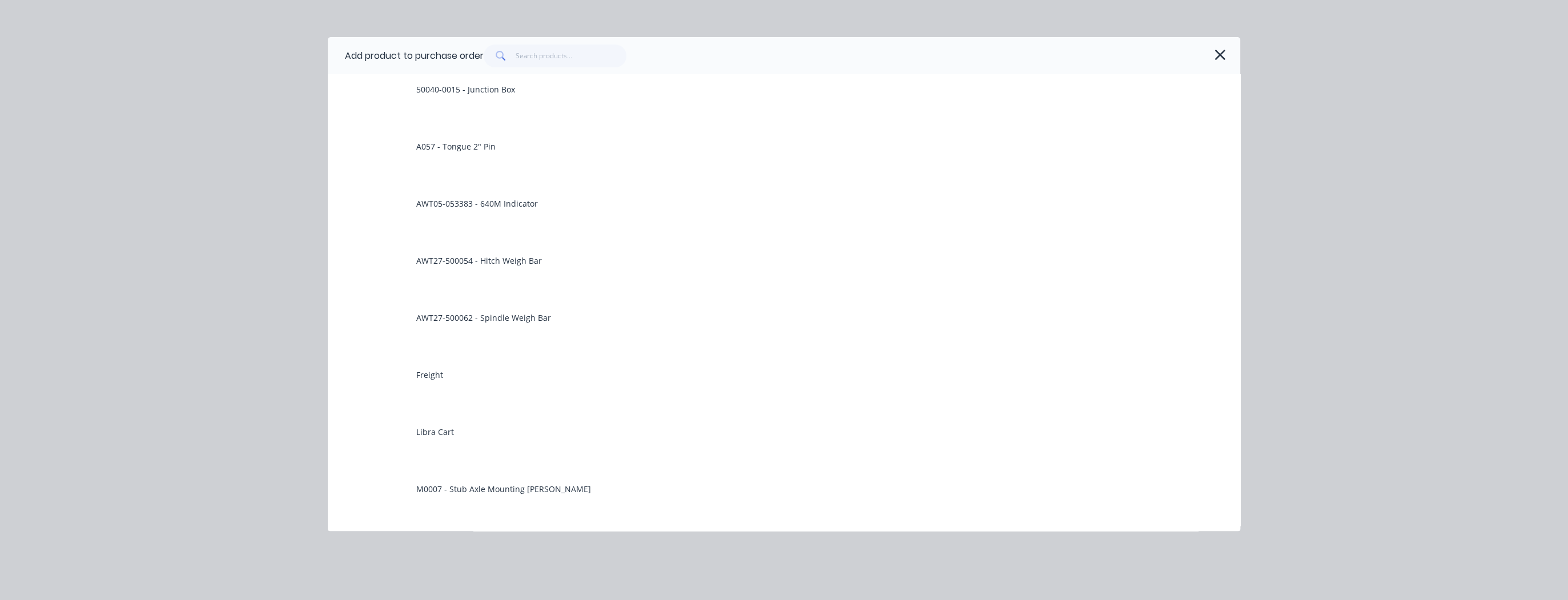
scroll to position [274, 0]
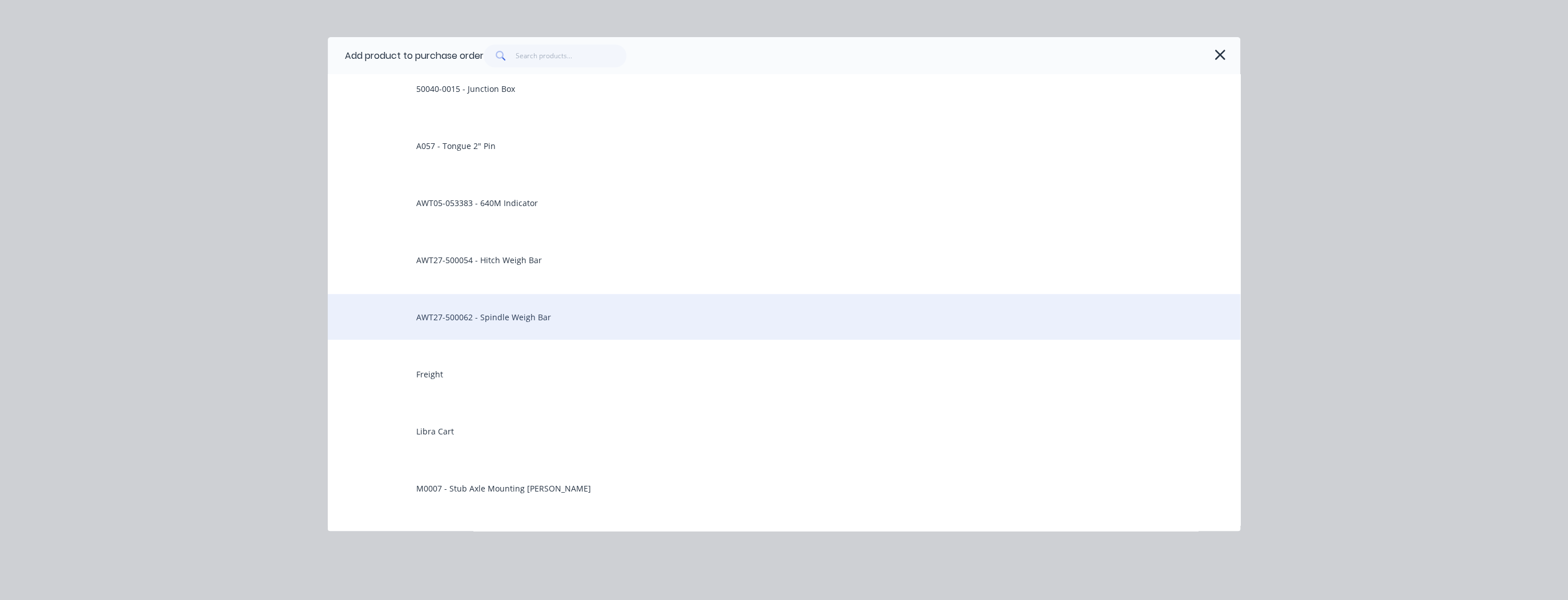
click at [559, 324] on div "AWT27-500062 - Spindle Weigh Bar" at bounding box center [784, 317] width 912 height 46
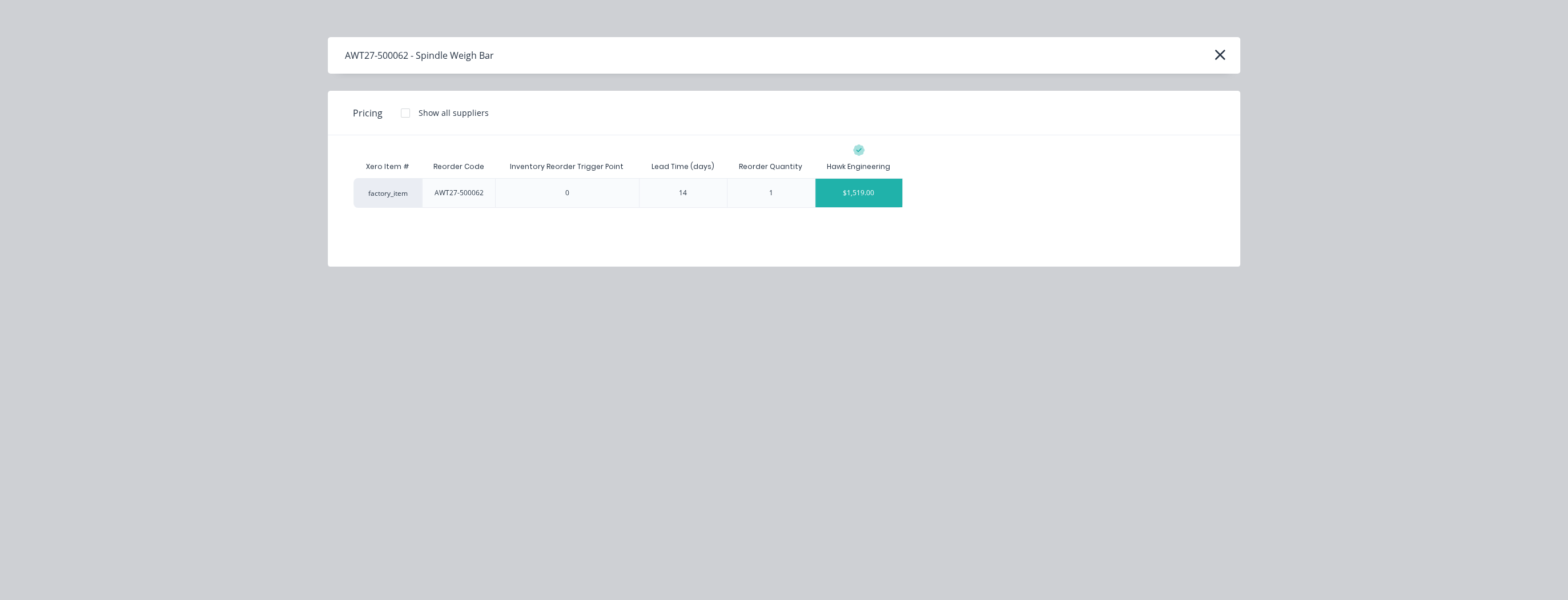
click at [863, 197] on div "$1,519.00" at bounding box center [859, 193] width 86 height 28
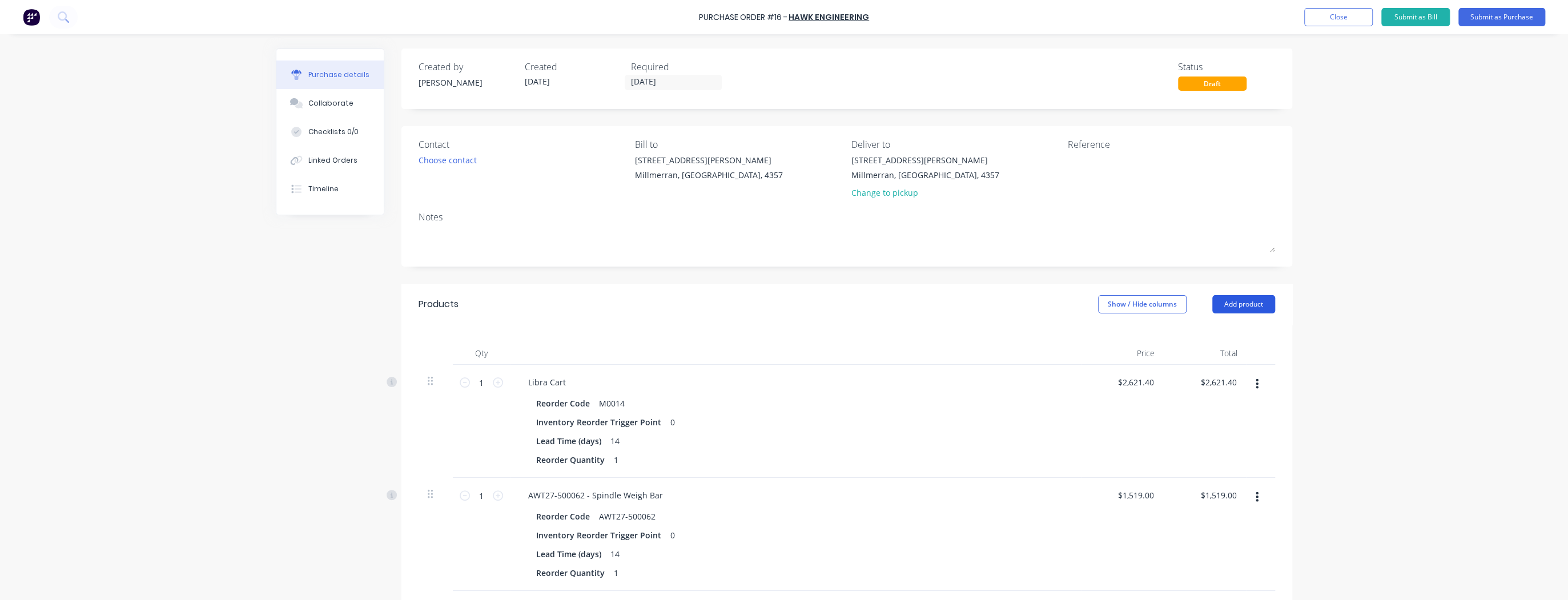
click at [1230, 306] on button "Add product" at bounding box center [1243, 304] width 63 height 18
click at [1214, 338] on div "Product catalogue" at bounding box center [1221, 334] width 88 height 17
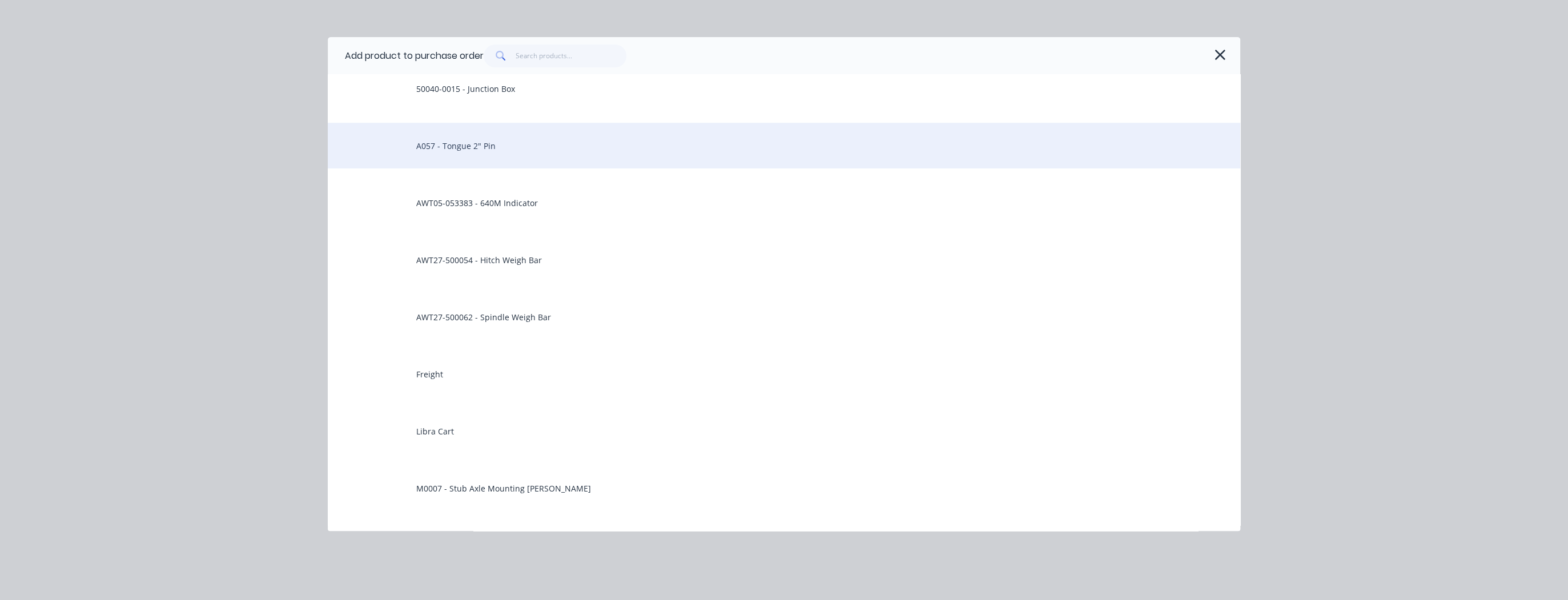
click at [484, 159] on div "A057 - Tongue 2" Pin" at bounding box center [784, 146] width 912 height 46
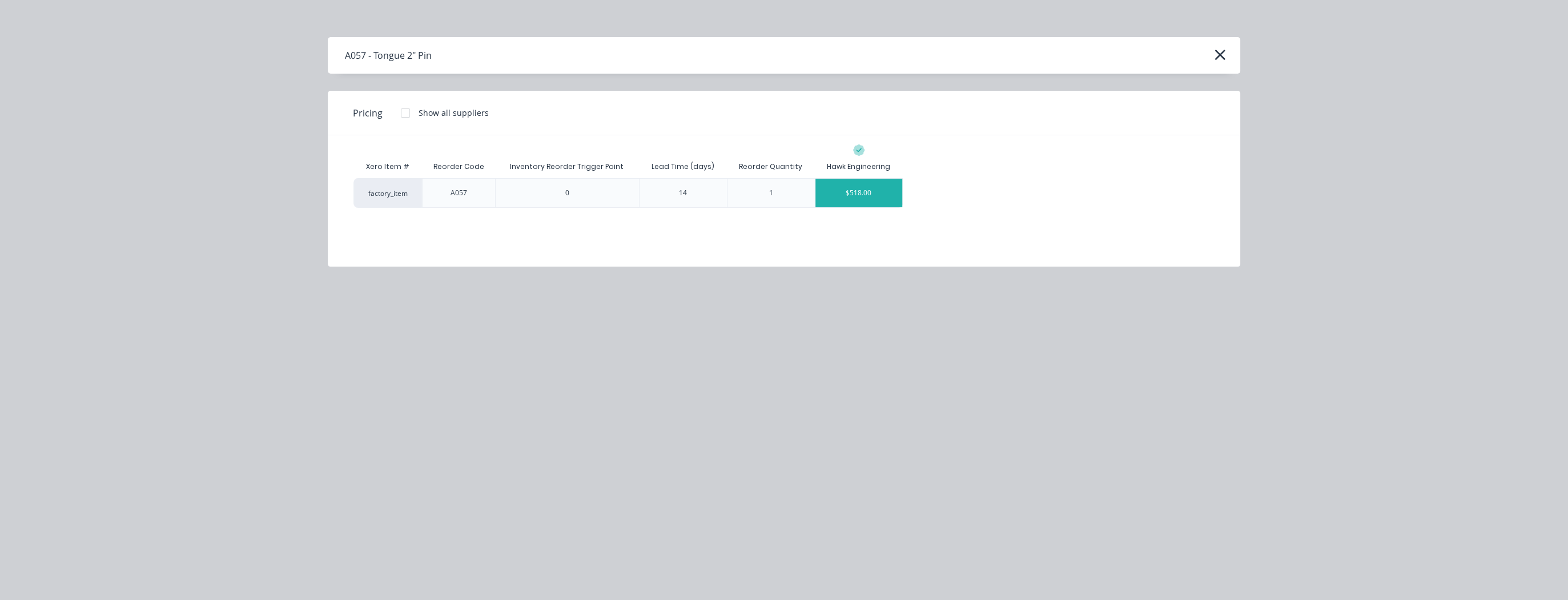
click at [847, 193] on div "$518.00" at bounding box center [859, 193] width 86 height 28
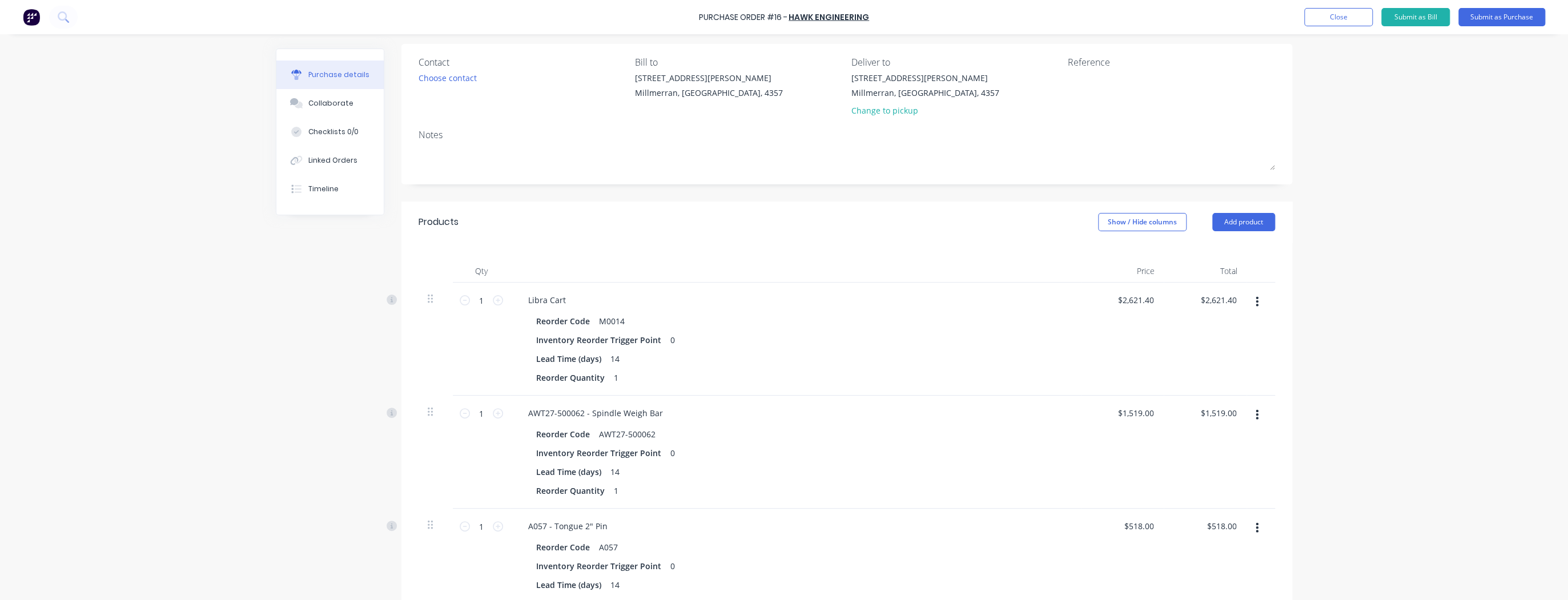
scroll to position [91, 0]
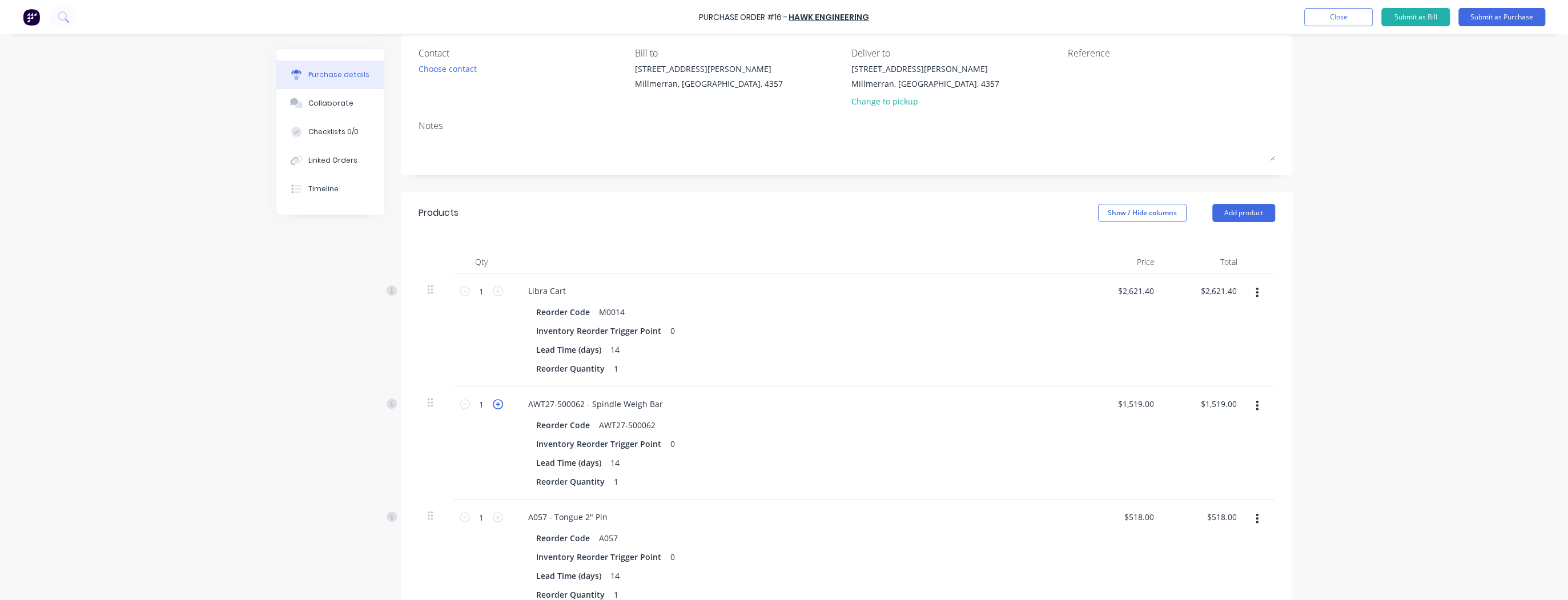
click at [498, 407] on icon at bounding box center [497, 404] width 10 height 10
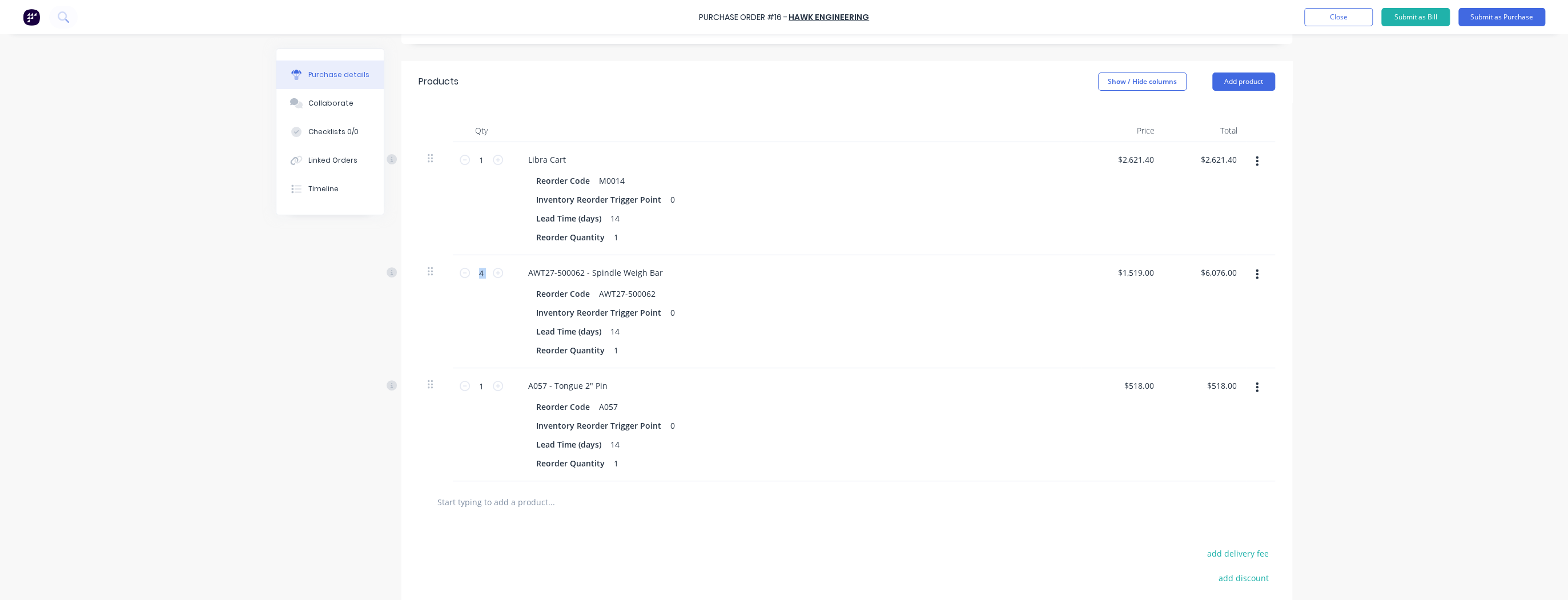
scroll to position [228, 0]
click at [1233, 76] on button "Add product" at bounding box center [1243, 76] width 63 height 18
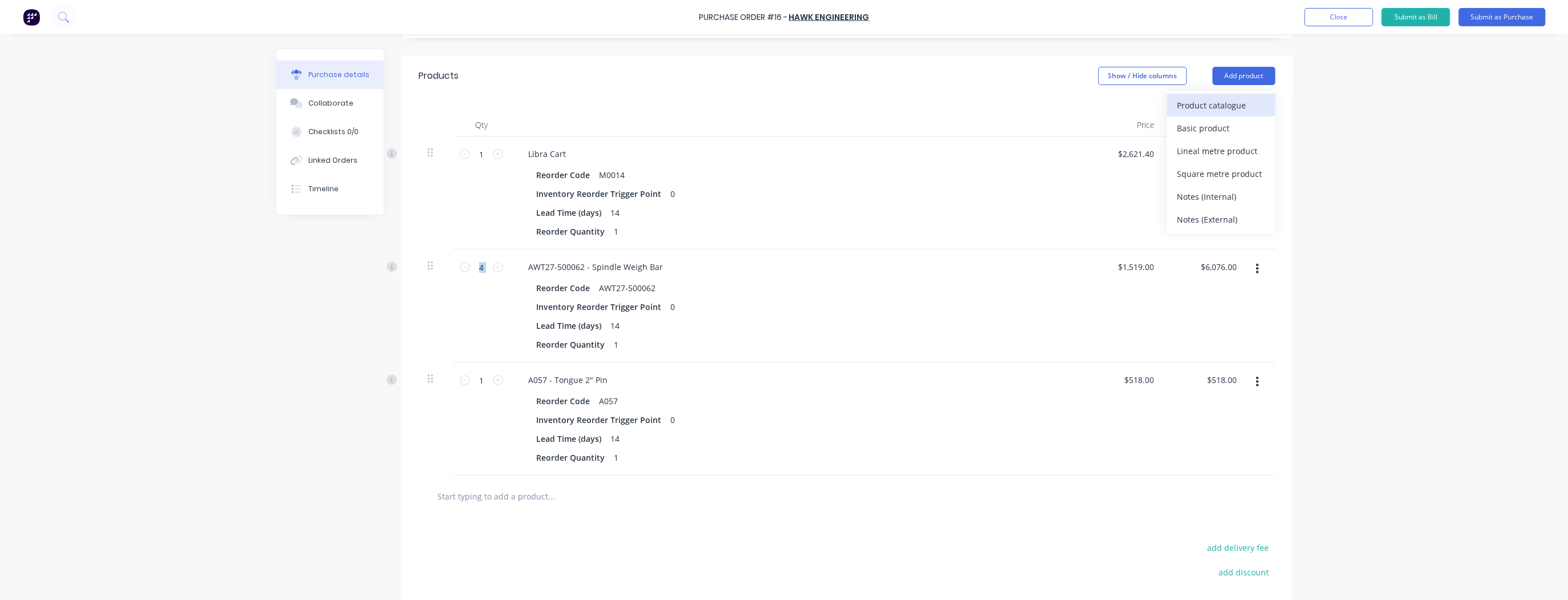
click at [1215, 103] on div "Product catalogue" at bounding box center [1221, 105] width 88 height 17
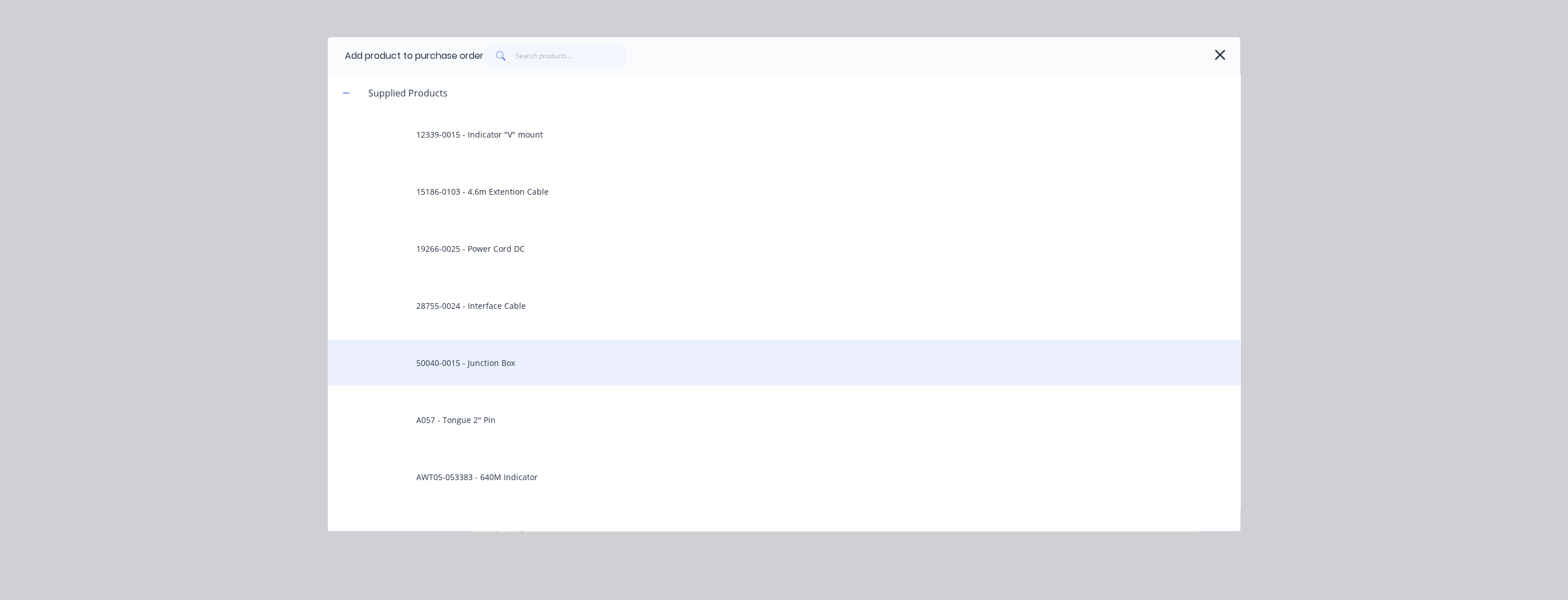
click at [565, 361] on div "50040-0015 - Junction Box" at bounding box center [784, 363] width 912 height 46
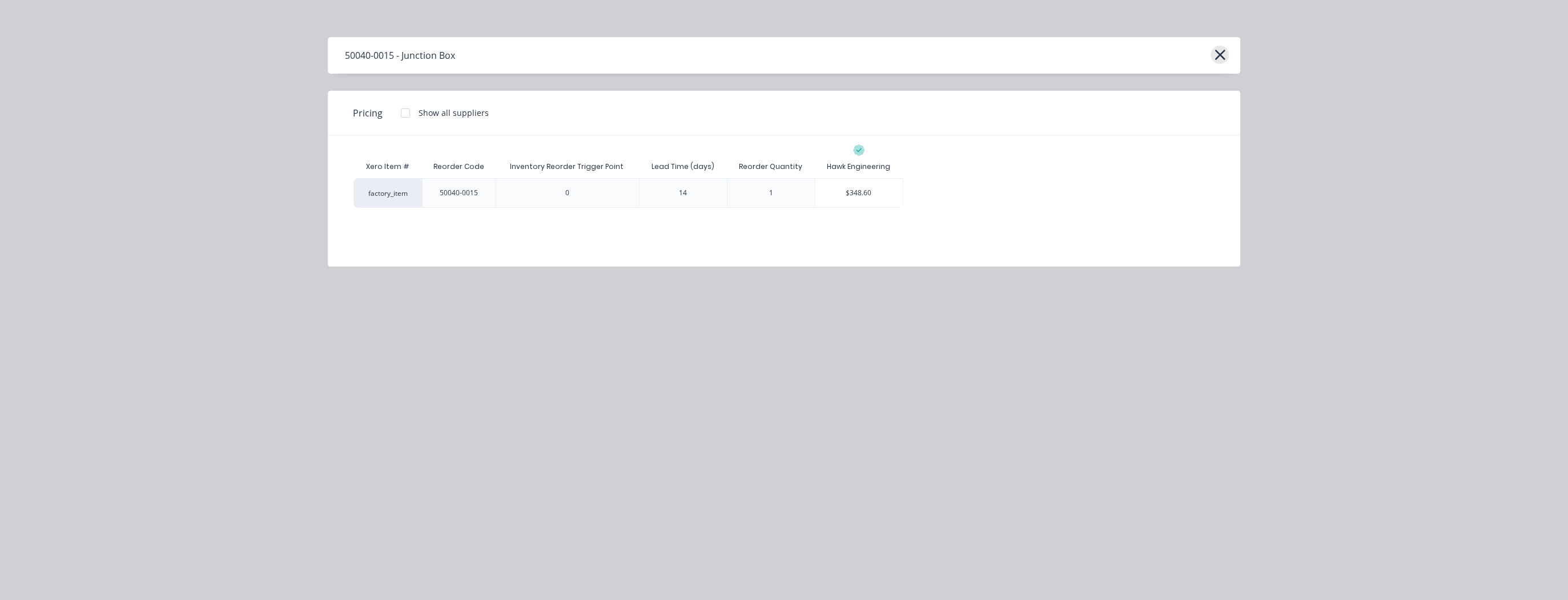
click at [1218, 57] on icon "button" at bounding box center [1220, 55] width 12 height 16
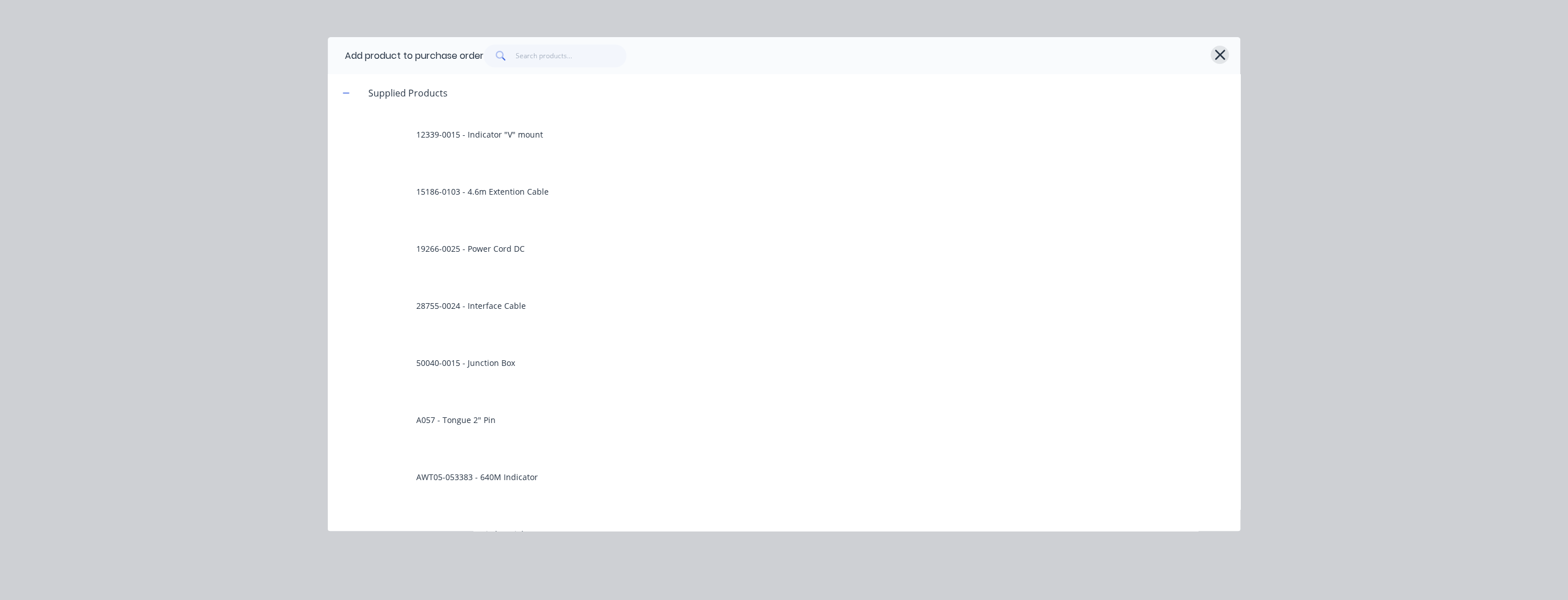
click at [1223, 57] on icon "button" at bounding box center [1220, 55] width 12 height 16
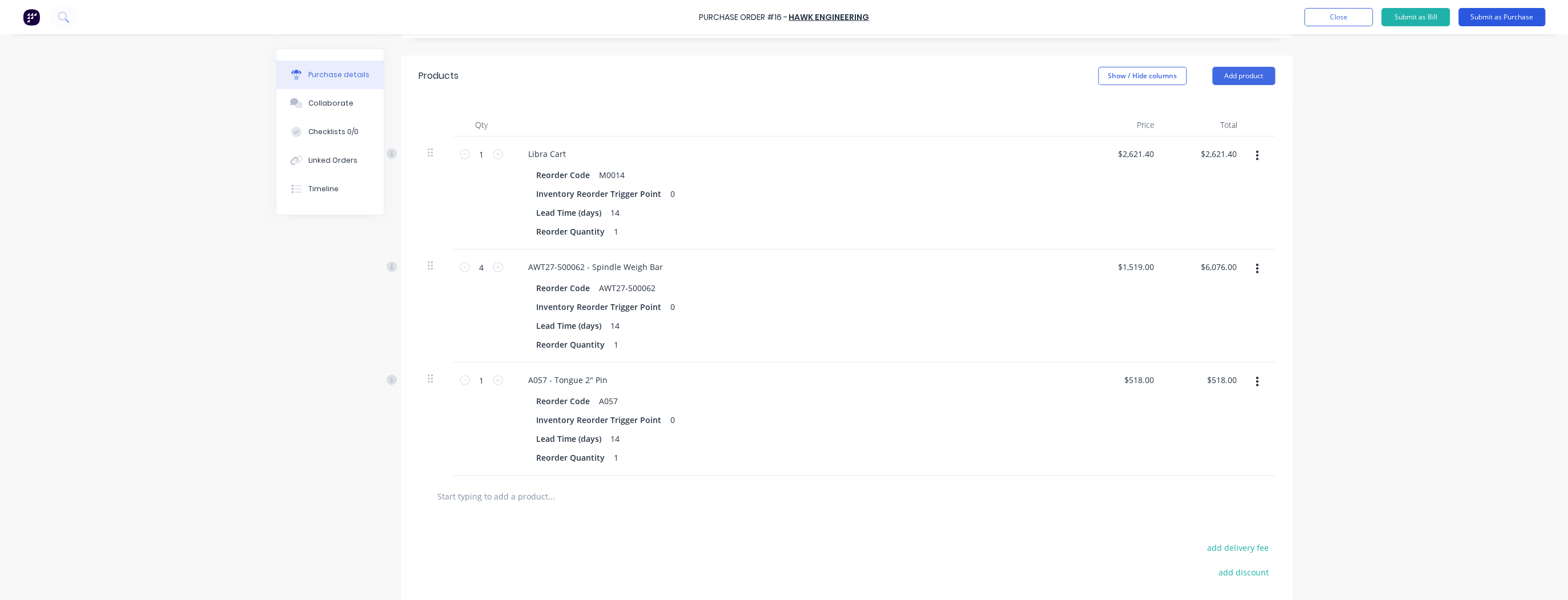
click at [1471, 18] on button "Submit as Purchase" at bounding box center [1501, 17] width 86 height 18
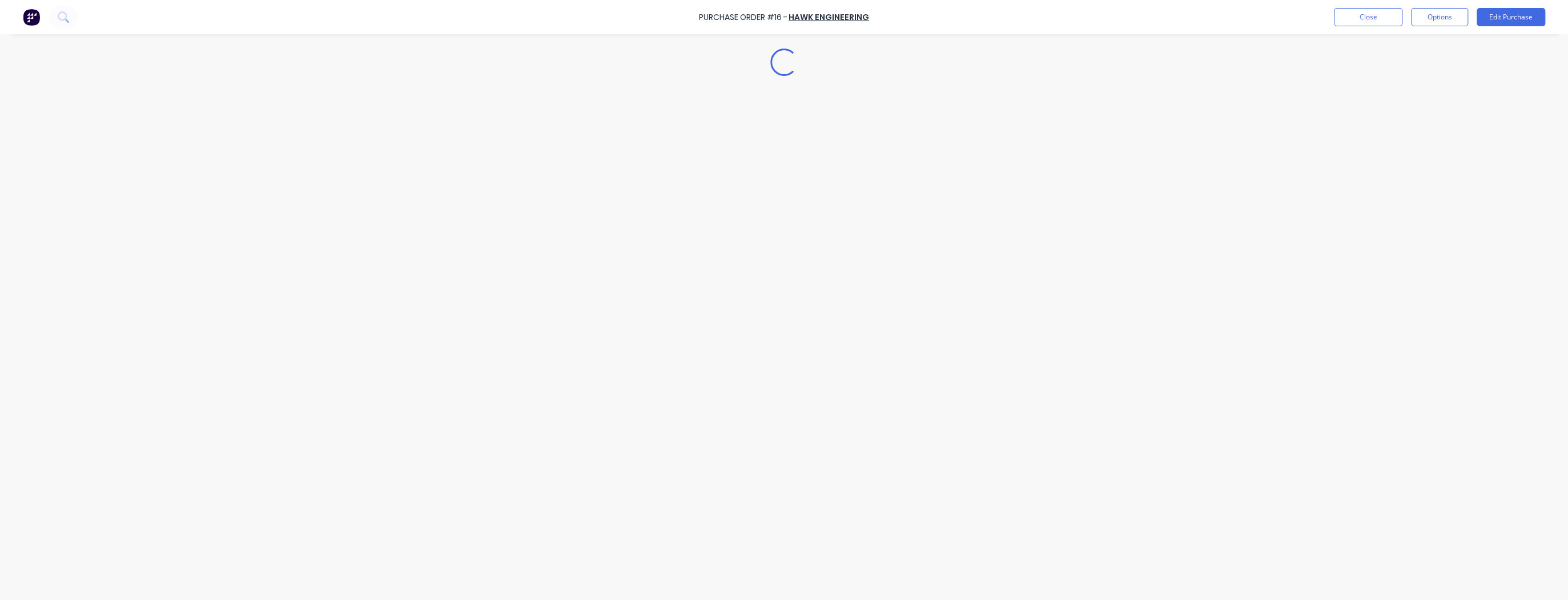
scroll to position [0, 0]
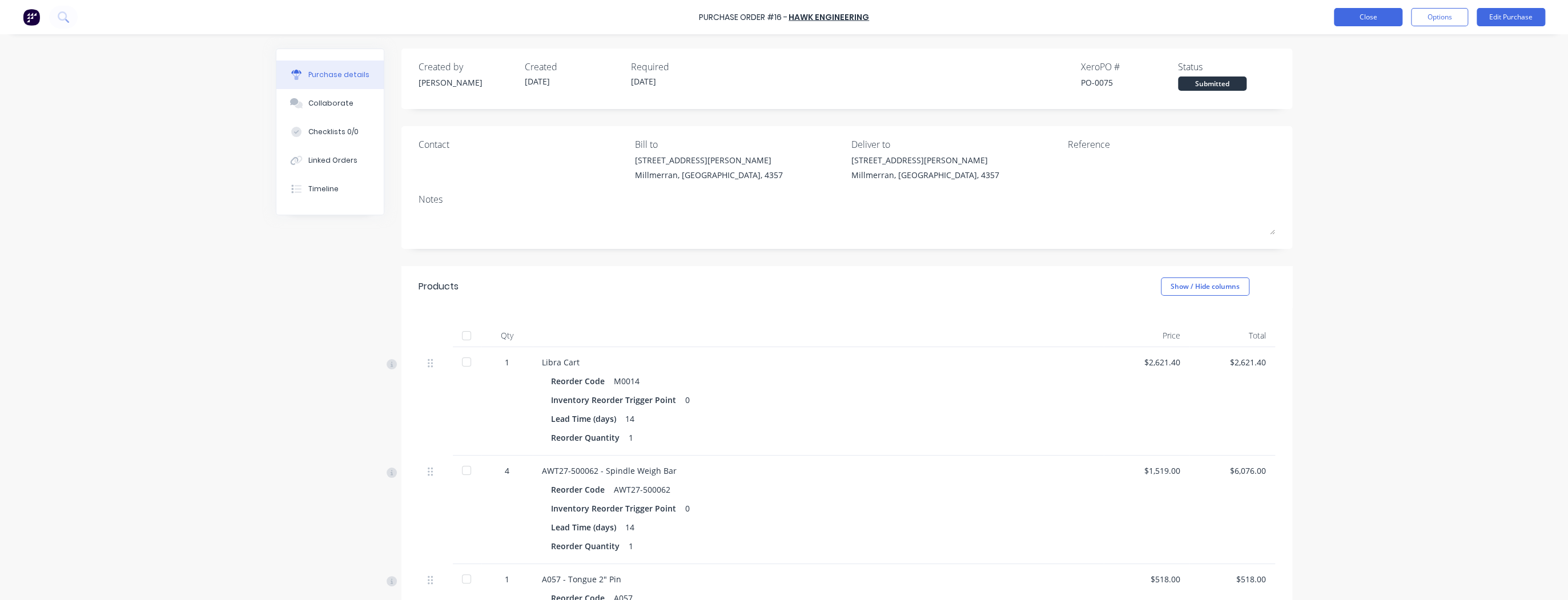
click at [1355, 18] on button "Close" at bounding box center [1367, 17] width 68 height 18
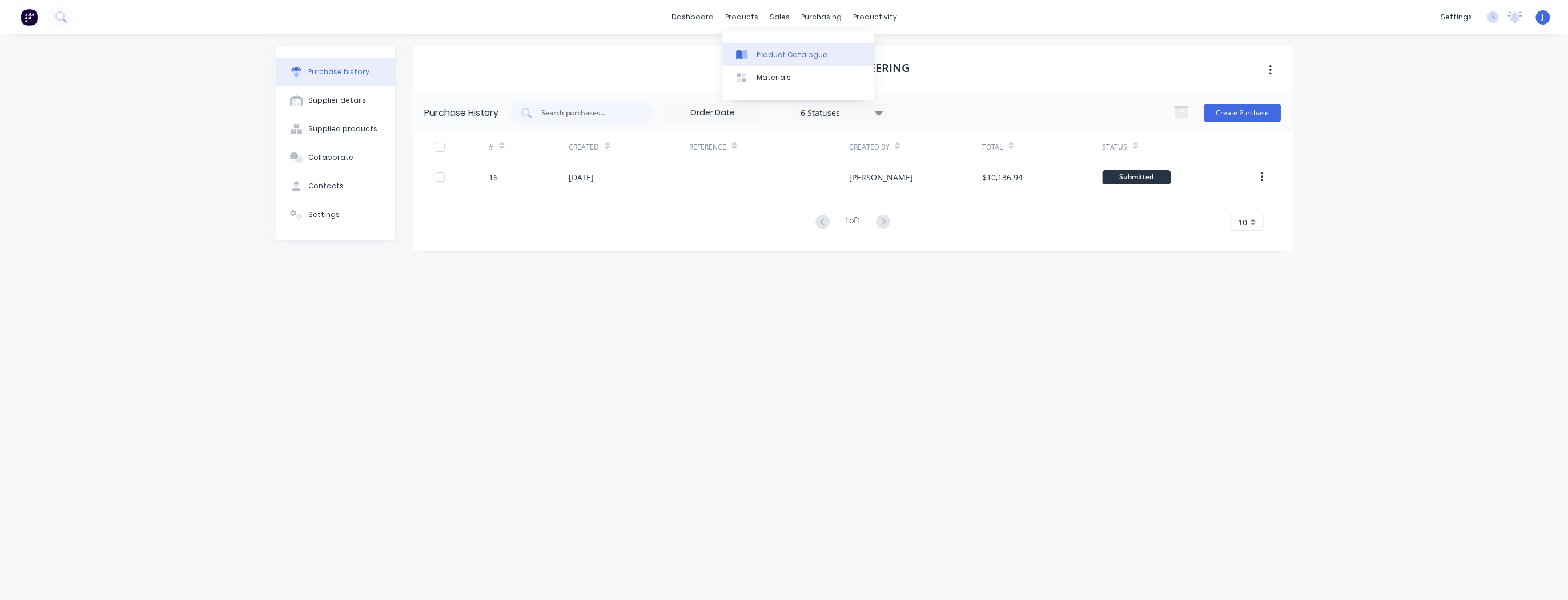
click at [747, 53] on div at bounding box center [744, 55] width 17 height 10
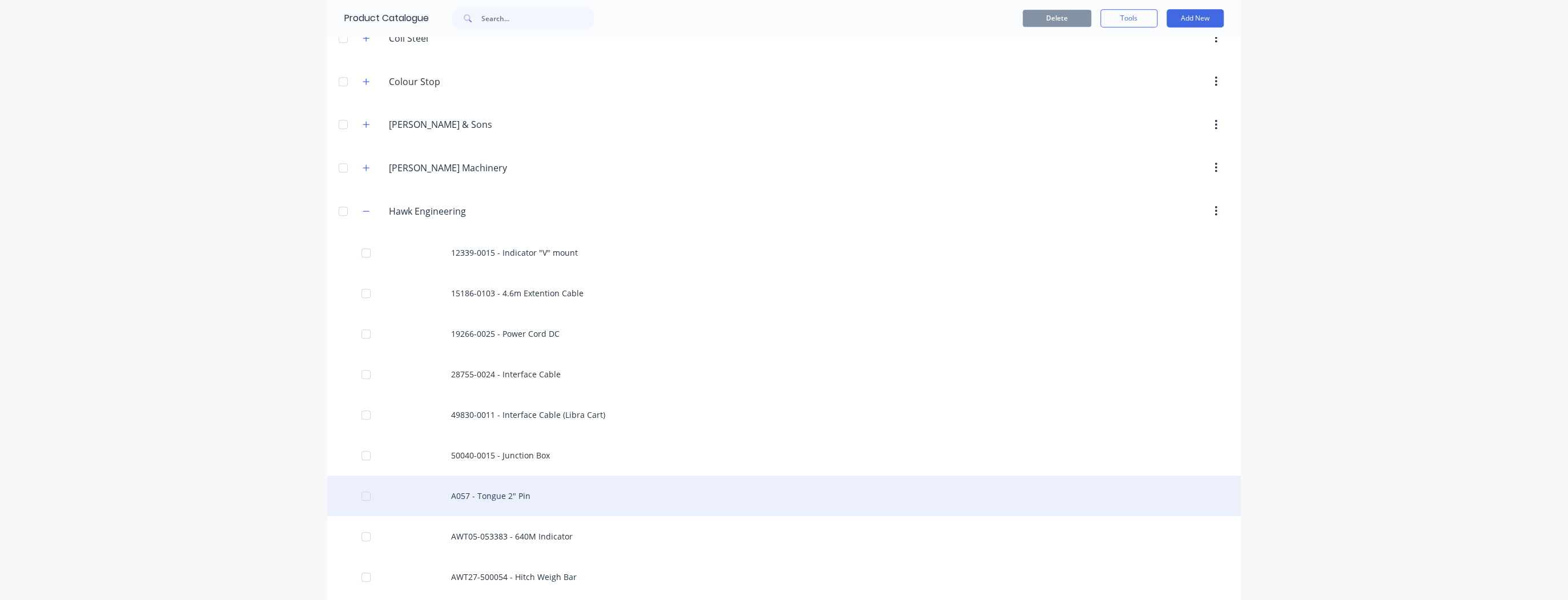
scroll to position [548, 0]
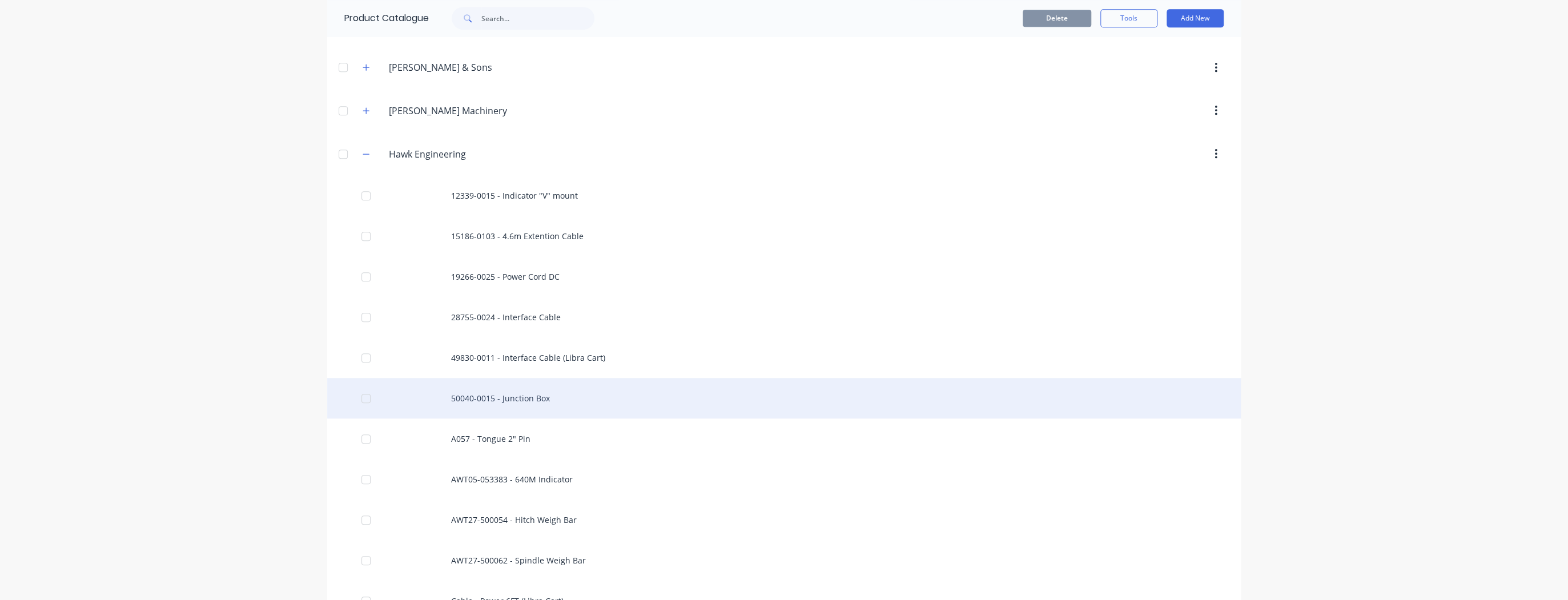
click at [511, 382] on div "50040-0015 - Junction Box" at bounding box center [784, 398] width 913 height 41
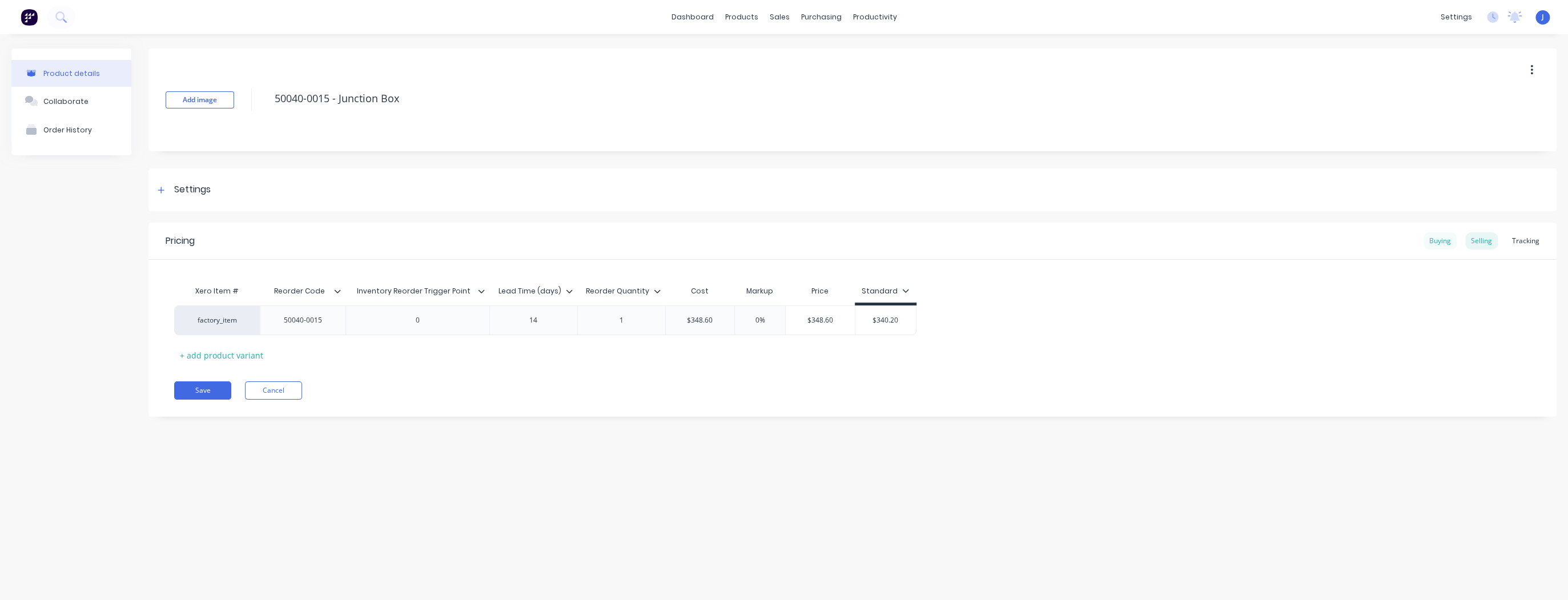
click at [1447, 238] on div "Buying" at bounding box center [1440, 241] width 33 height 17
drag, startPoint x: 720, startPoint y: 318, endPoint x: 705, endPoint y: 318, distance: 15.0
click at [705, 318] on input "$348.60" at bounding box center [709, 317] width 86 height 10
click at [216, 382] on button "Save" at bounding box center [203, 387] width 57 height 18
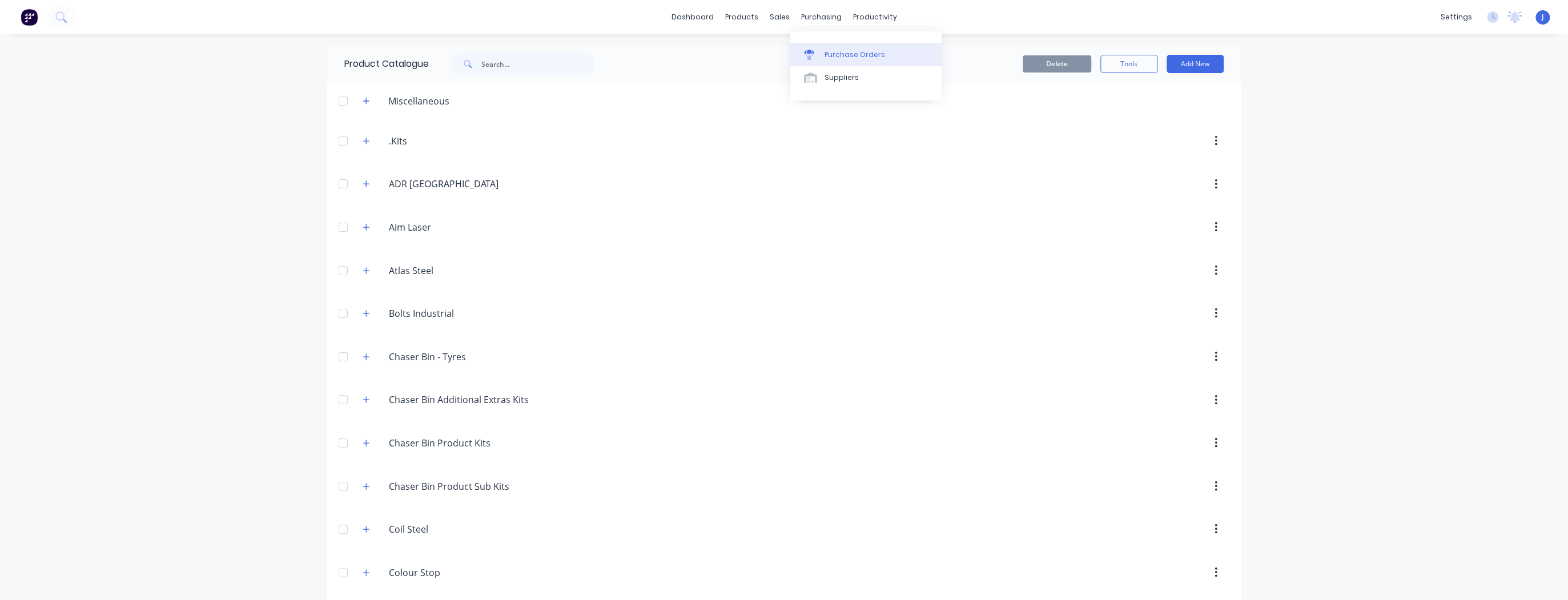
click at [838, 53] on div "Purchase Orders" at bounding box center [855, 55] width 61 height 10
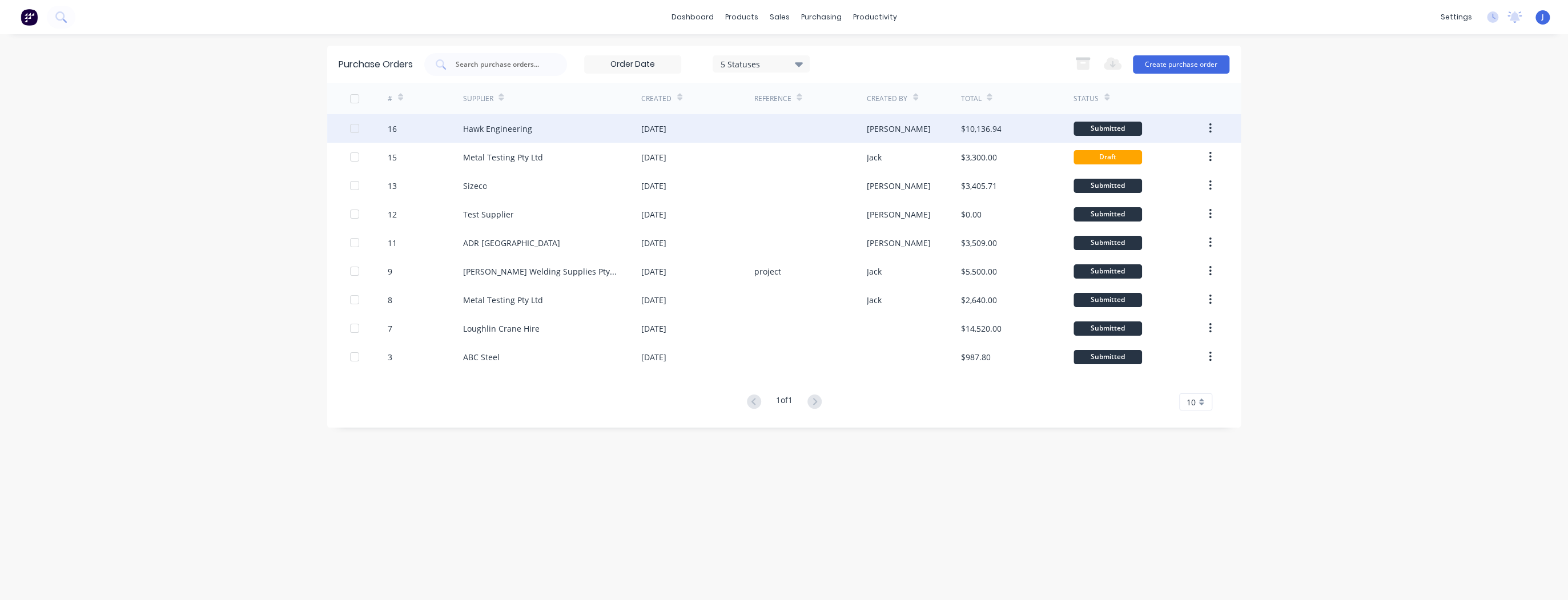
click at [566, 122] on div "Hawk Engineering" at bounding box center [552, 128] width 179 height 28
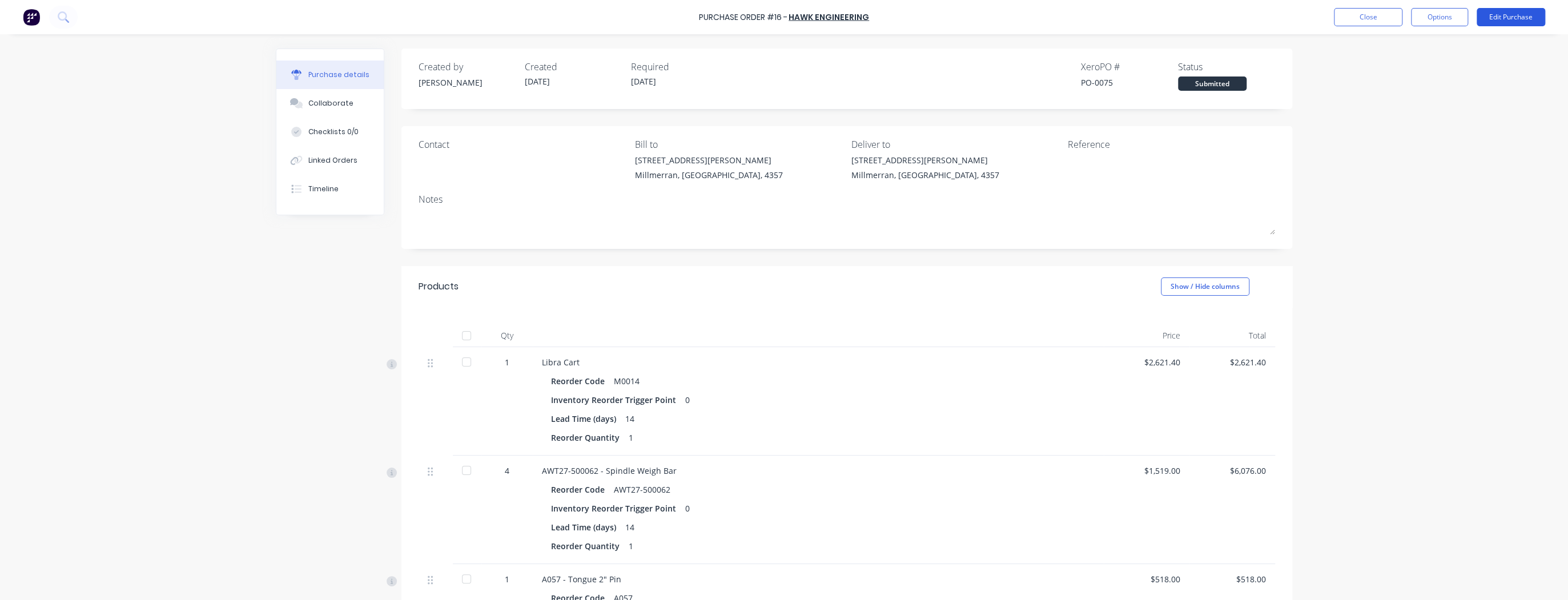
click at [1499, 11] on button "Edit Purchase" at bounding box center [1510, 17] width 68 height 18
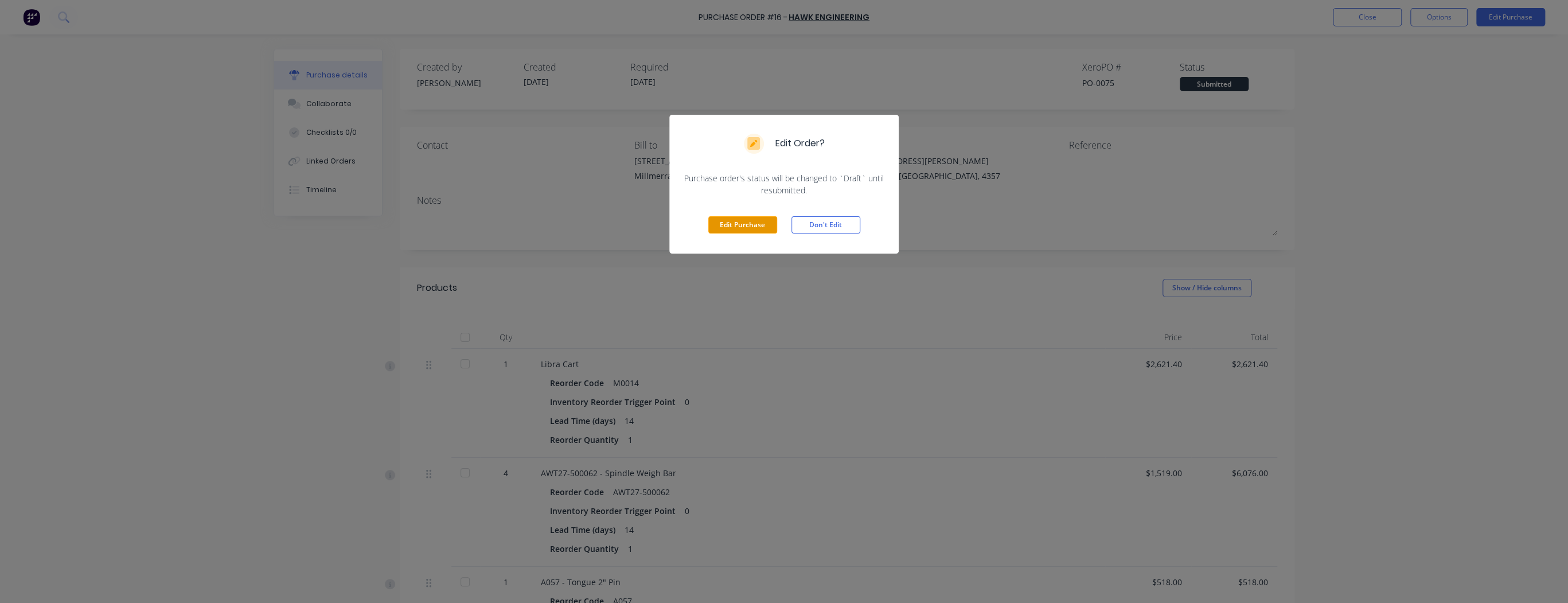
click at [741, 221] on button "Edit Purchase" at bounding box center [743, 225] width 69 height 17
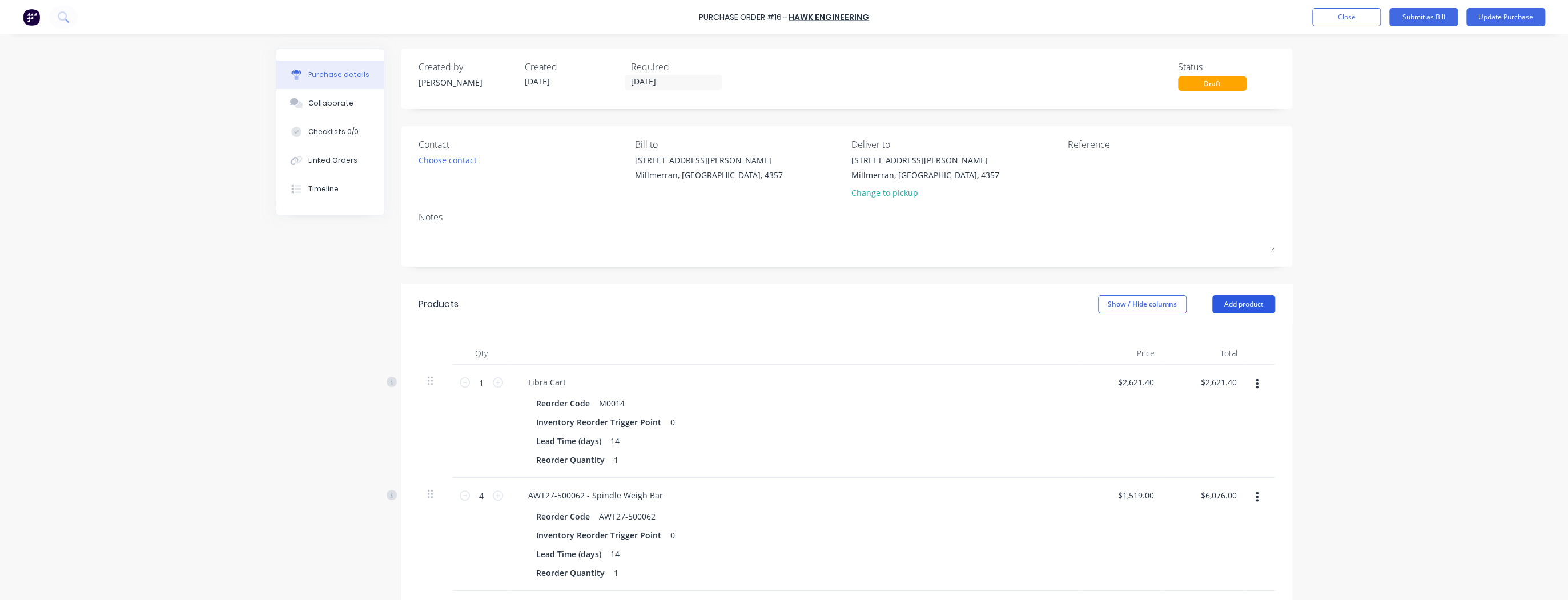
click at [1236, 308] on button "Add product" at bounding box center [1243, 304] width 63 height 18
click at [1190, 335] on div "Product catalogue" at bounding box center [1221, 334] width 88 height 17
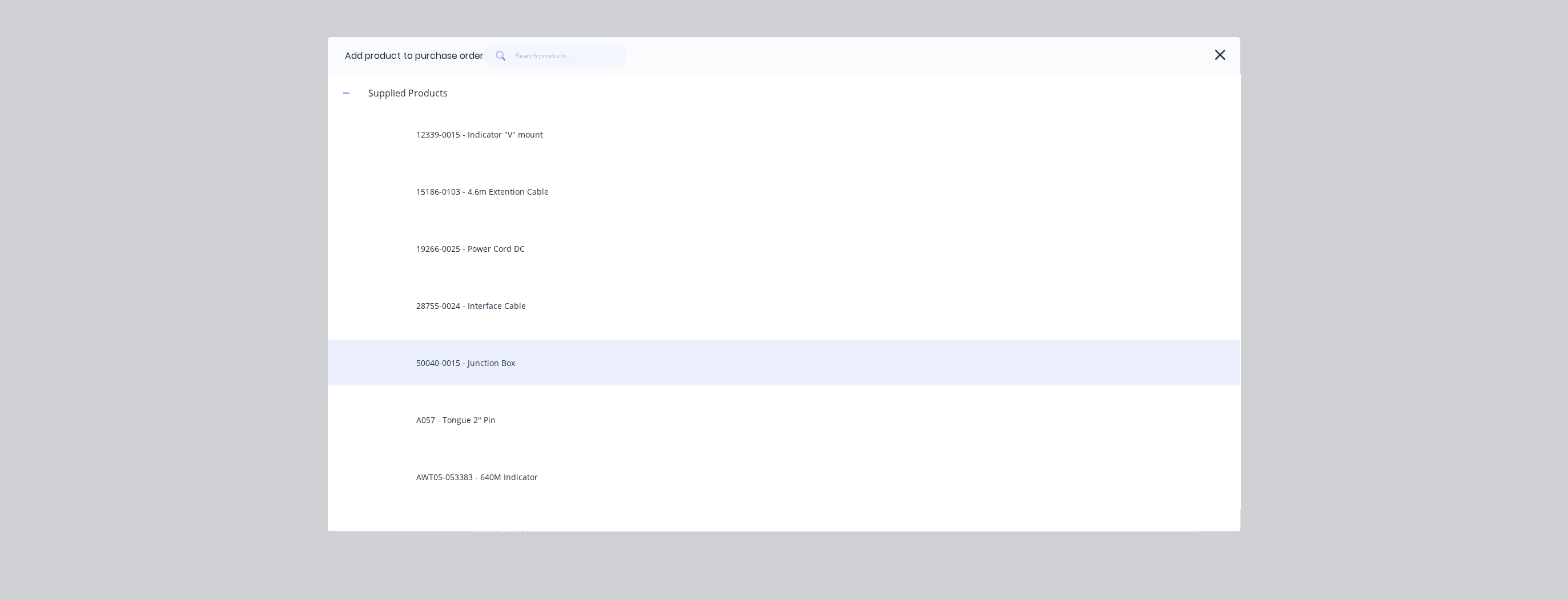
click at [484, 368] on div "50040-0015 - Junction Box" at bounding box center [784, 363] width 912 height 46
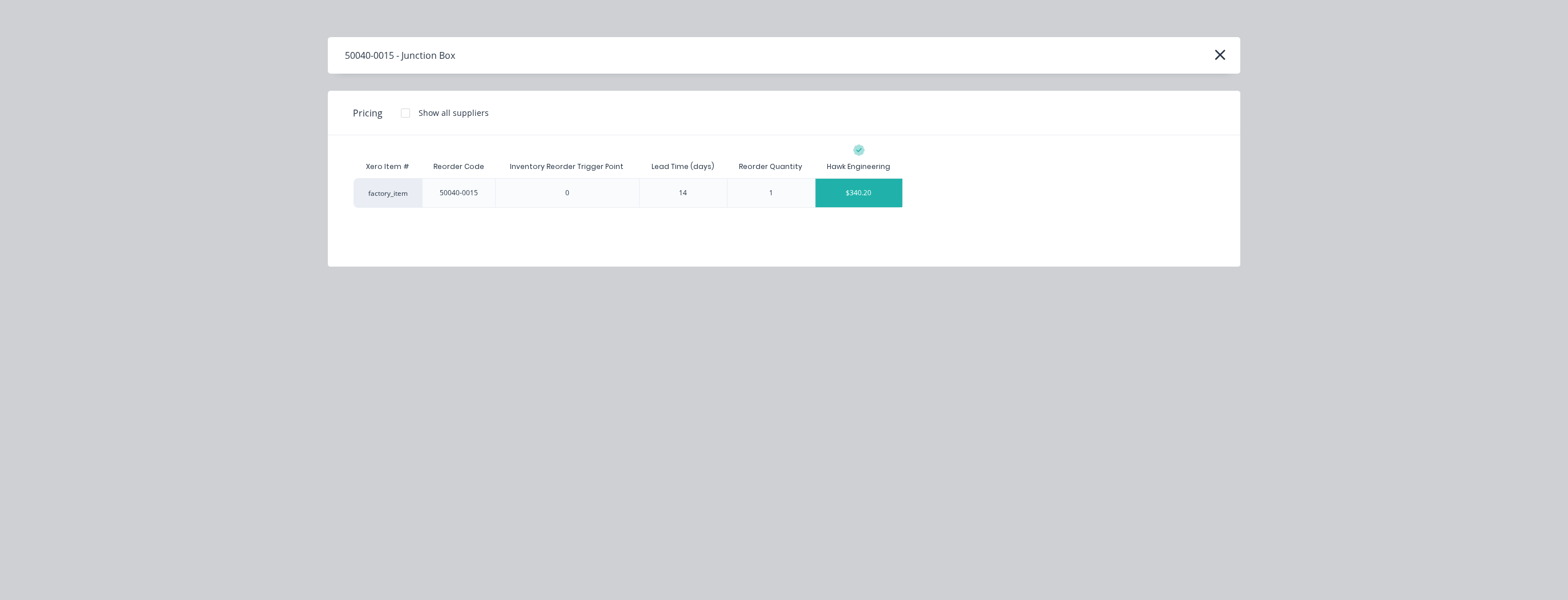
click at [853, 189] on div "$340.20" at bounding box center [859, 193] width 86 height 28
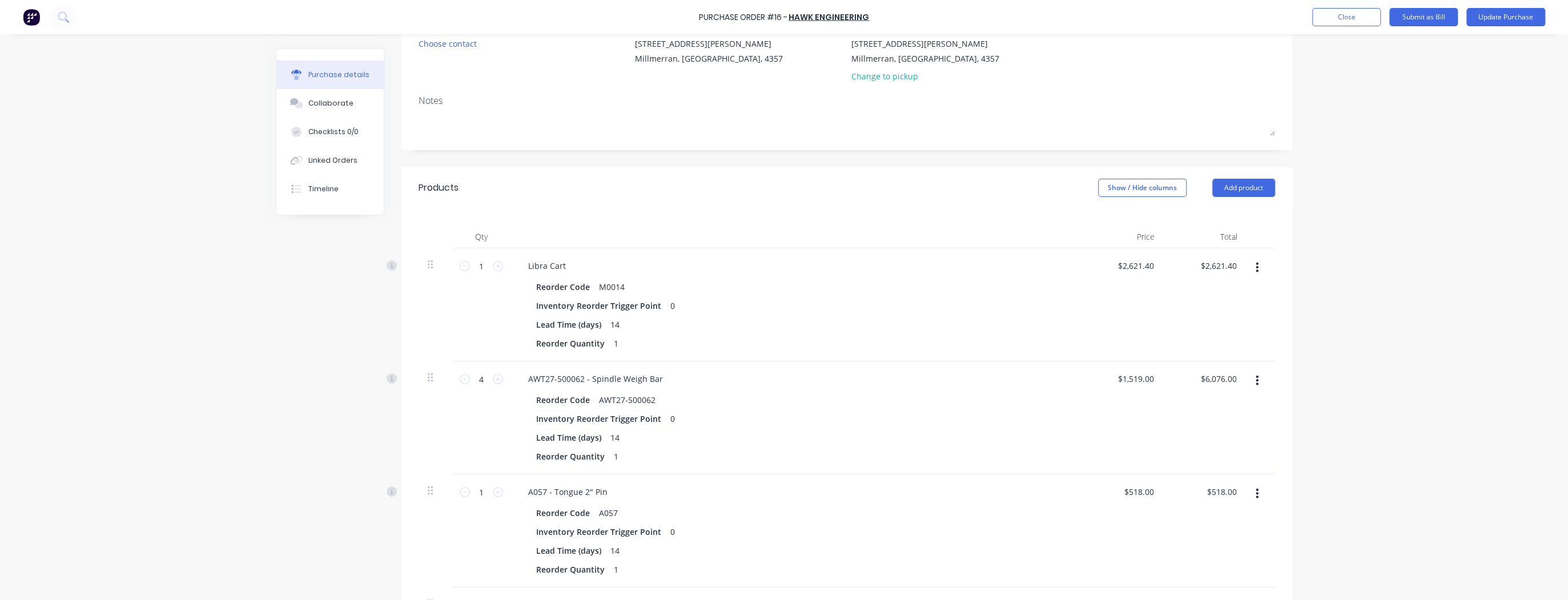
scroll to position [137, 0]
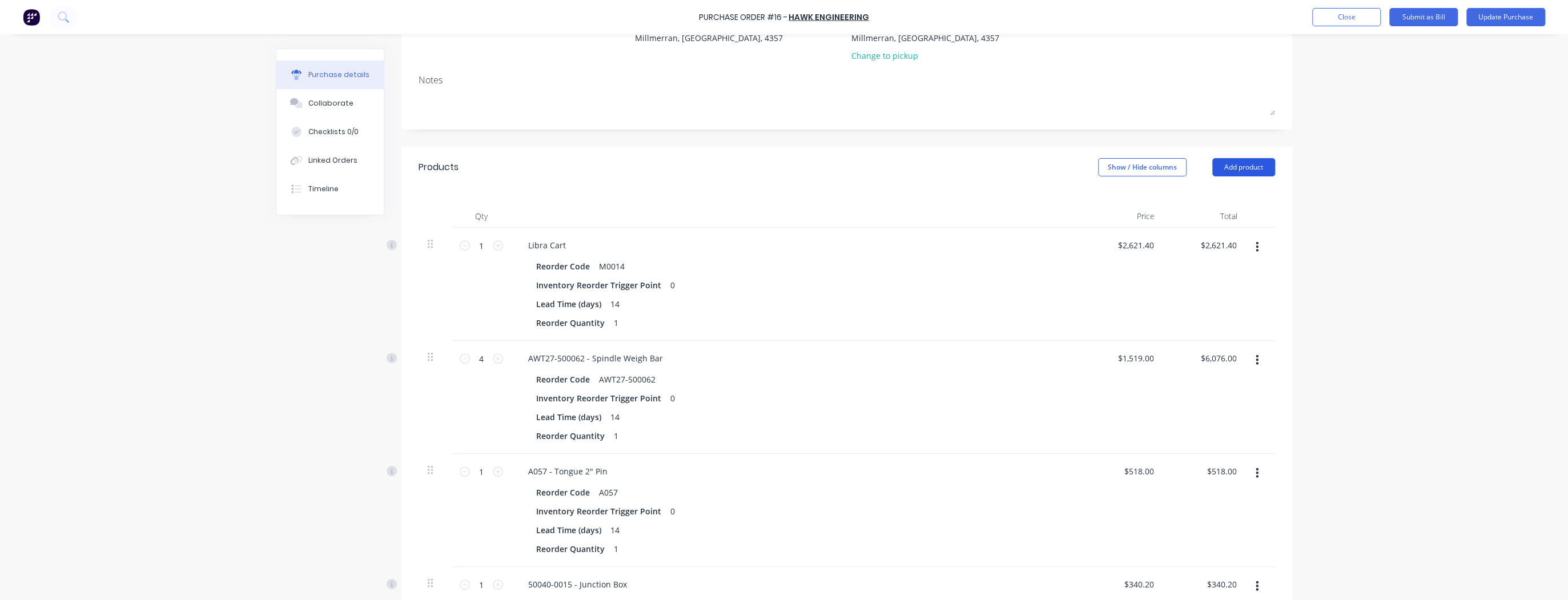
click at [1228, 169] on button "Add product" at bounding box center [1243, 167] width 63 height 18
click at [1221, 197] on div "Product catalogue" at bounding box center [1221, 197] width 88 height 17
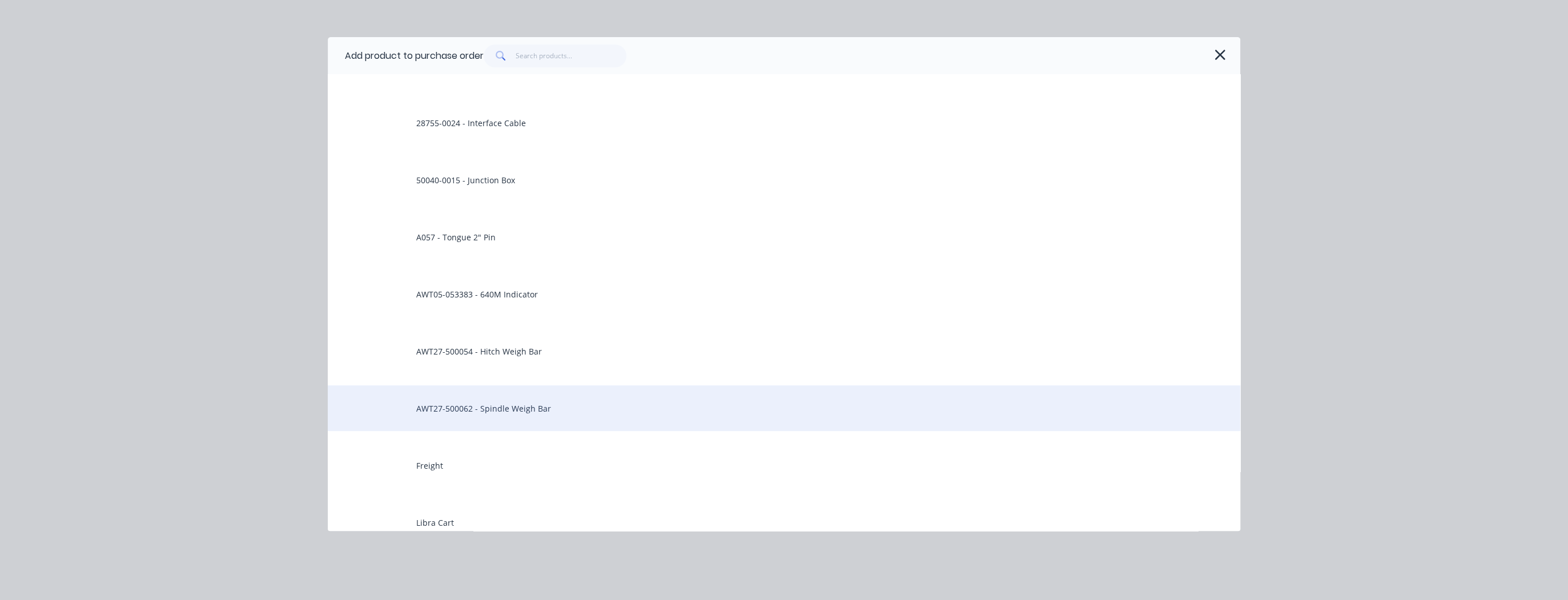
scroll to position [320, 0]
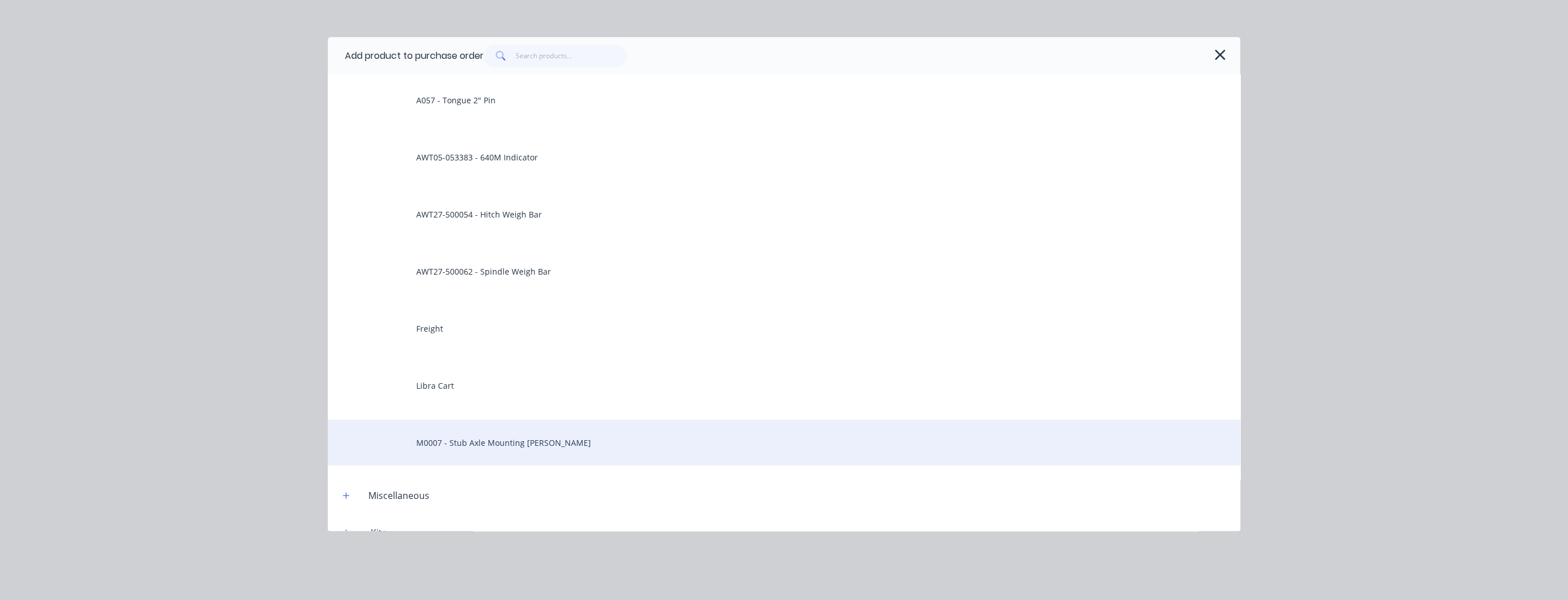
click at [579, 445] on div "M0007 - Stub Axle Mounting [PERSON_NAME]" at bounding box center [784, 443] width 912 height 46
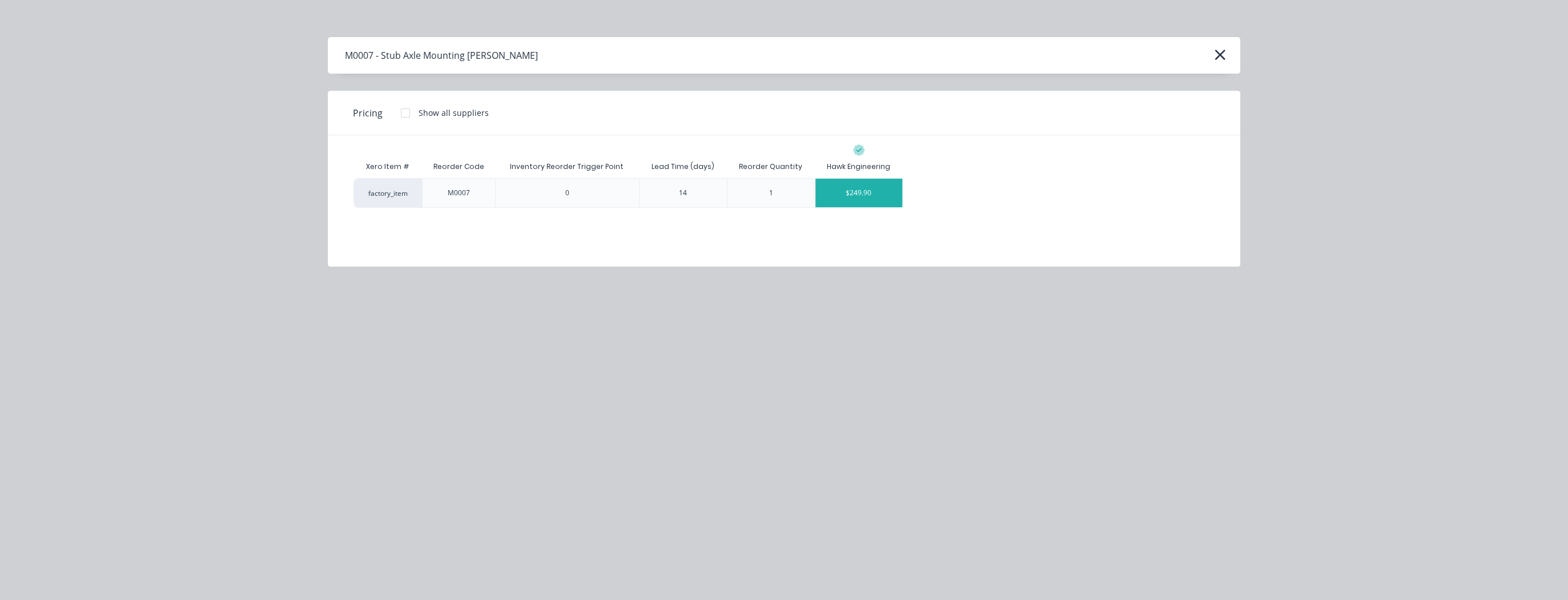
click at [871, 193] on div "$249.90" at bounding box center [859, 193] width 86 height 28
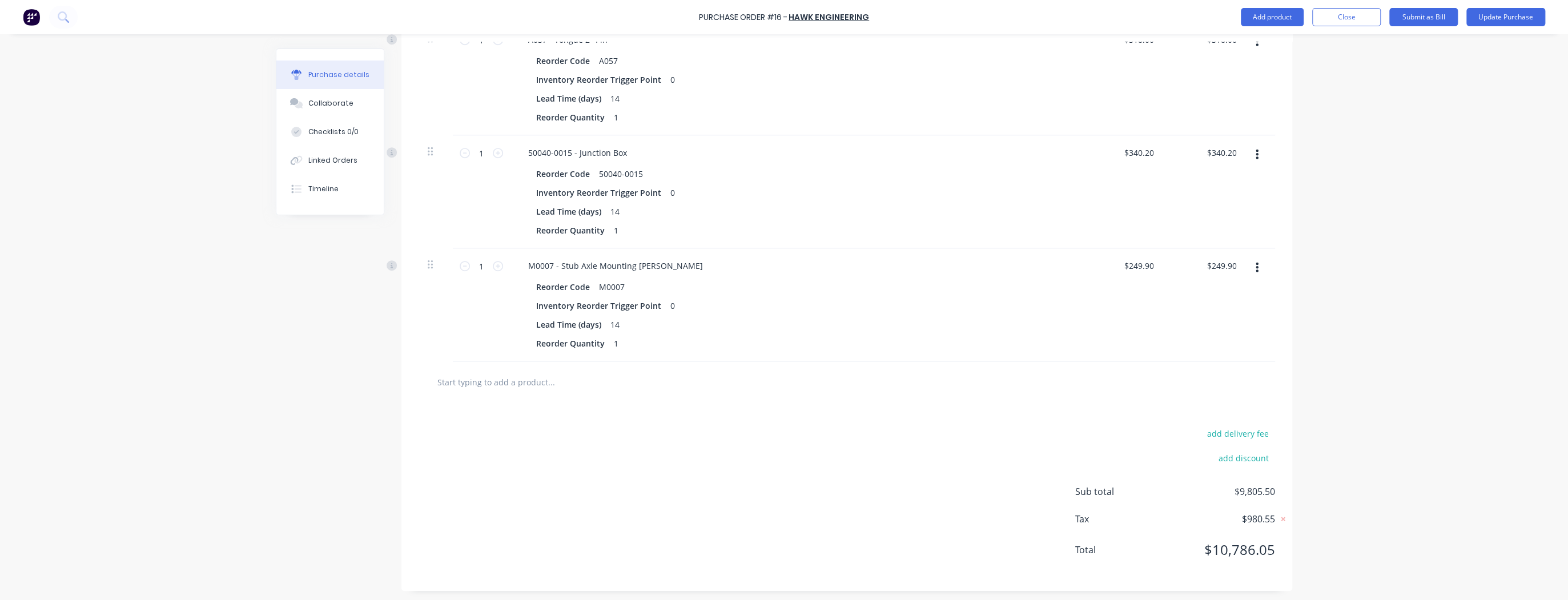
scroll to position [570, 0]
click at [492, 268] on icon at bounding box center [497, 265] width 10 height 10
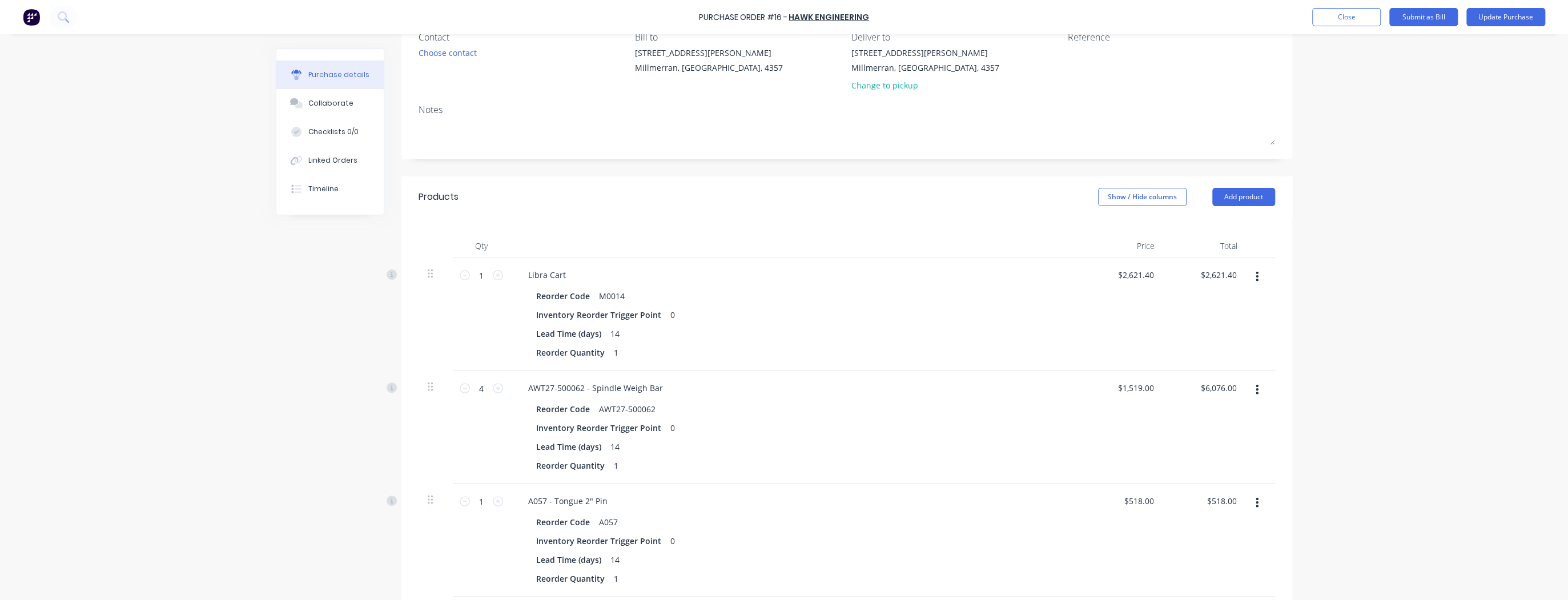
scroll to position [137, 0]
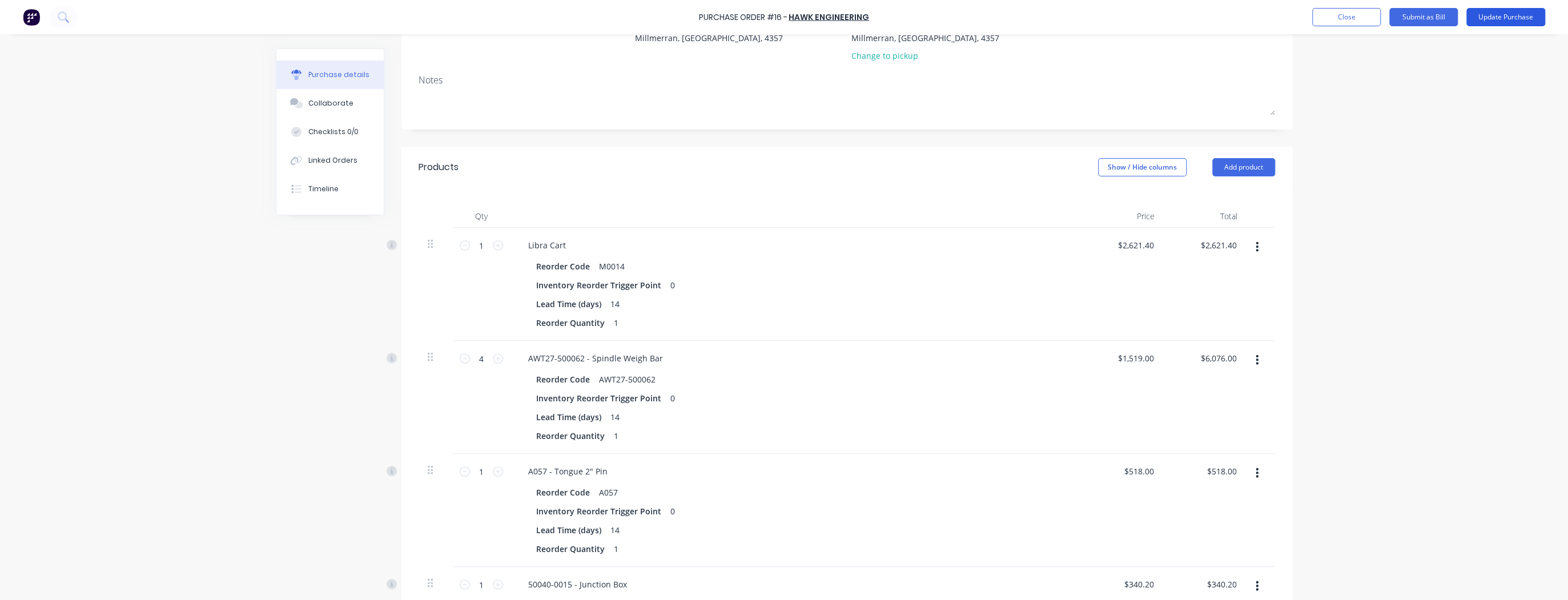
click at [1528, 15] on button "Update Purchase" at bounding box center [1505, 17] width 79 height 18
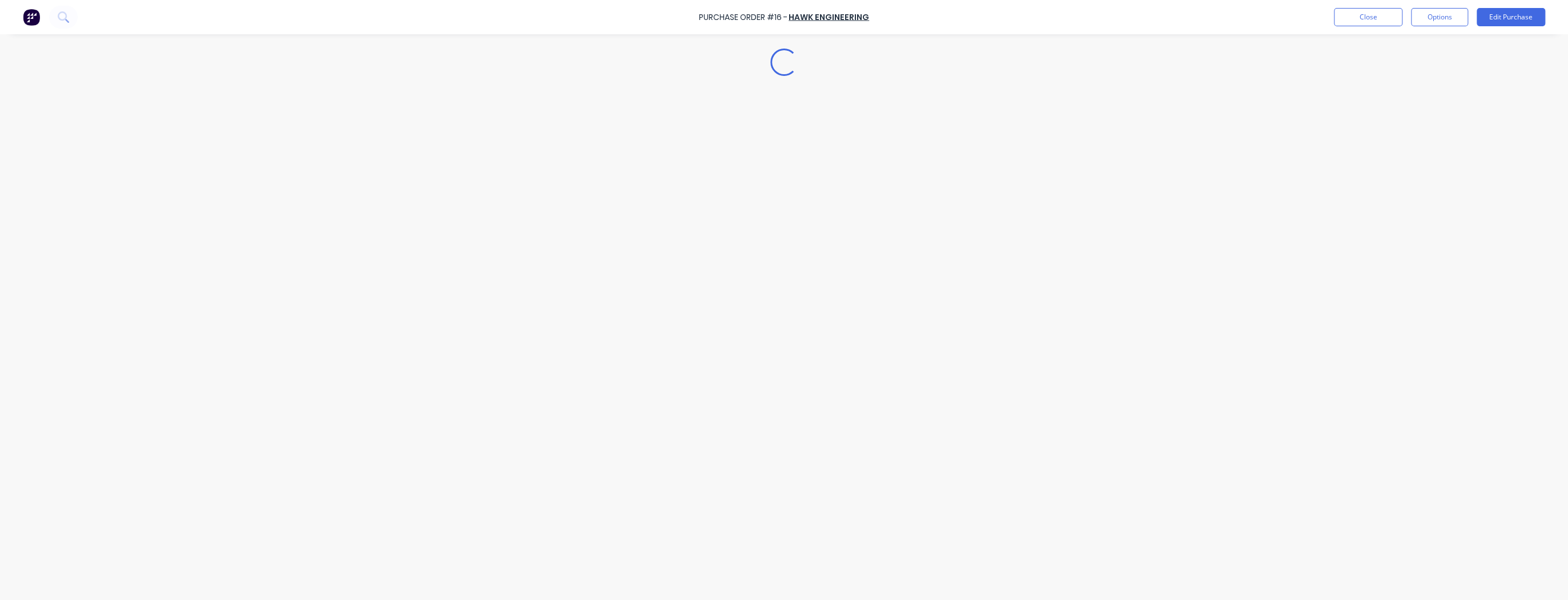
scroll to position [0, 0]
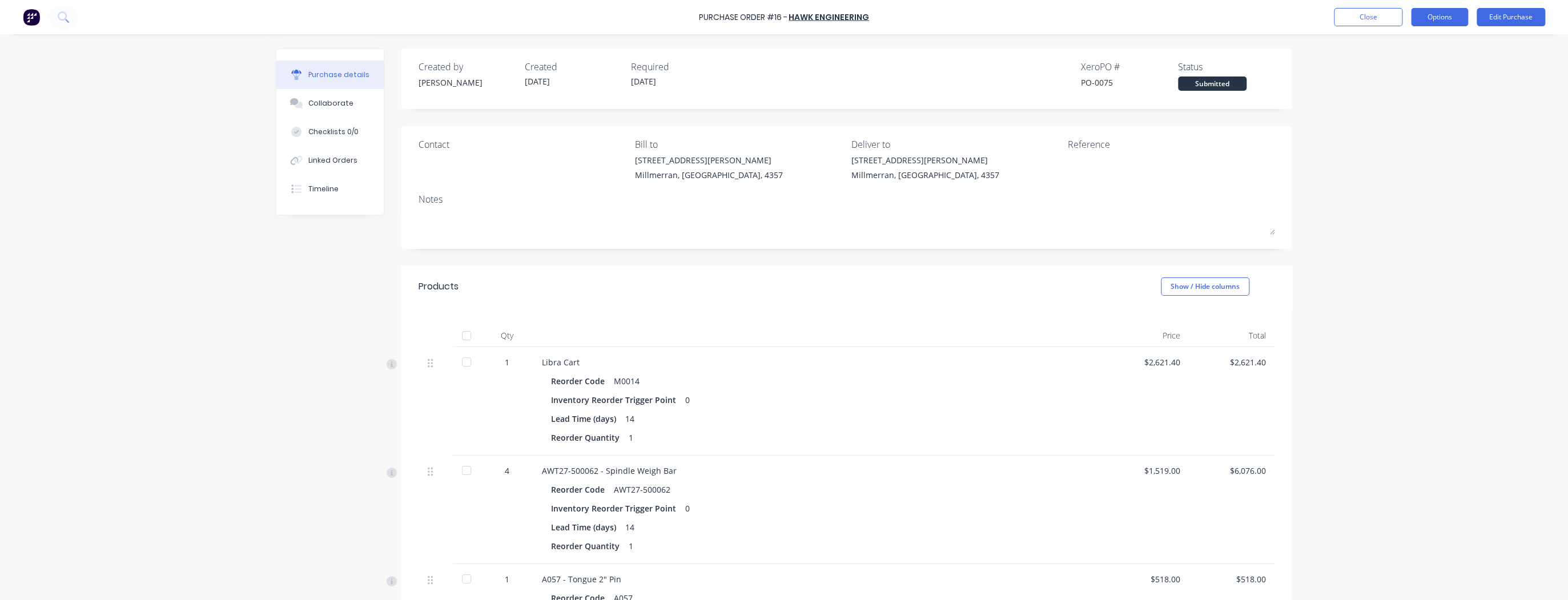
click at [1421, 18] on button "Options" at bounding box center [1439, 17] width 57 height 18
click at [1425, 46] on div "Print / Email" at bounding box center [1413, 47] width 88 height 17
click at [1425, 64] on div "With pricing" at bounding box center [1413, 69] width 88 height 17
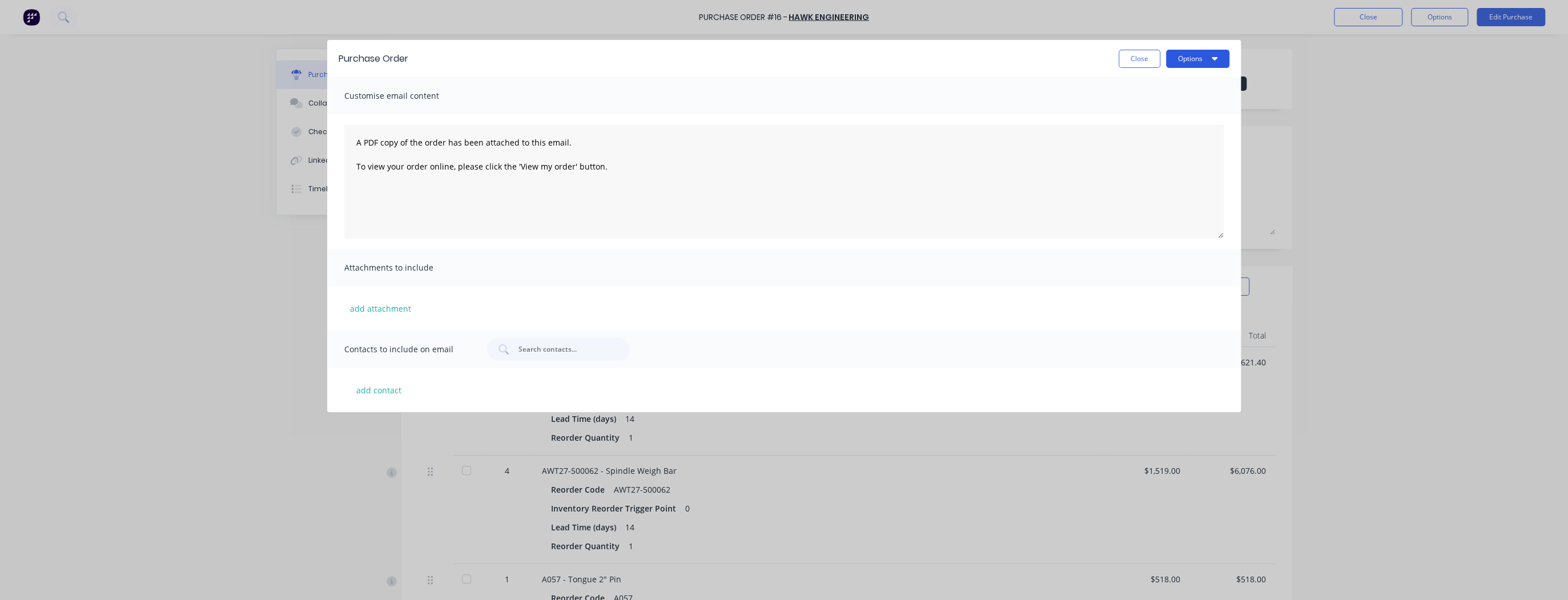
click at [1217, 60] on button "Options" at bounding box center [1198, 59] width 64 height 18
click at [1171, 85] on div "Preview" at bounding box center [1175, 87] width 88 height 17
click at [1213, 61] on icon "button" at bounding box center [1214, 58] width 5 height 9
click at [1170, 91] on div "Preview" at bounding box center [1175, 87] width 88 height 17
click at [380, 387] on button "add contact" at bounding box center [378, 390] width 68 height 17
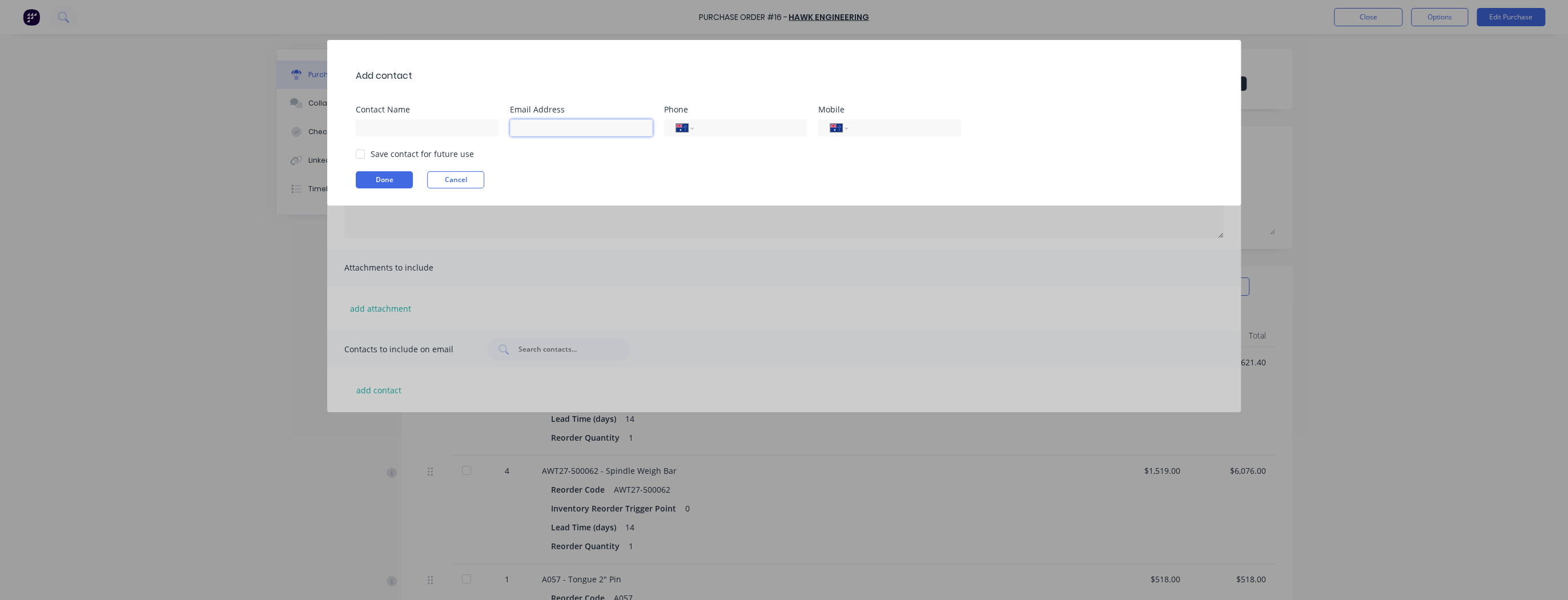
click at [559, 126] on input at bounding box center [581, 128] width 143 height 17
click at [388, 182] on button "Done" at bounding box center [384, 180] width 57 height 17
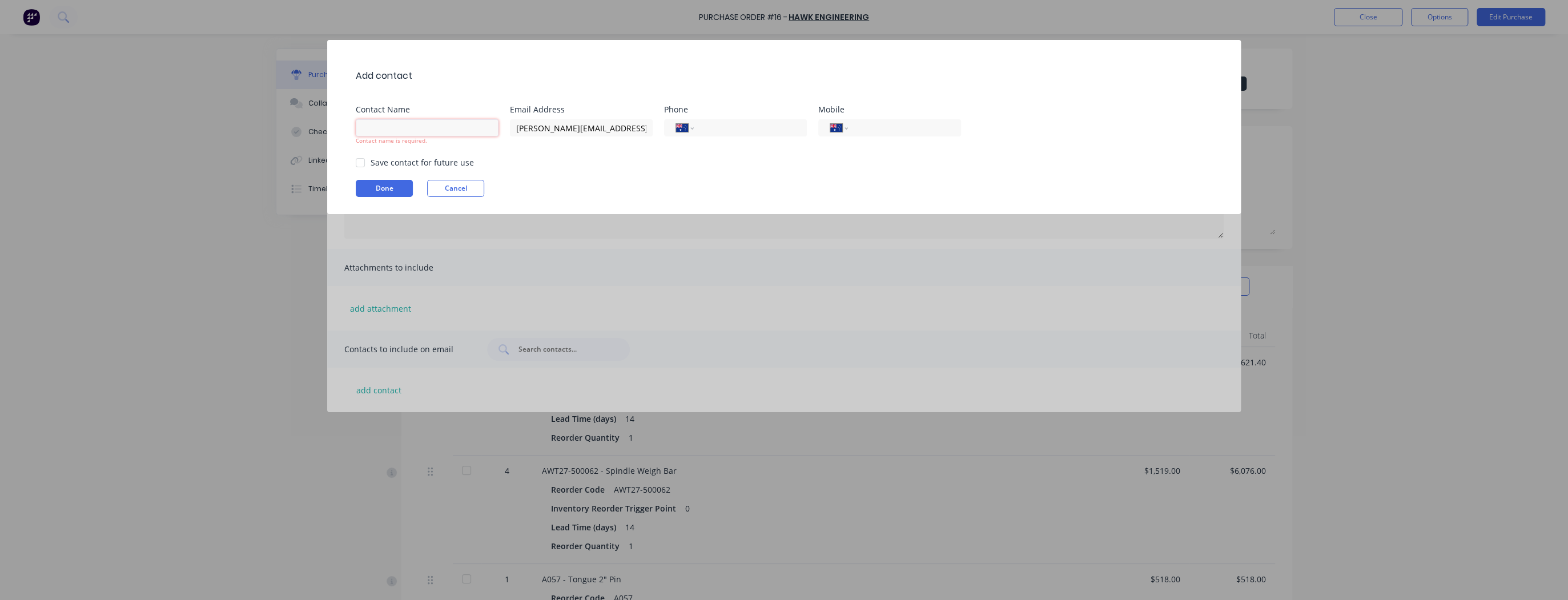
click at [398, 124] on input at bounding box center [426, 128] width 143 height 17
click at [639, 189] on div "Add contact Contact Name [PERSON_NAME] Contact name is required. Email Address …" at bounding box center [784, 127] width 913 height 174
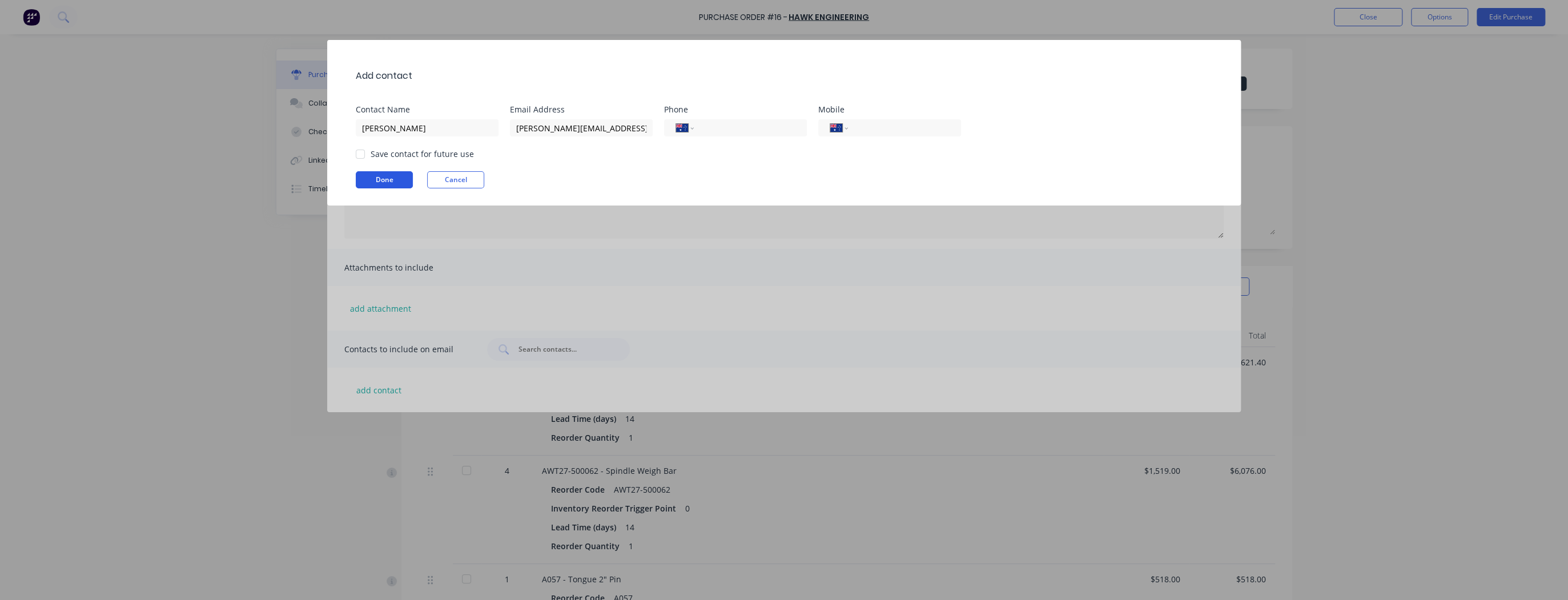
click at [365, 181] on button "Done" at bounding box center [384, 180] width 57 height 17
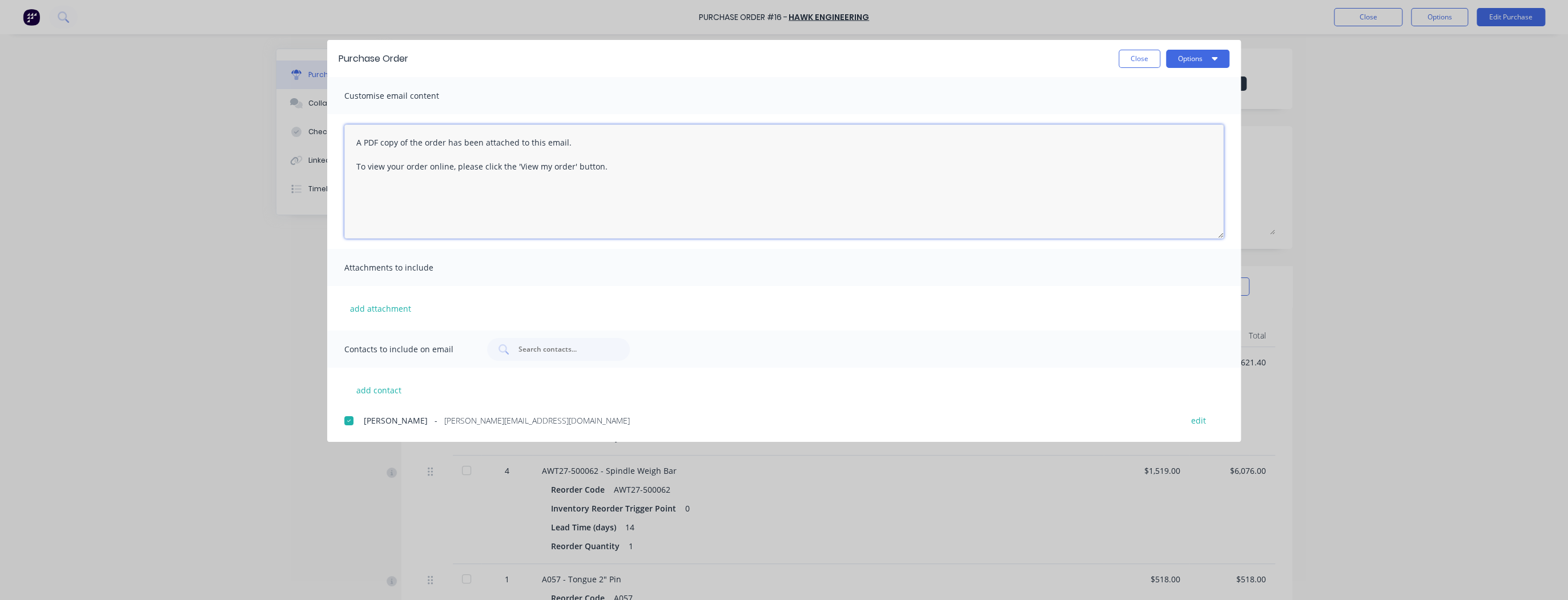
click at [556, 168] on textarea "A PDF copy of the order has been attached to this email. To view your order onl…" at bounding box center [784, 181] width 879 height 114
click at [1203, 59] on button "Options" at bounding box center [1198, 59] width 64 height 18
click at [1153, 134] on div "Email" at bounding box center [1175, 133] width 88 height 17
click at [1142, 56] on button "Close" at bounding box center [1140, 59] width 42 height 18
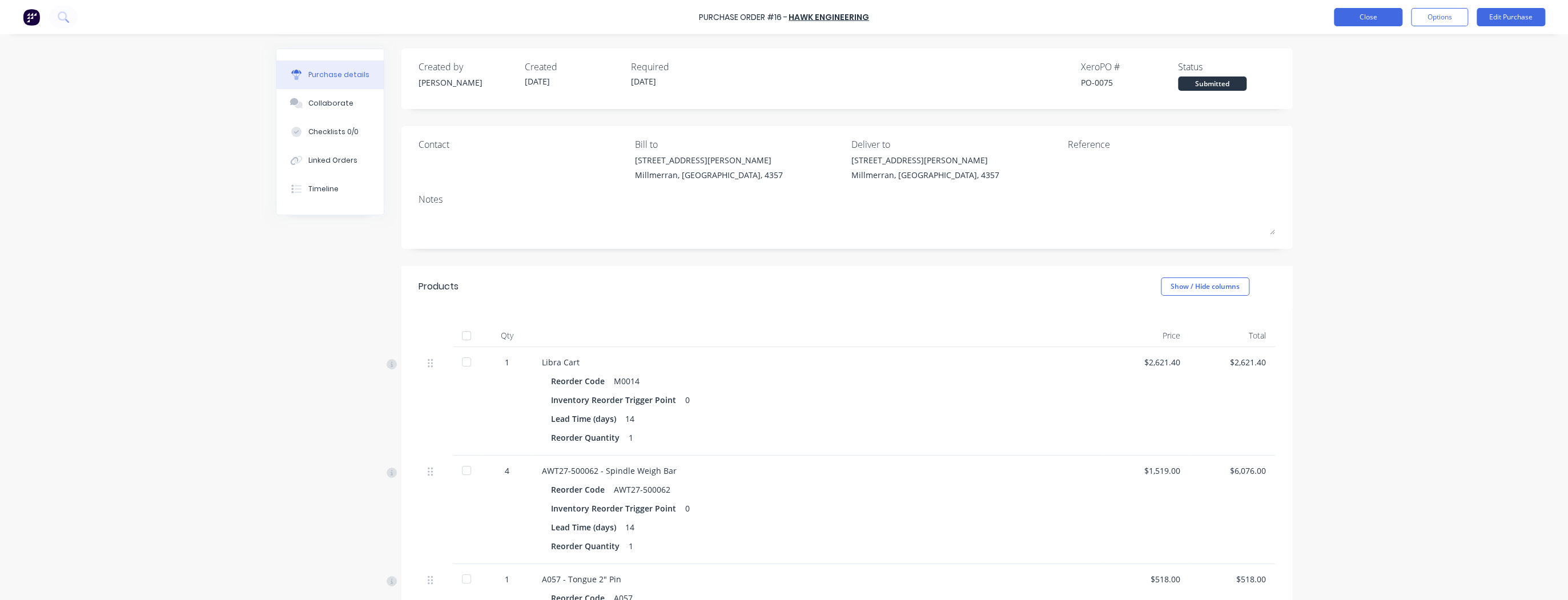
click at [1382, 13] on button "Close" at bounding box center [1367, 17] width 68 height 18
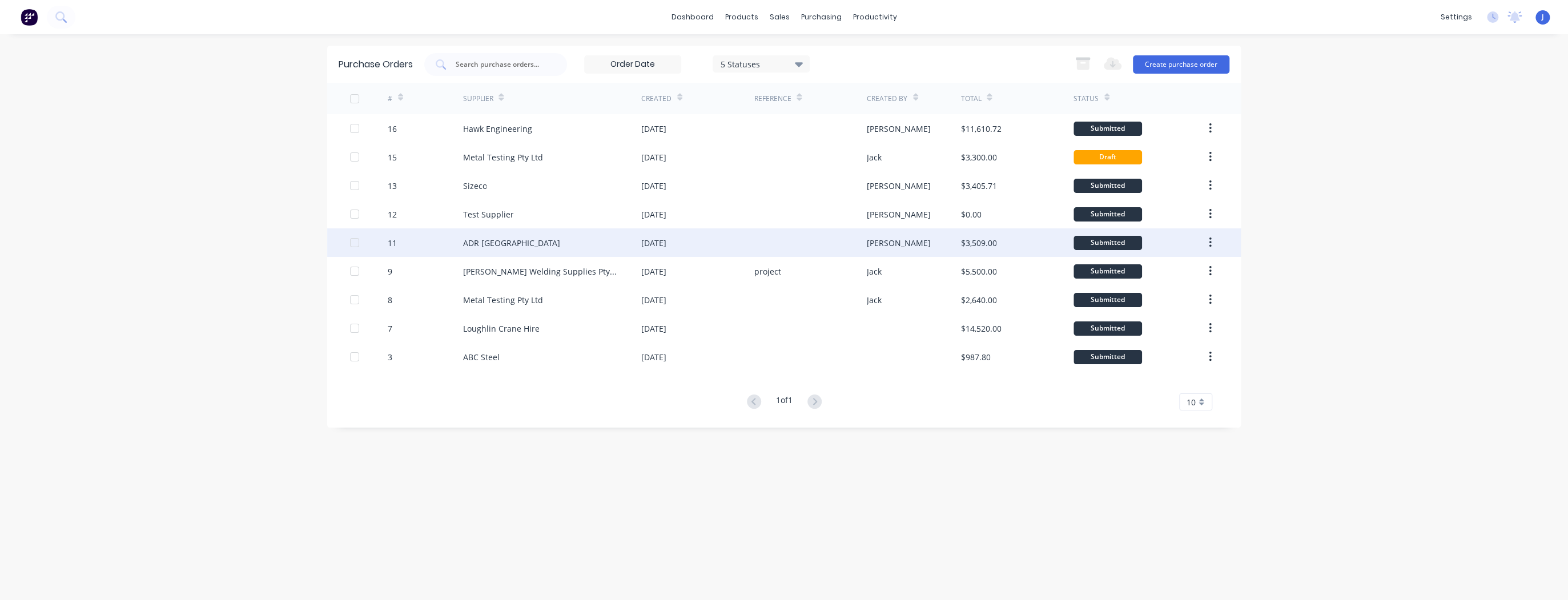
click at [511, 251] on div "ADR [GEOGRAPHIC_DATA]" at bounding box center [552, 243] width 179 height 28
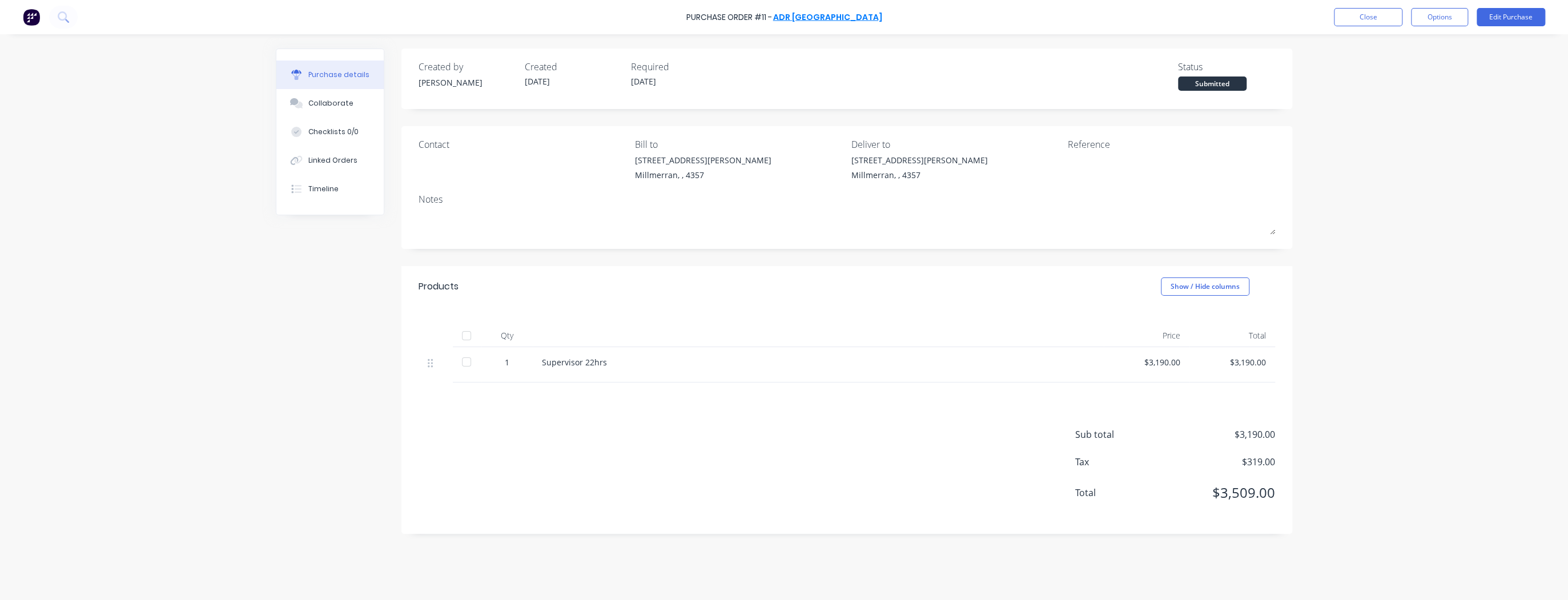
click at [820, 18] on link "ADR [GEOGRAPHIC_DATA]" at bounding box center [827, 17] width 109 height 11
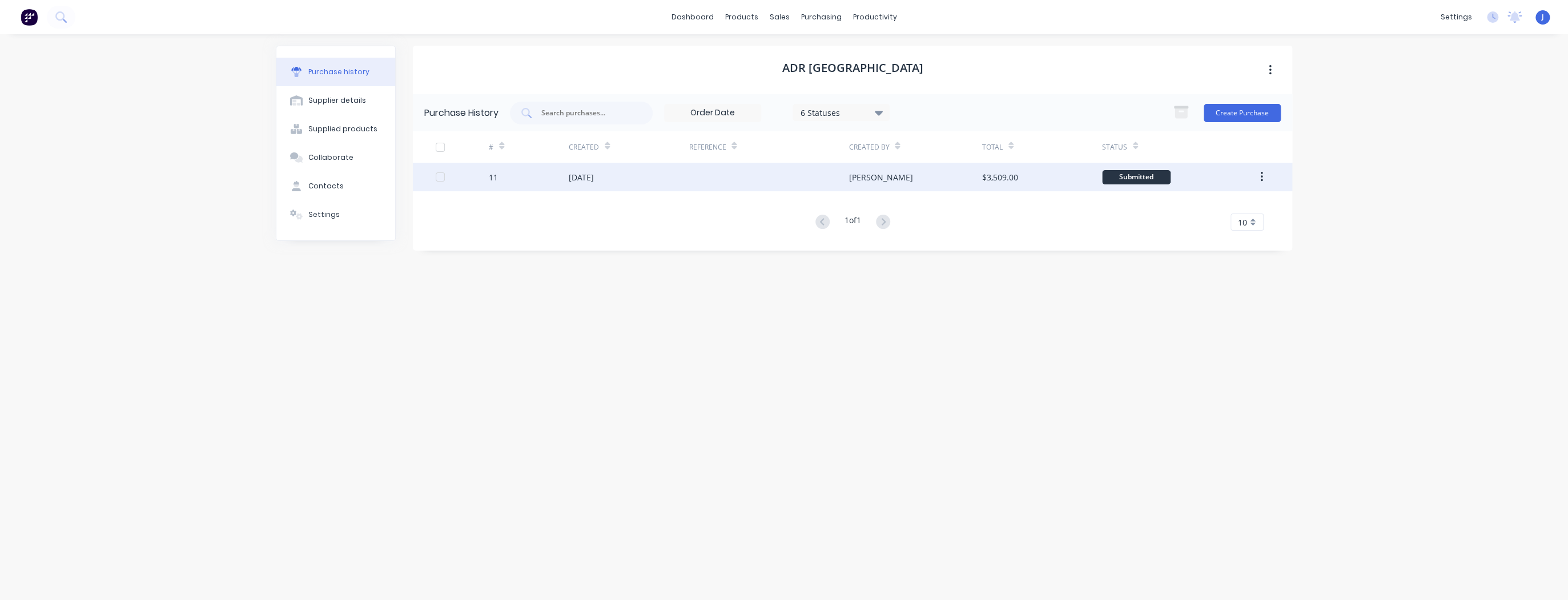
click at [755, 172] on div at bounding box center [768, 177] width 160 height 28
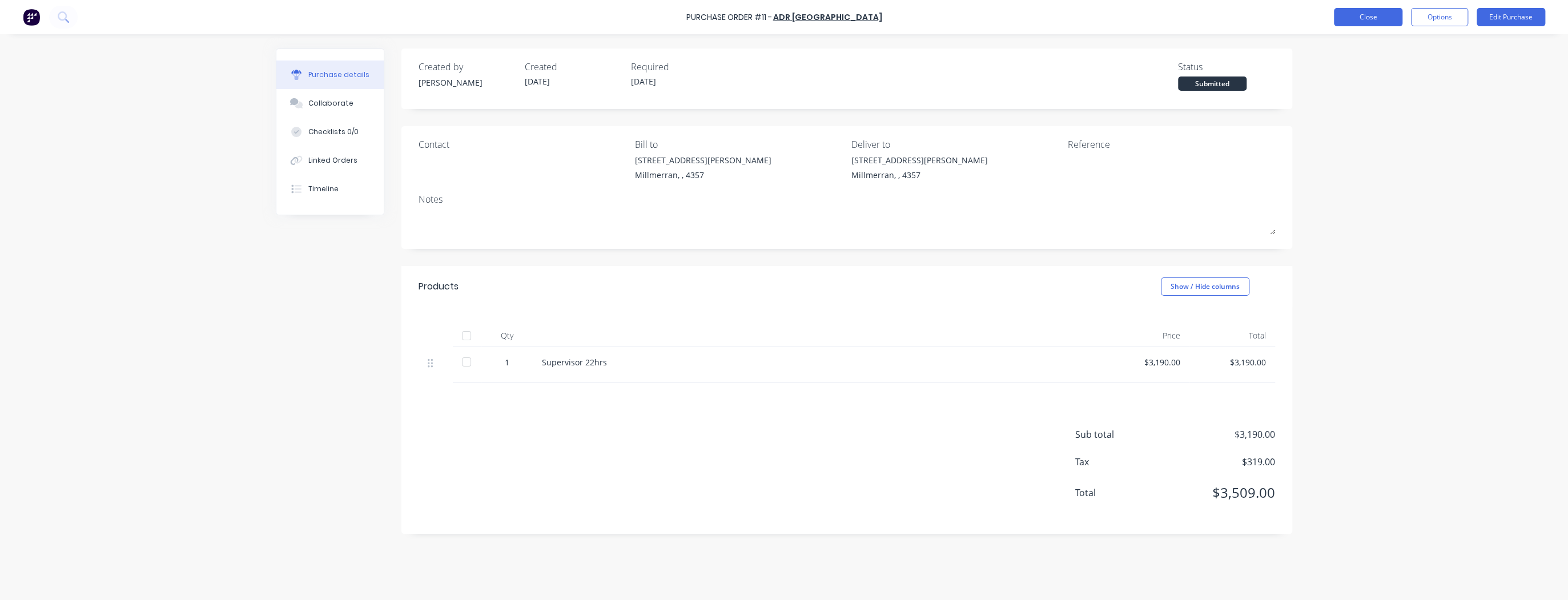
click at [1363, 16] on button "Close" at bounding box center [1367, 17] width 68 height 18
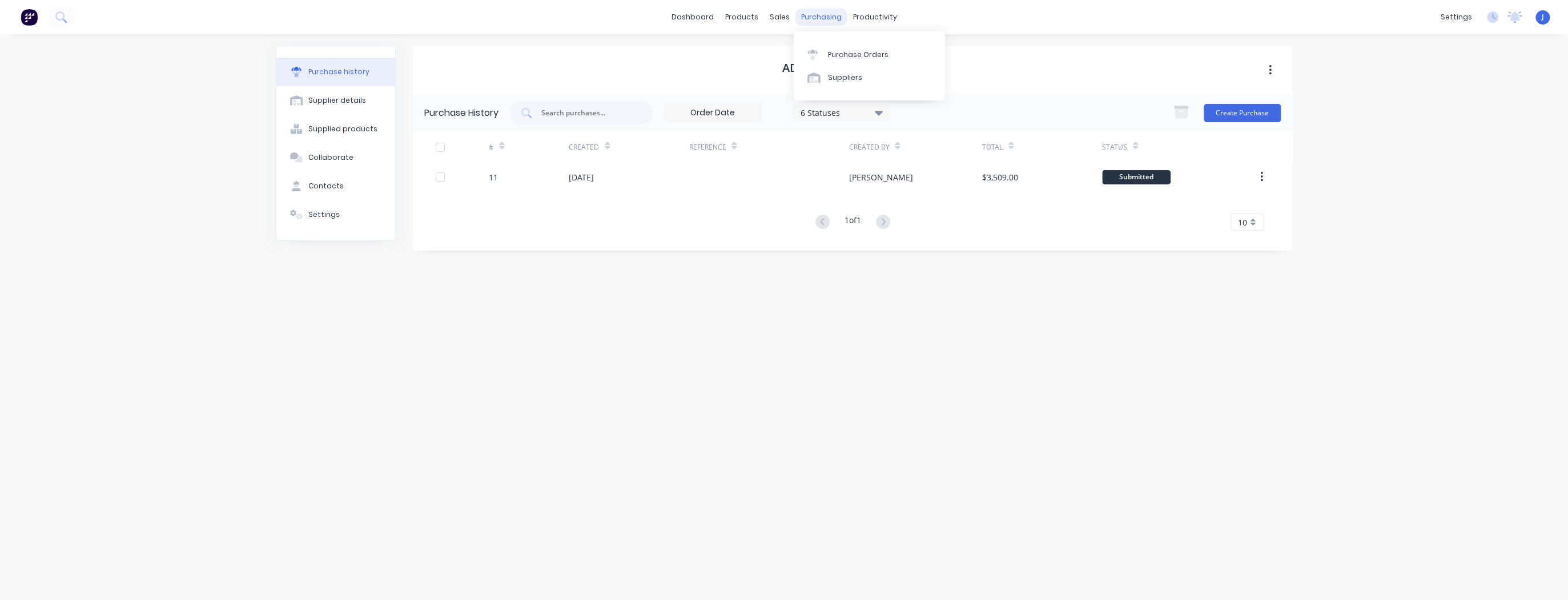
click at [831, 16] on div "purchasing" at bounding box center [821, 17] width 52 height 17
click at [845, 53] on div "Purchase Orders" at bounding box center [858, 55] width 61 height 10
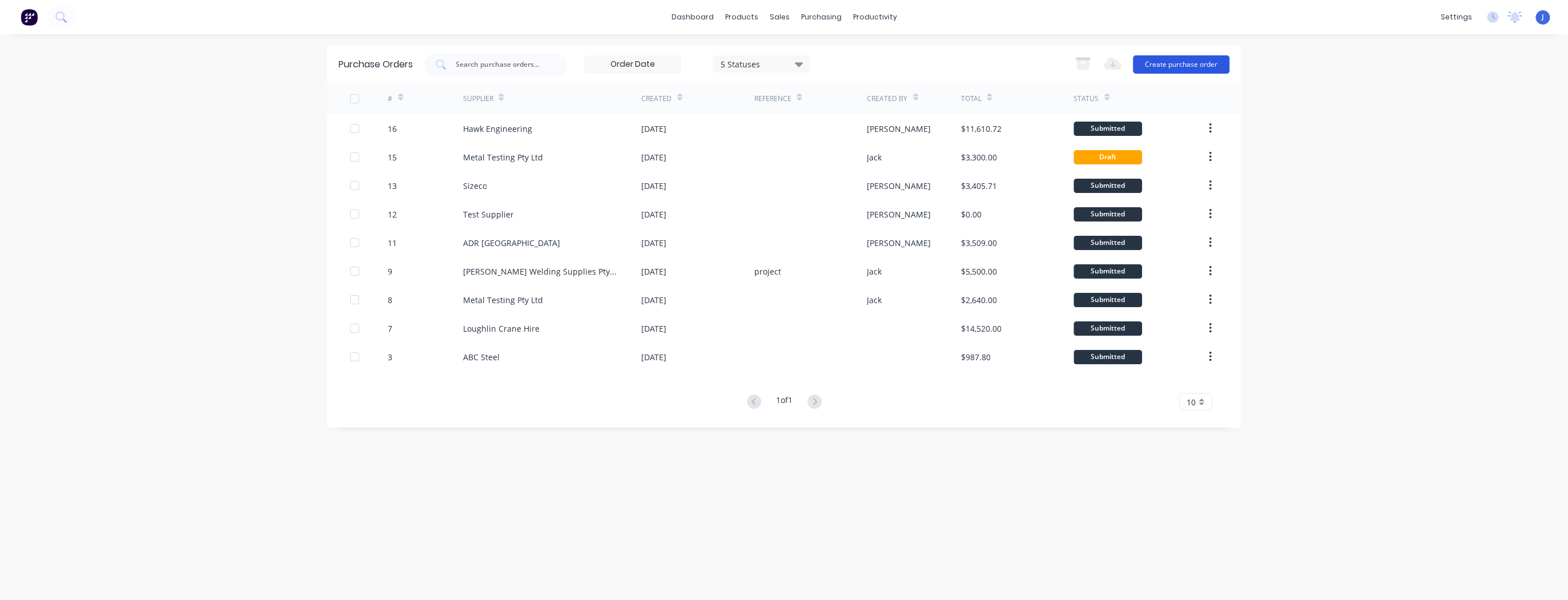
click at [1181, 68] on button "Create purchase order" at bounding box center [1181, 64] width 97 height 18
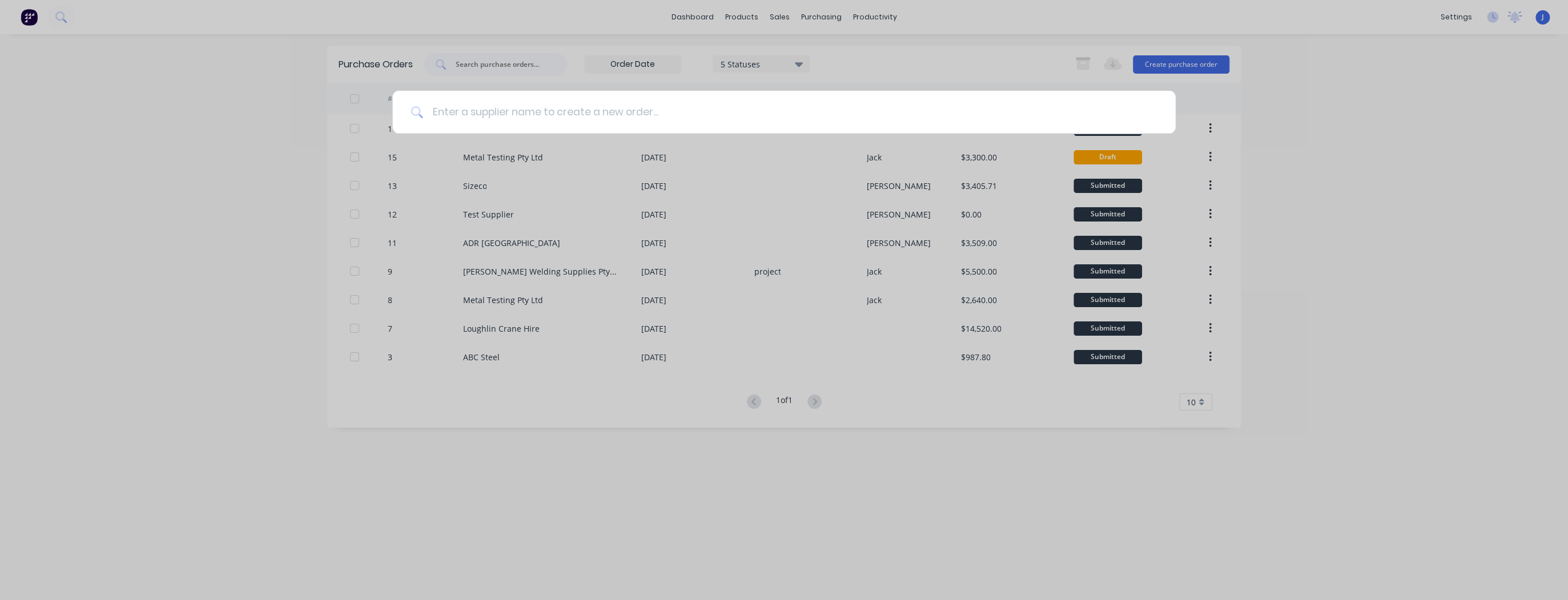
click at [599, 112] on input at bounding box center [790, 111] width 734 height 43
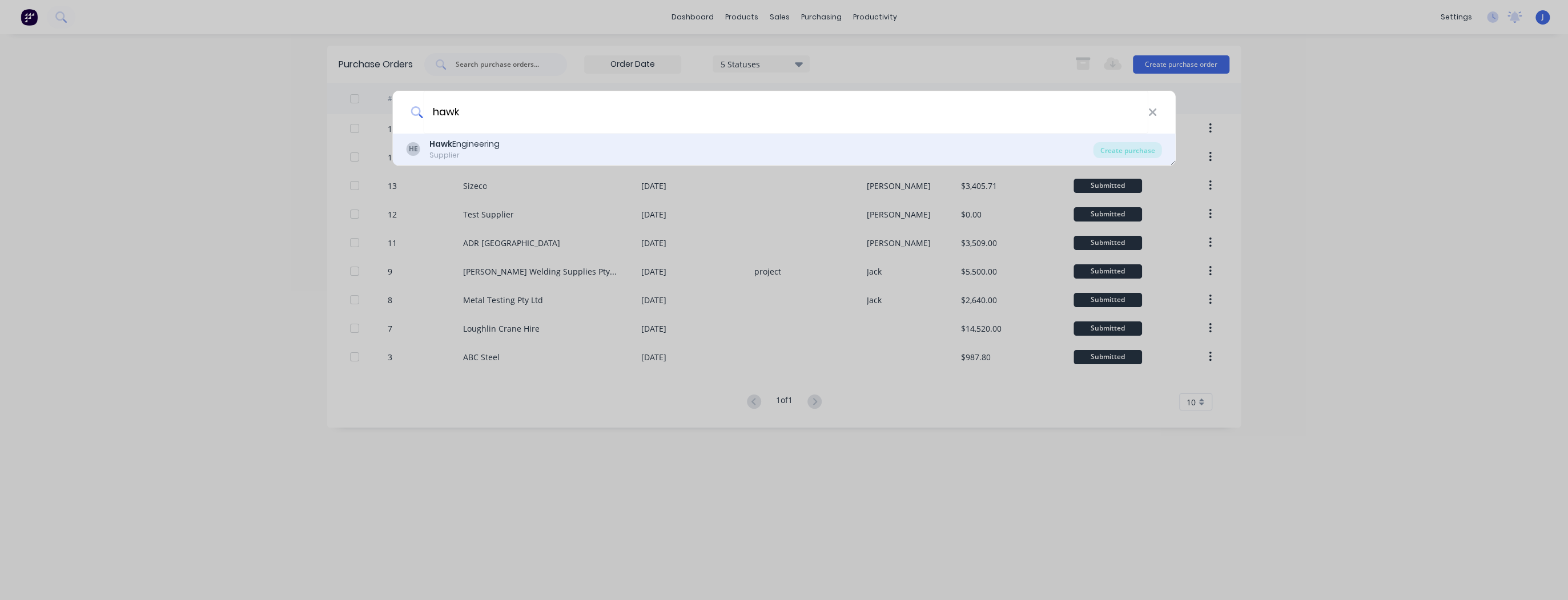
click at [429, 145] on div "HE Hawk Engineering Supplier" at bounding box center [750, 149] width 687 height 22
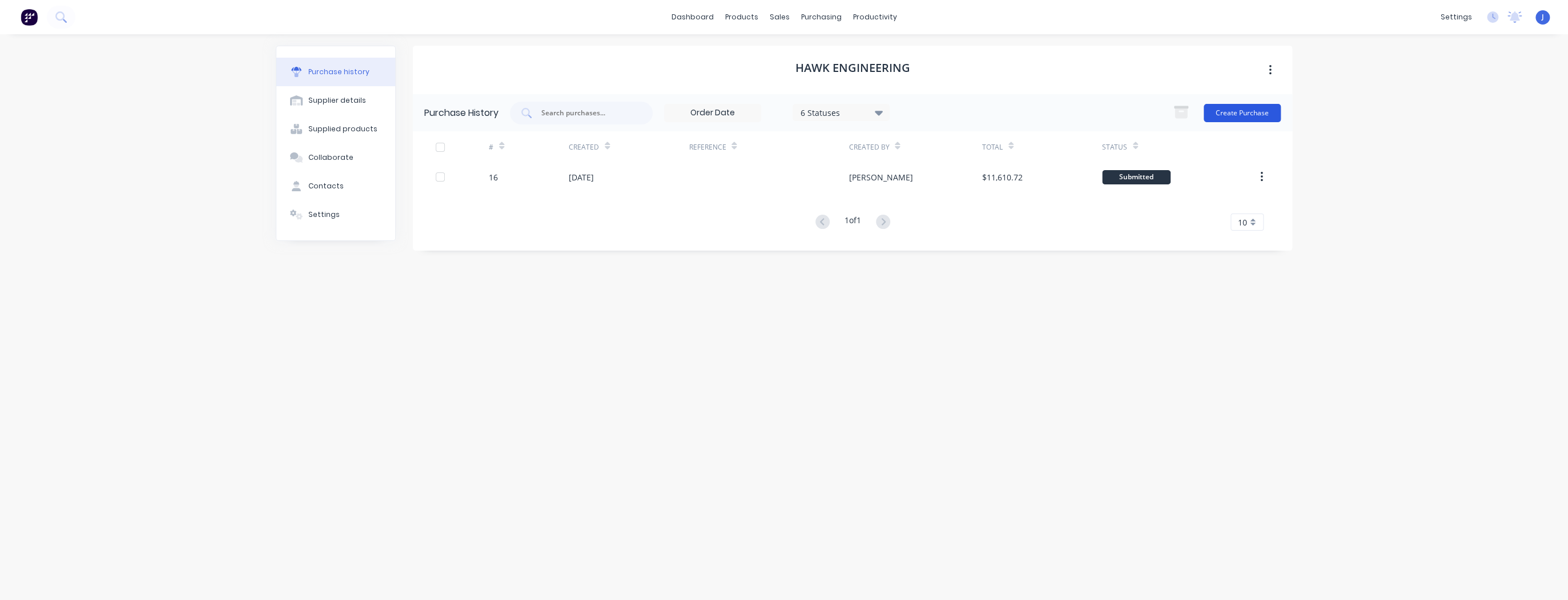
click at [1220, 113] on button "Create Purchase" at bounding box center [1242, 113] width 77 height 18
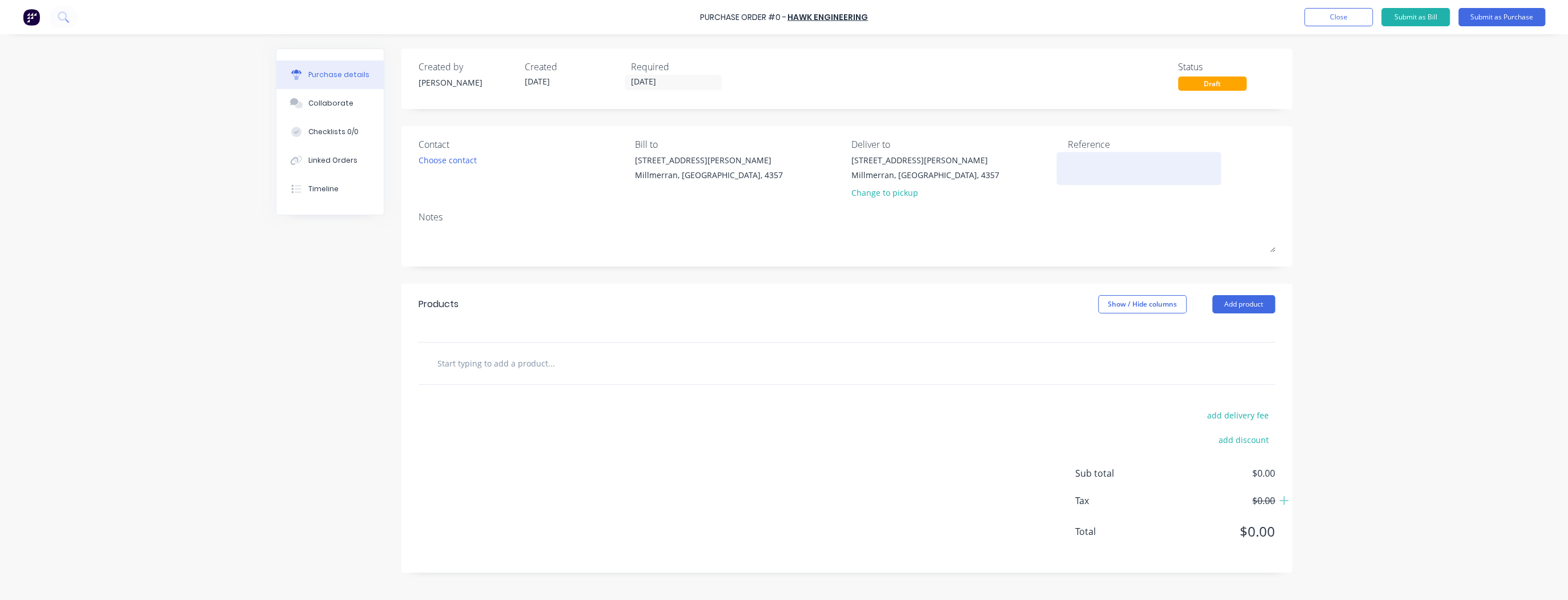
click at [1137, 172] on textarea at bounding box center [1138, 167] width 143 height 26
click at [1269, 306] on button "Add product" at bounding box center [1243, 304] width 63 height 18
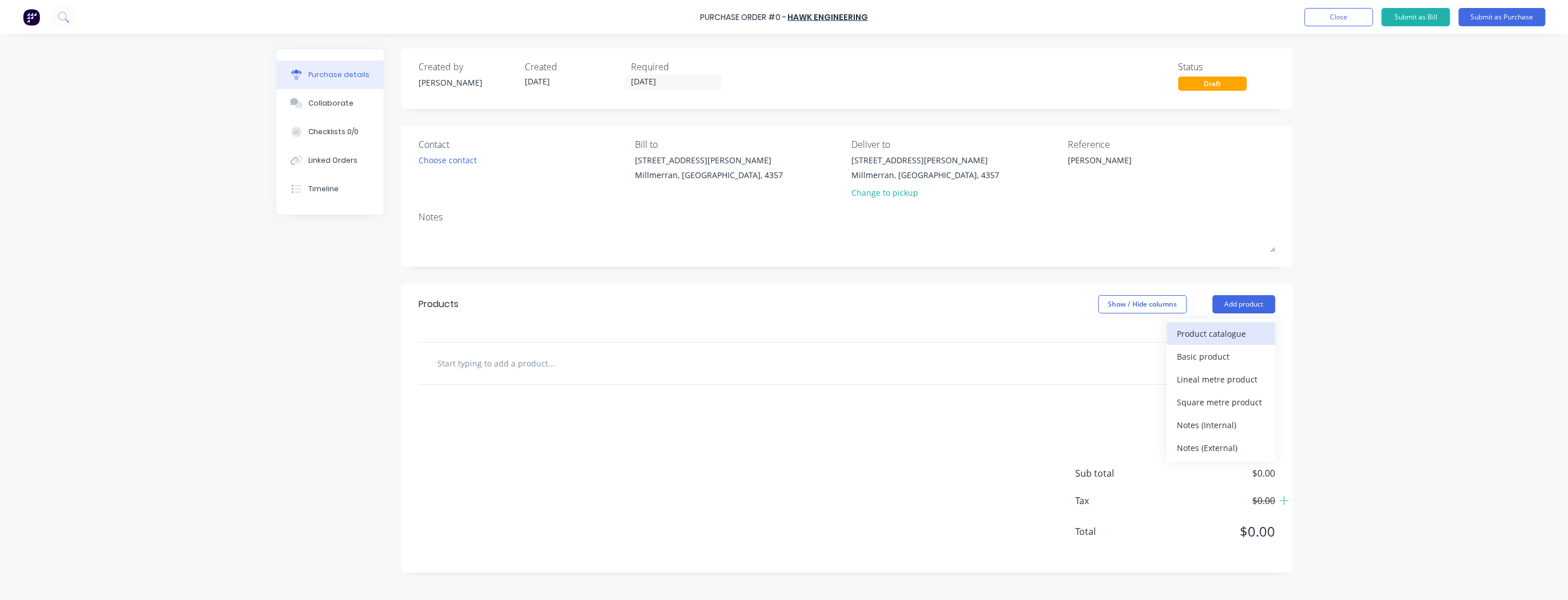
click at [1203, 337] on div "Product catalogue" at bounding box center [1221, 334] width 88 height 17
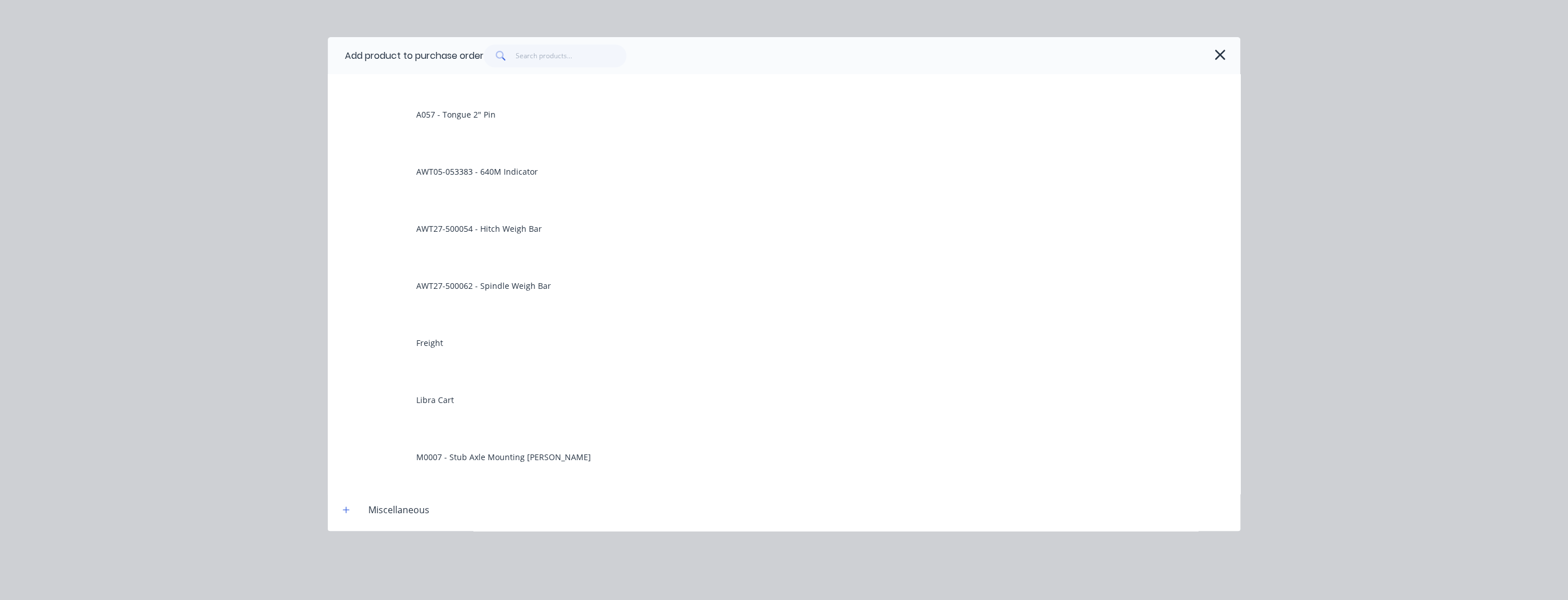
scroll to position [320, 0]
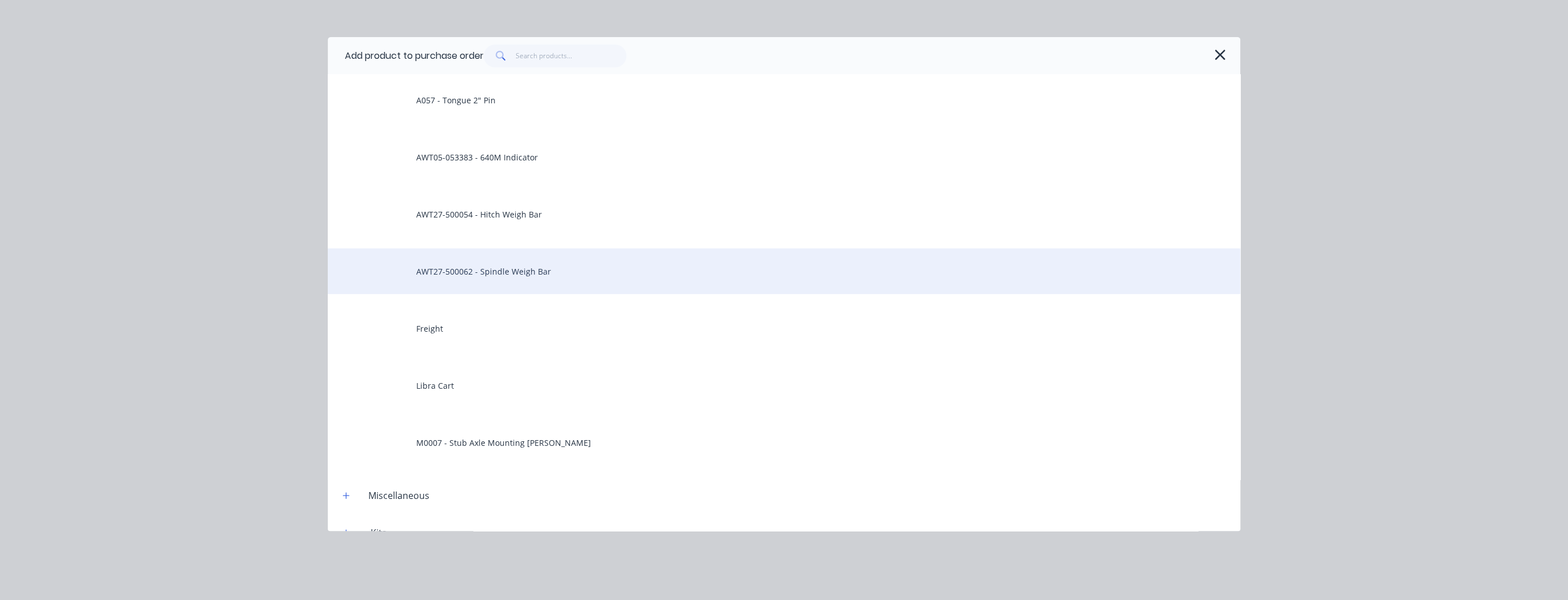
click at [587, 272] on div "AWT27-500062 - Spindle Weigh Bar" at bounding box center [784, 272] width 912 height 46
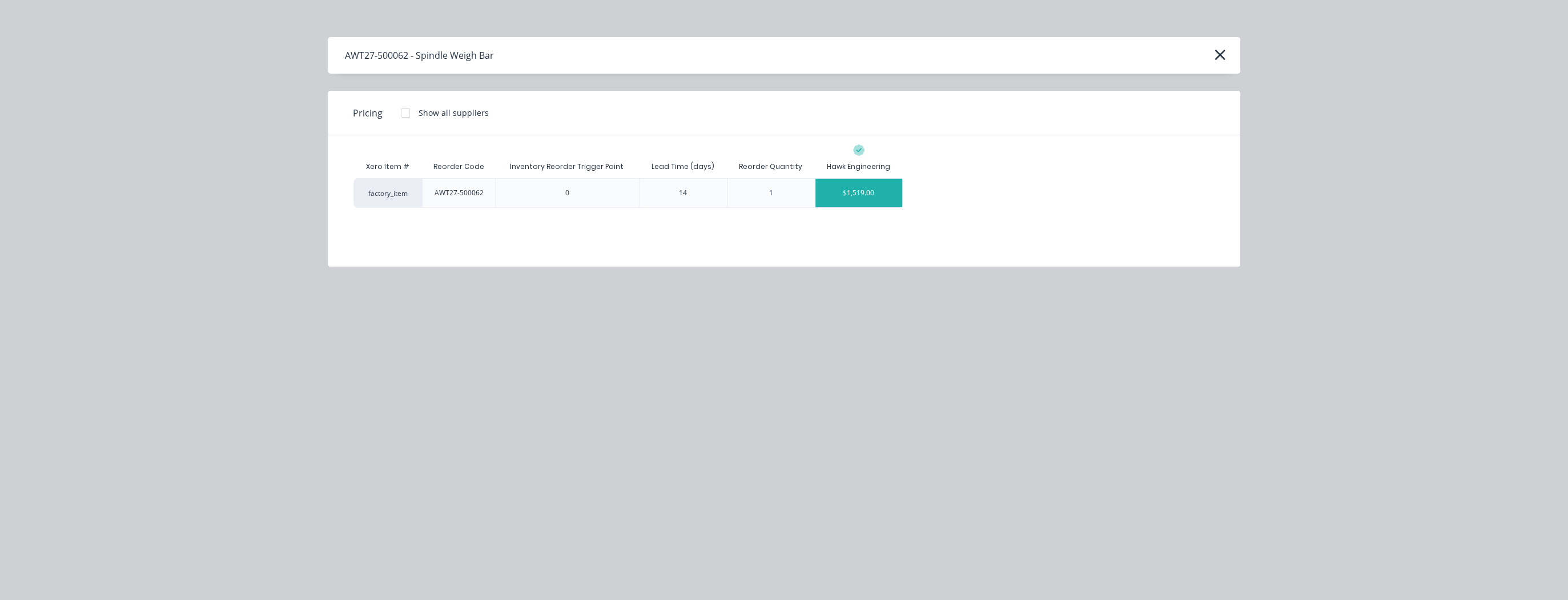
click at [855, 197] on div "$1,519.00" at bounding box center [859, 193] width 86 height 28
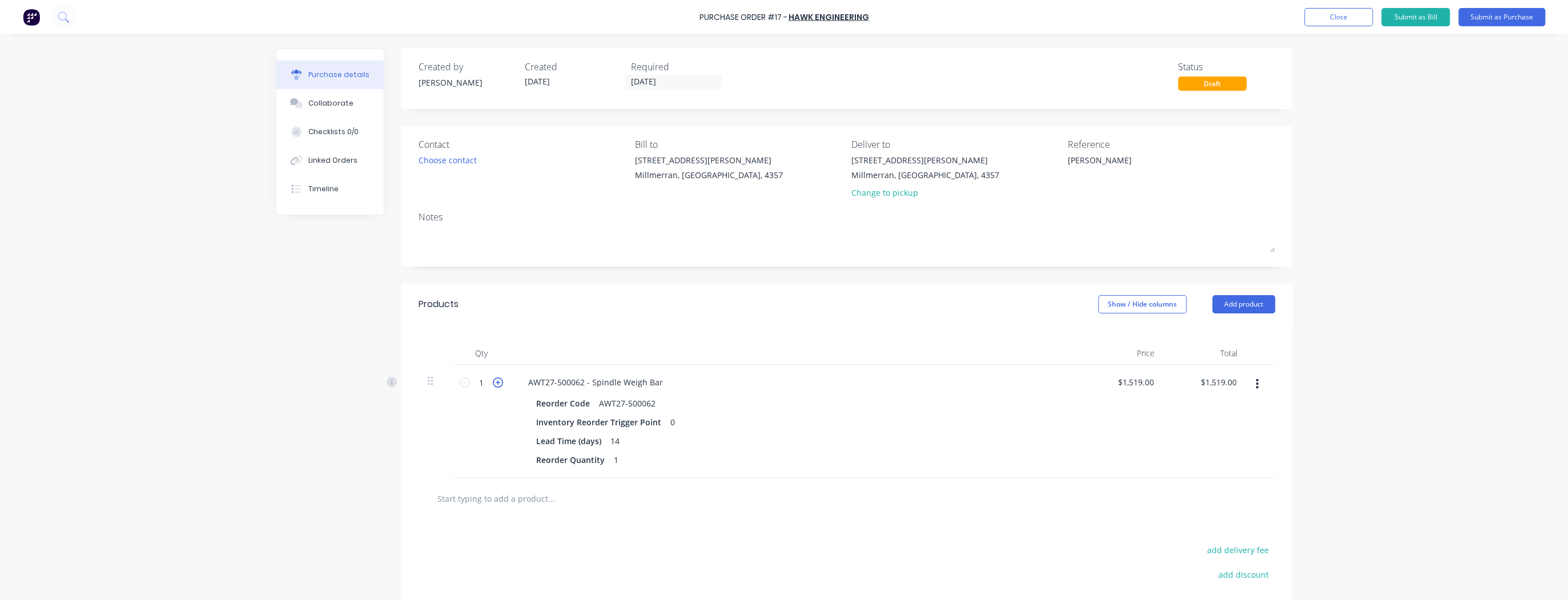
click at [493, 383] on icon at bounding box center [497, 382] width 10 height 10
click at [459, 383] on icon at bounding box center [464, 382] width 10 height 10
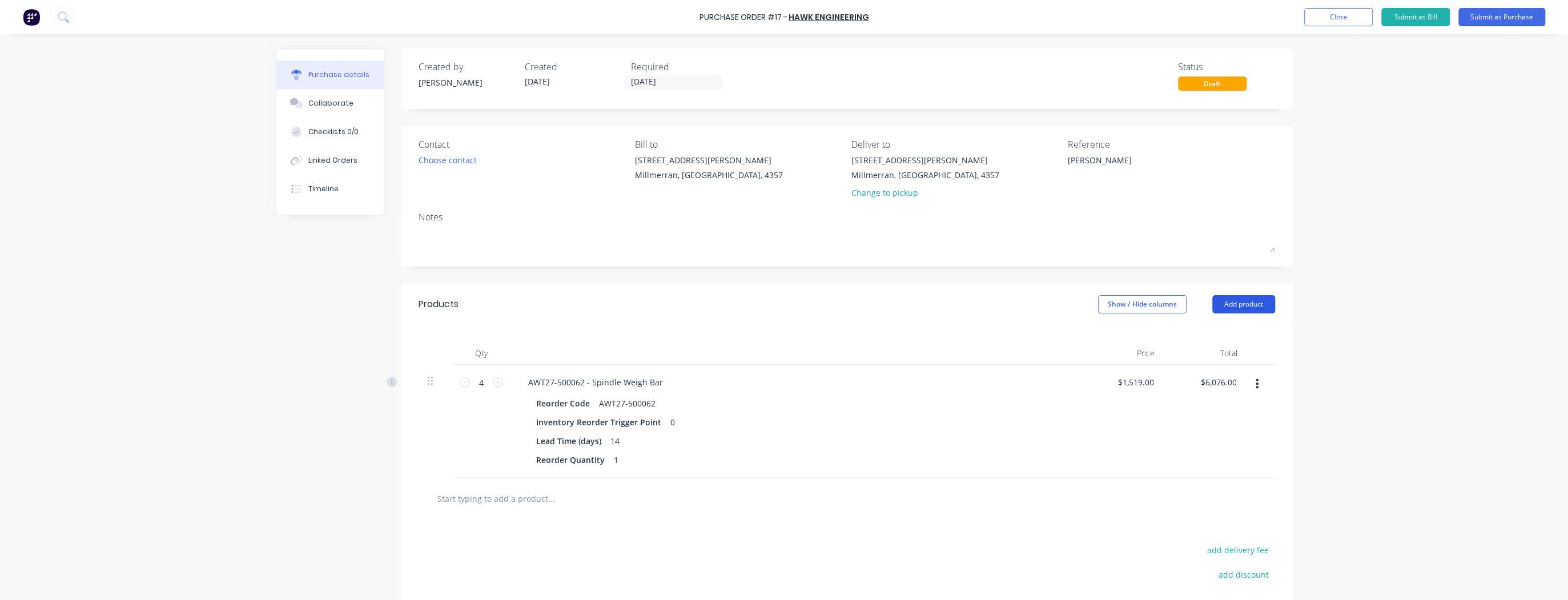
click at [1255, 301] on button "Add product" at bounding box center [1243, 304] width 63 height 18
click at [1217, 334] on div "Product catalogue" at bounding box center [1221, 334] width 88 height 17
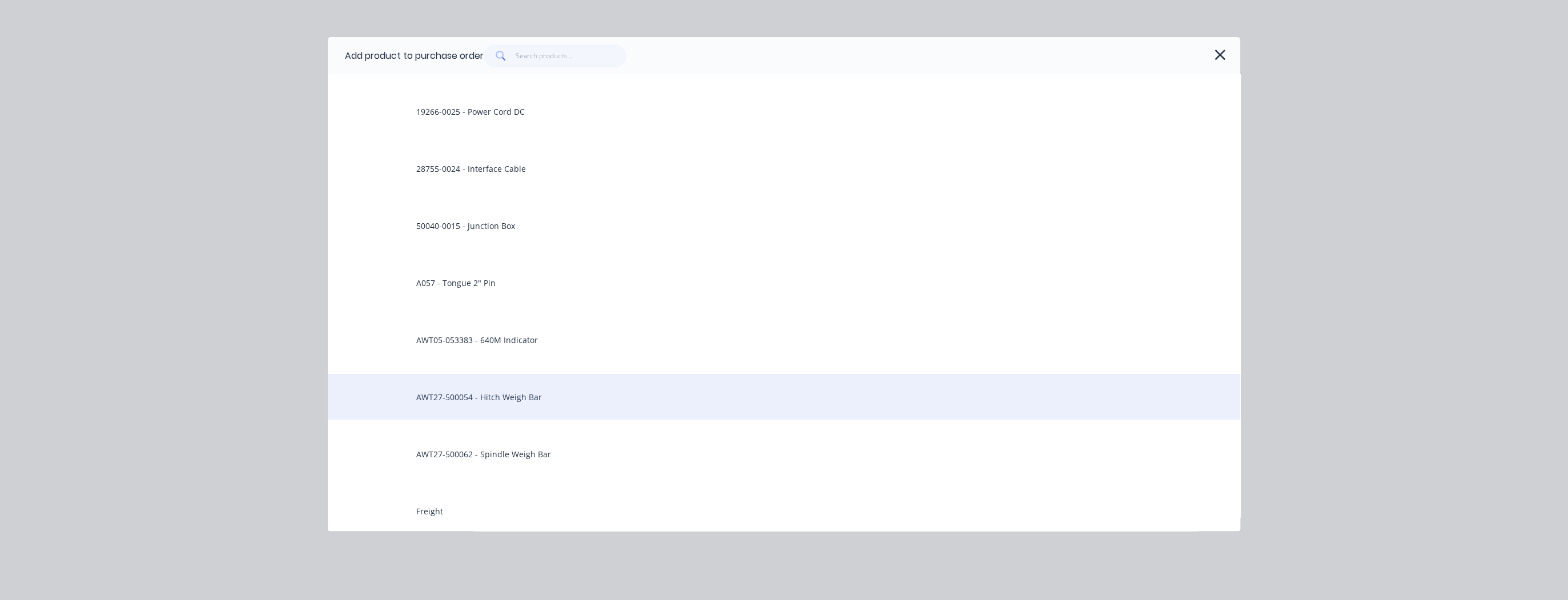
scroll to position [228, 0]
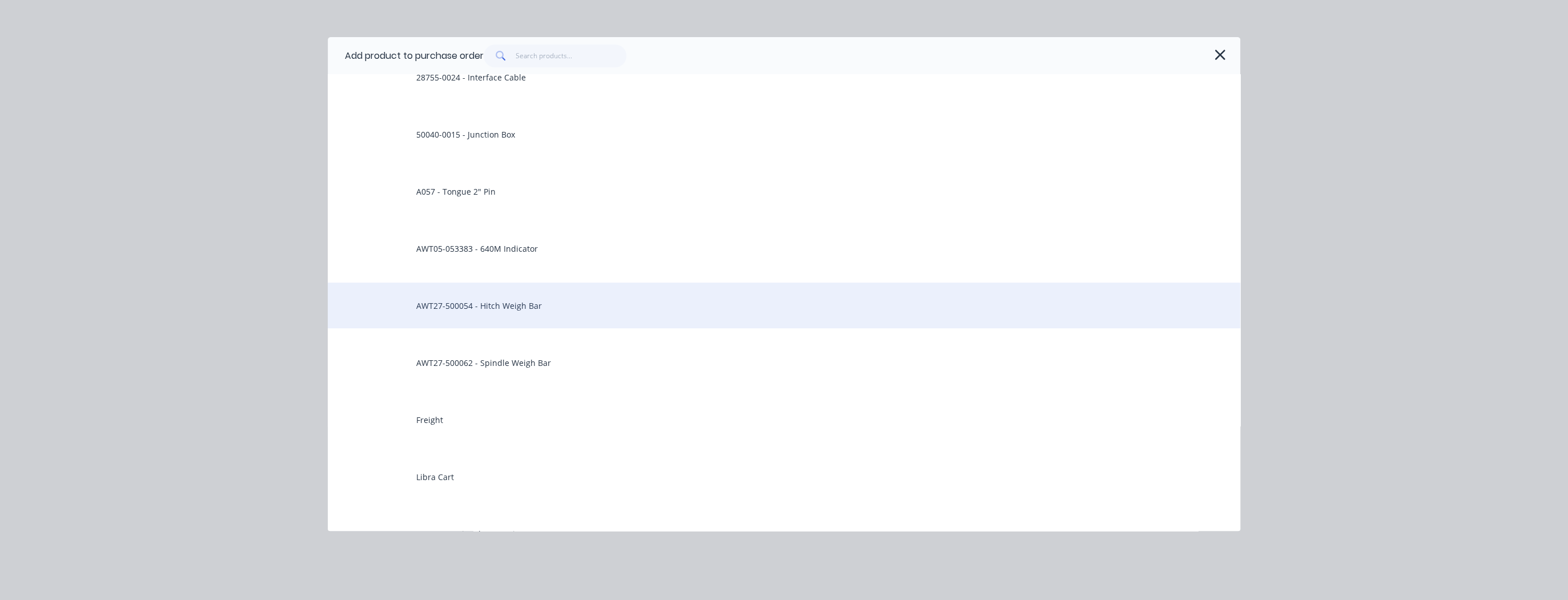
click at [523, 307] on div "AWT27-500054 - Hitch Weigh Bar" at bounding box center [784, 305] width 912 height 46
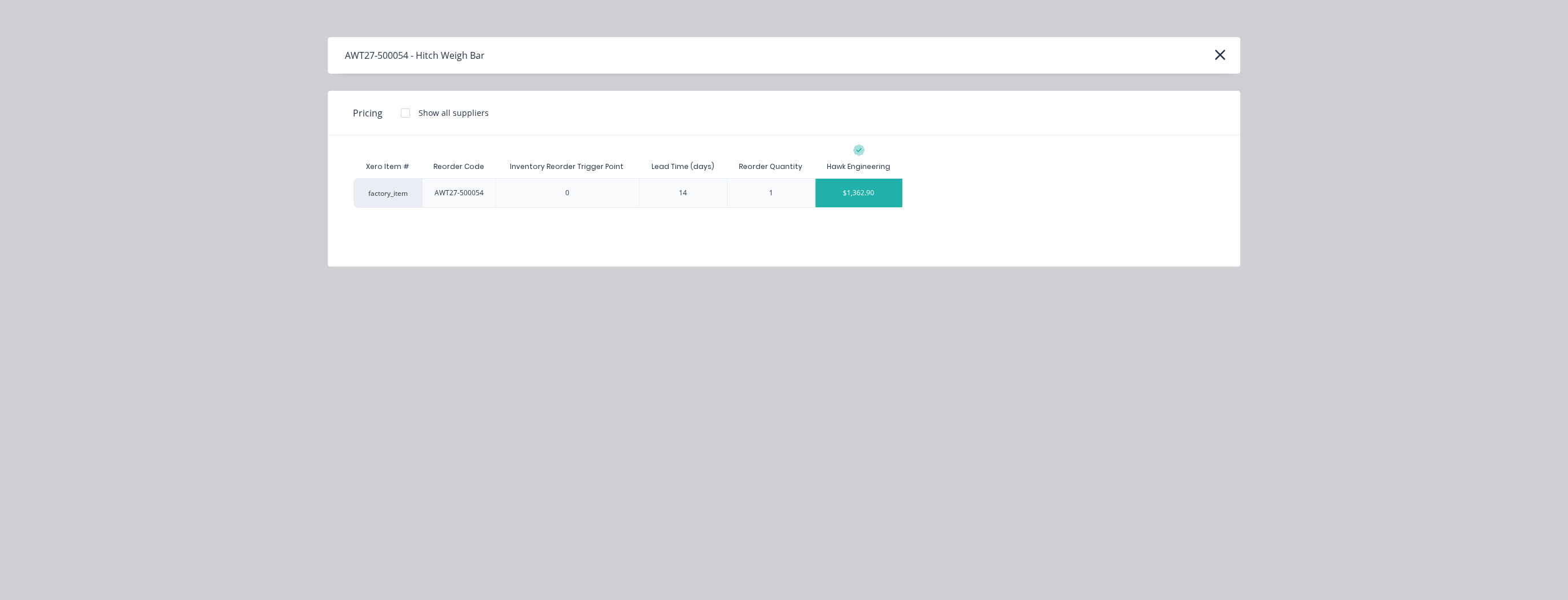
click at [843, 194] on div "$1,362.90" at bounding box center [859, 193] width 86 height 28
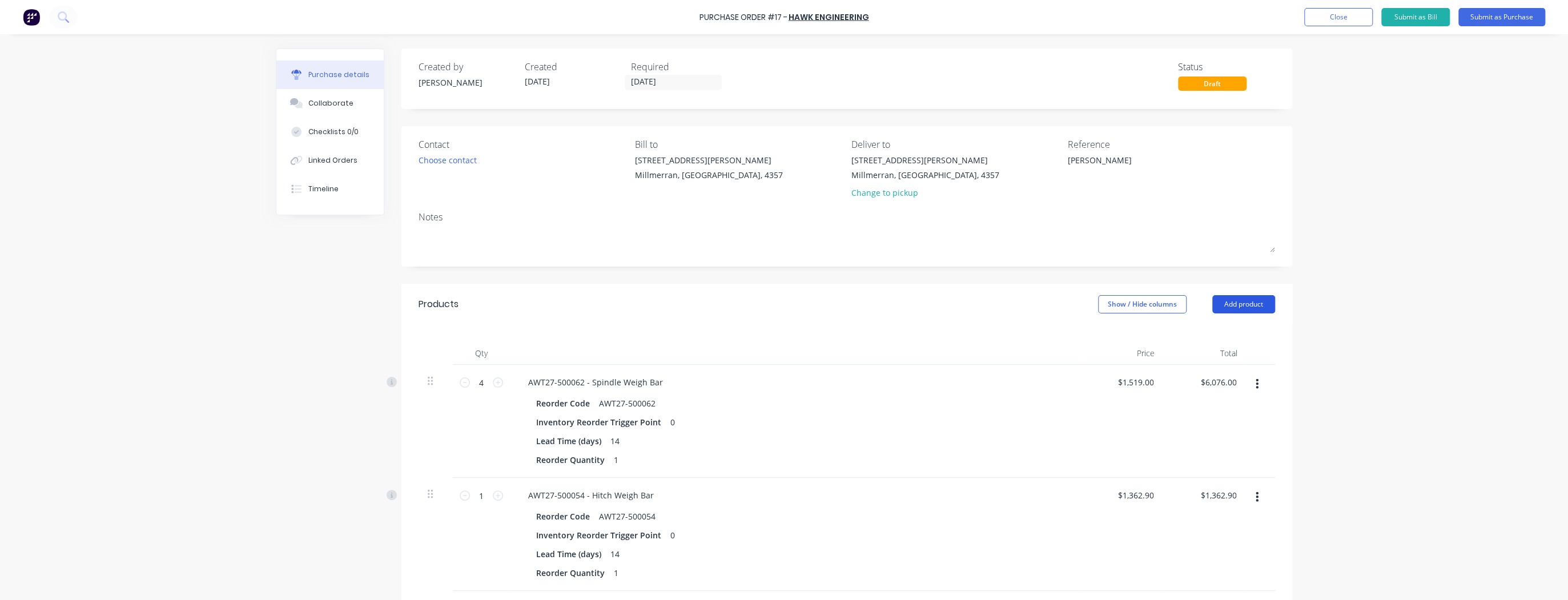
click at [1240, 305] on button "Add product" at bounding box center [1243, 304] width 63 height 18
click at [1253, 328] on div "Product catalogue" at bounding box center [1221, 334] width 88 height 17
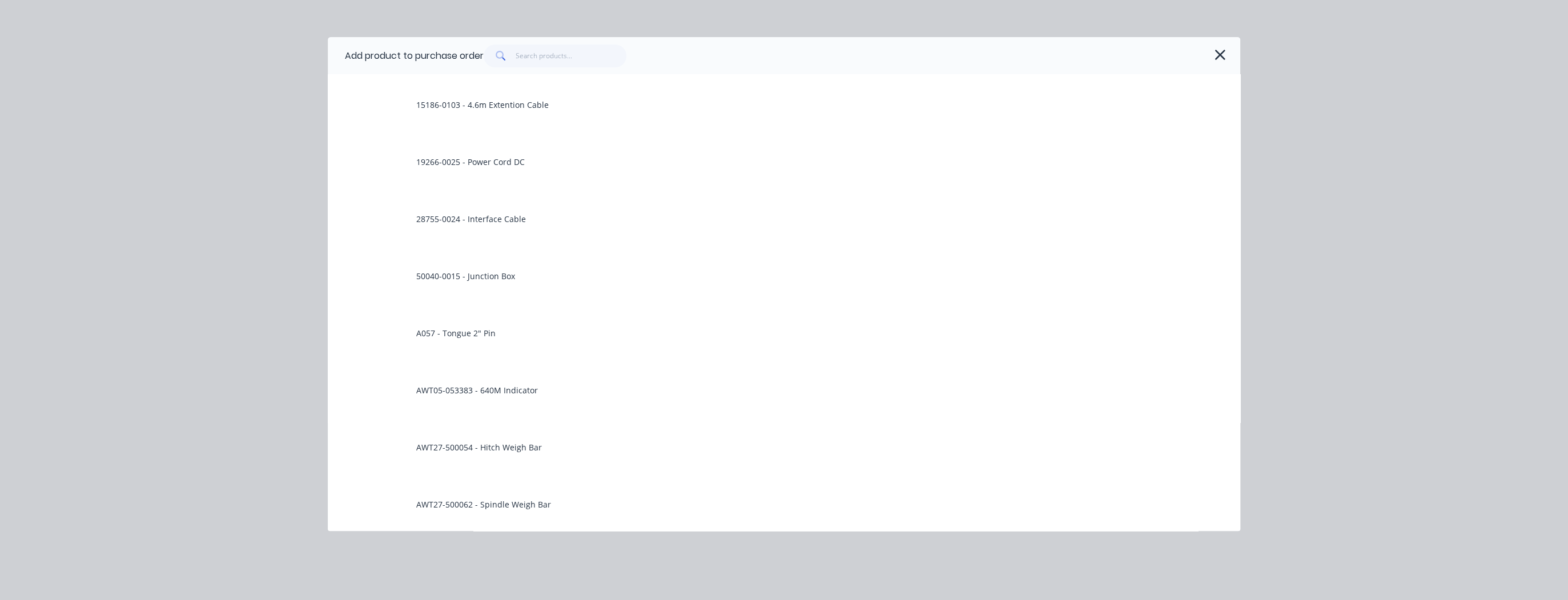
scroll to position [91, 0]
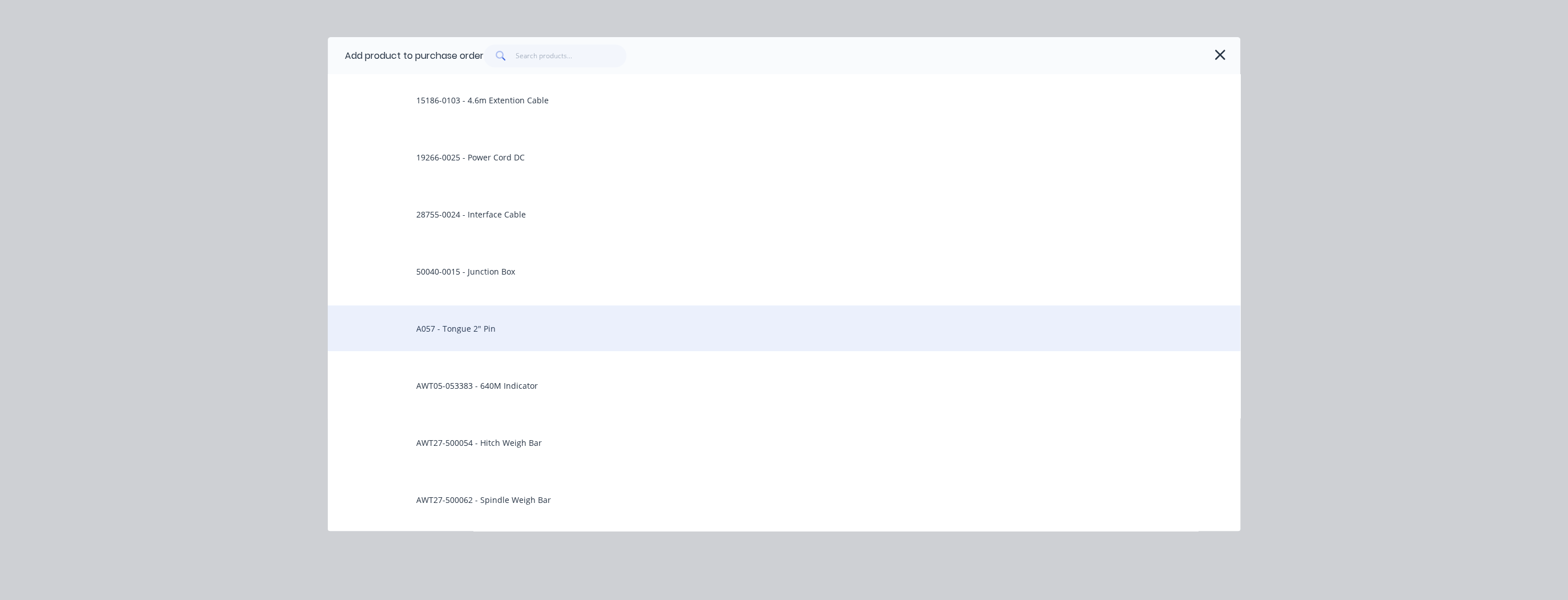
click at [480, 330] on div "A057 - Tongue 2" Pin" at bounding box center [784, 328] width 912 height 46
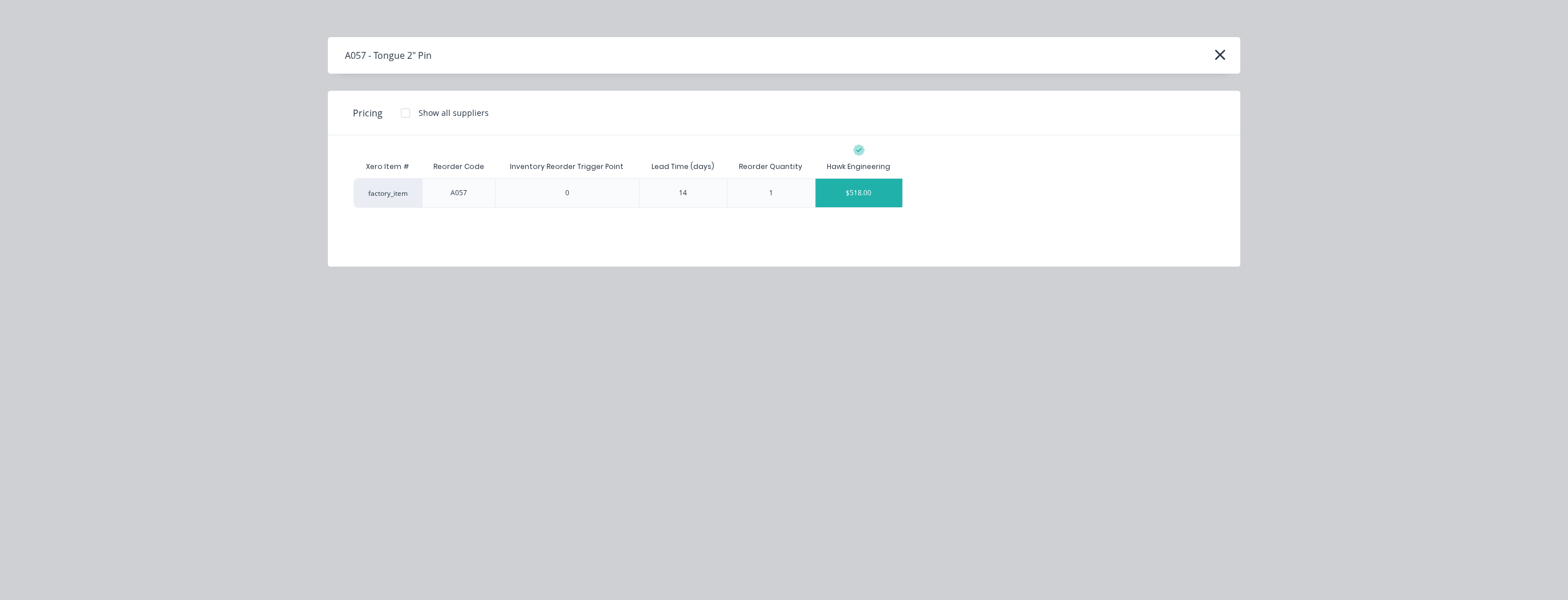
click at [859, 187] on div "$518.00" at bounding box center [859, 193] width 86 height 28
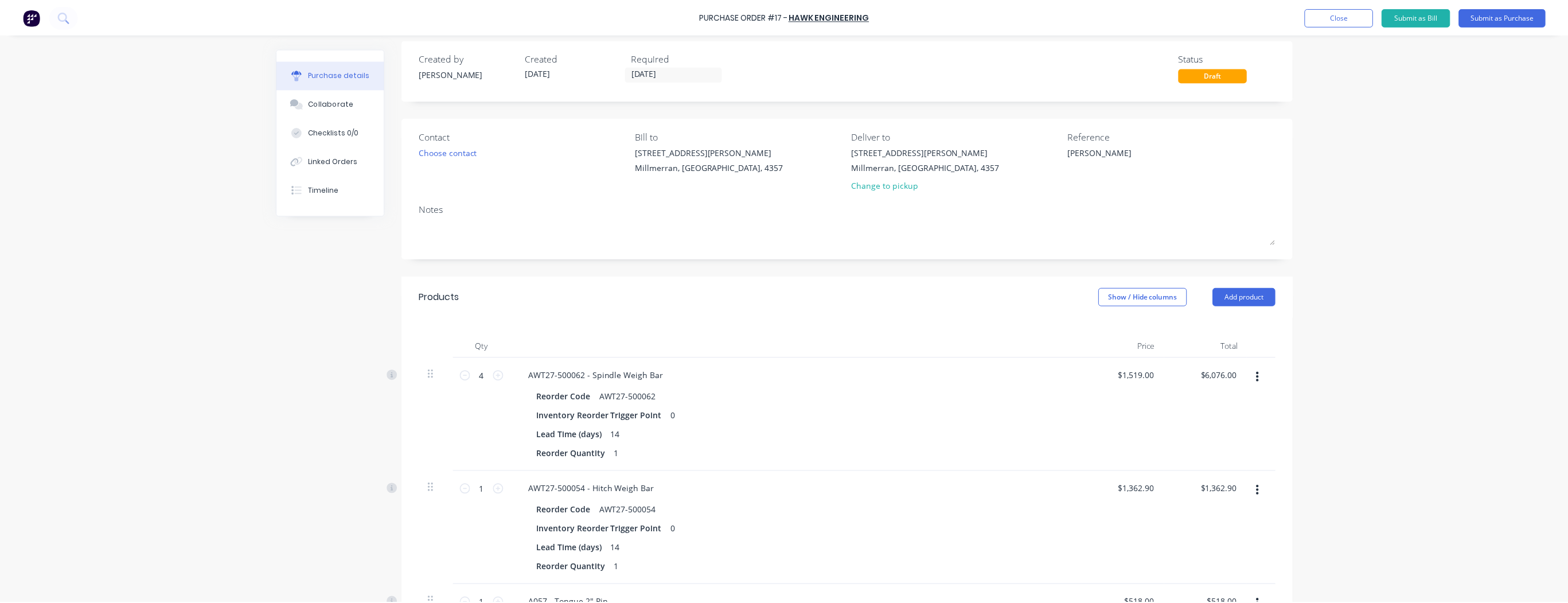
scroll to position [0, 0]
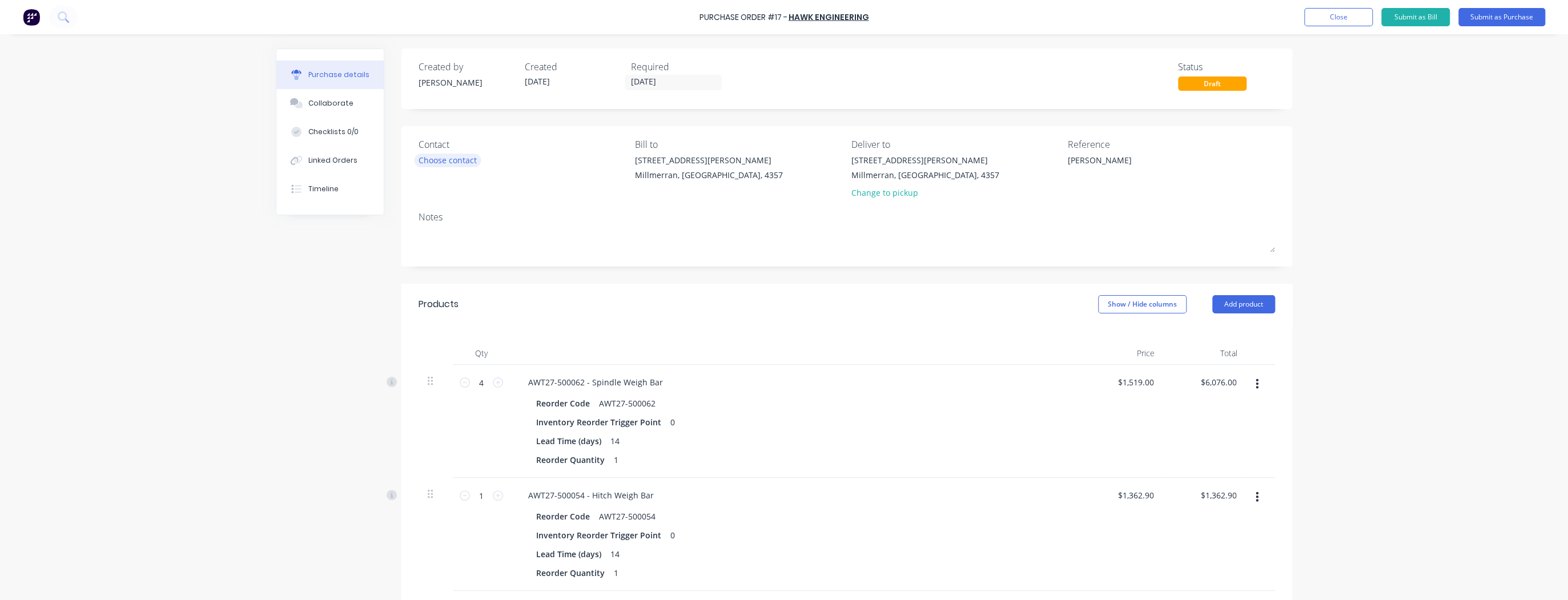
click at [440, 161] on div "Choose contact" at bounding box center [447, 160] width 58 height 12
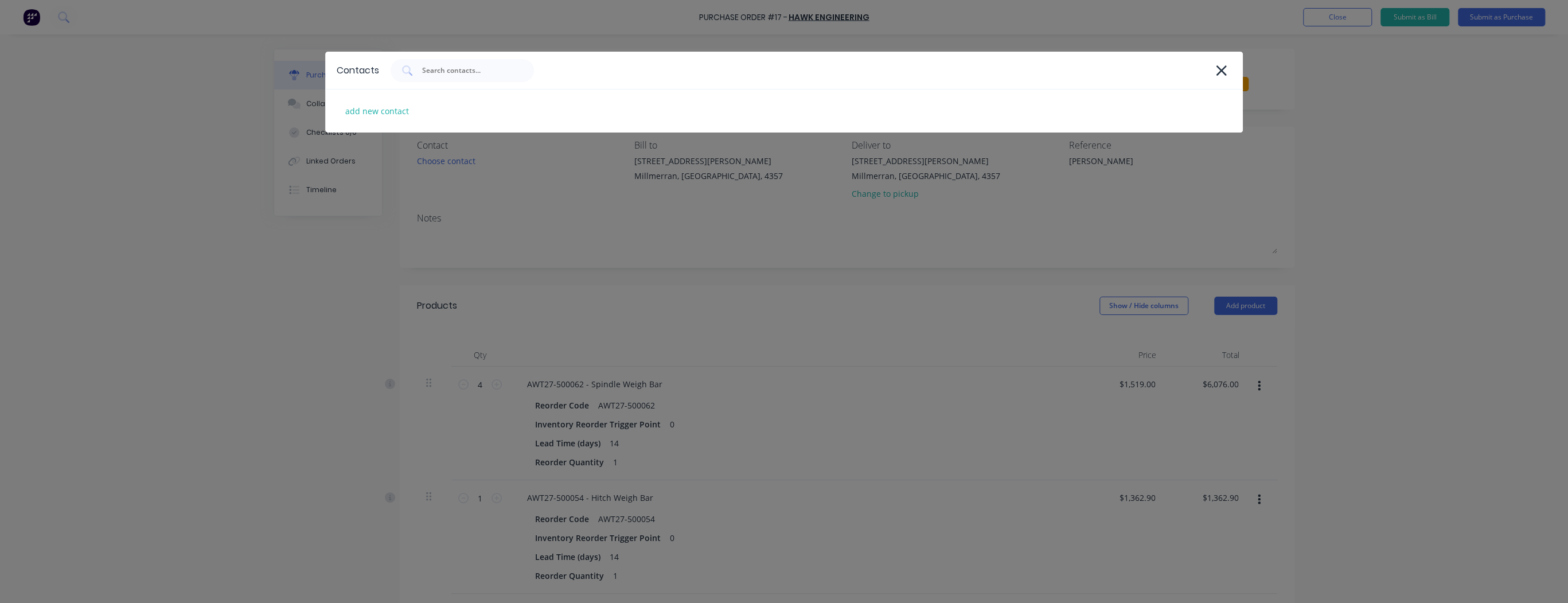
click at [417, 110] on div "add new contact" at bounding box center [784, 111] width 918 height 43
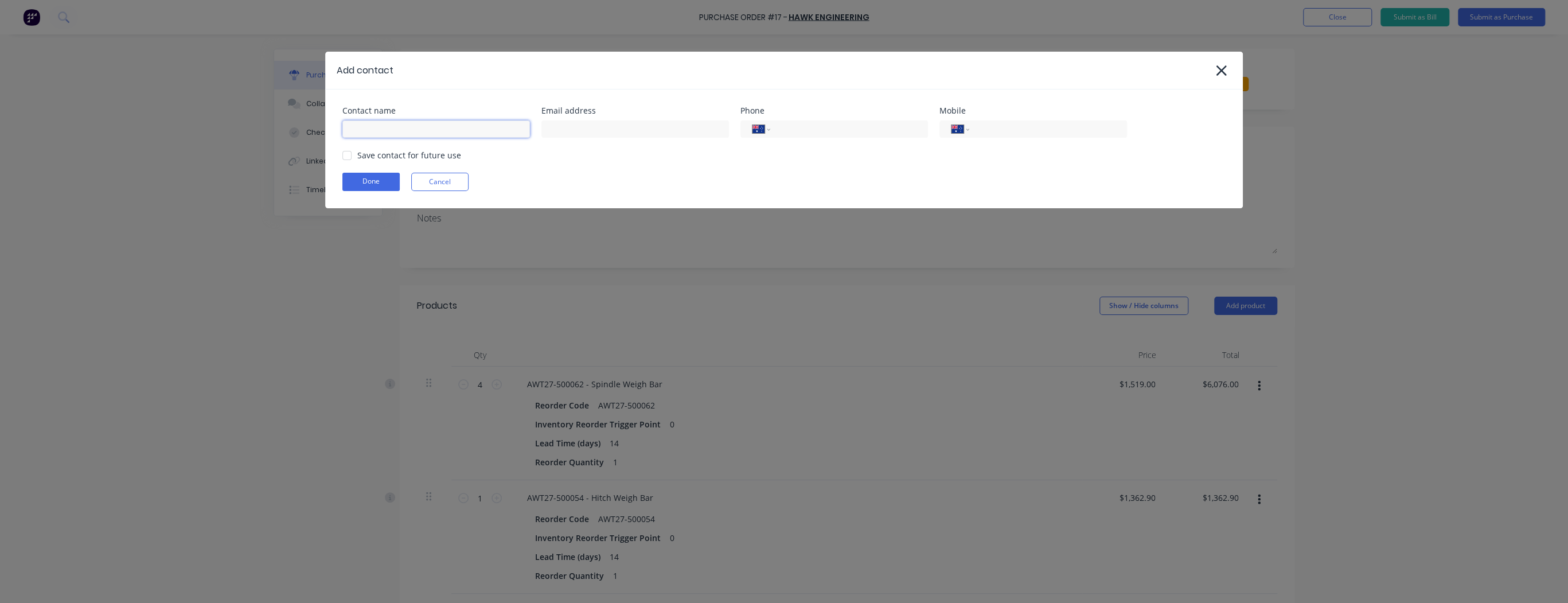
click at [424, 134] on input at bounding box center [436, 128] width 187 height 17
click at [563, 130] on input at bounding box center [635, 128] width 187 height 17
click at [579, 127] on input at bounding box center [635, 128] width 187 height 17
paste input "[PERSON_NAME] <[PERSON_NAME][EMAIL_ADDRESS][DOMAIN_NAME]>"
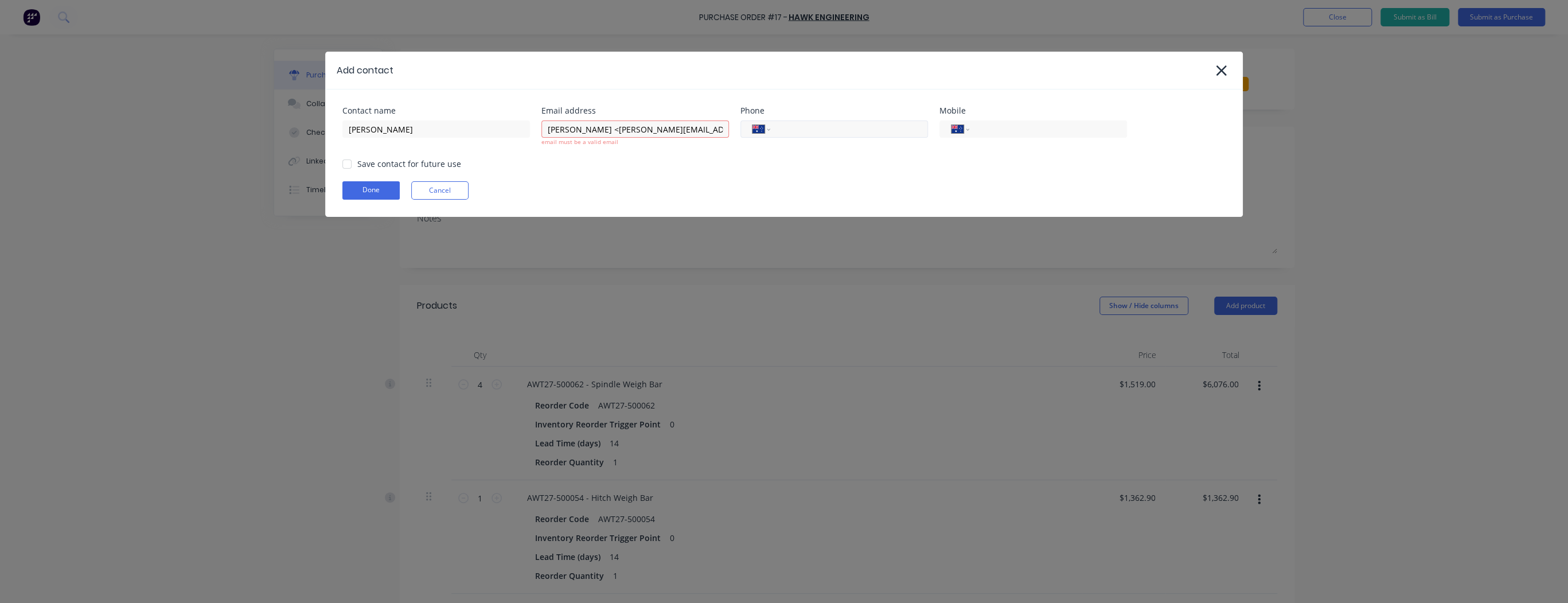
click at [815, 132] on input "tel" at bounding box center [847, 129] width 138 height 13
click at [603, 131] on input "[PERSON_NAME] <[PERSON_NAME][EMAIL_ADDRESS][DOMAIN_NAME]>" at bounding box center [635, 128] width 187 height 17
click at [608, 130] on input "[PERSON_NAME] <[PERSON_NAME][EMAIL_ADDRESS][DOMAIN_NAME]>" at bounding box center [635, 128] width 187 height 17
click at [673, 130] on input "[PERSON_NAME][EMAIL_ADDRESS][DOMAIN_NAME]>" at bounding box center [635, 128] width 187 height 17
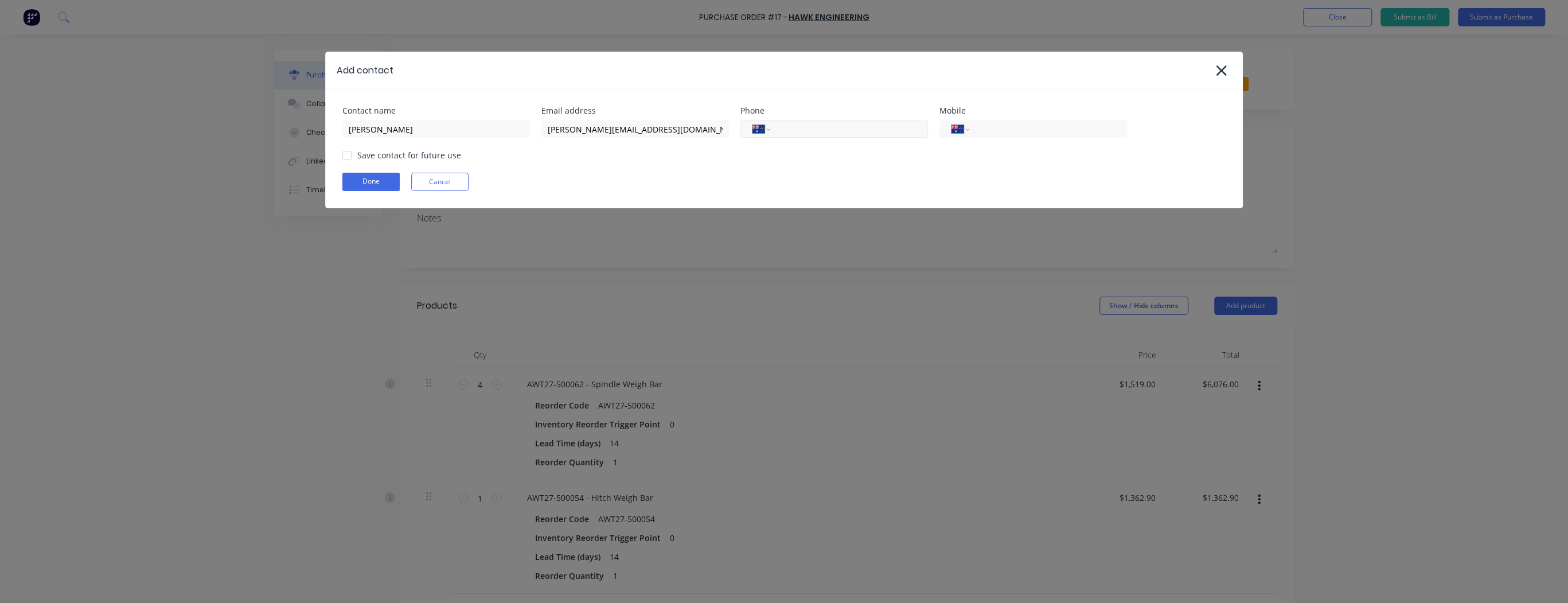
click at [798, 130] on input "tel" at bounding box center [847, 129] width 138 height 13
click at [374, 76] on div "Add contact" at bounding box center [365, 71] width 57 height 14
drag, startPoint x: 381, startPoint y: 72, endPoint x: 318, endPoint y: 75, distance: 63.1
click at [318, 75] on div "Add contact Contact name [PERSON_NAME] Email address [PERSON_NAME][EMAIL_ADDRES…" at bounding box center [784, 302] width 1568 height 603
click at [995, 131] on input "tel" at bounding box center [1046, 129] width 138 height 13
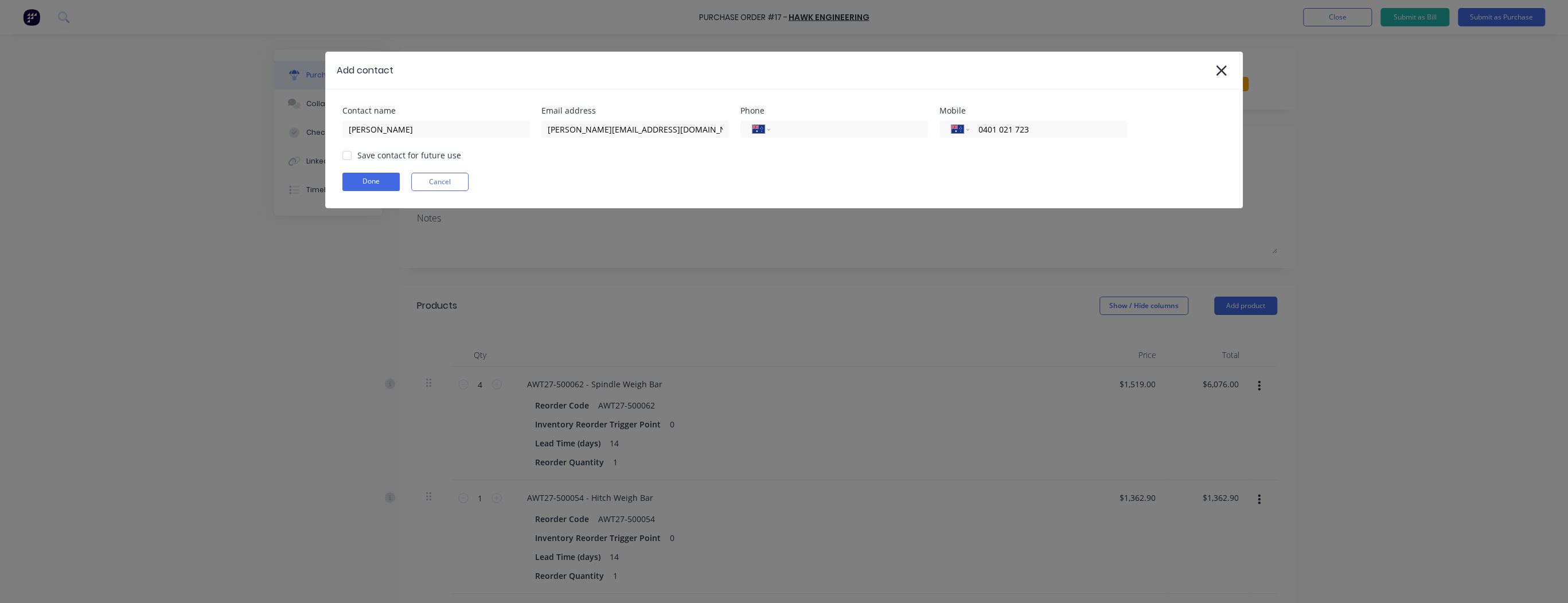
click at [347, 154] on div at bounding box center [347, 156] width 23 height 23
click at [370, 181] on button "Done" at bounding box center [371, 181] width 58 height 18
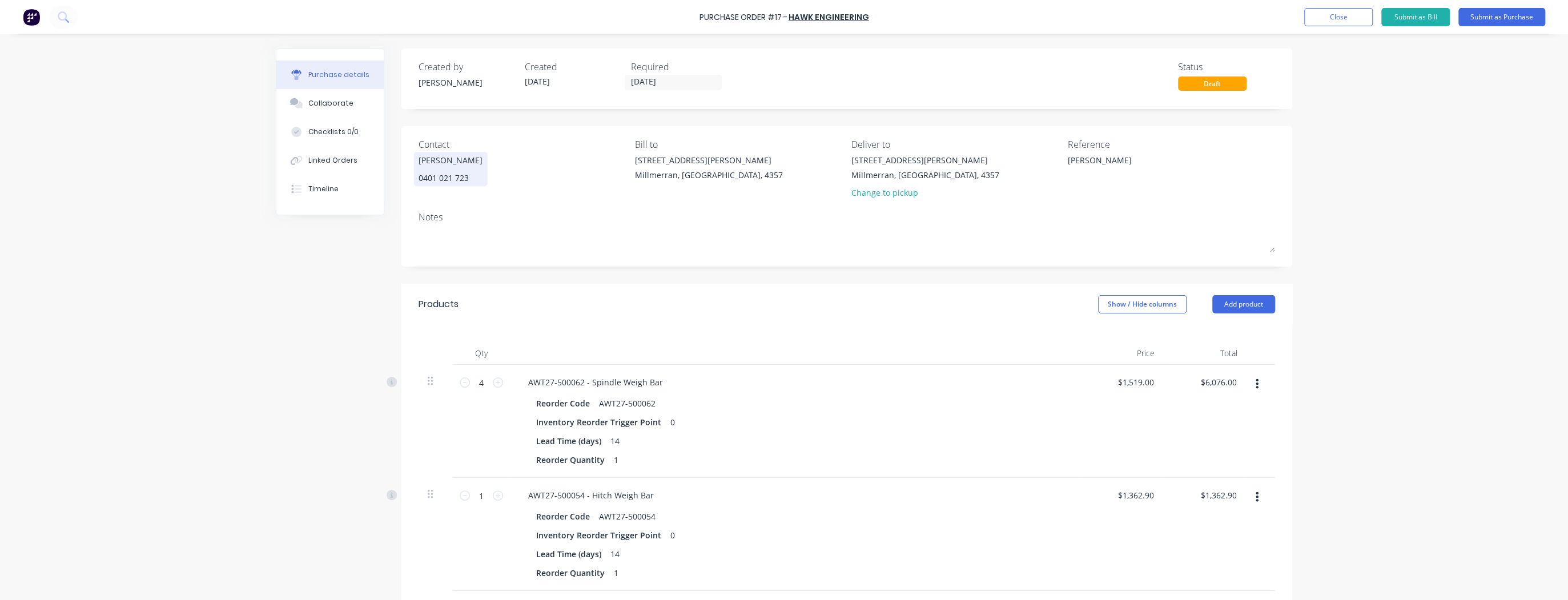
click at [452, 164] on div "[PERSON_NAME]" at bounding box center [450, 160] width 64 height 12
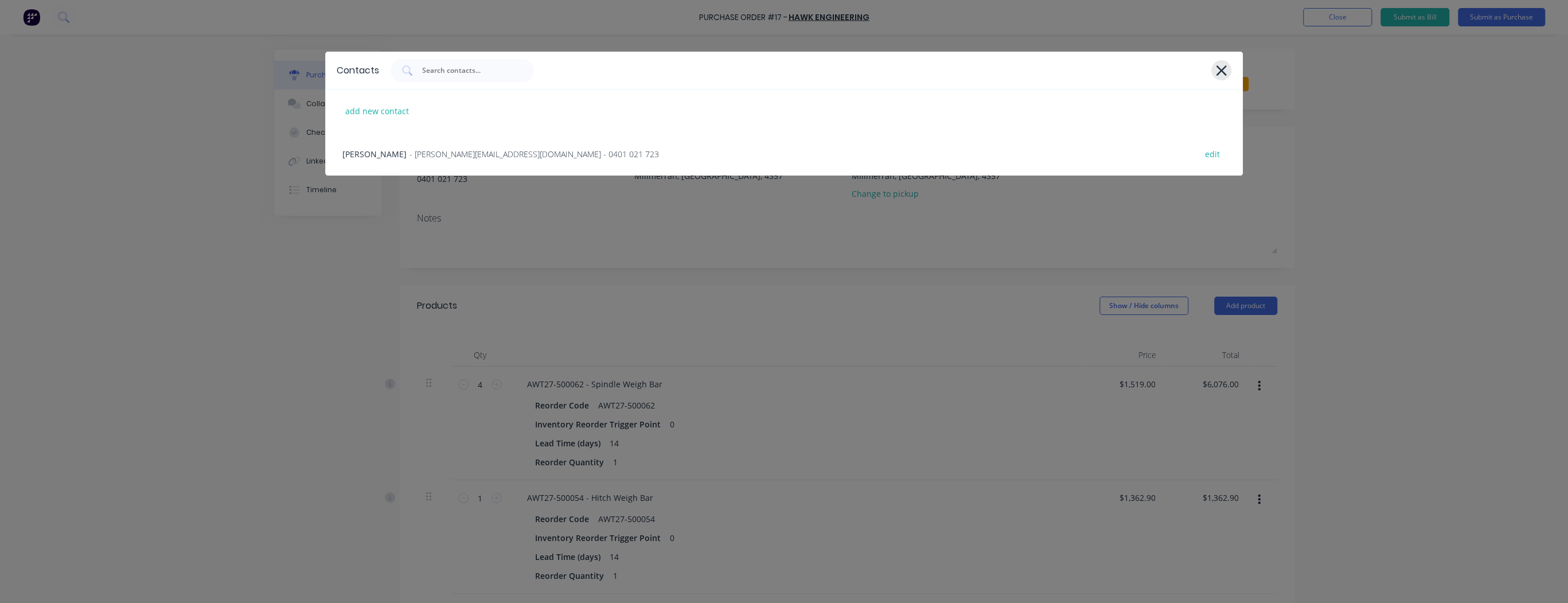
click at [1226, 73] on icon at bounding box center [1222, 71] width 12 height 16
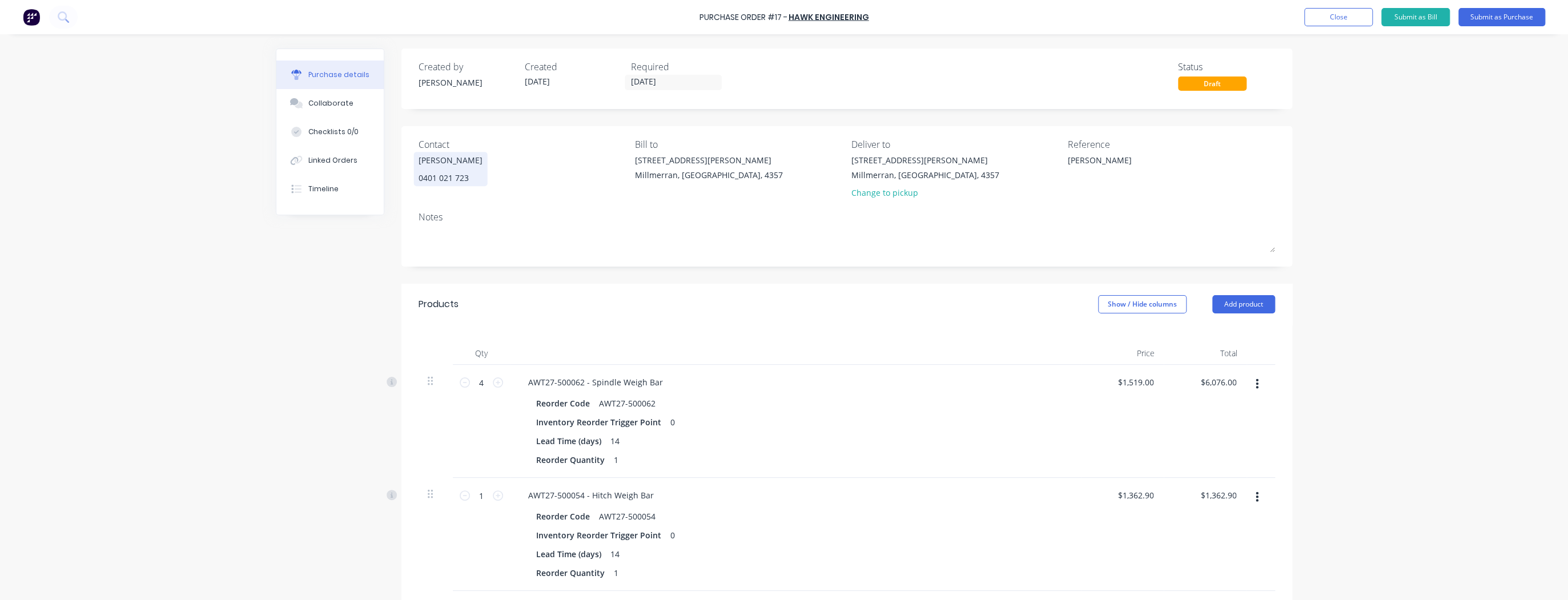
click at [425, 182] on div "0401 021 723" at bounding box center [450, 178] width 64 height 12
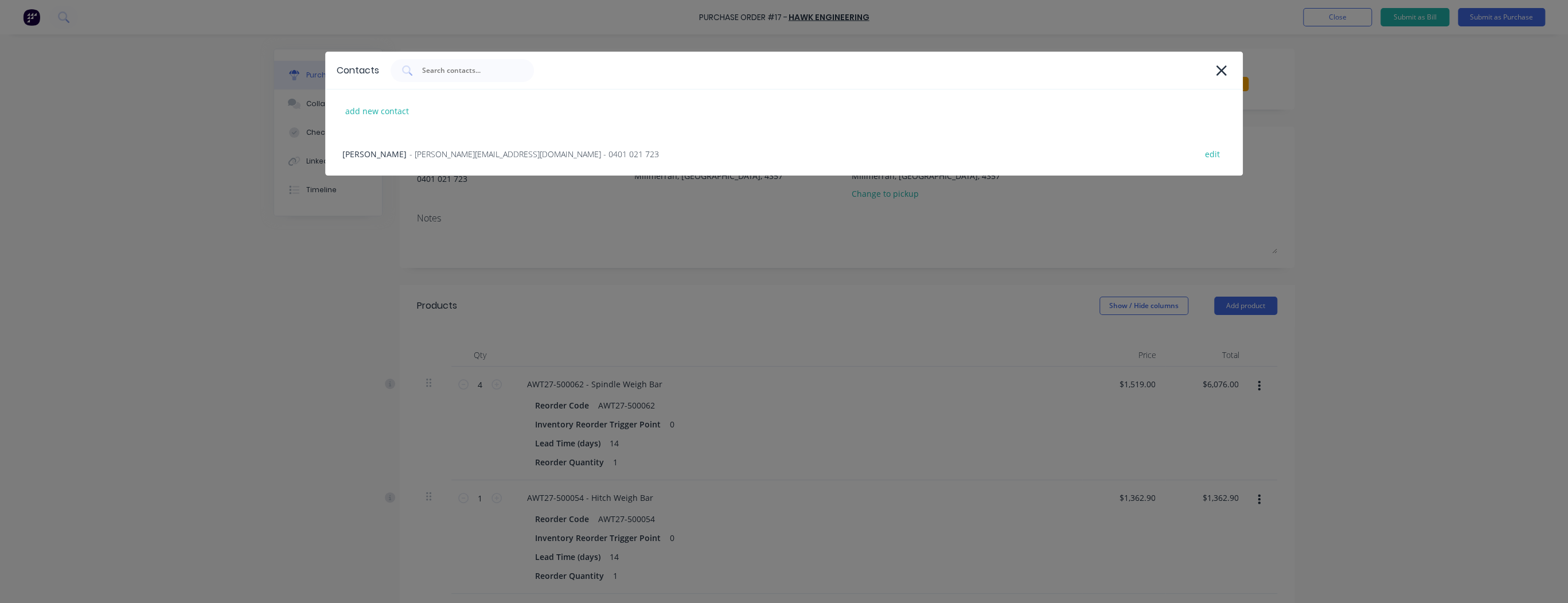
click at [413, 120] on div "add new contact" at bounding box center [784, 111] width 918 height 43
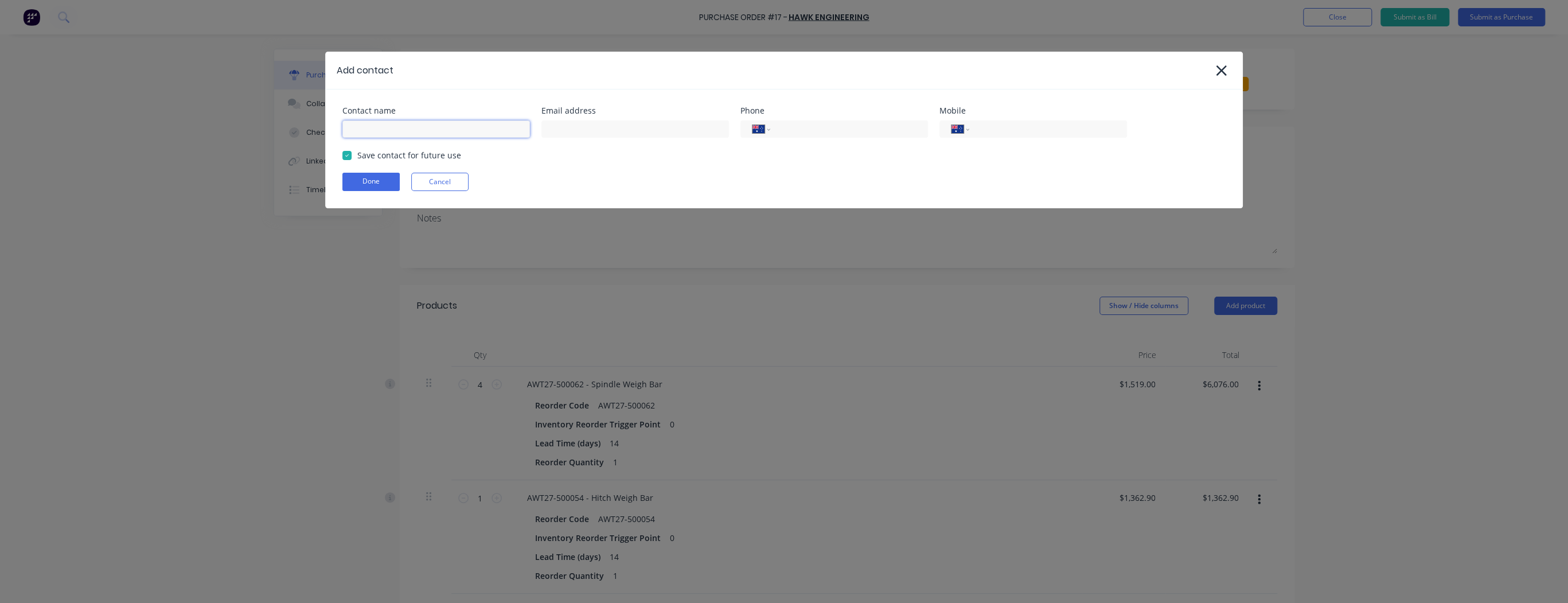
click at [421, 124] on input at bounding box center [436, 128] width 187 height 17
click at [624, 124] on input at bounding box center [635, 128] width 187 height 17
click at [977, 130] on div "International [GEOGRAPHIC_DATA] [GEOGRAPHIC_DATA] [GEOGRAPHIC_DATA] [GEOGRAPHIC…" at bounding box center [1033, 128] width 187 height 17
click at [980, 131] on input "tel" at bounding box center [1046, 129] width 138 height 13
drag, startPoint x: 1220, startPoint y: 71, endPoint x: 1209, endPoint y: 75, distance: 11.7
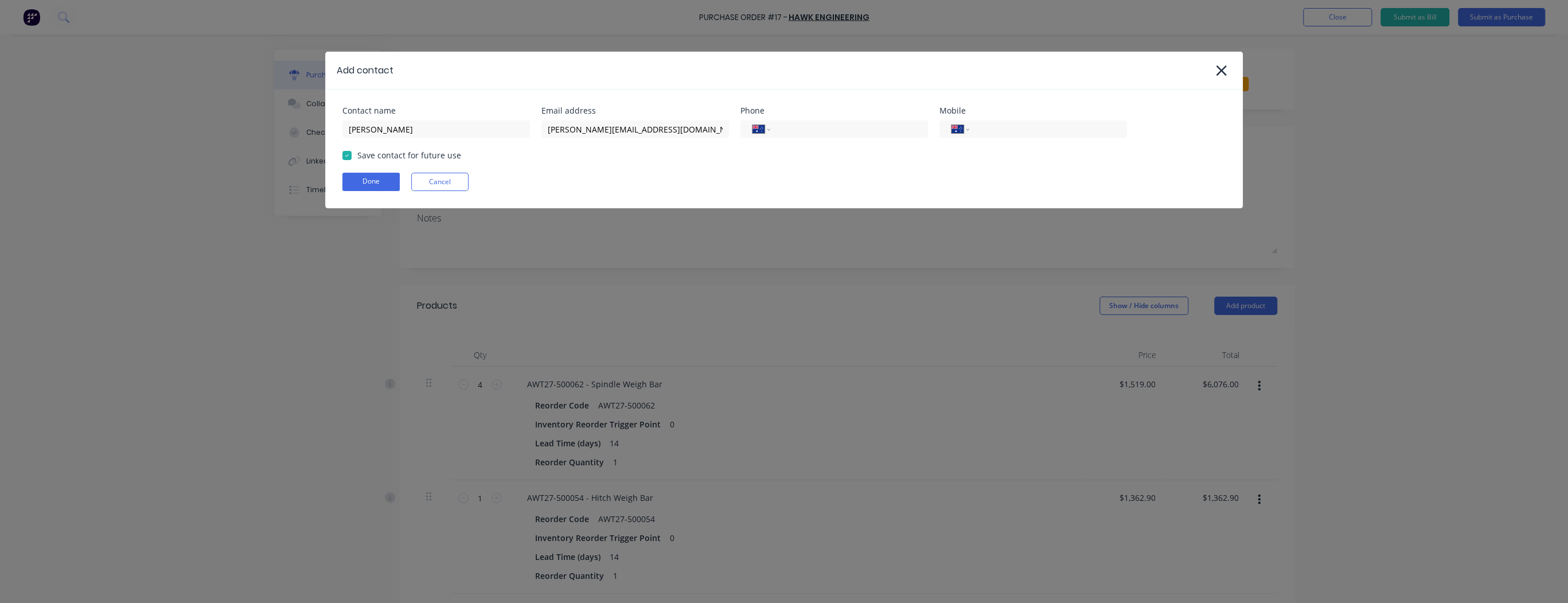
click at [1220, 71] on icon at bounding box center [1221, 70] width 10 height 10
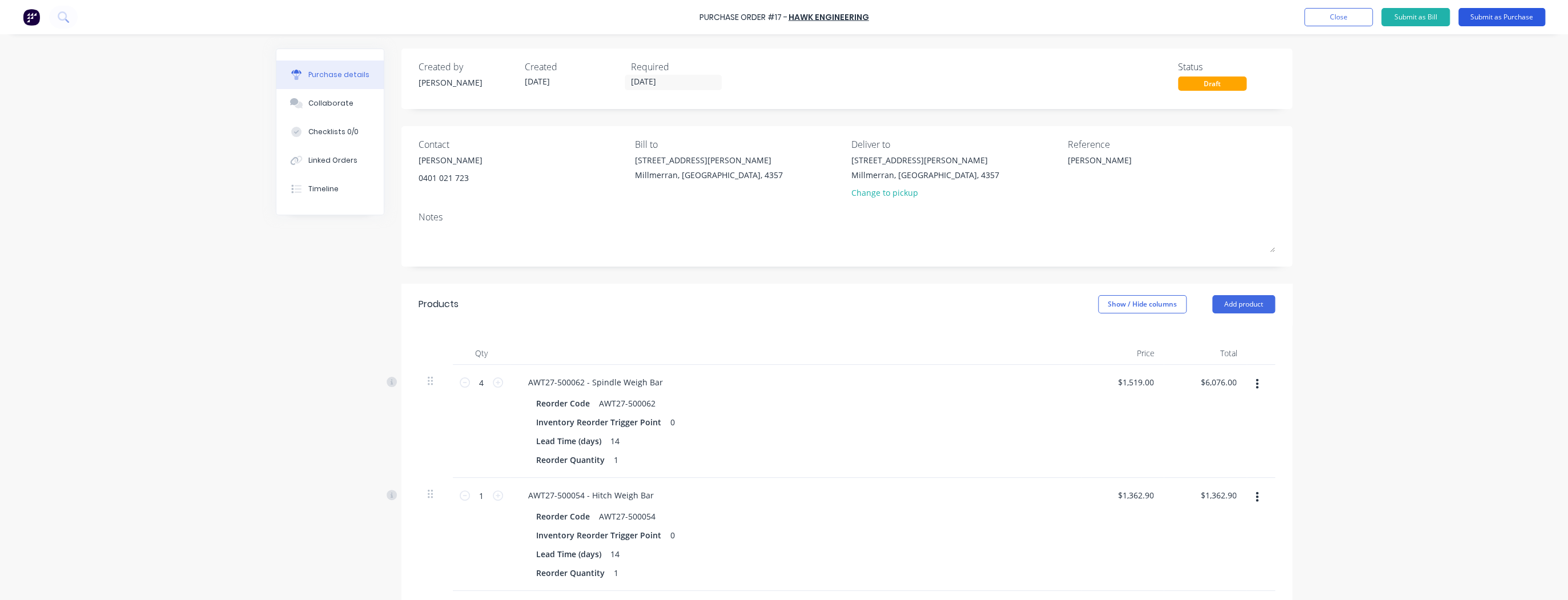
click at [1484, 18] on button "Submit as Purchase" at bounding box center [1501, 17] width 86 height 18
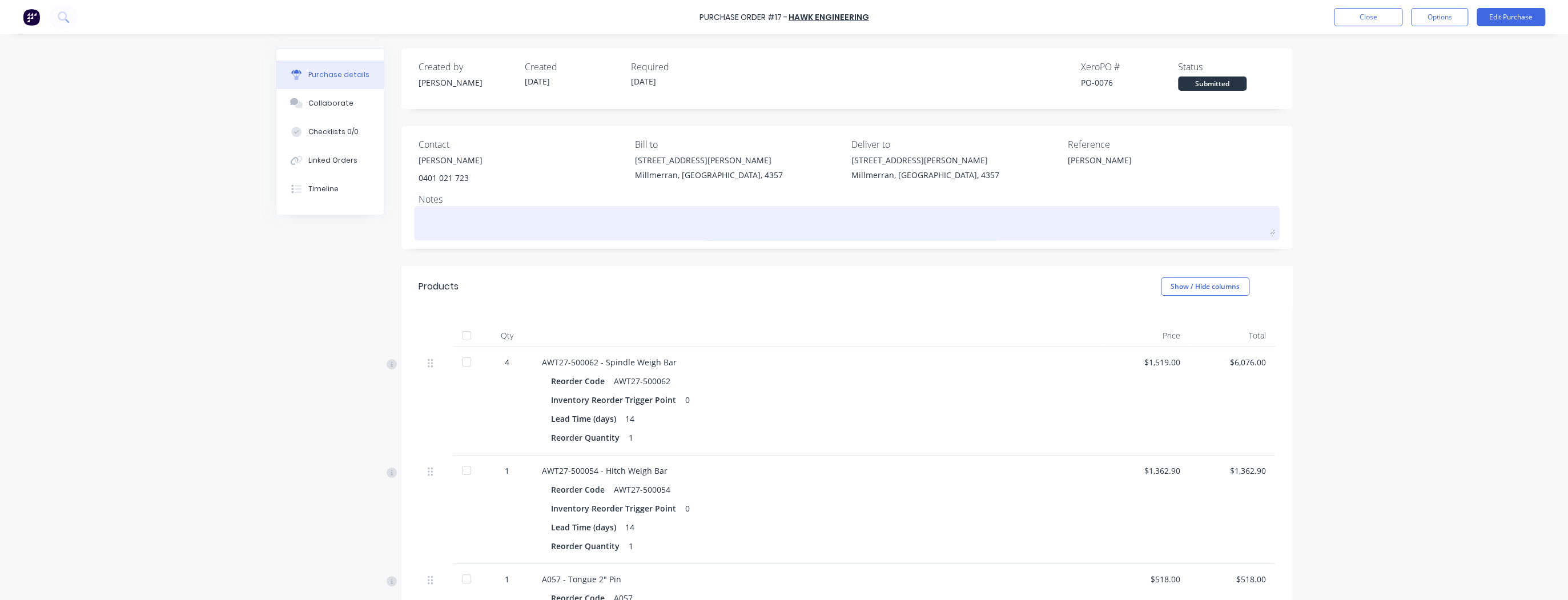
click at [508, 227] on textarea at bounding box center [846, 222] width 857 height 26
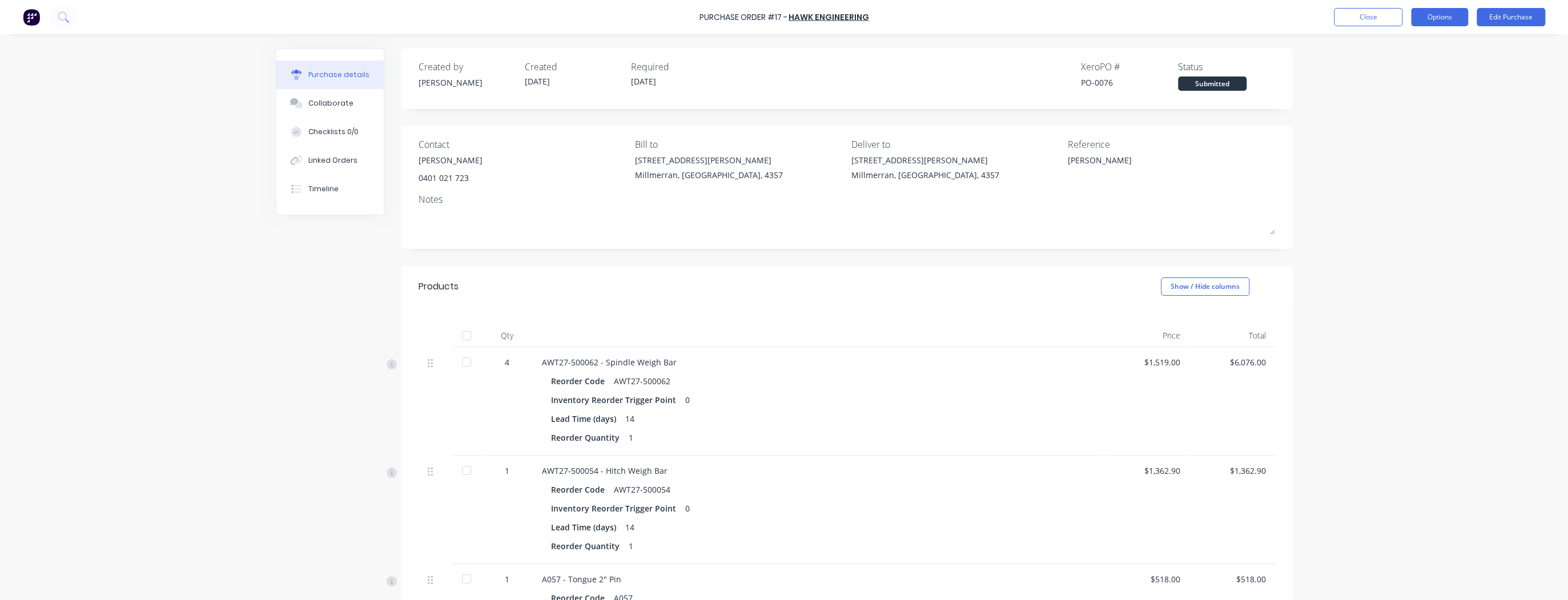
click at [1448, 11] on button "Options" at bounding box center [1439, 17] width 57 height 18
click at [1423, 46] on div "Print / Email" at bounding box center [1413, 47] width 88 height 17
click at [1411, 72] on div "With pricing" at bounding box center [1413, 69] width 88 height 17
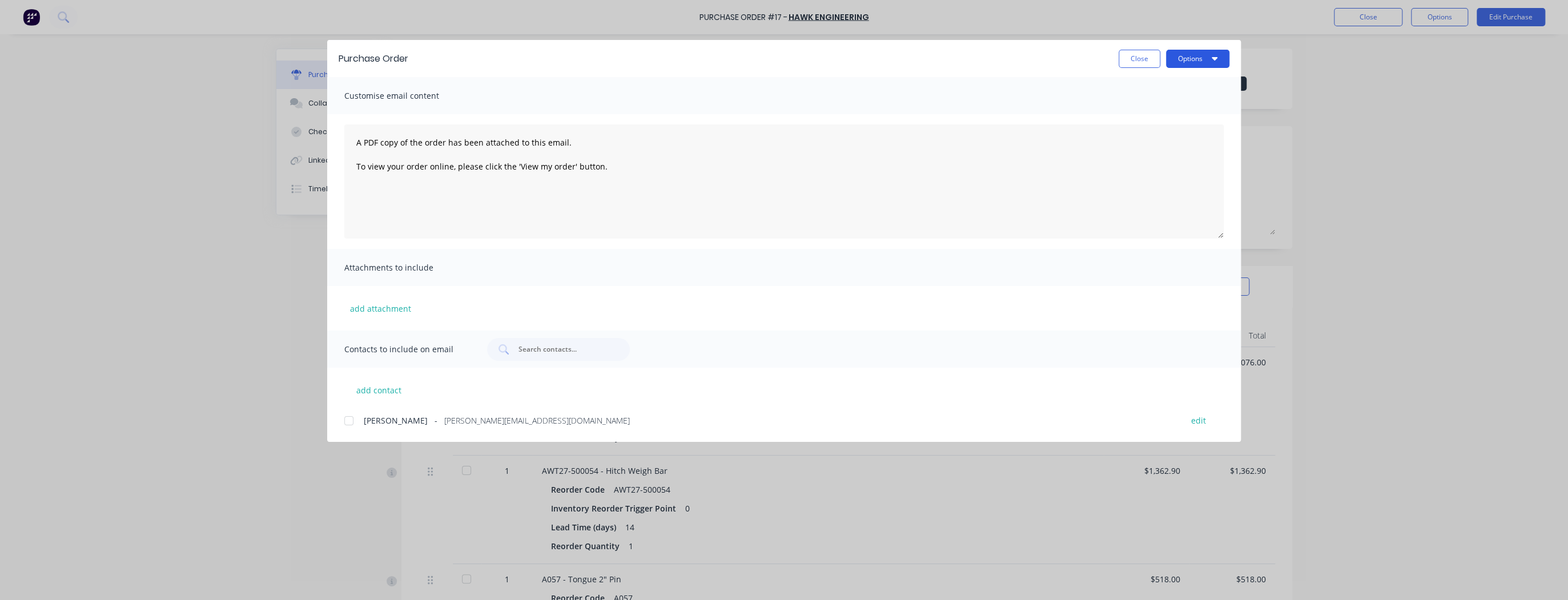
click at [1217, 57] on button "Options" at bounding box center [1198, 59] width 64 height 18
click at [1030, 269] on div "Attachments to include" at bounding box center [784, 267] width 913 height 37
click at [351, 421] on div at bounding box center [349, 421] width 23 height 23
click at [1217, 57] on icon "button" at bounding box center [1214, 59] width 5 height 3
click at [1157, 132] on div "Email" at bounding box center [1175, 133] width 88 height 17
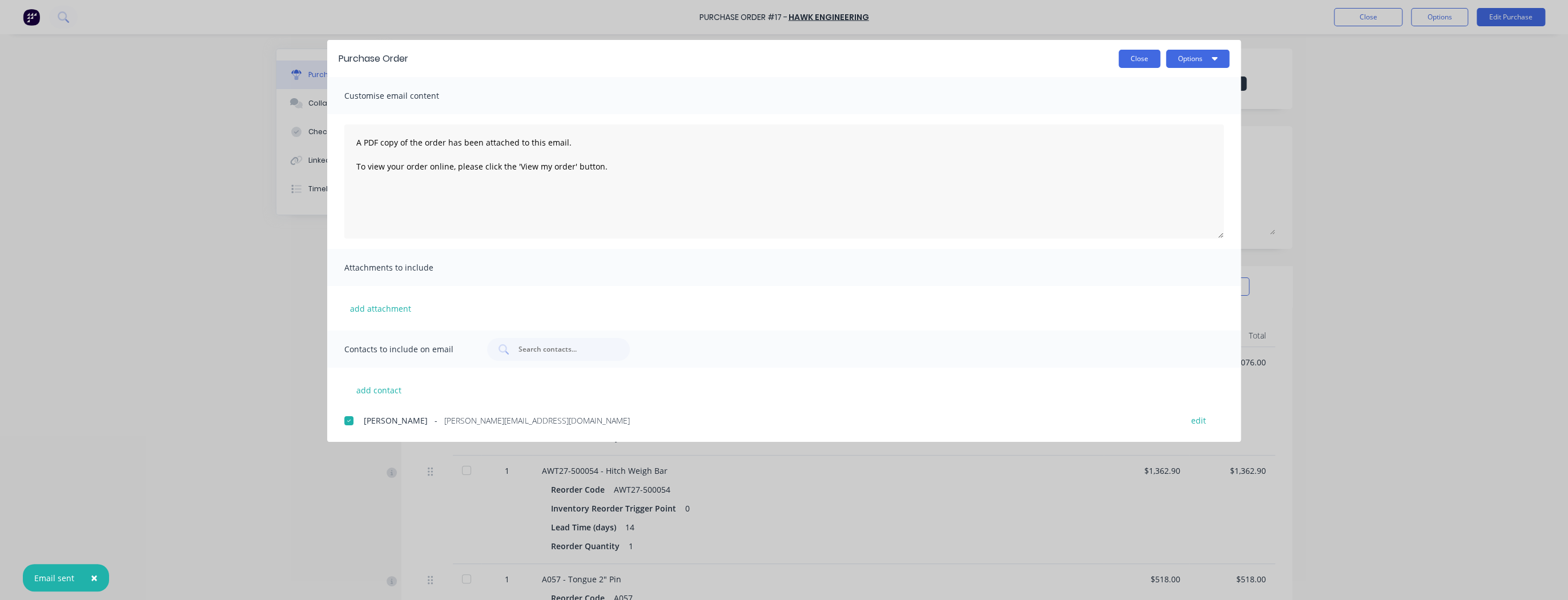
click at [1144, 57] on button "Close" at bounding box center [1140, 59] width 42 height 18
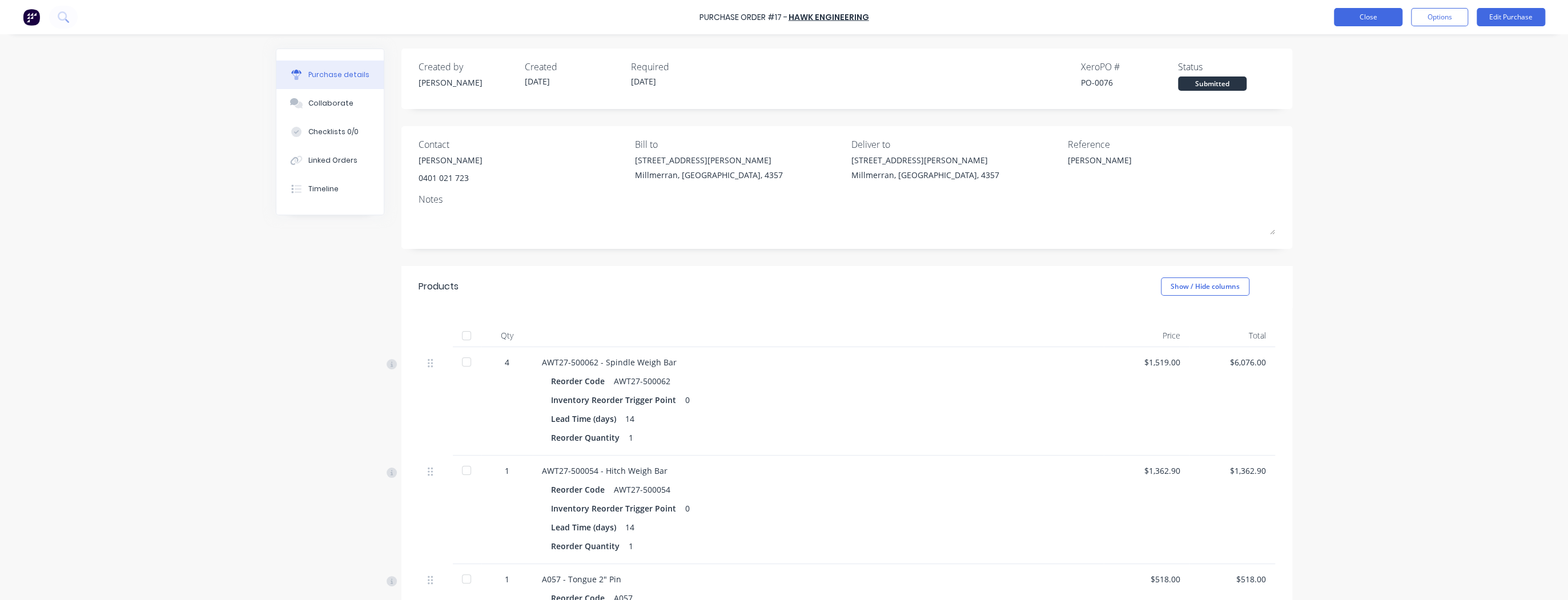
click at [1374, 20] on button "Close" at bounding box center [1367, 17] width 68 height 18
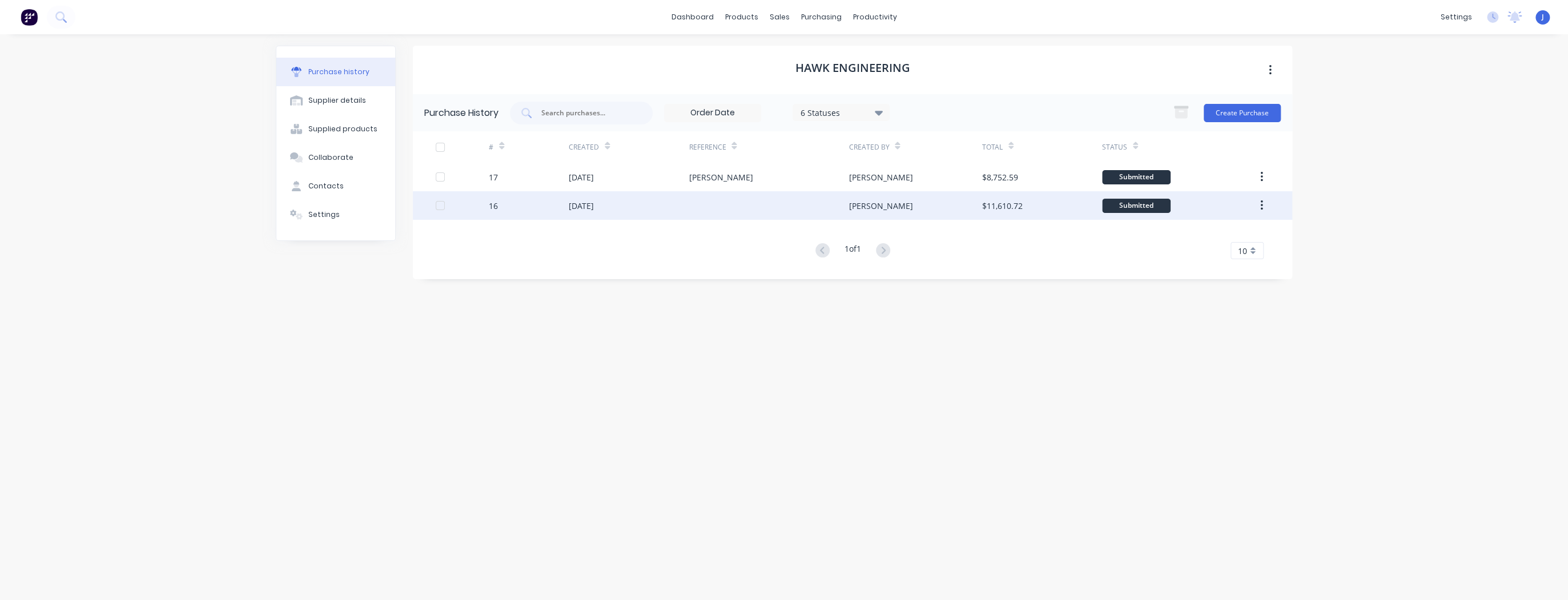
click at [715, 214] on div at bounding box center [768, 205] width 160 height 28
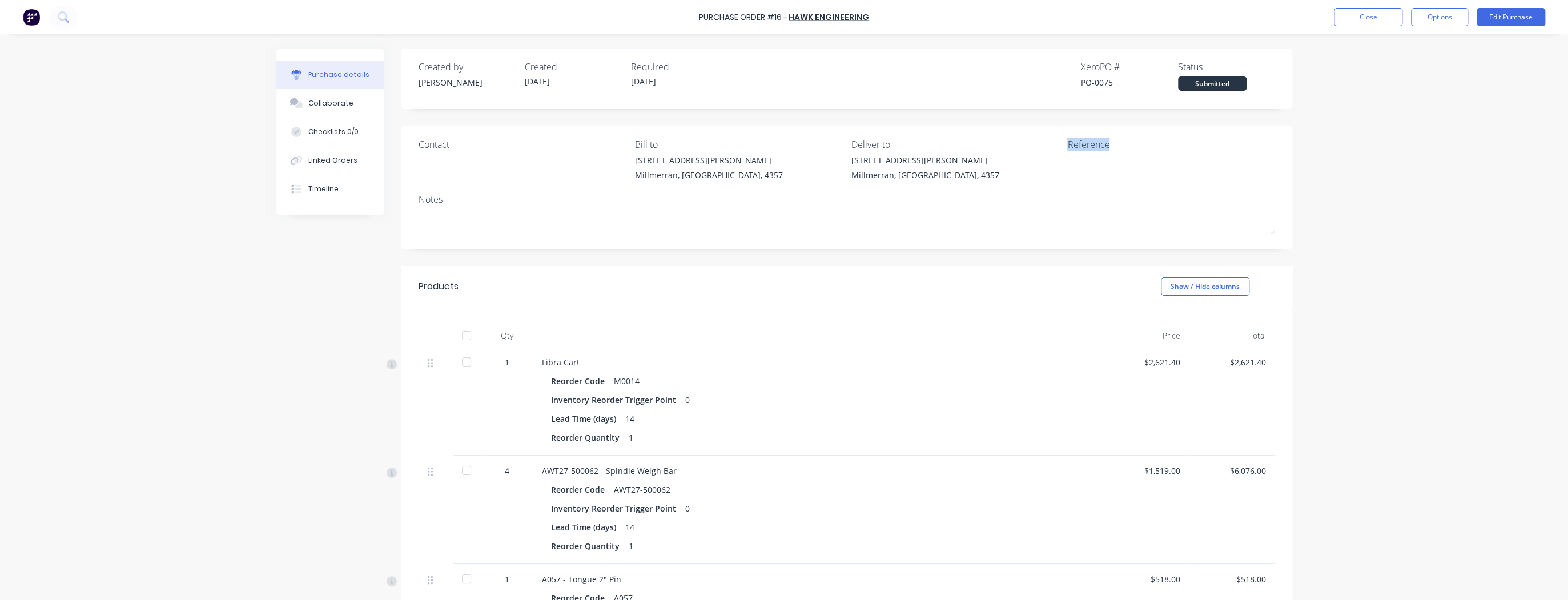
click at [1060, 156] on div "Contact [PERSON_NAME] to [STREET_ADDRESS][PERSON_NAME] Deliver to [STREET_ADDRE…" at bounding box center [846, 162] width 857 height 49
click at [1510, 13] on button "Edit Purchase" at bounding box center [1510, 17] width 68 height 18
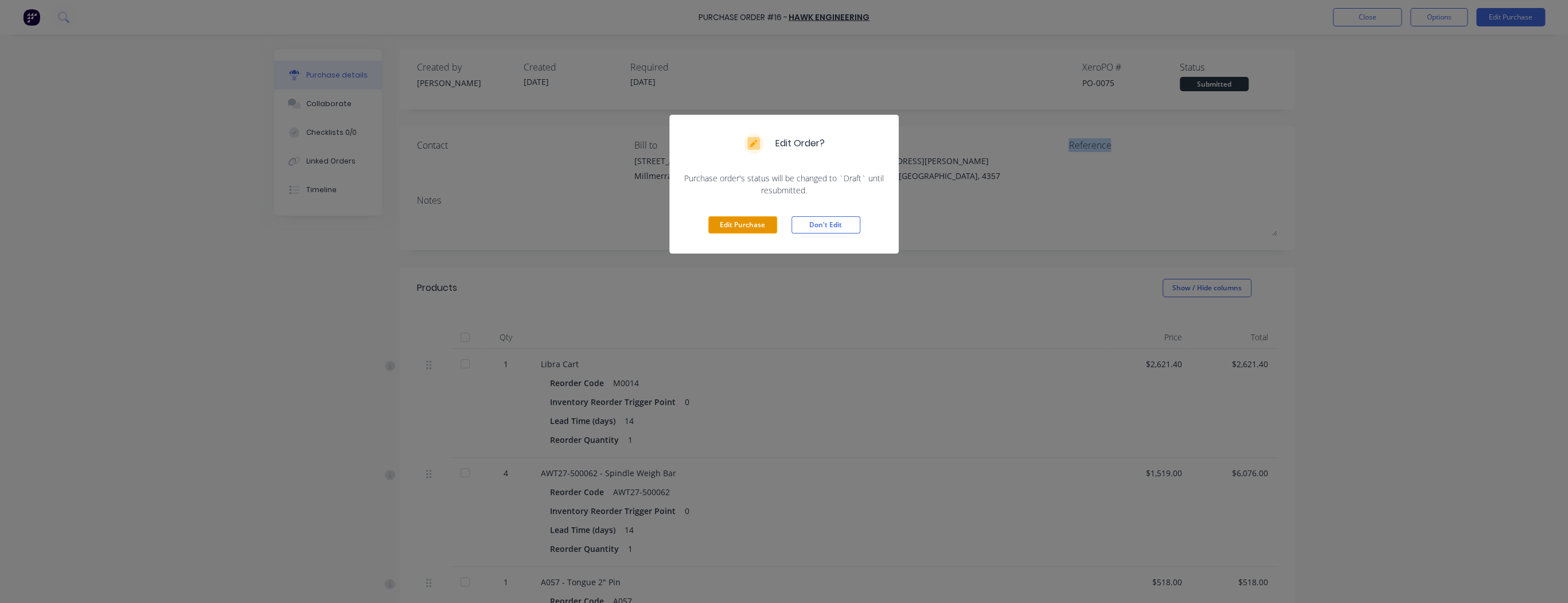
click at [770, 223] on button "Edit Purchase" at bounding box center [743, 225] width 69 height 17
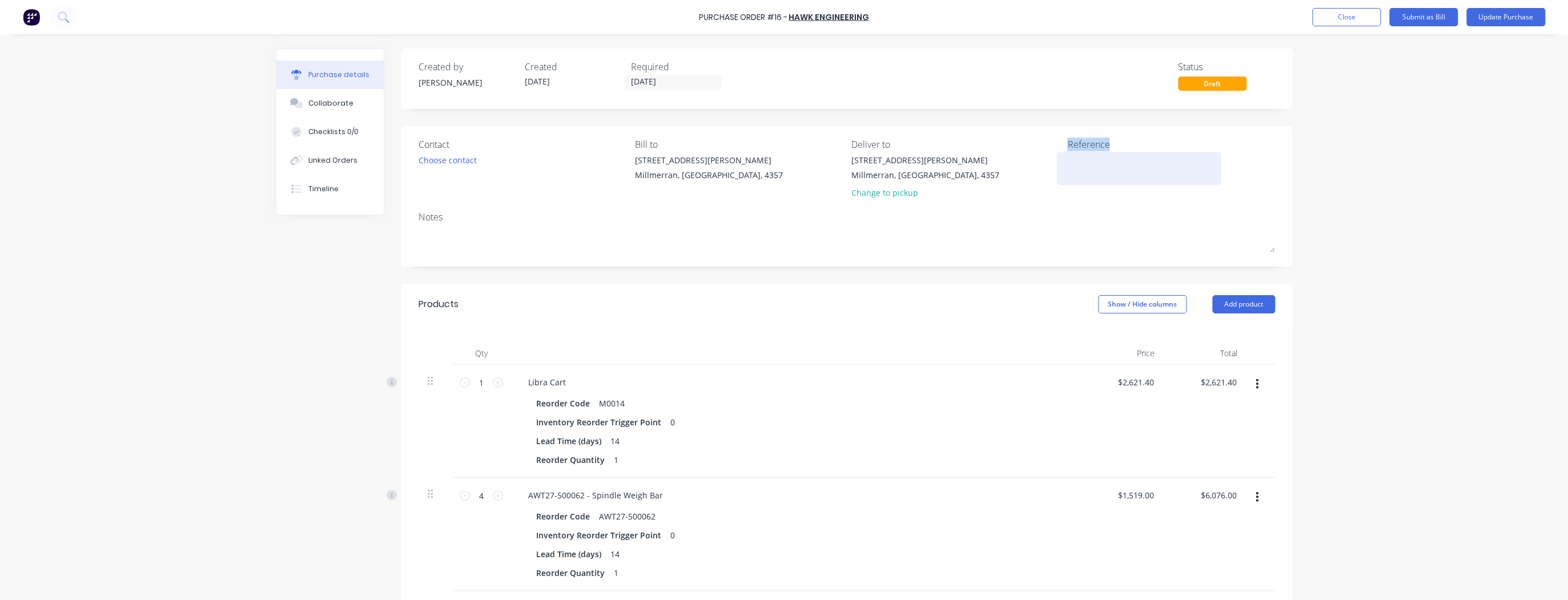
click at [1115, 172] on textarea at bounding box center [1138, 167] width 143 height 26
click at [457, 180] on div "Contact Choose contact" at bounding box center [522, 171] width 208 height 67
click at [451, 165] on div "Choose contact" at bounding box center [447, 160] width 58 height 12
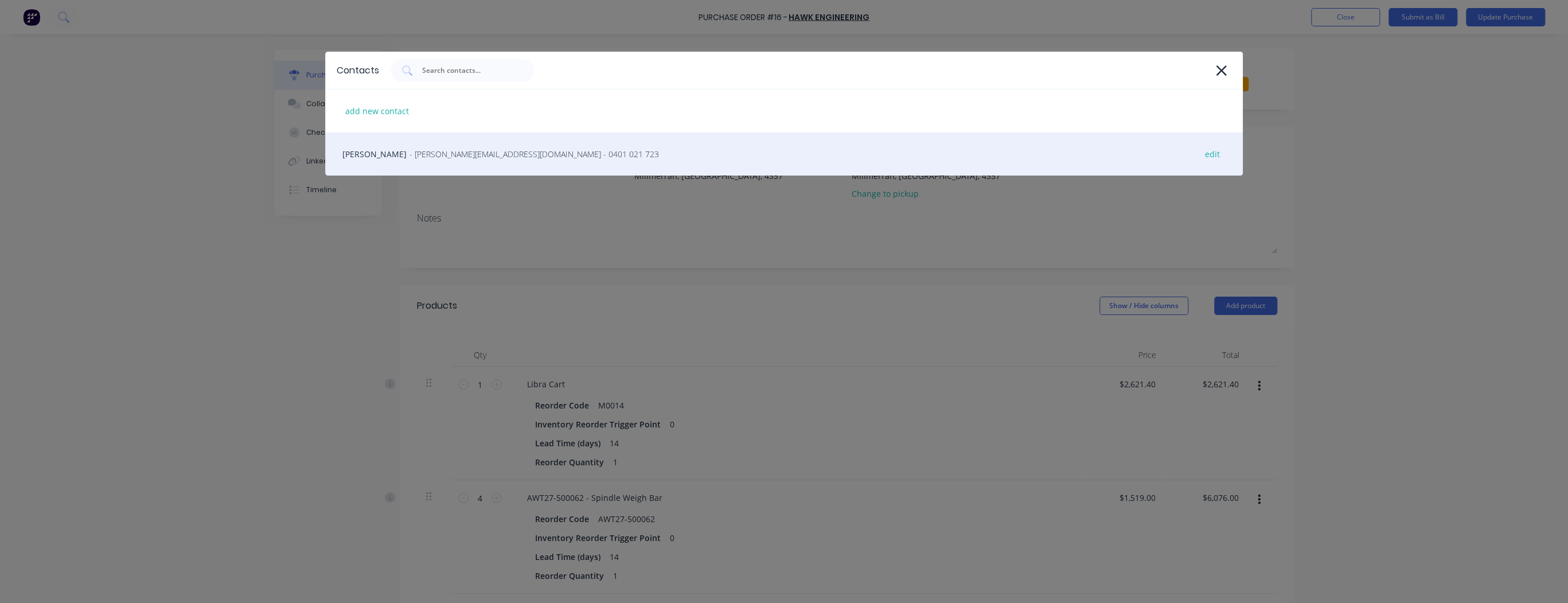
click at [446, 165] on div "Owen Norman - [EMAIL_ADDRESS][DOMAIN_NAME] - 0401 021 723 edit" at bounding box center [784, 153] width 918 height 43
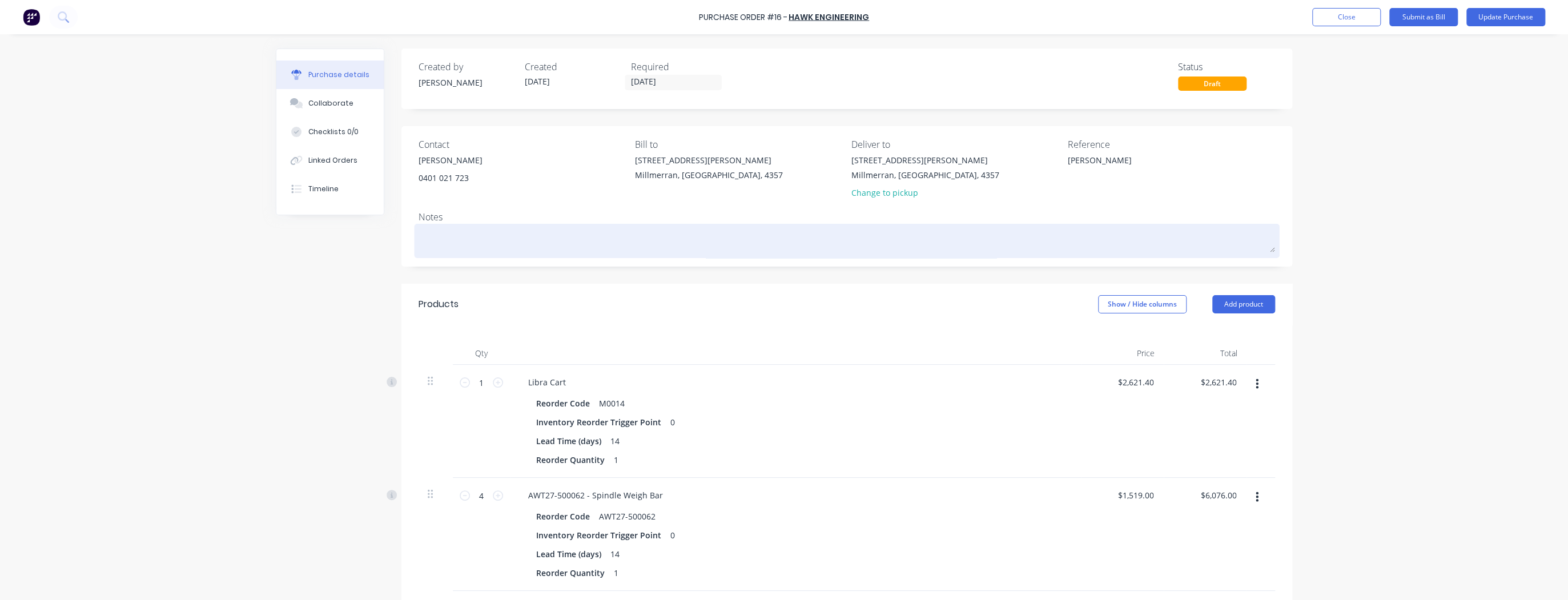
click at [678, 243] on textarea at bounding box center [846, 239] width 857 height 26
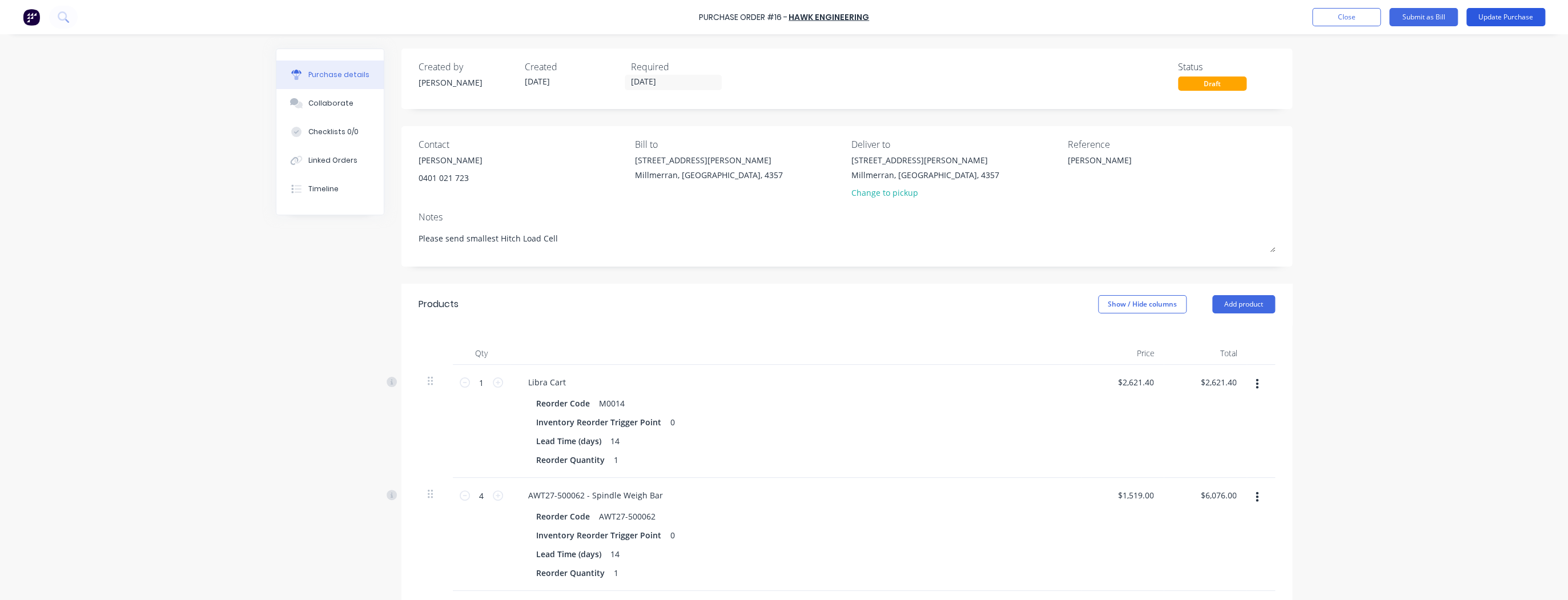
click at [1491, 17] on button "Update Purchase" at bounding box center [1505, 17] width 79 height 18
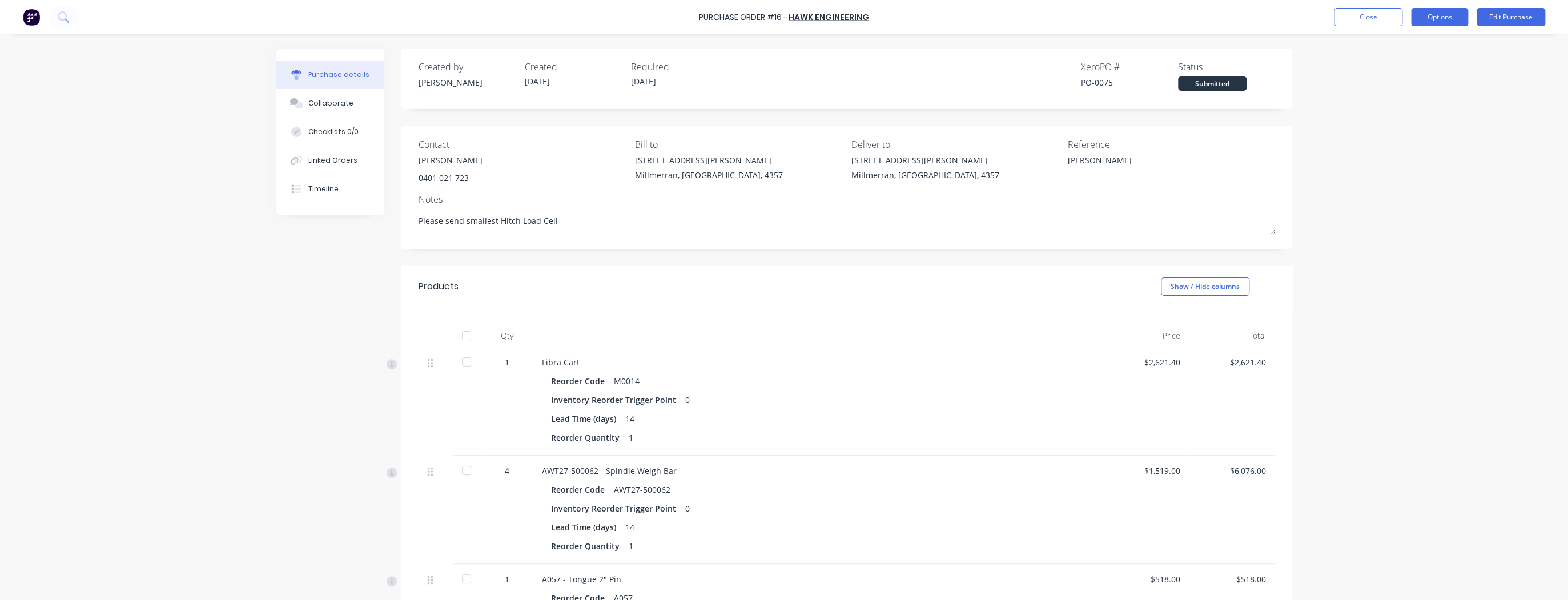
click at [1439, 16] on button "Options" at bounding box center [1439, 17] width 57 height 18
click at [1411, 46] on div "Print / Email" at bounding box center [1413, 47] width 88 height 17
click at [1402, 66] on div "With pricing" at bounding box center [1413, 69] width 88 height 17
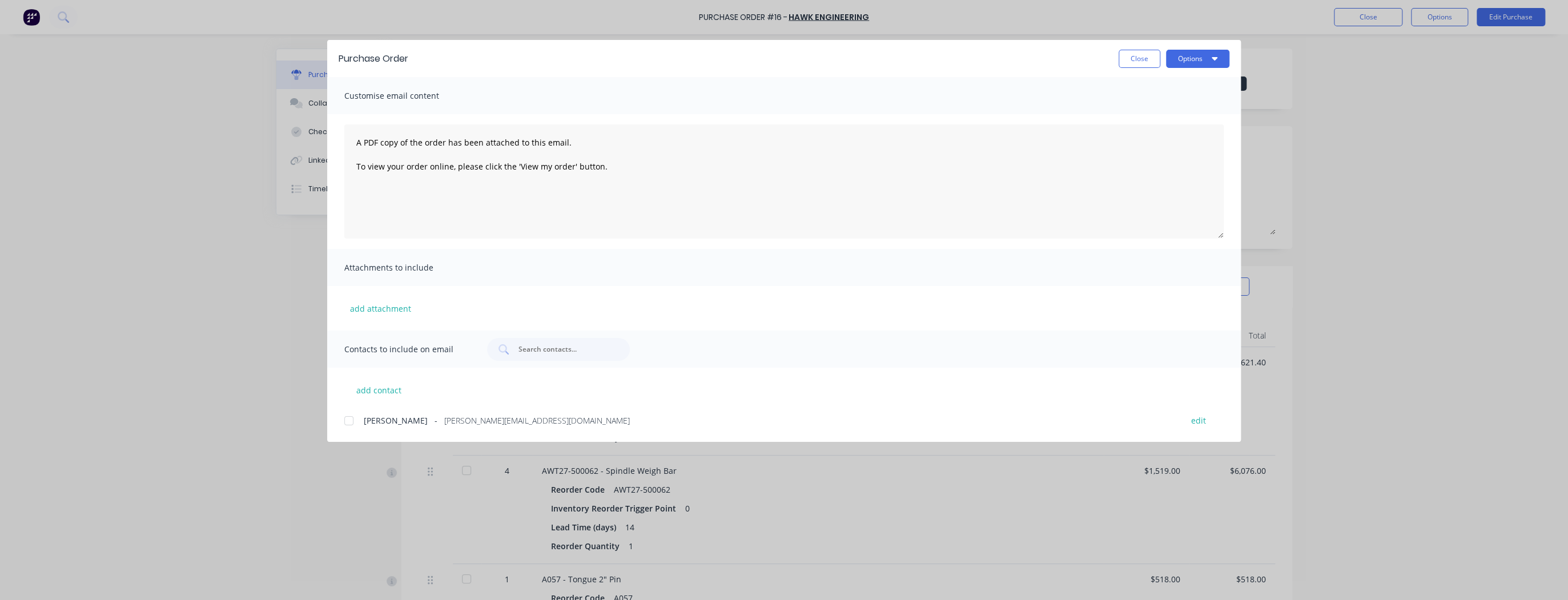
click at [349, 421] on div at bounding box center [349, 421] width 23 height 23
click at [1215, 61] on icon "button" at bounding box center [1214, 58] width 5 height 9
click at [1165, 135] on div "Email" at bounding box center [1175, 133] width 88 height 17
click at [1142, 61] on button "Close" at bounding box center [1140, 59] width 42 height 18
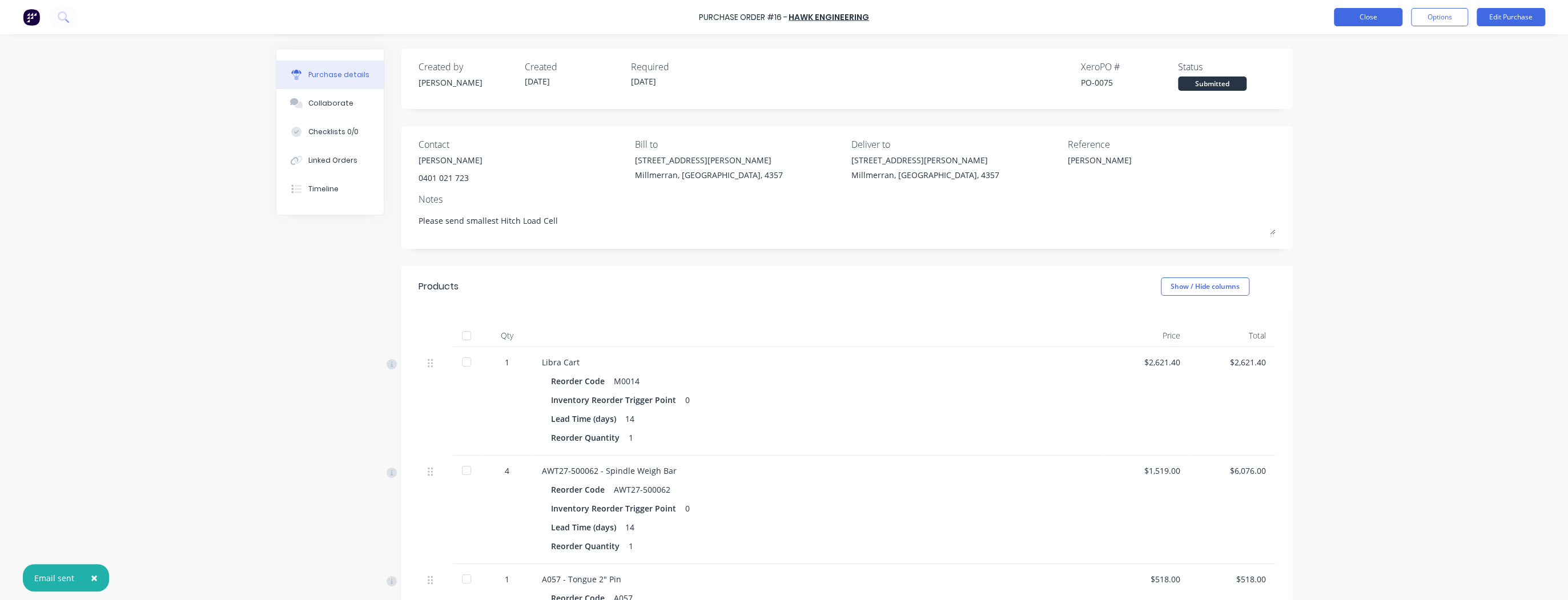
click at [1377, 19] on button "Close" at bounding box center [1367, 17] width 68 height 18
